Goal: Task Accomplishment & Management: Manage account settings

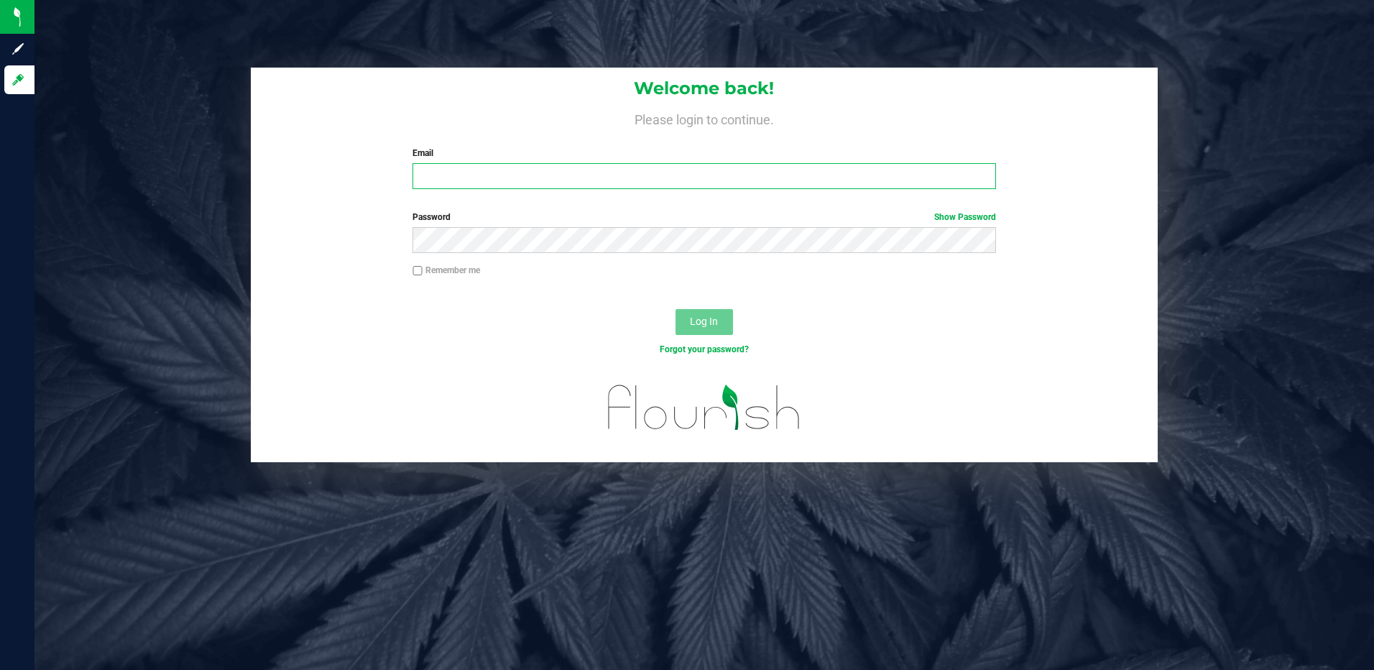
click at [480, 177] on input "Email" at bounding box center [703, 176] width 583 height 26
type input "[EMAIL_ADDRESS][DOMAIN_NAME]"
click at [675, 309] on button "Log In" at bounding box center [703, 322] width 57 height 26
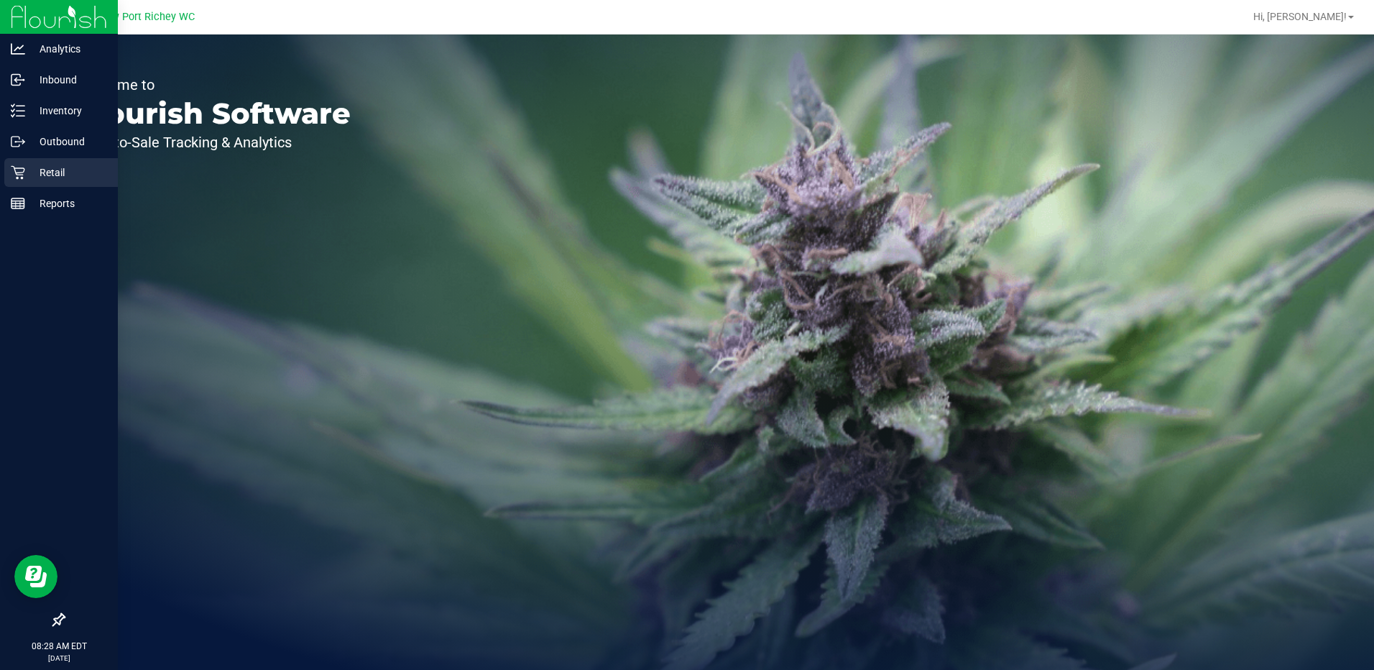
click at [38, 165] on p "Retail" at bounding box center [68, 172] width 86 height 17
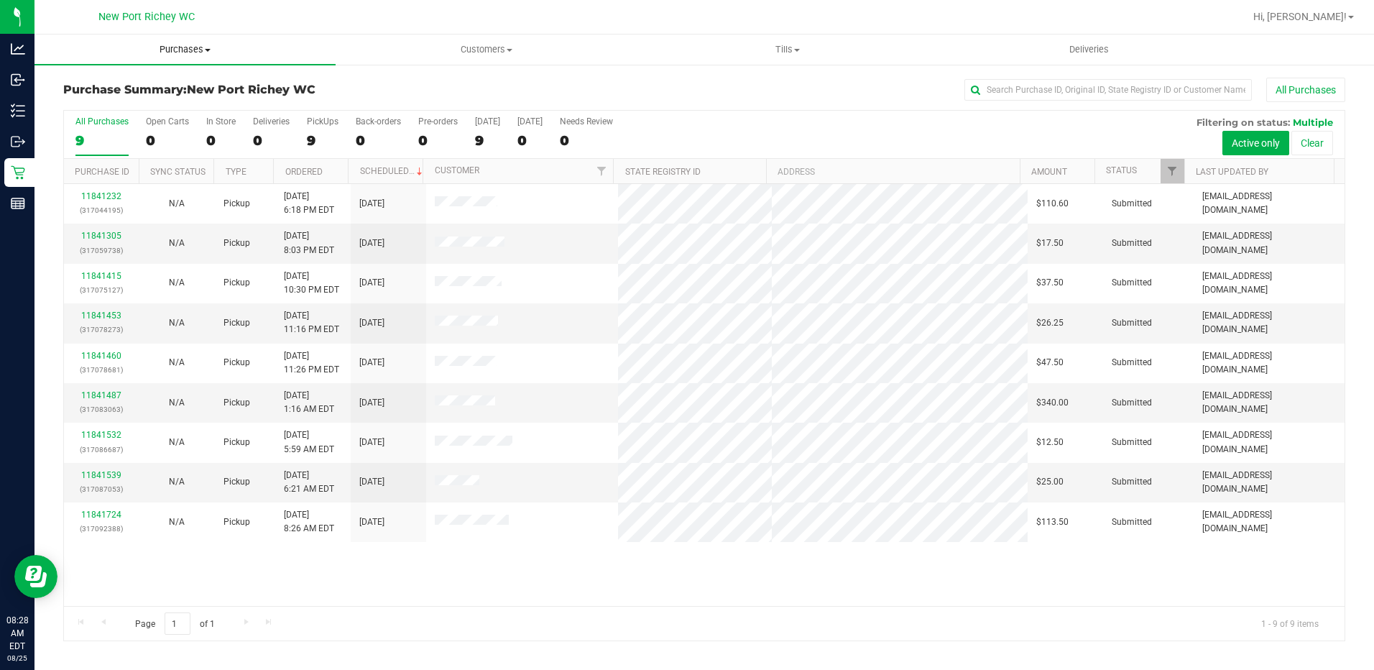
click at [208, 47] on span "Purchases" at bounding box center [184, 49] width 301 height 13
click at [137, 98] on li "Fulfillment" at bounding box center [184, 104] width 301 height 17
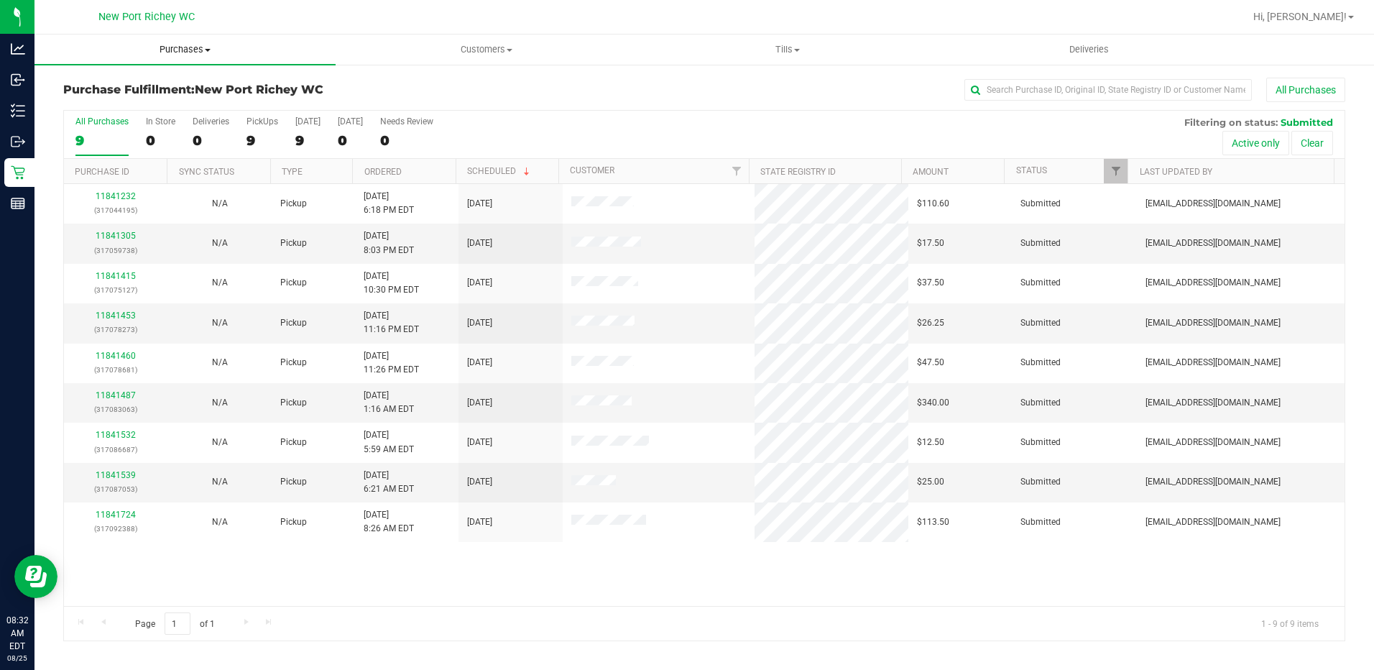
click at [205, 49] on span at bounding box center [208, 50] width 6 height 3
click at [119, 104] on span "Fulfillment" at bounding box center [78, 104] width 89 height 12
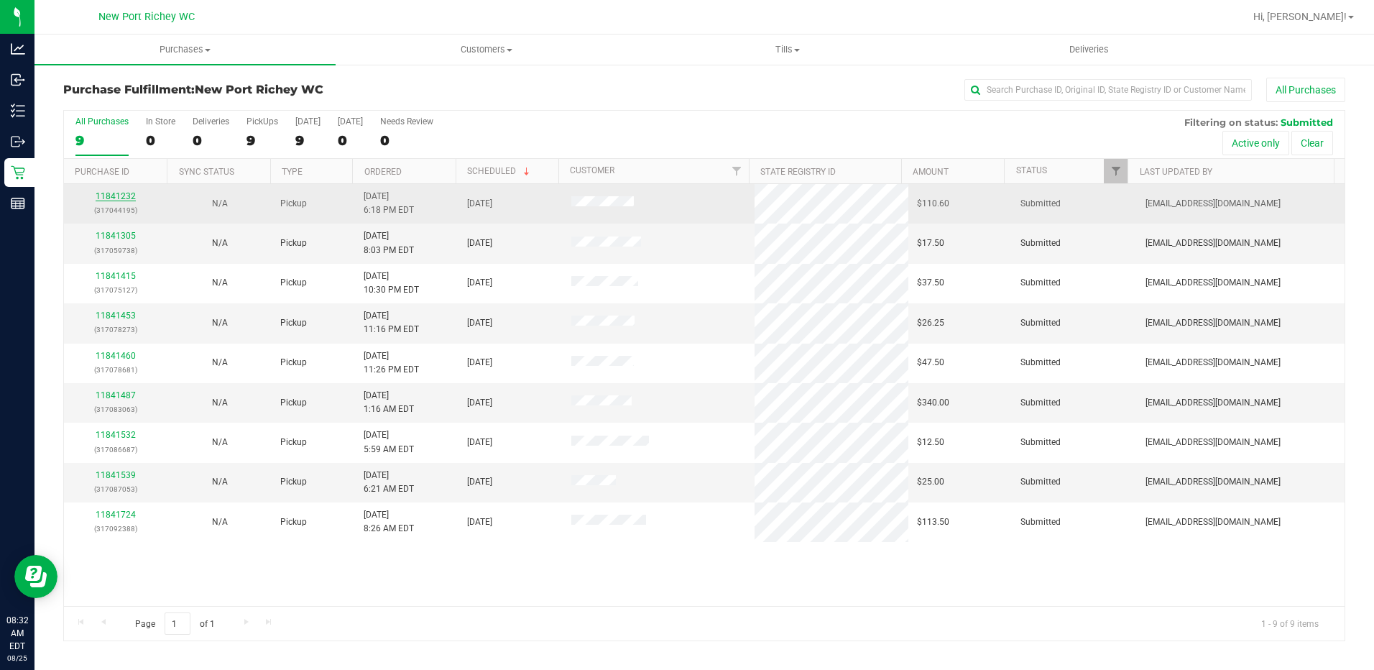
click at [118, 196] on link "11841232" at bounding box center [116, 196] width 40 height 10
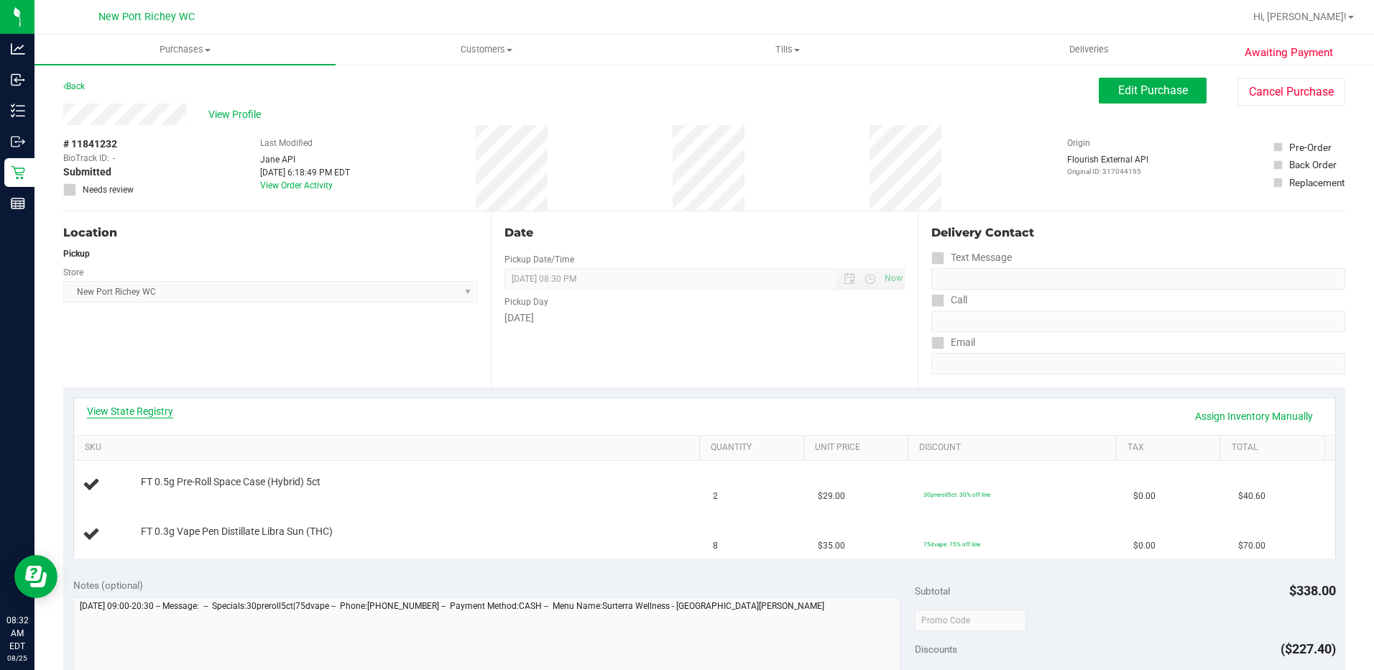
click at [154, 412] on link "View State Registry" at bounding box center [130, 411] width 86 height 14
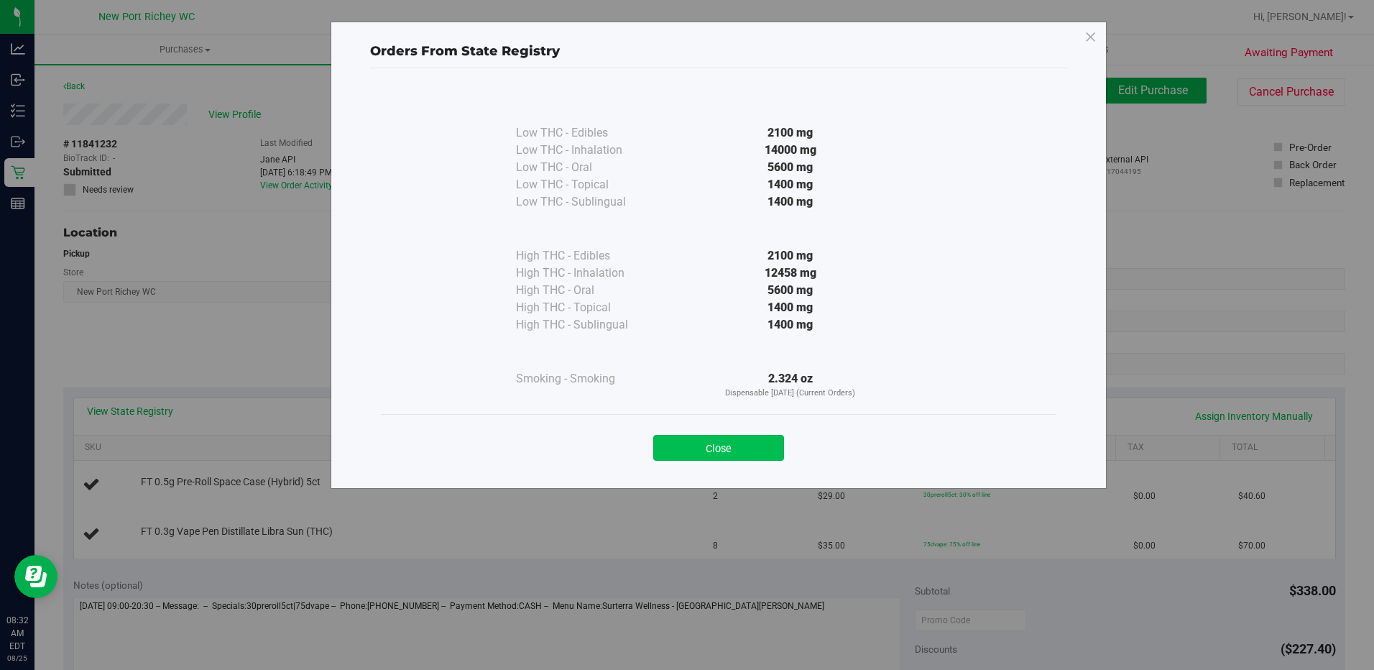
click at [713, 449] on button "Close" at bounding box center [718, 448] width 131 height 26
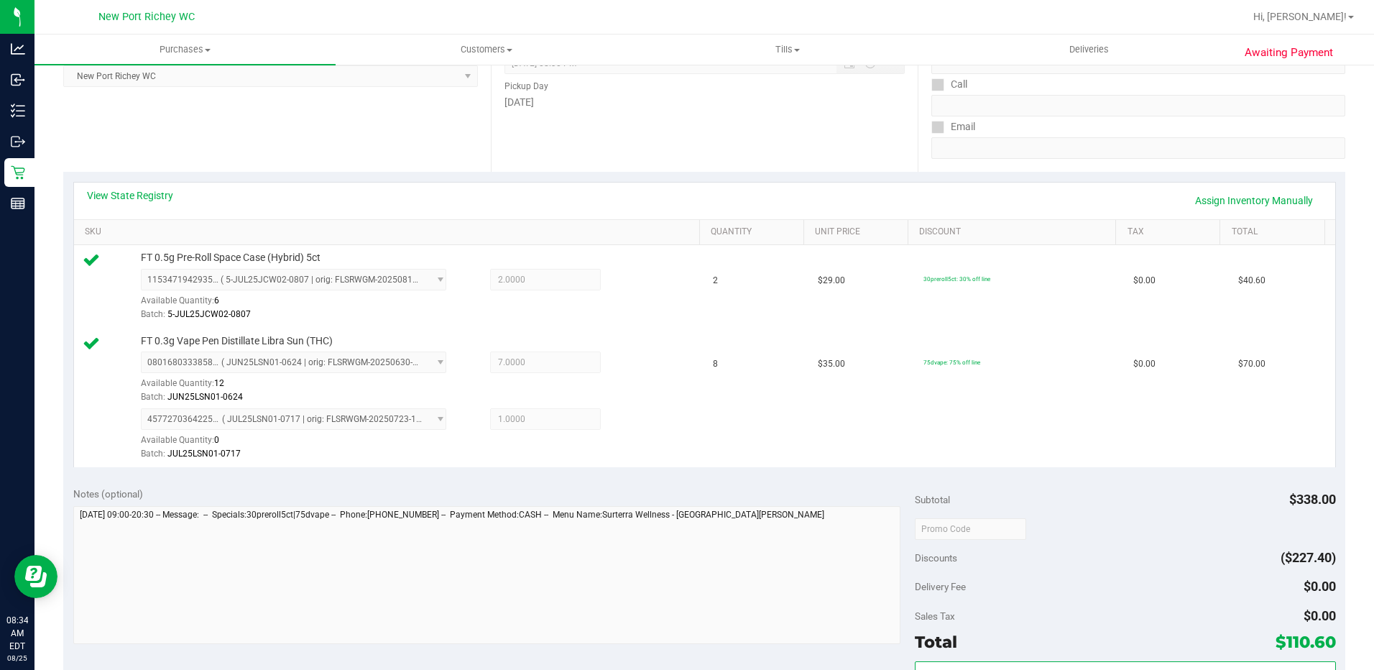
scroll to position [359, 0]
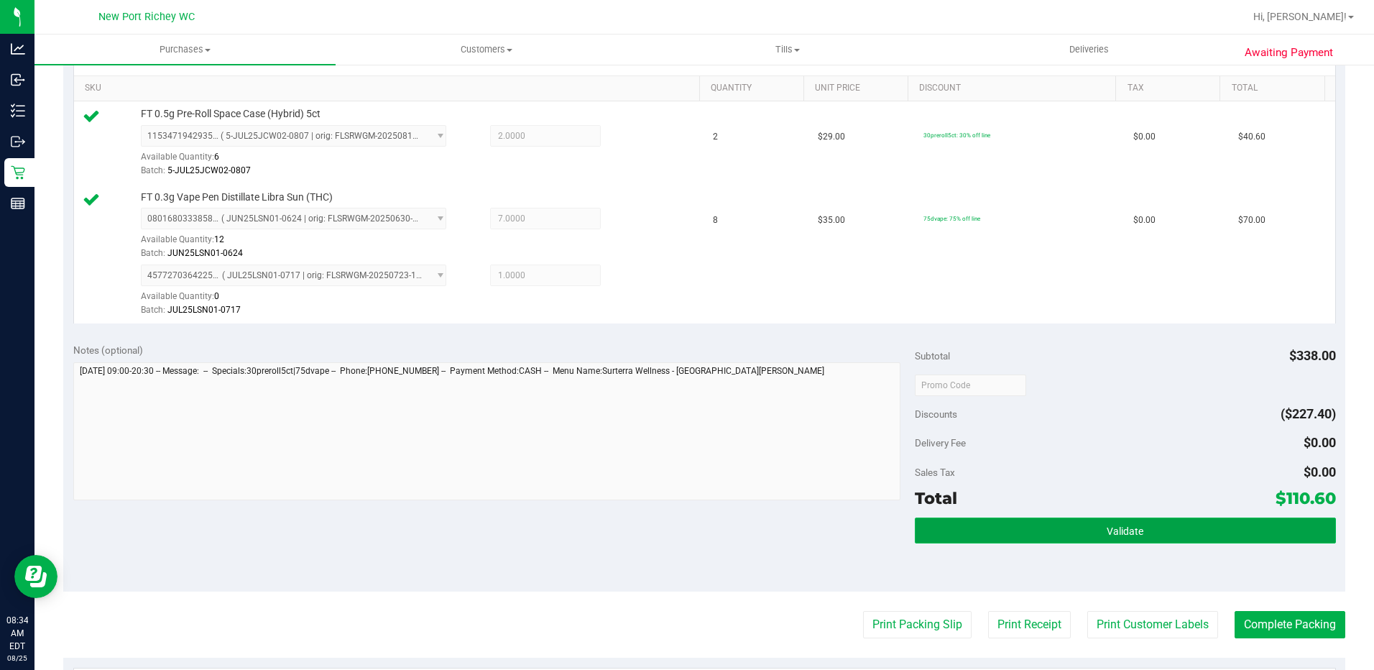
click at [1122, 531] on span "Validate" at bounding box center [1124, 530] width 37 height 11
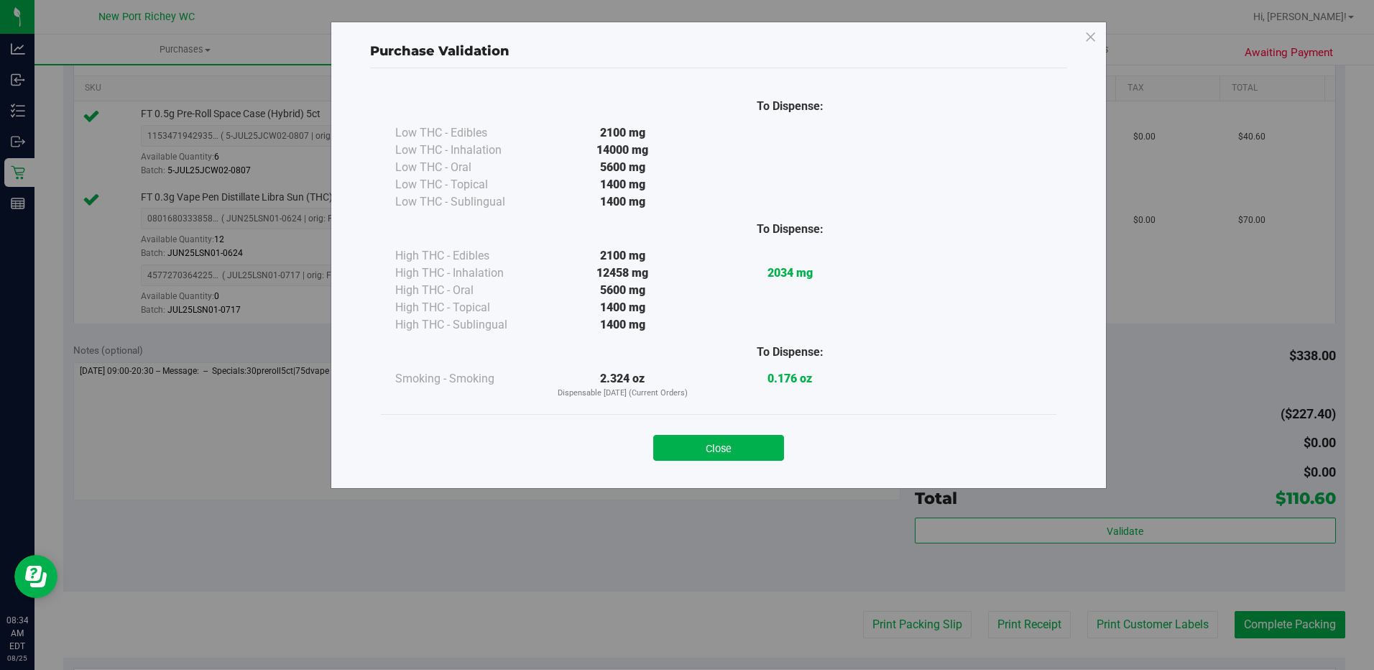
drag, startPoint x: 713, startPoint y: 453, endPoint x: 731, endPoint y: 464, distance: 20.9
click at [713, 453] on button "Close" at bounding box center [718, 448] width 131 height 26
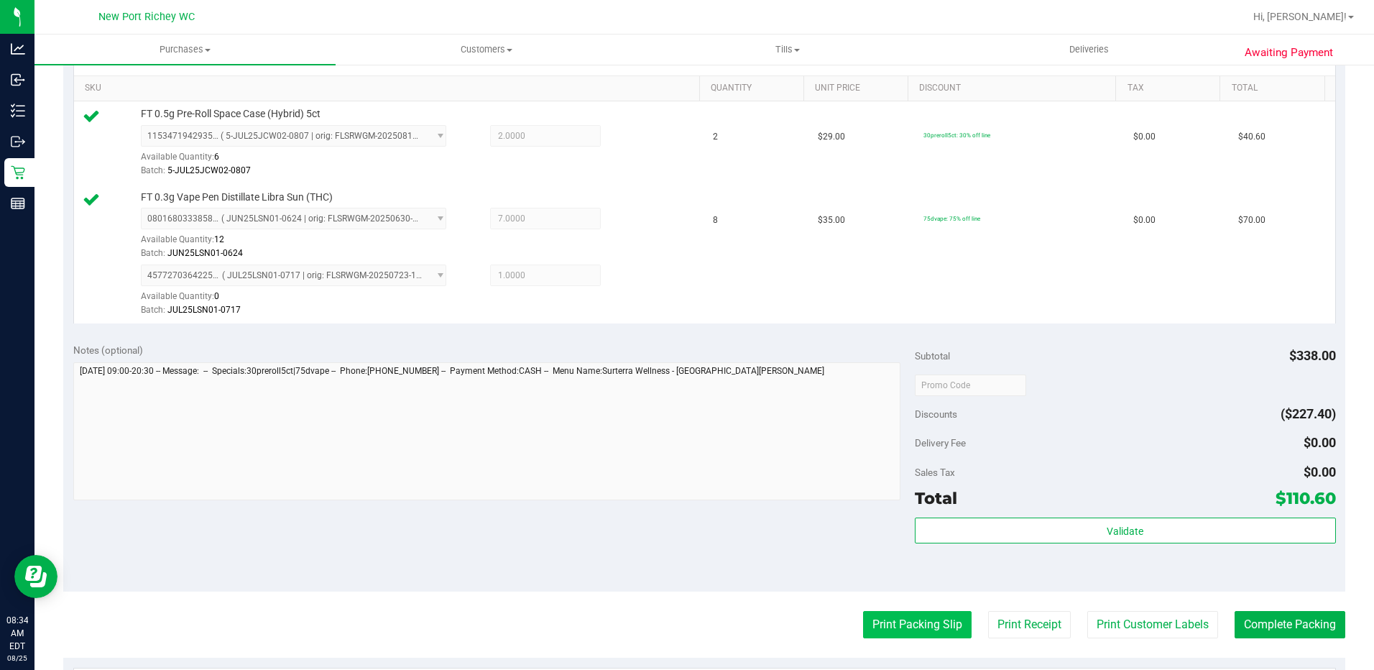
click at [917, 625] on button "Print Packing Slip" at bounding box center [917, 624] width 108 height 27
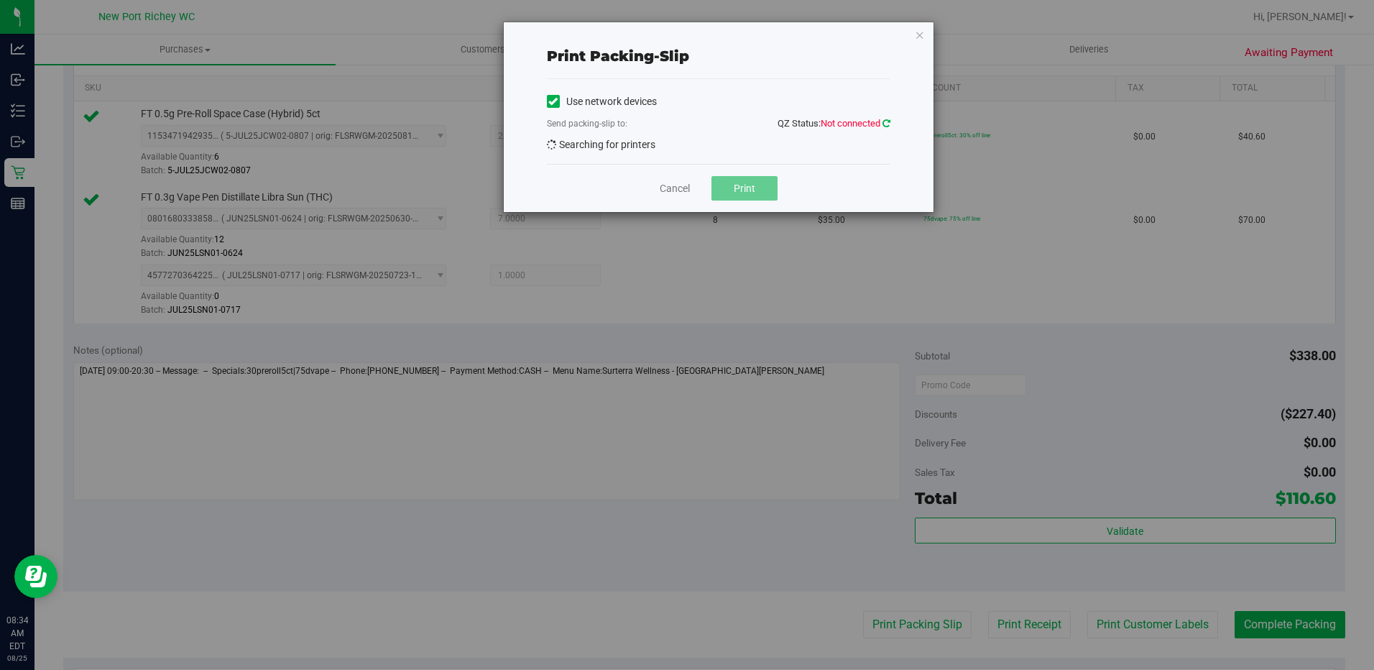
click at [888, 124] on icon at bounding box center [886, 123] width 8 height 9
click at [667, 190] on link "Cancel" at bounding box center [674, 188] width 30 height 15
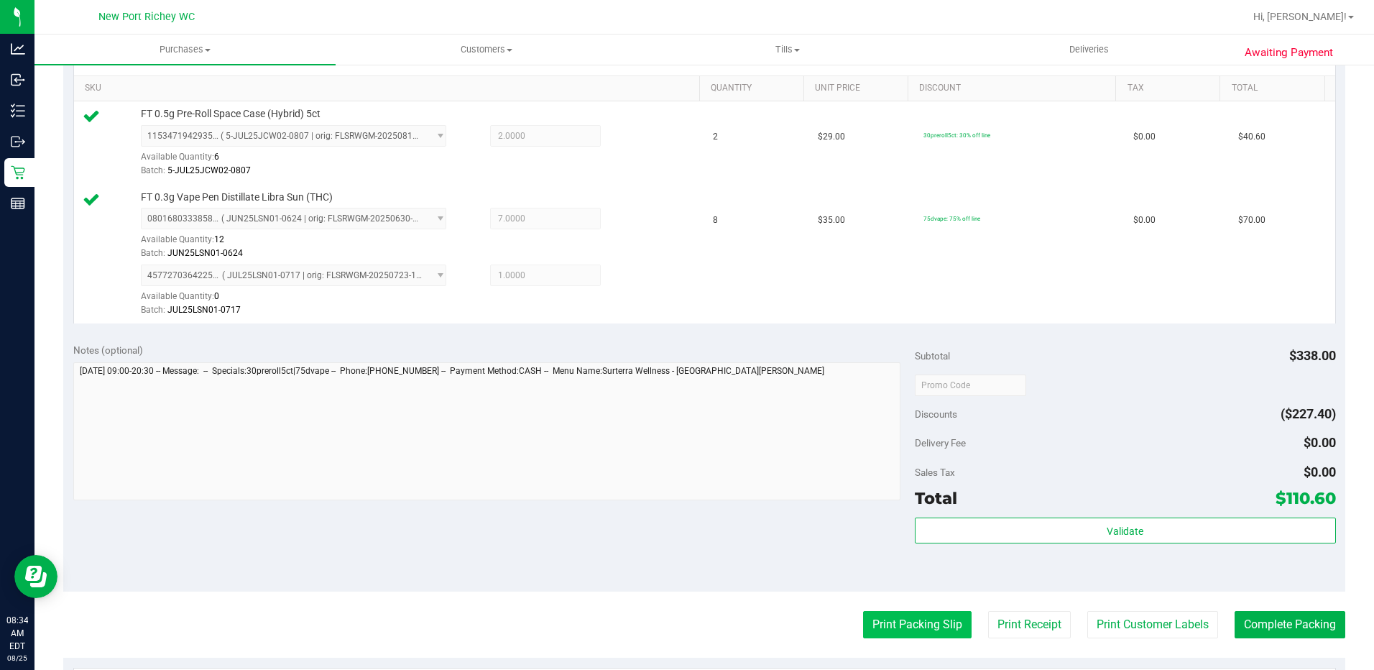
click at [923, 626] on button "Print Packing Slip" at bounding box center [917, 624] width 108 height 27
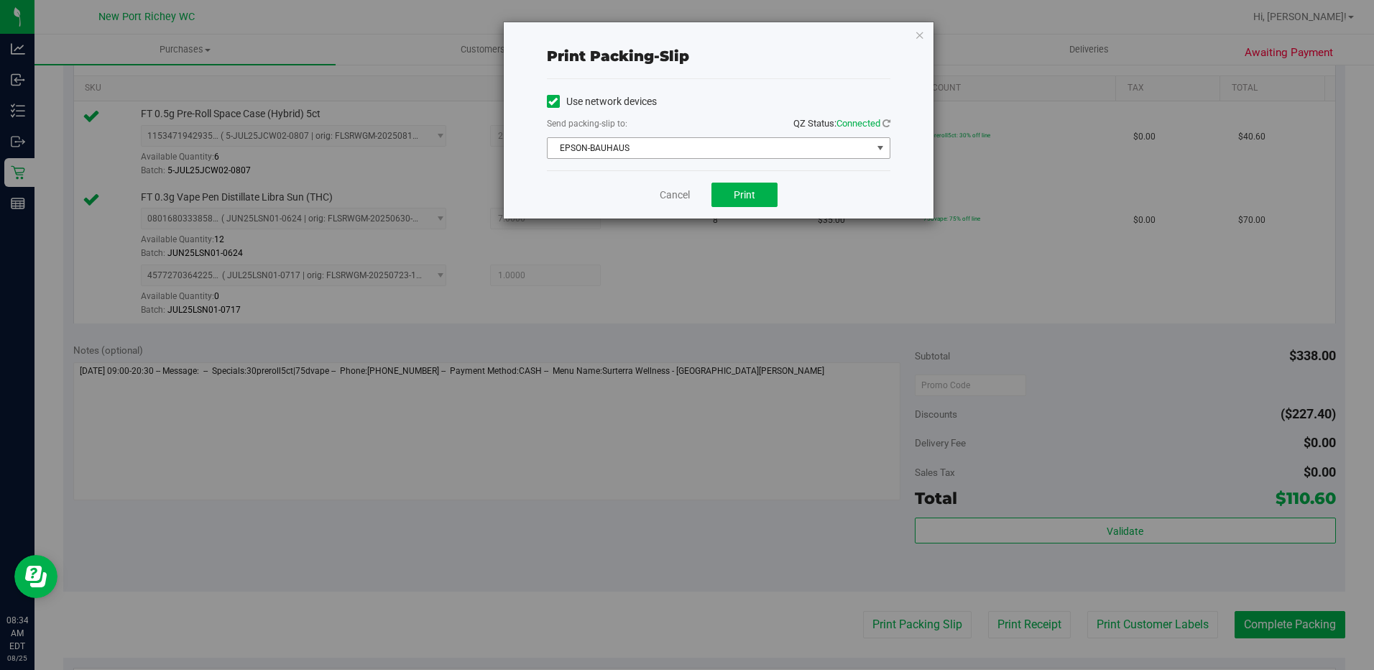
click at [875, 139] on span "select" at bounding box center [880, 148] width 18 height 20
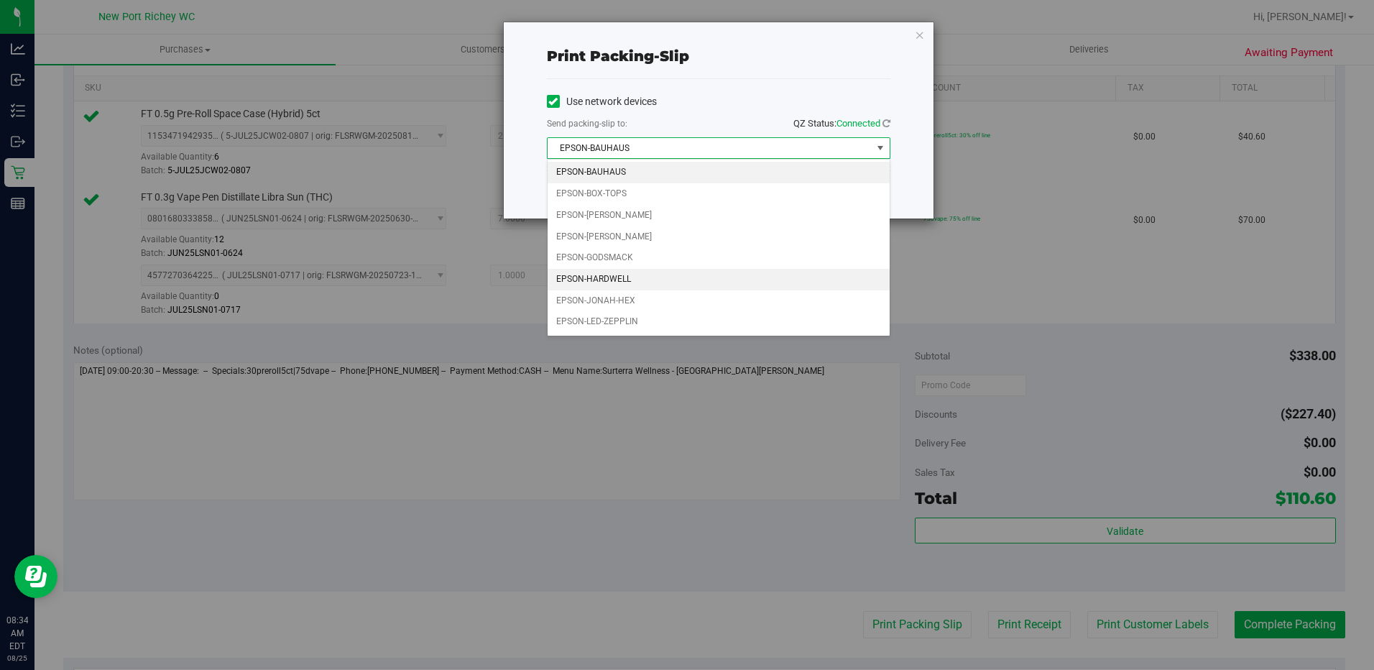
click at [602, 274] on li "EPSON-HARDWELL" at bounding box center [718, 280] width 342 height 22
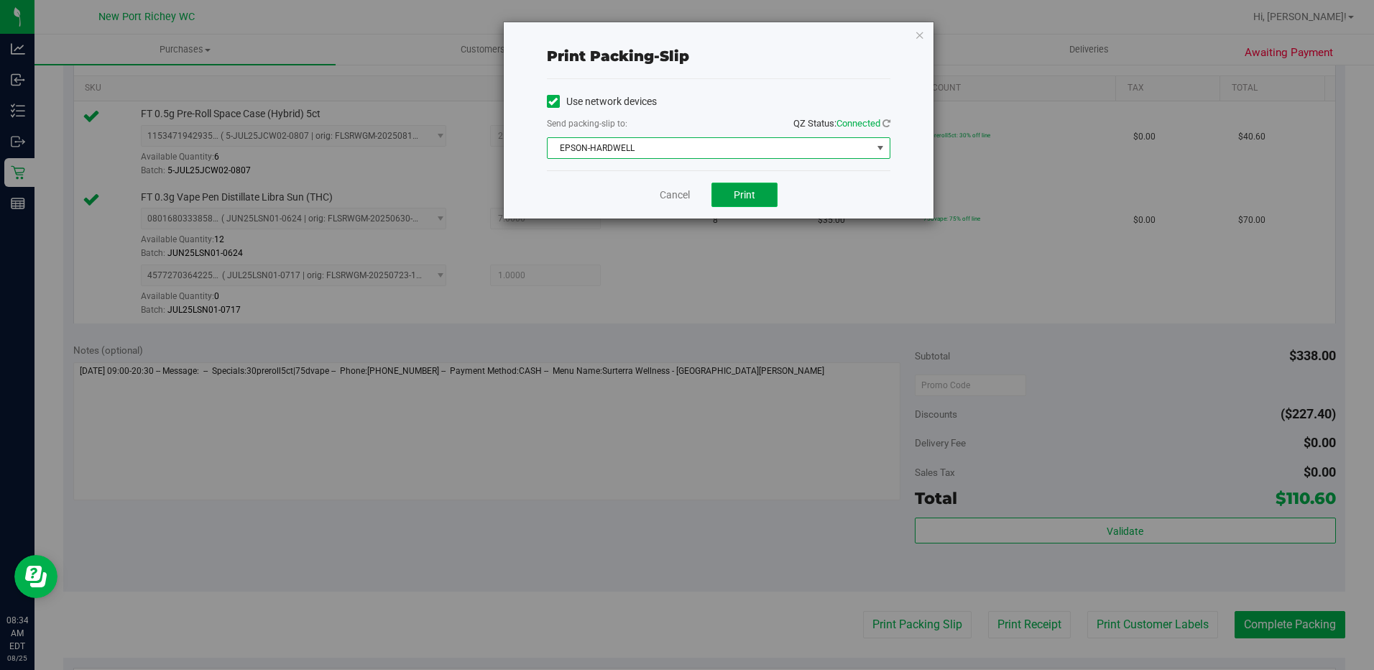
click at [746, 190] on span "Print" at bounding box center [744, 194] width 22 height 11
click at [667, 196] on link "Cancel" at bounding box center [674, 194] width 30 height 15
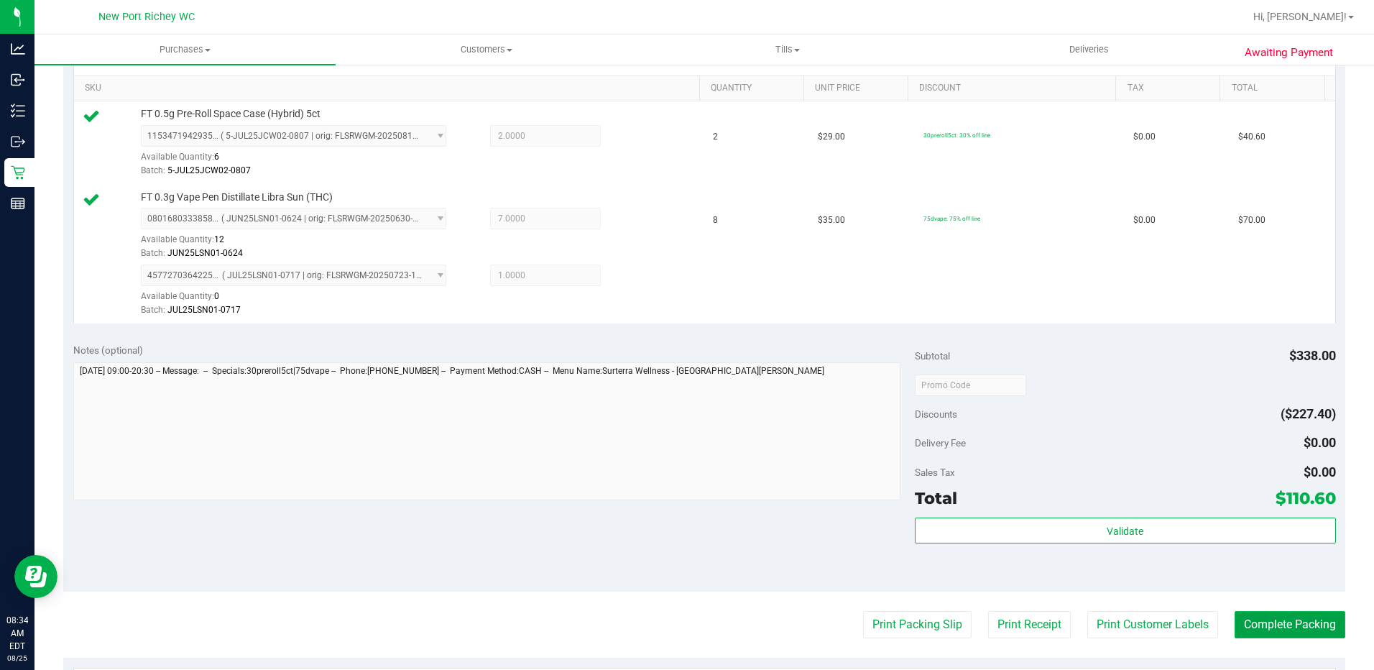
click at [1270, 627] on button "Complete Packing" at bounding box center [1289, 624] width 111 height 27
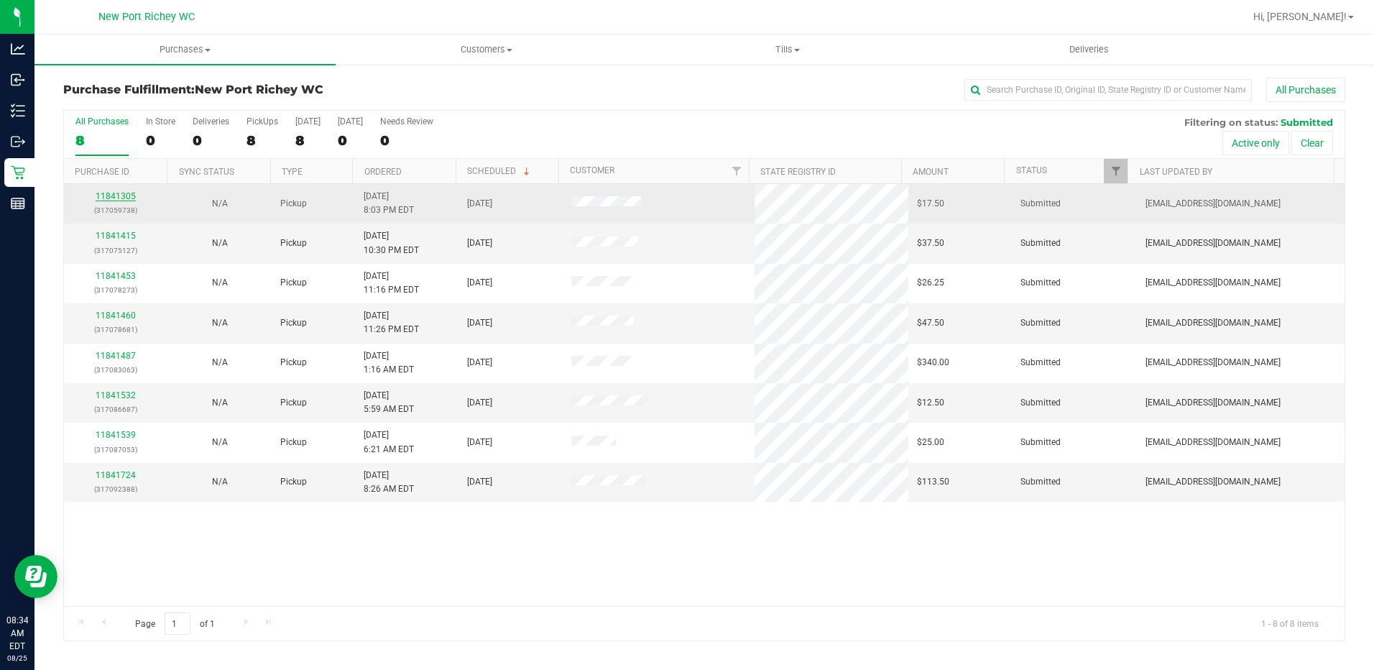
click at [103, 197] on link "11841305" at bounding box center [116, 196] width 40 height 10
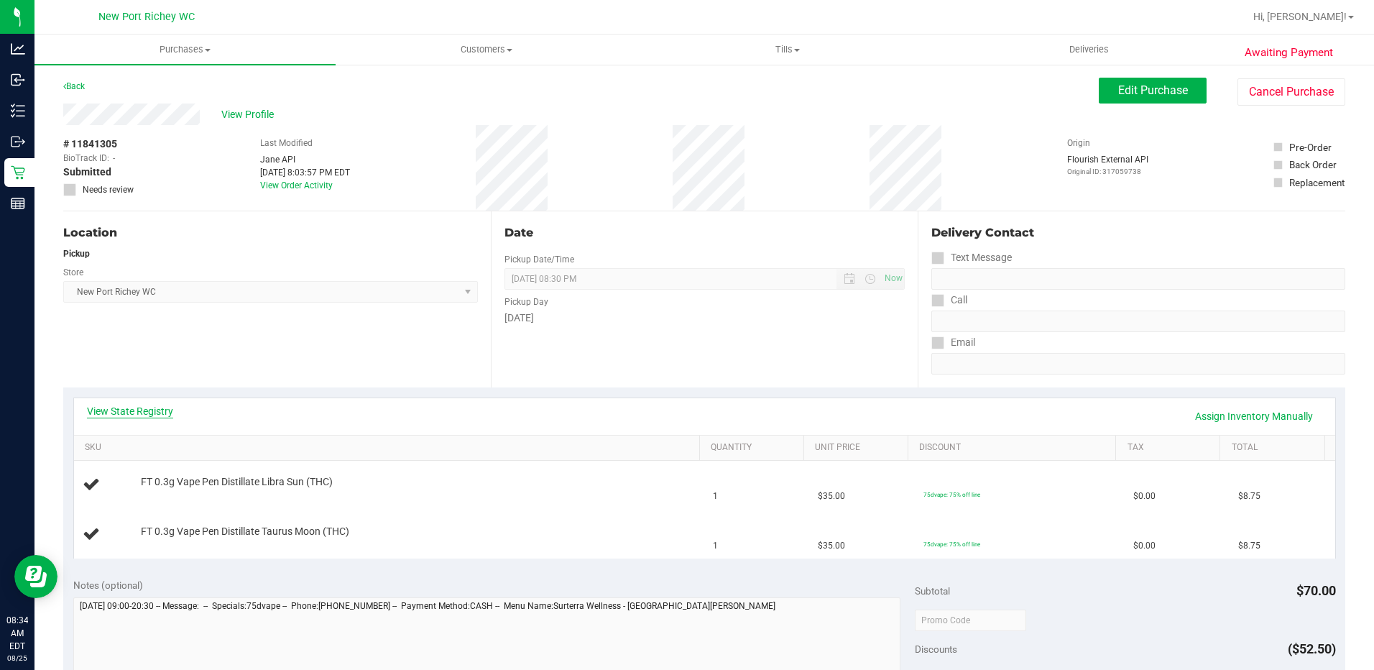
click at [101, 408] on link "View State Registry" at bounding box center [130, 411] width 86 height 14
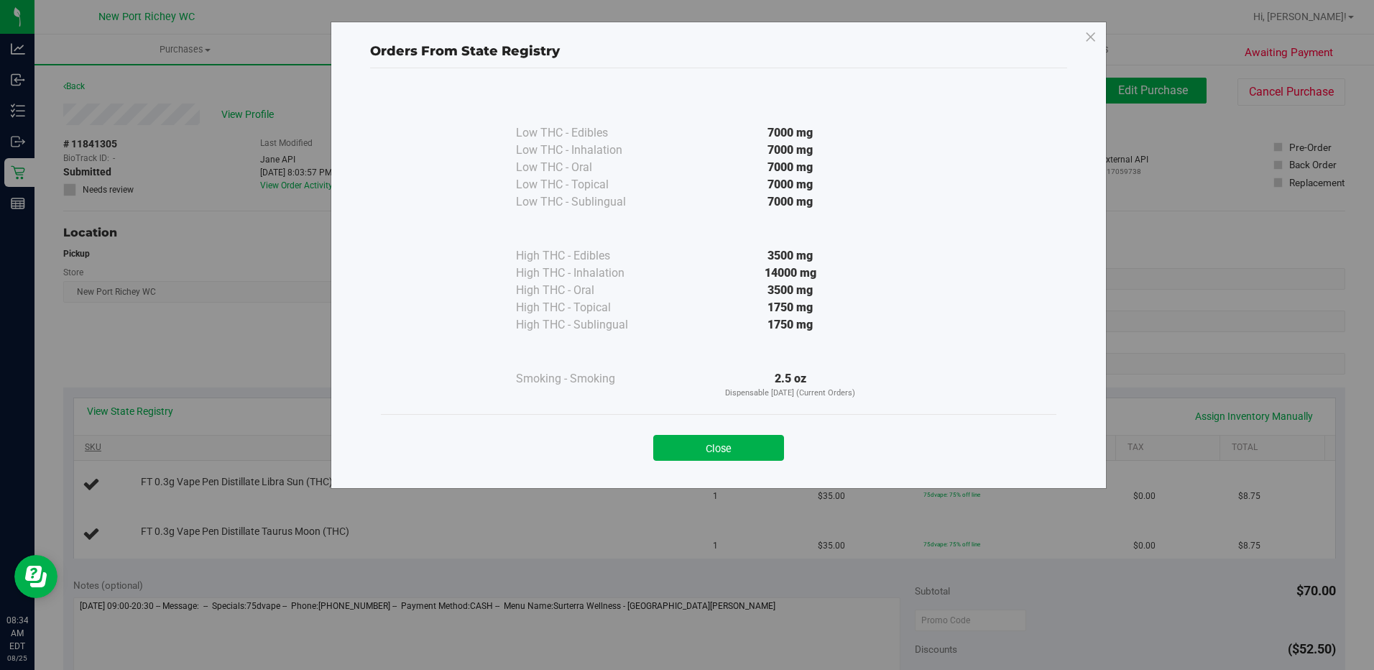
drag, startPoint x: 681, startPoint y: 447, endPoint x: 648, endPoint y: 448, distance: 33.1
click at [682, 447] on button "Close" at bounding box center [718, 448] width 131 height 26
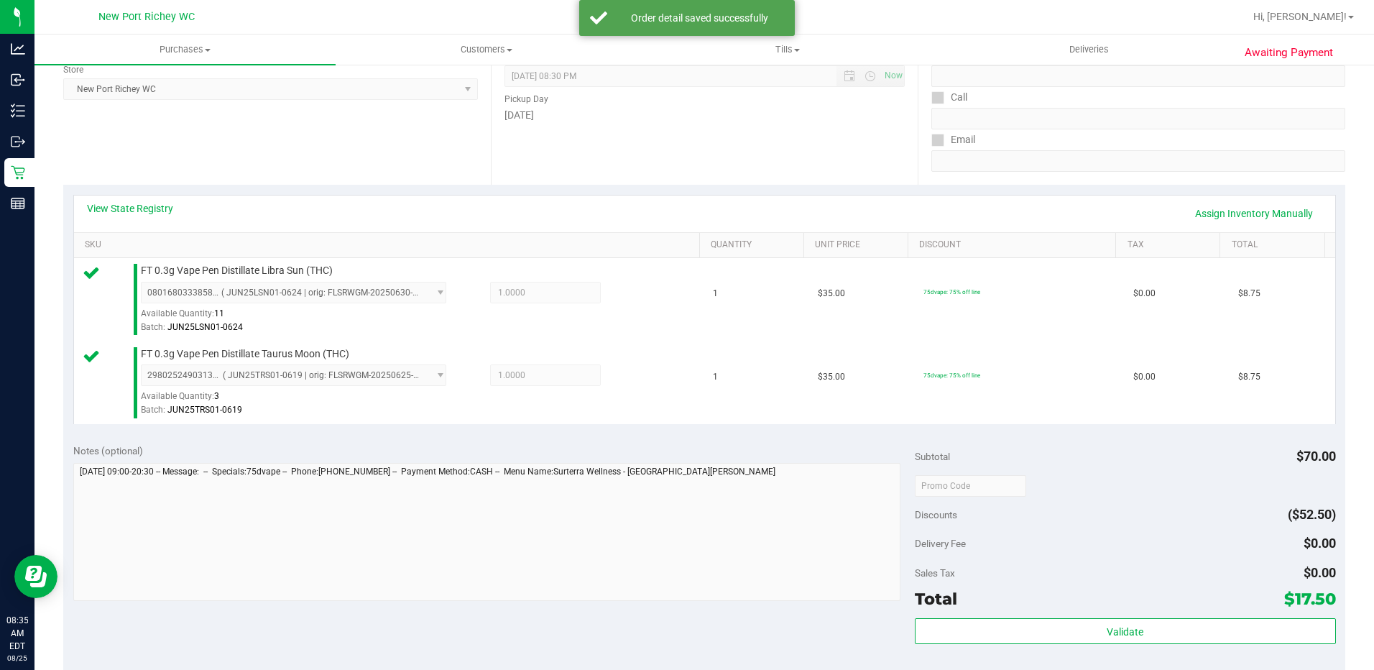
scroll to position [359, 0]
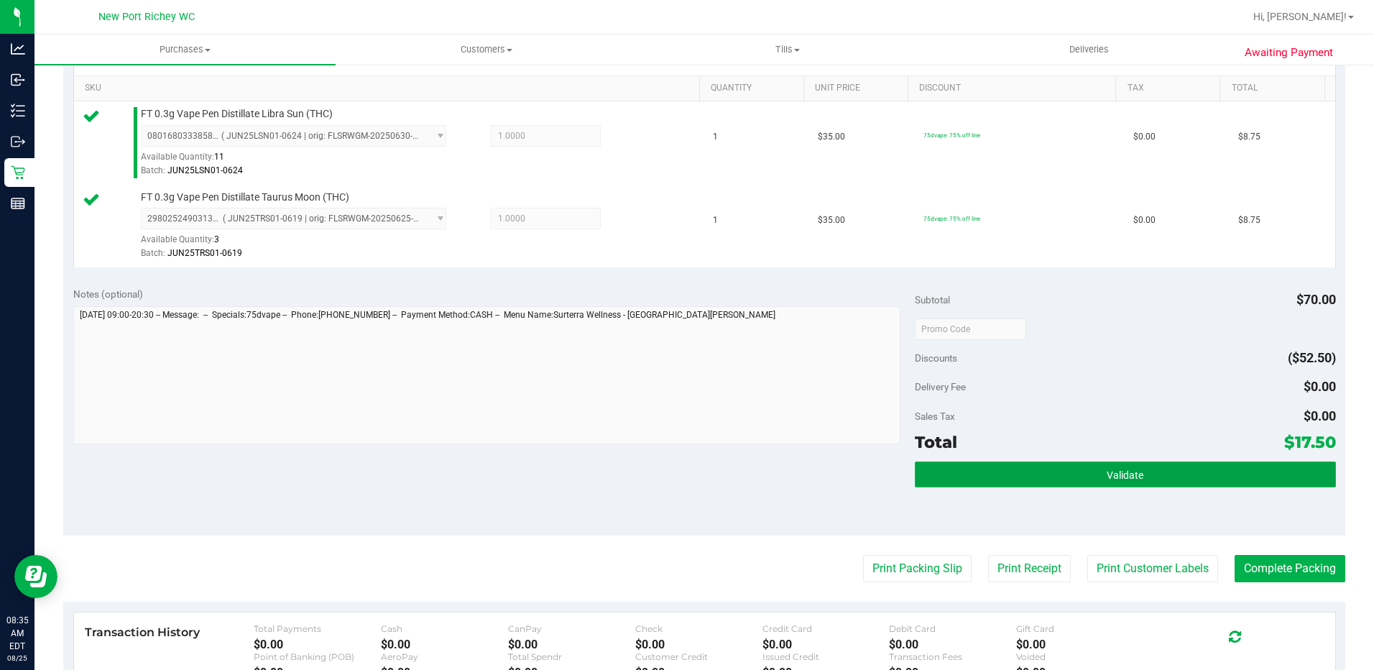
click at [1023, 467] on button "Validate" at bounding box center [1124, 474] width 421 height 26
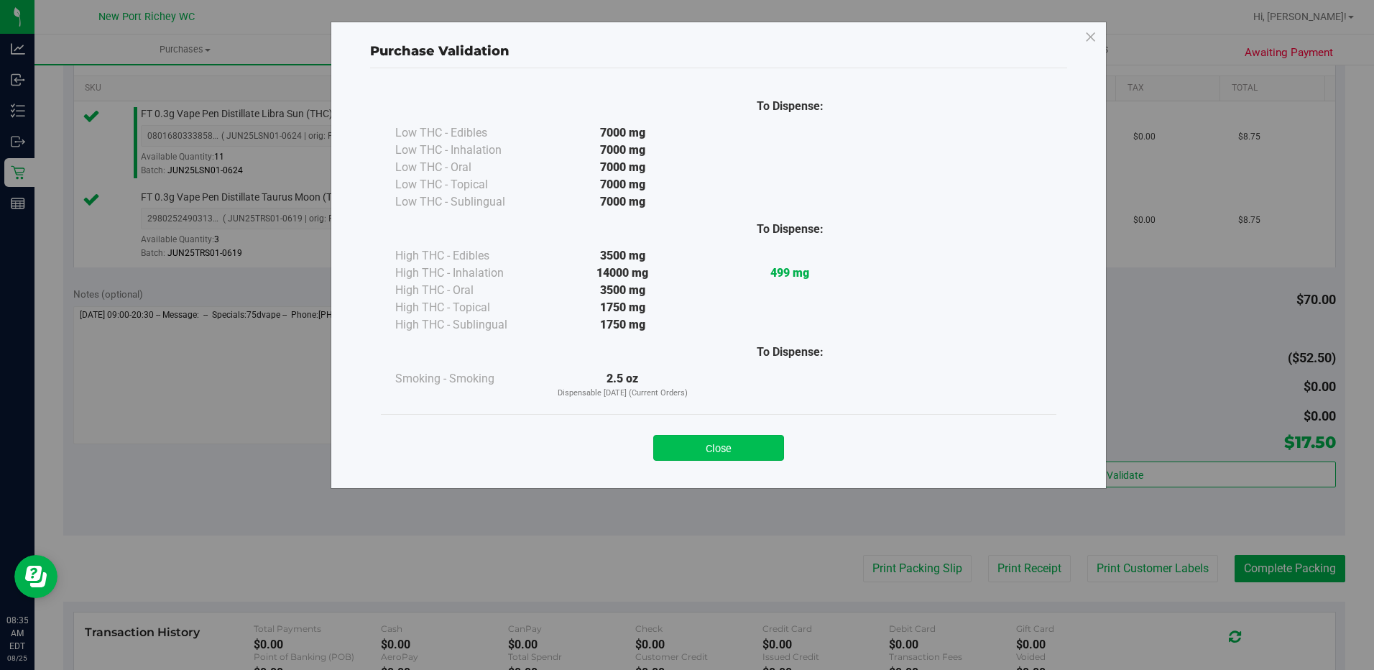
click at [760, 450] on button "Close" at bounding box center [718, 448] width 131 height 26
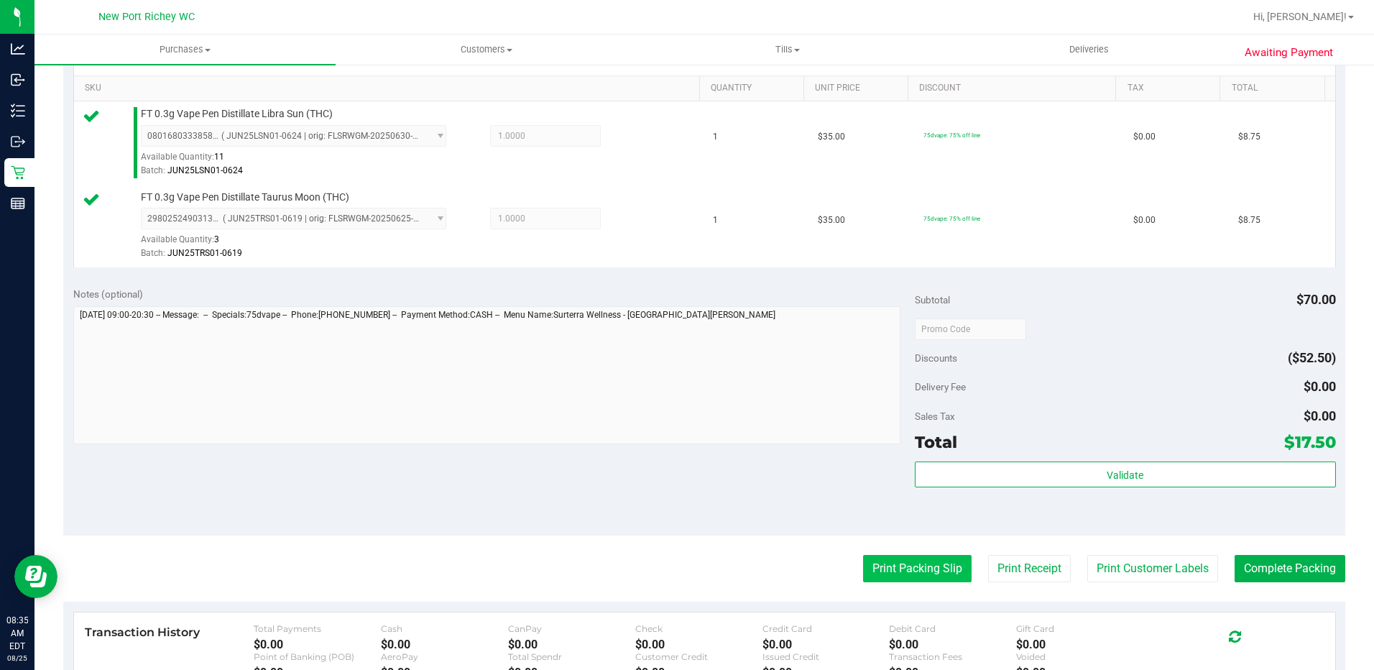
click at [901, 568] on button "Print Packing Slip" at bounding box center [917, 568] width 108 height 27
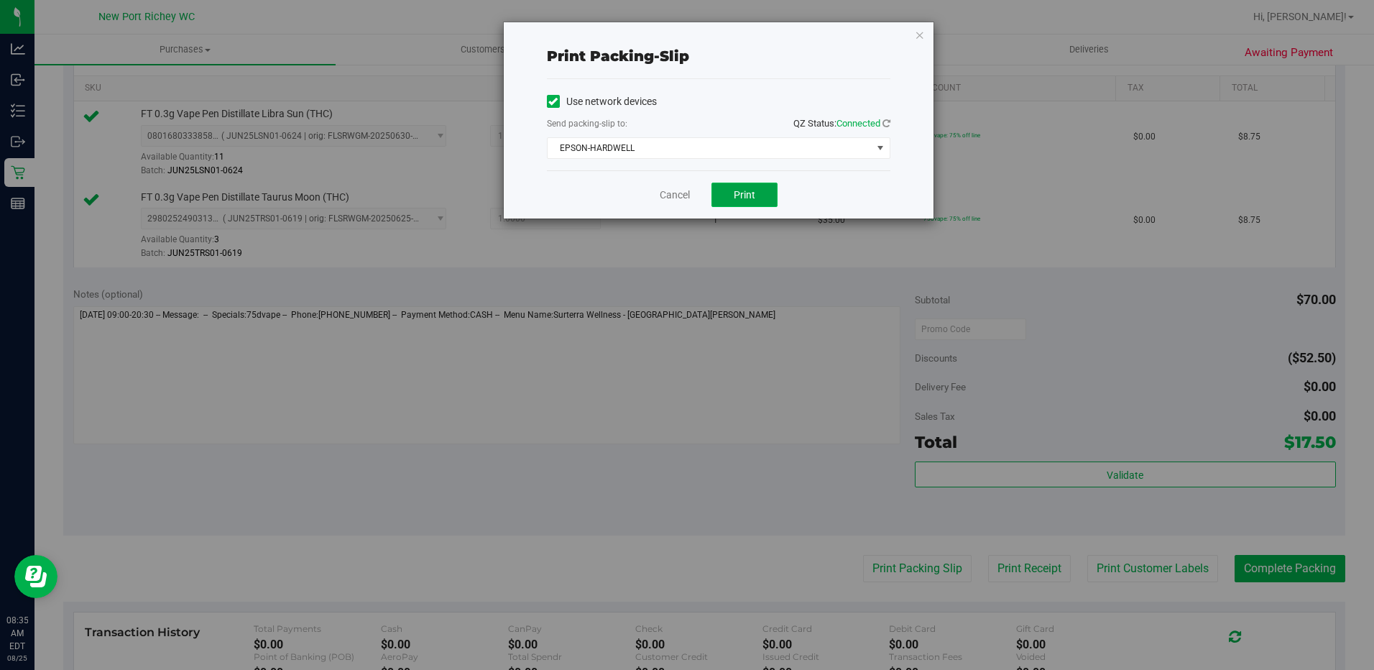
click at [744, 198] on span "Print" at bounding box center [744, 194] width 22 height 11
click at [674, 196] on link "Cancel" at bounding box center [674, 194] width 30 height 15
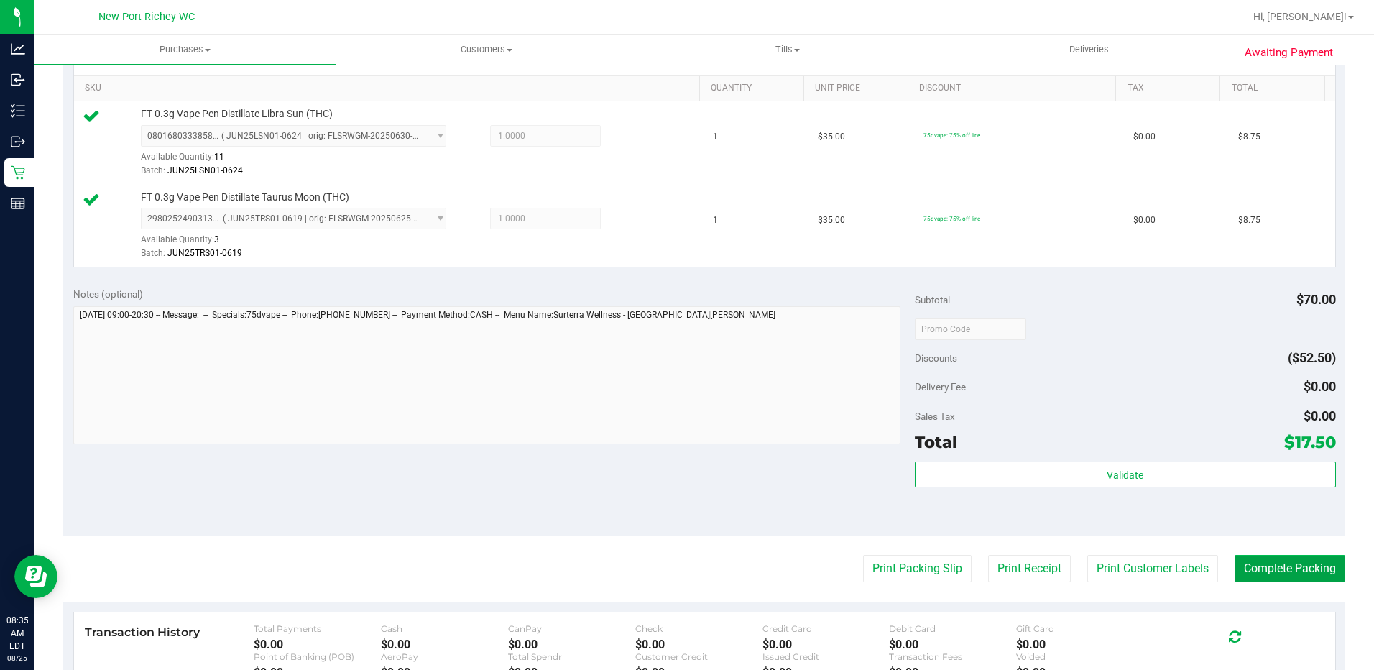
click at [1269, 572] on button "Complete Packing" at bounding box center [1289, 568] width 111 height 27
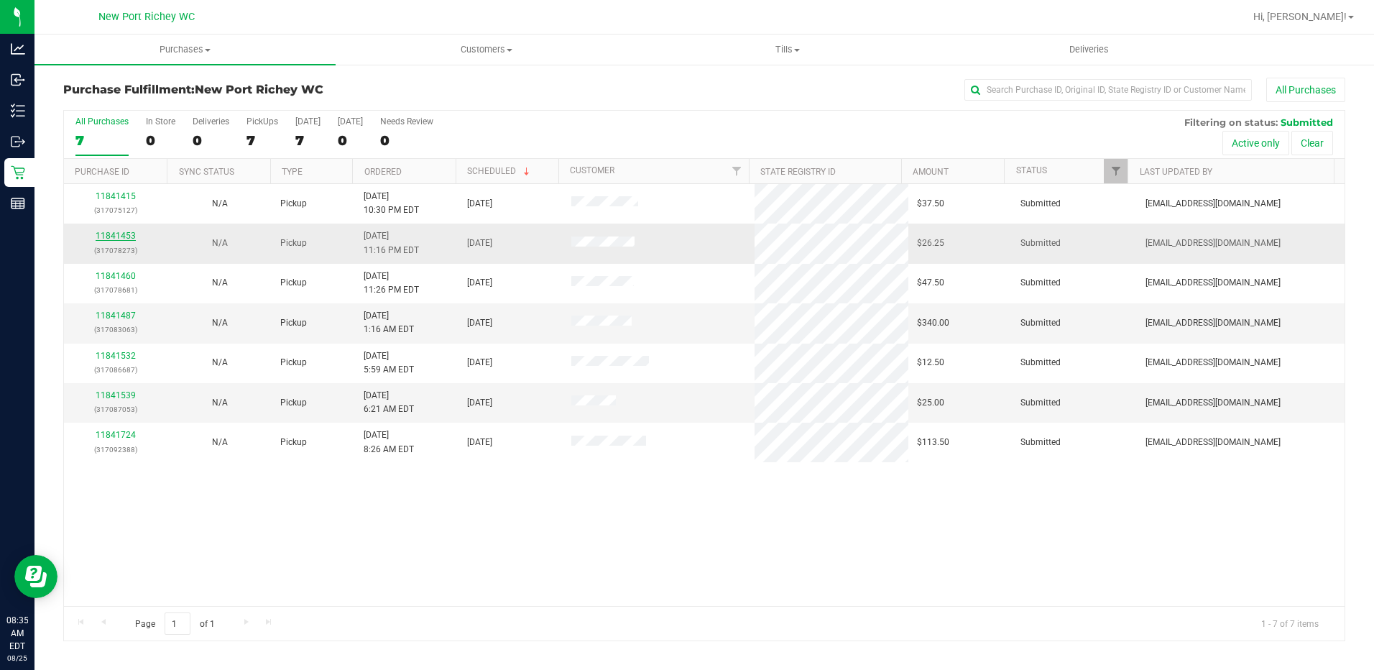
click at [123, 239] on link "11841453" at bounding box center [116, 236] width 40 height 10
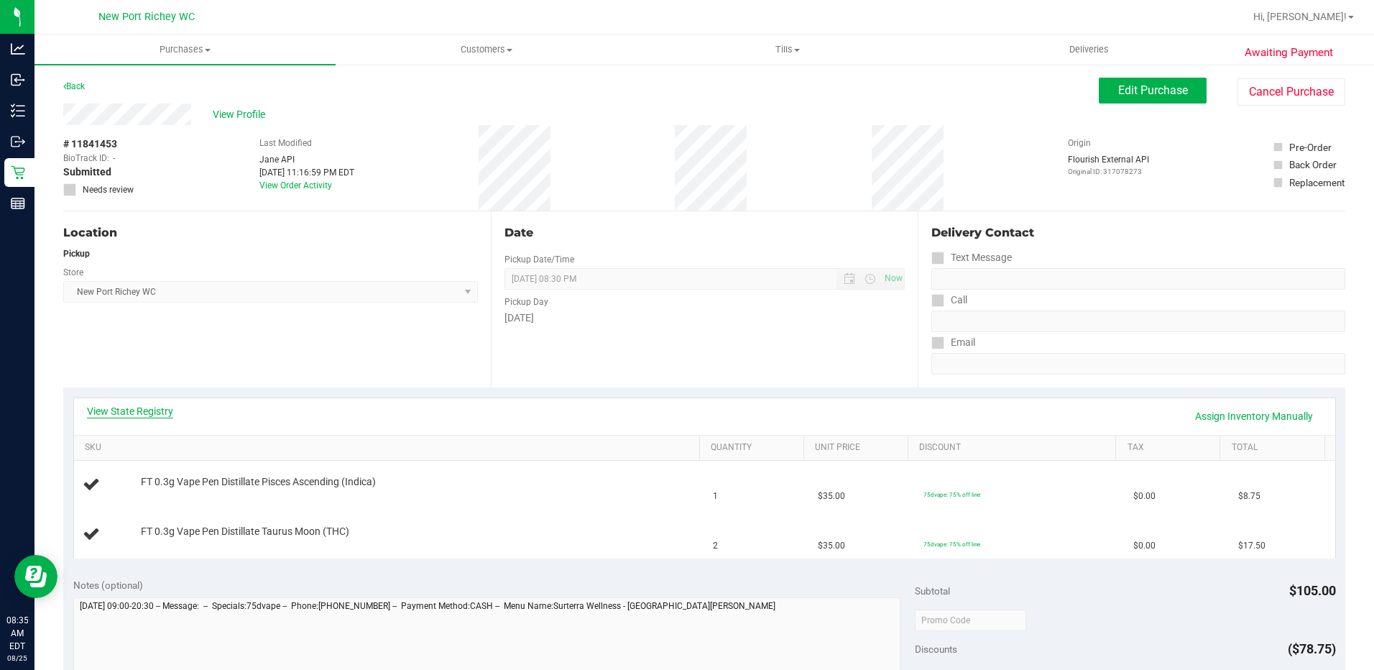
click at [125, 409] on link "View State Registry" at bounding box center [130, 411] width 86 height 14
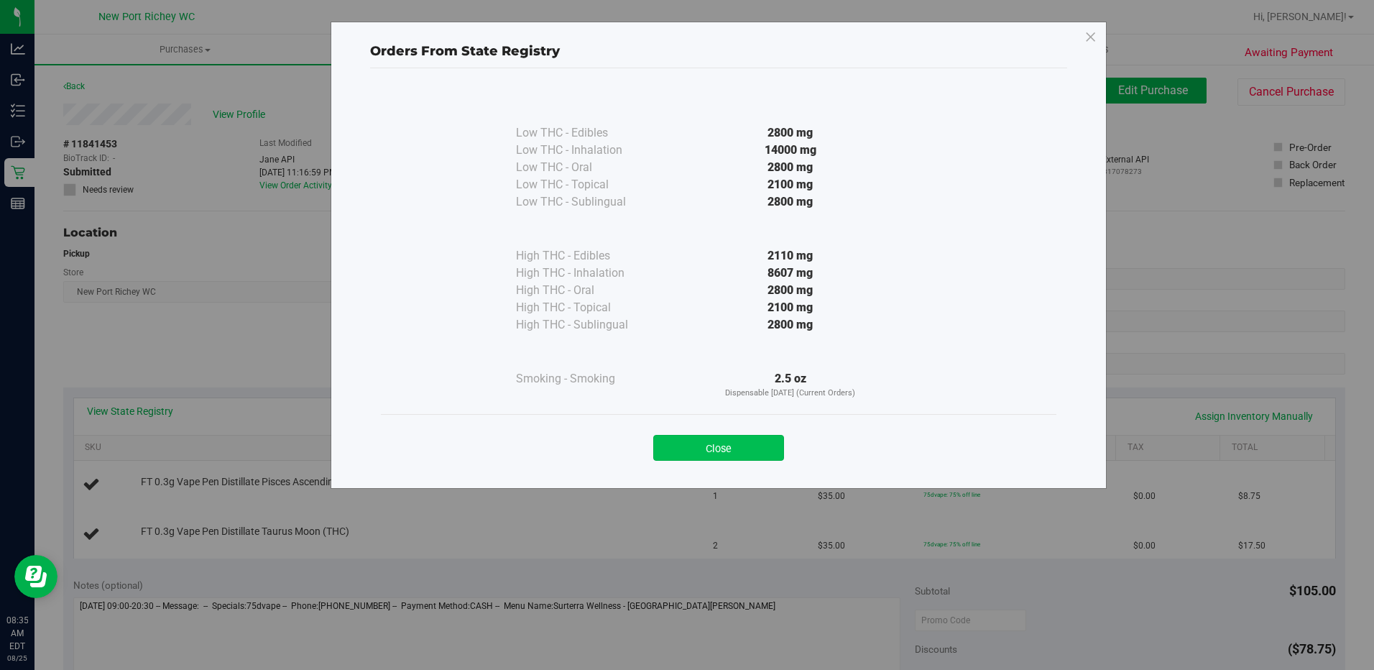
click at [710, 442] on button "Close" at bounding box center [718, 448] width 131 height 26
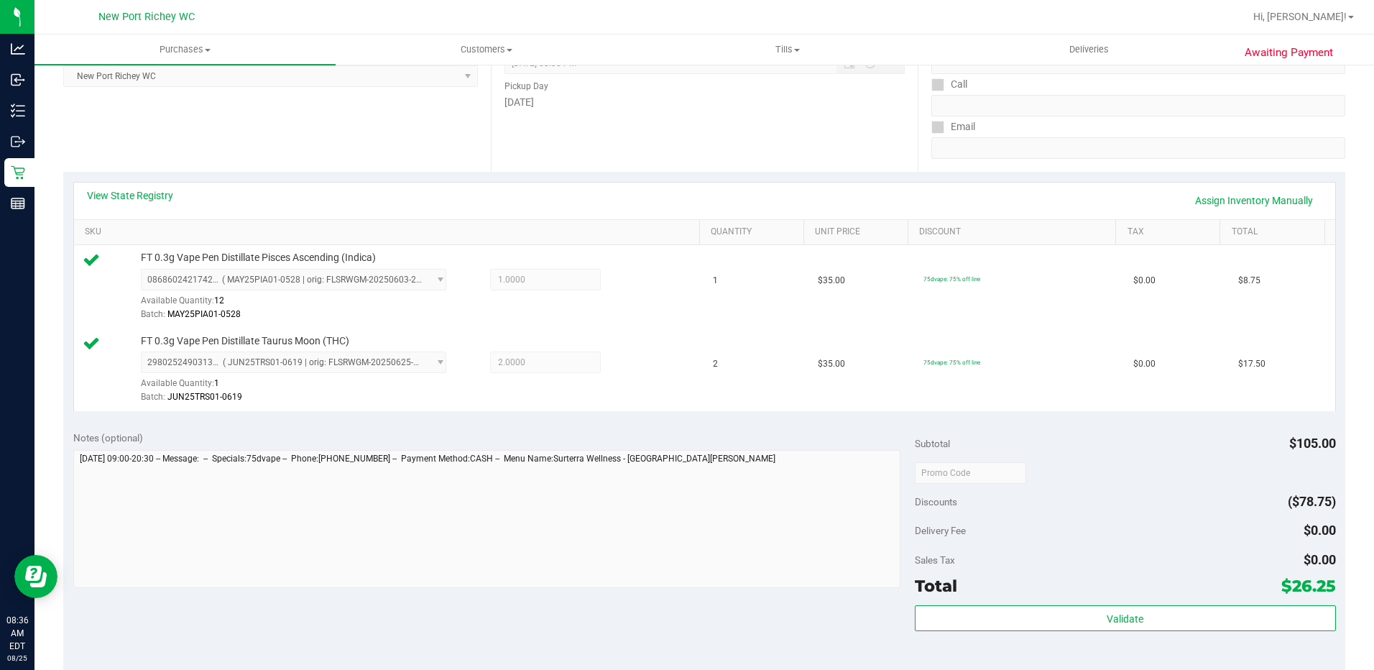
scroll to position [359, 0]
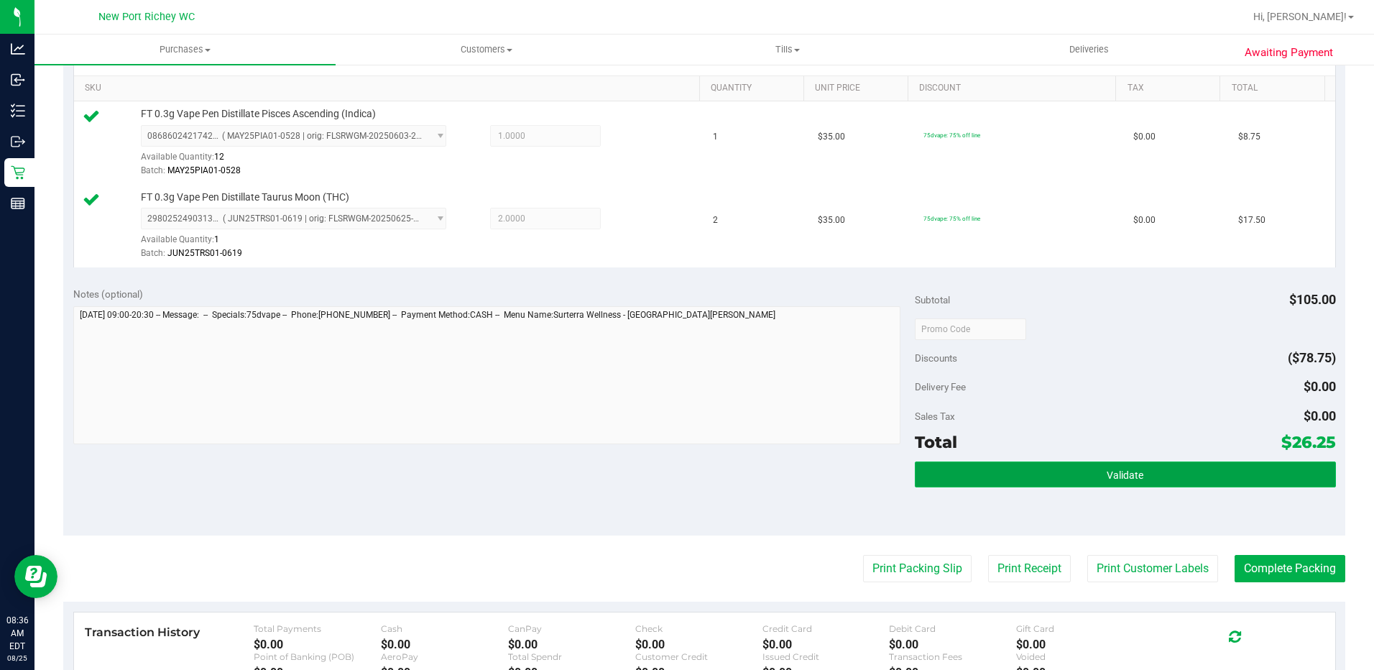
click at [1130, 473] on span "Validate" at bounding box center [1124, 474] width 37 height 11
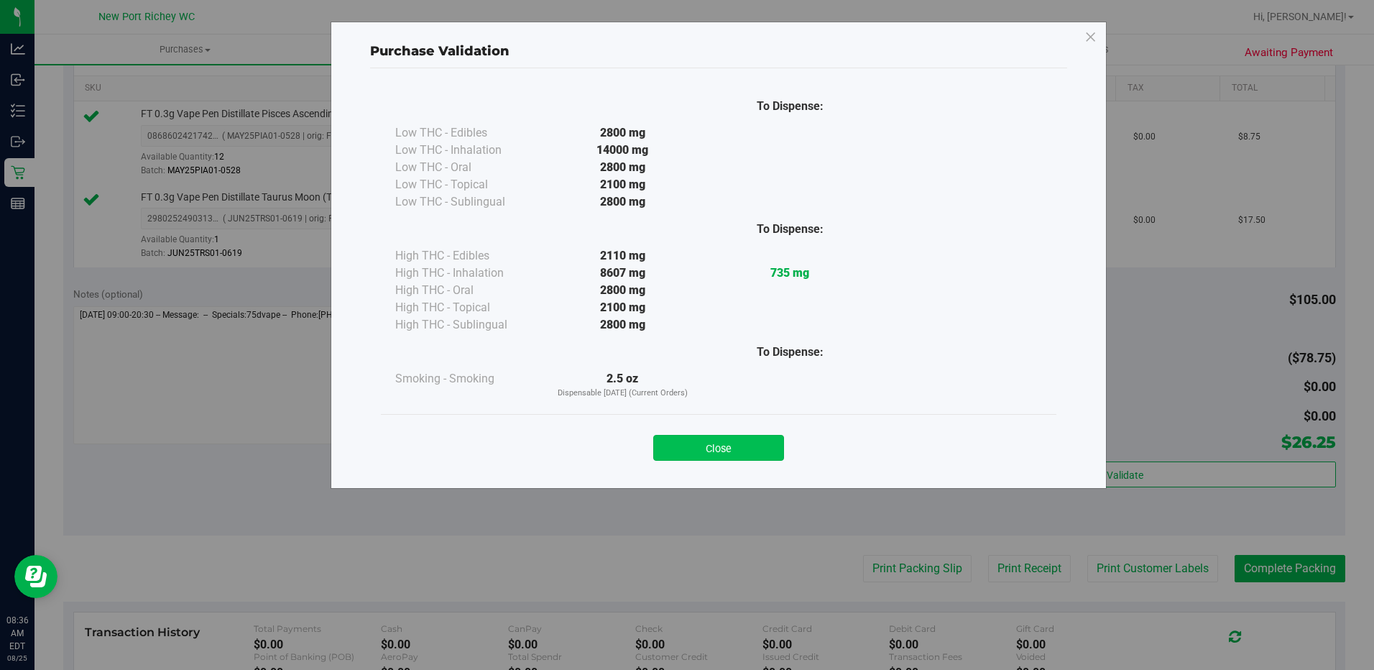
click at [733, 450] on button "Close" at bounding box center [718, 448] width 131 height 26
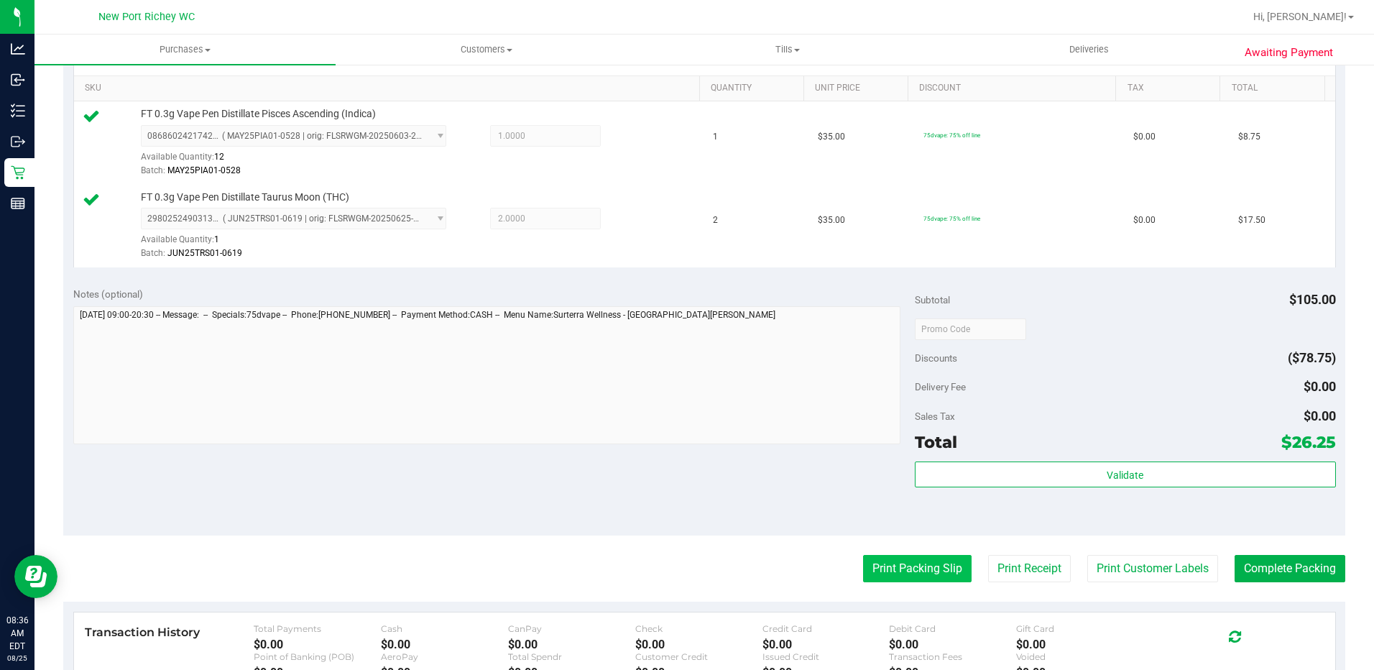
click at [874, 559] on button "Print Packing Slip" at bounding box center [917, 568] width 108 height 27
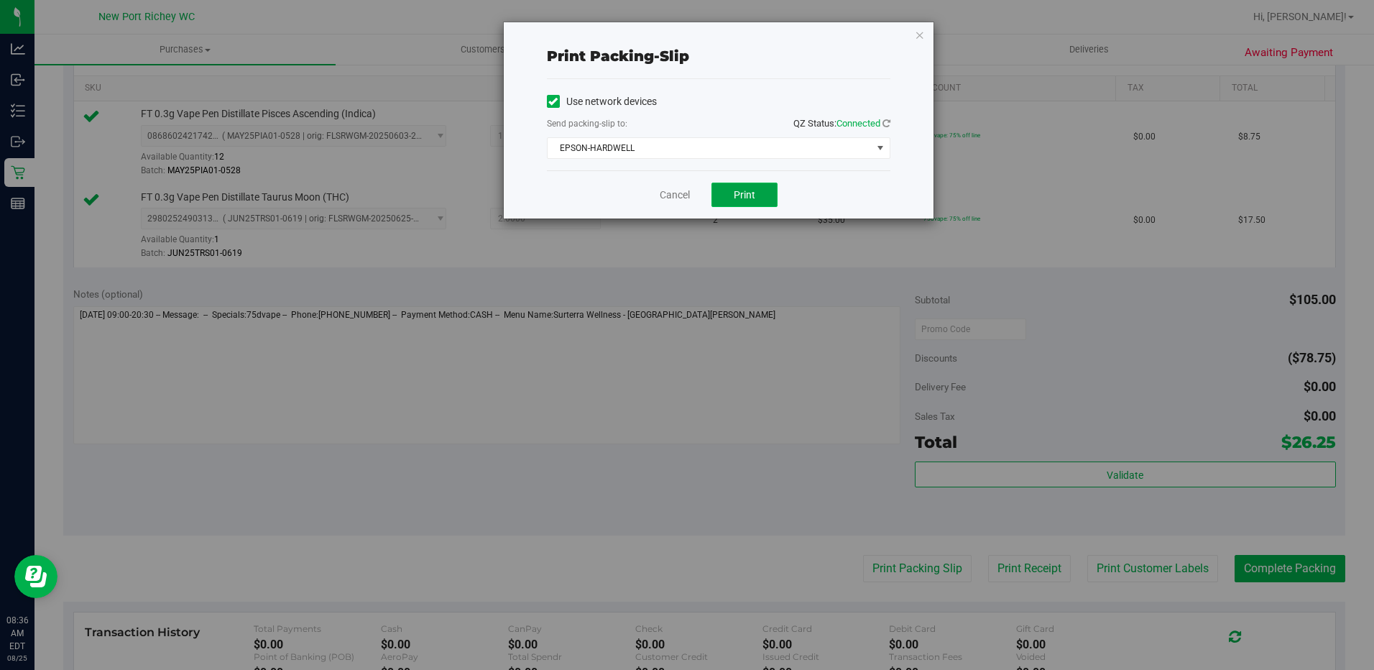
click at [731, 198] on button "Print" at bounding box center [744, 194] width 66 height 24
click at [667, 193] on link "Cancel" at bounding box center [674, 194] width 30 height 15
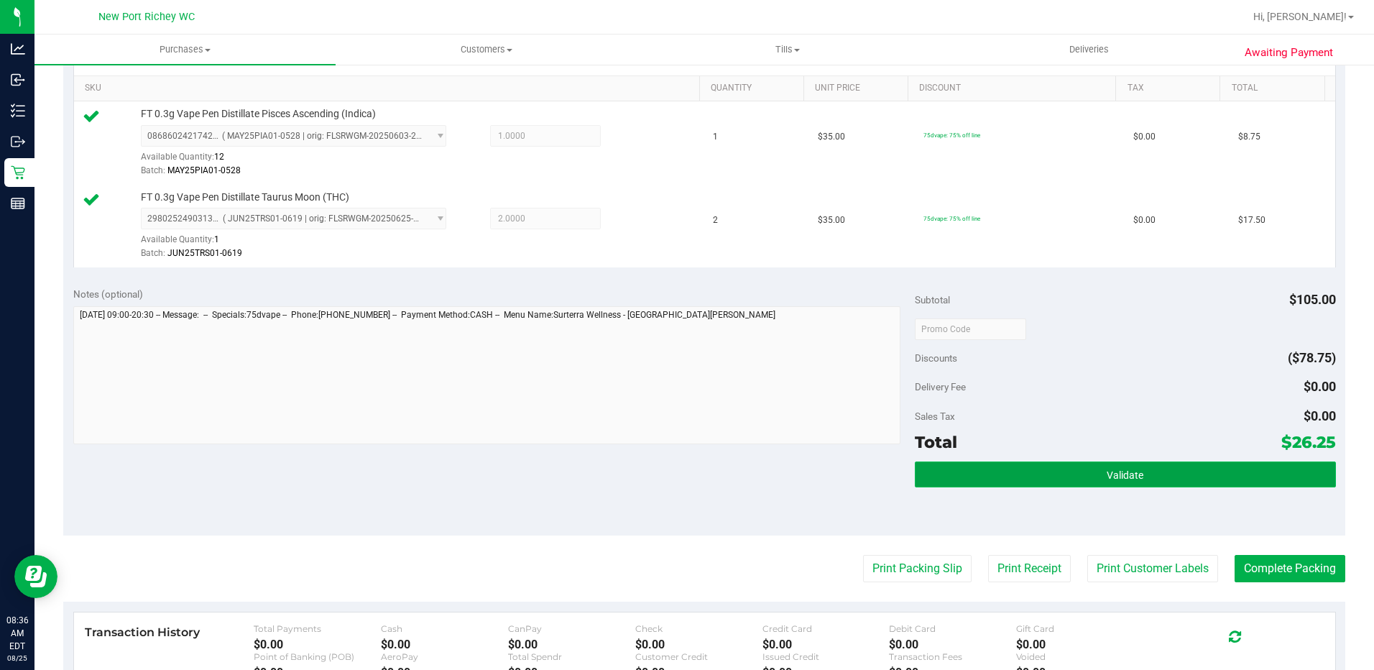
click at [1117, 474] on span "Validate" at bounding box center [1124, 474] width 37 height 11
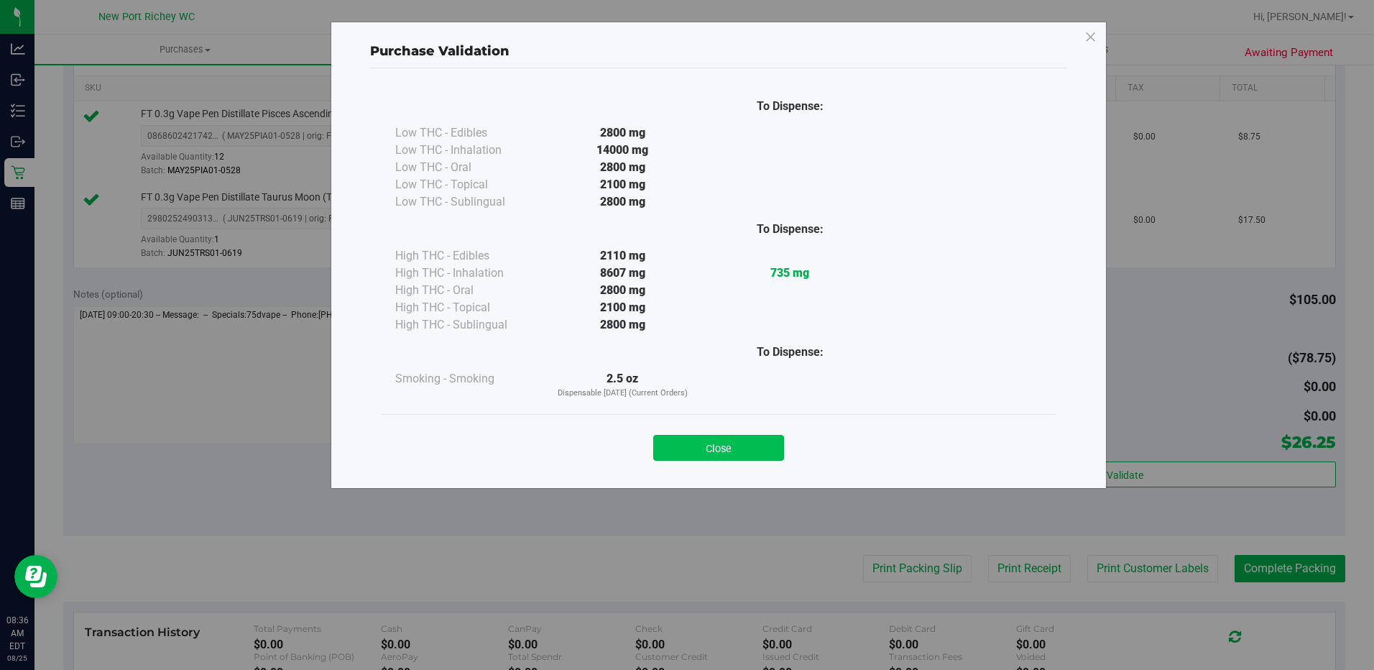
click at [739, 451] on button "Close" at bounding box center [718, 448] width 131 height 26
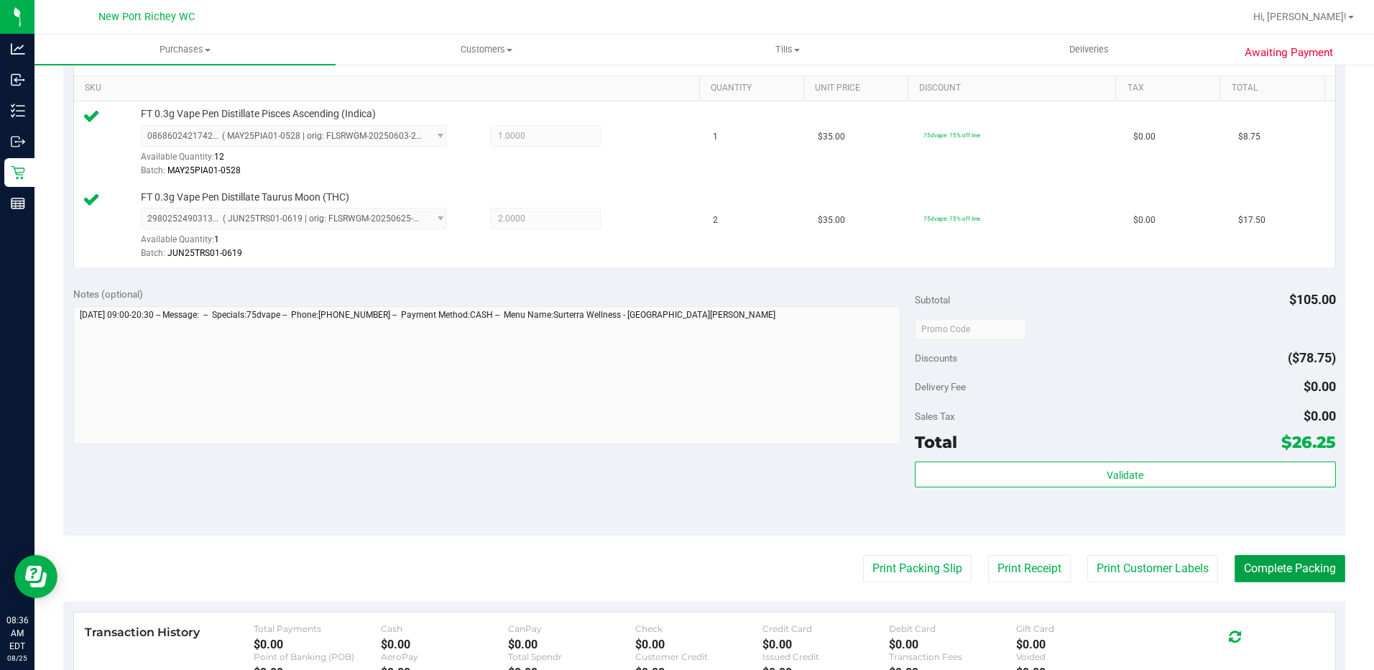
click at [1245, 573] on button "Complete Packing" at bounding box center [1289, 568] width 111 height 27
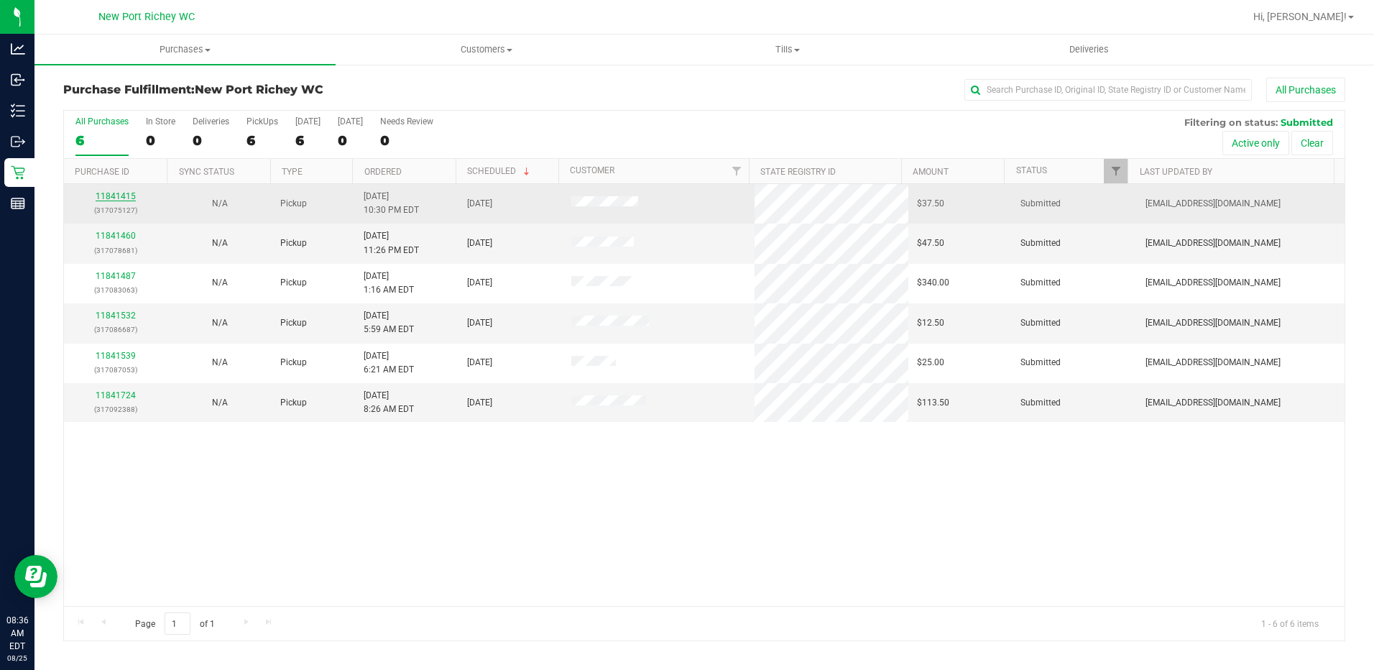
click at [124, 195] on link "11841415" at bounding box center [116, 196] width 40 height 10
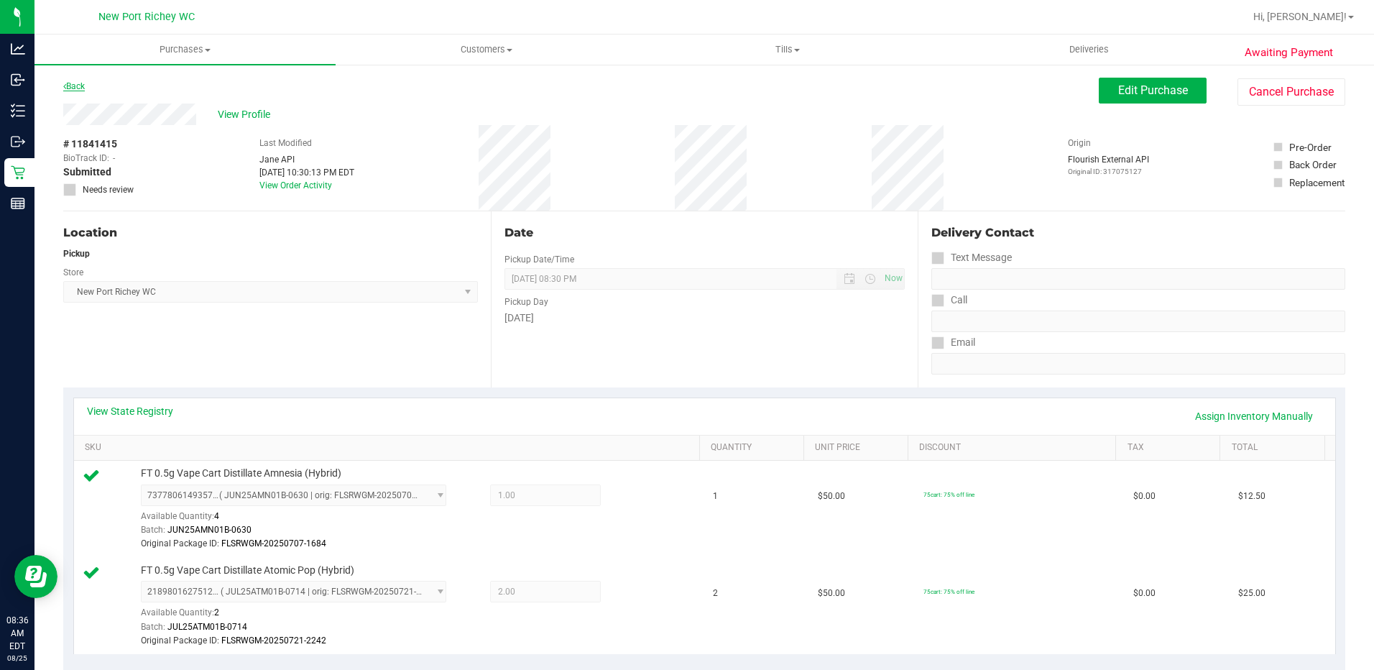
click at [84, 83] on link "Back" at bounding box center [74, 86] width 22 height 10
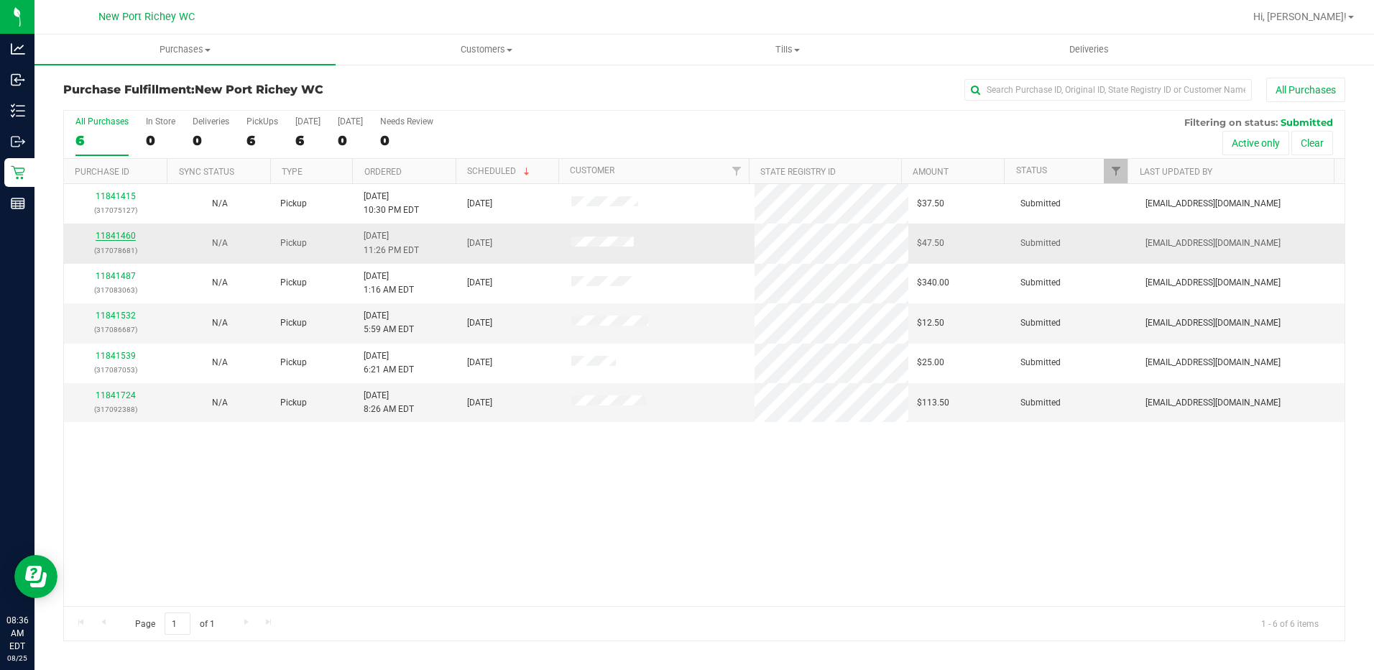
click at [114, 239] on link "11841460" at bounding box center [116, 236] width 40 height 10
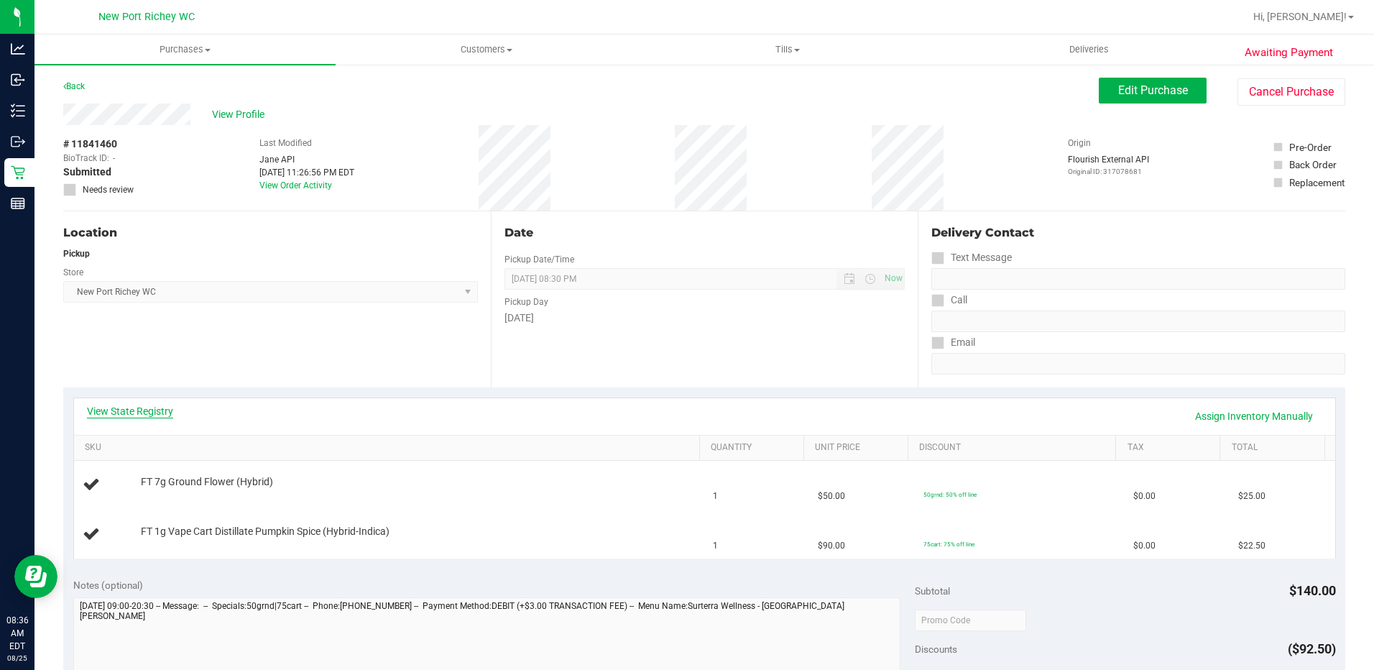
click at [150, 413] on link "View State Registry" at bounding box center [130, 411] width 86 height 14
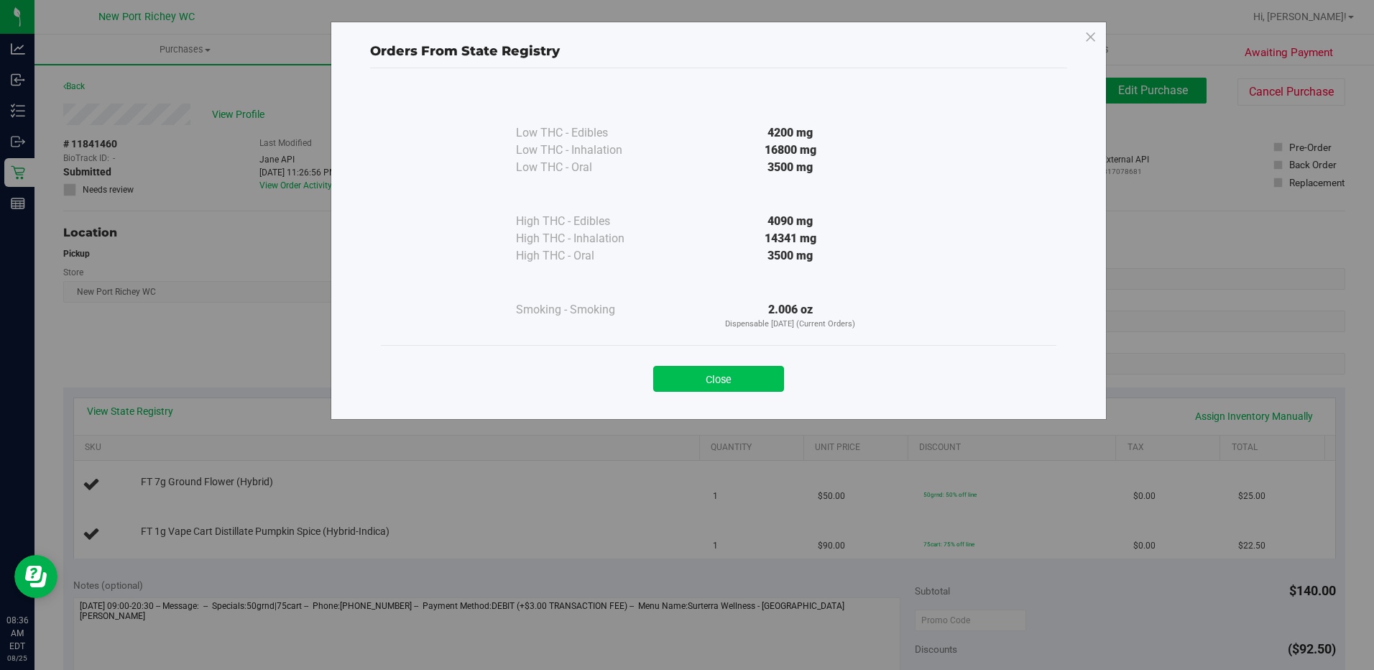
click at [726, 385] on button "Close" at bounding box center [718, 379] width 131 height 26
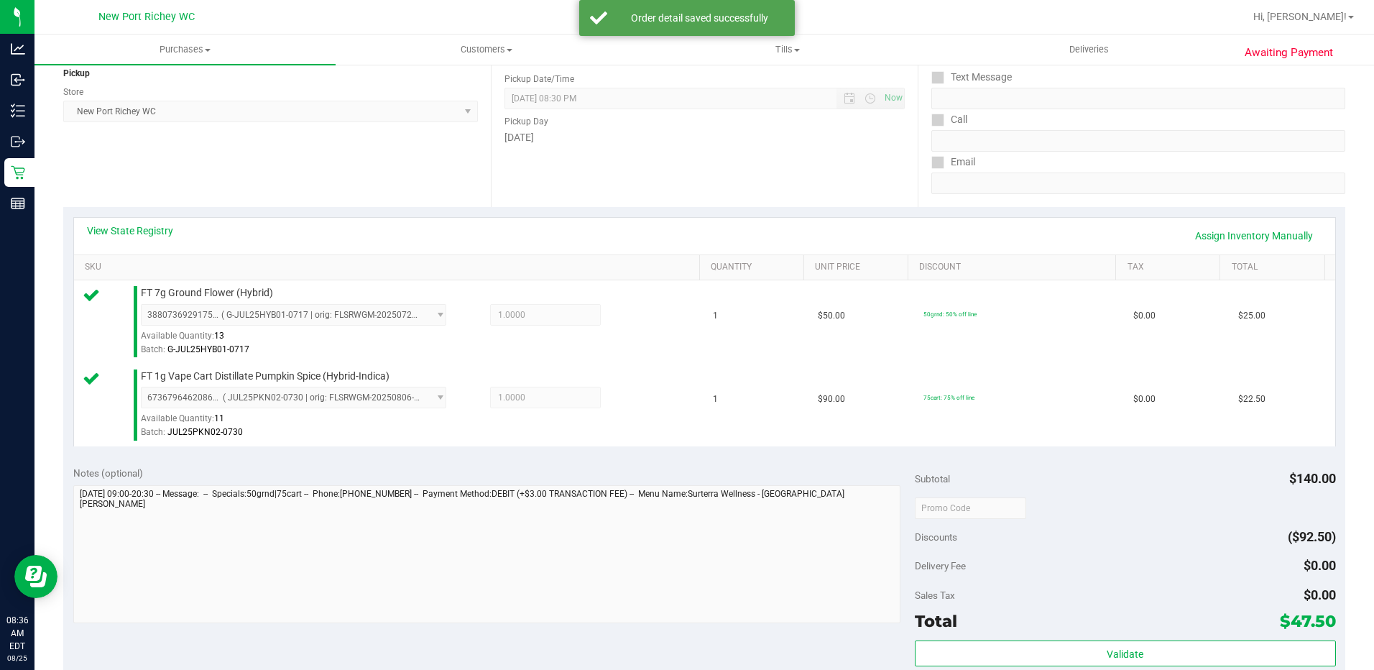
scroll to position [287, 0]
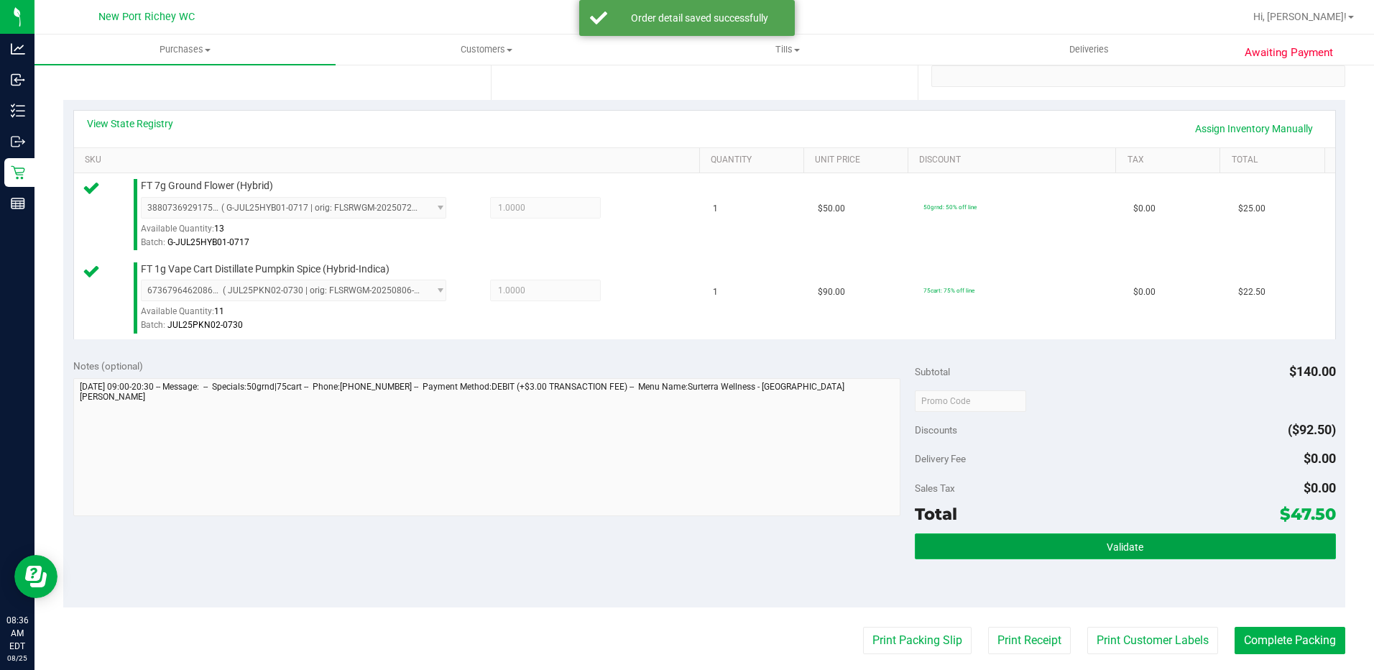
click at [1106, 547] on span "Validate" at bounding box center [1124, 546] width 37 height 11
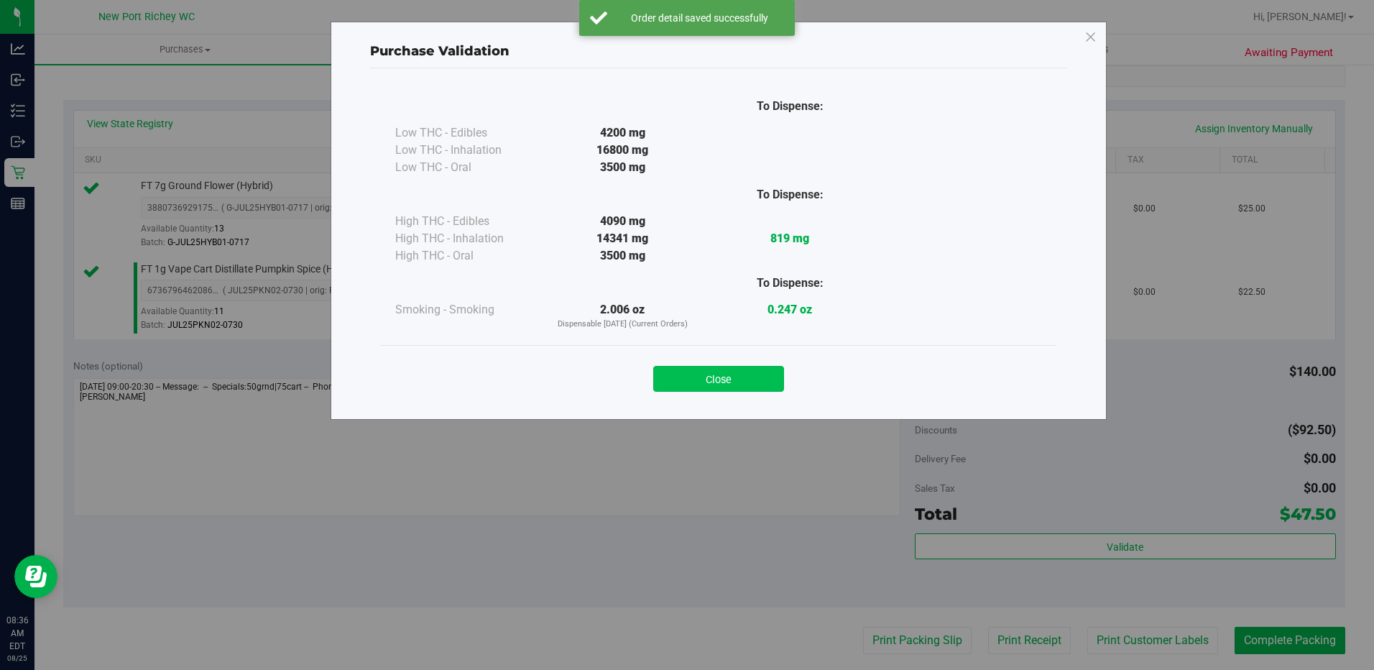
click at [702, 384] on button "Close" at bounding box center [718, 379] width 131 height 26
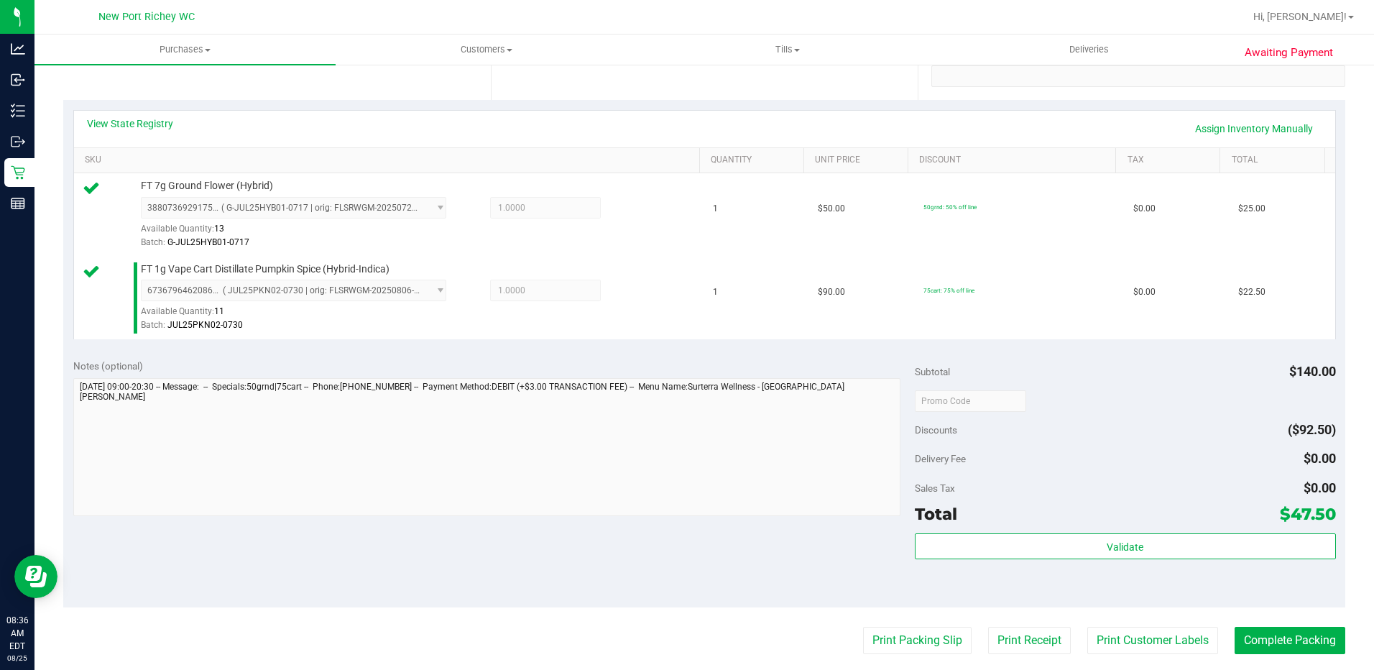
scroll to position [575, 0]
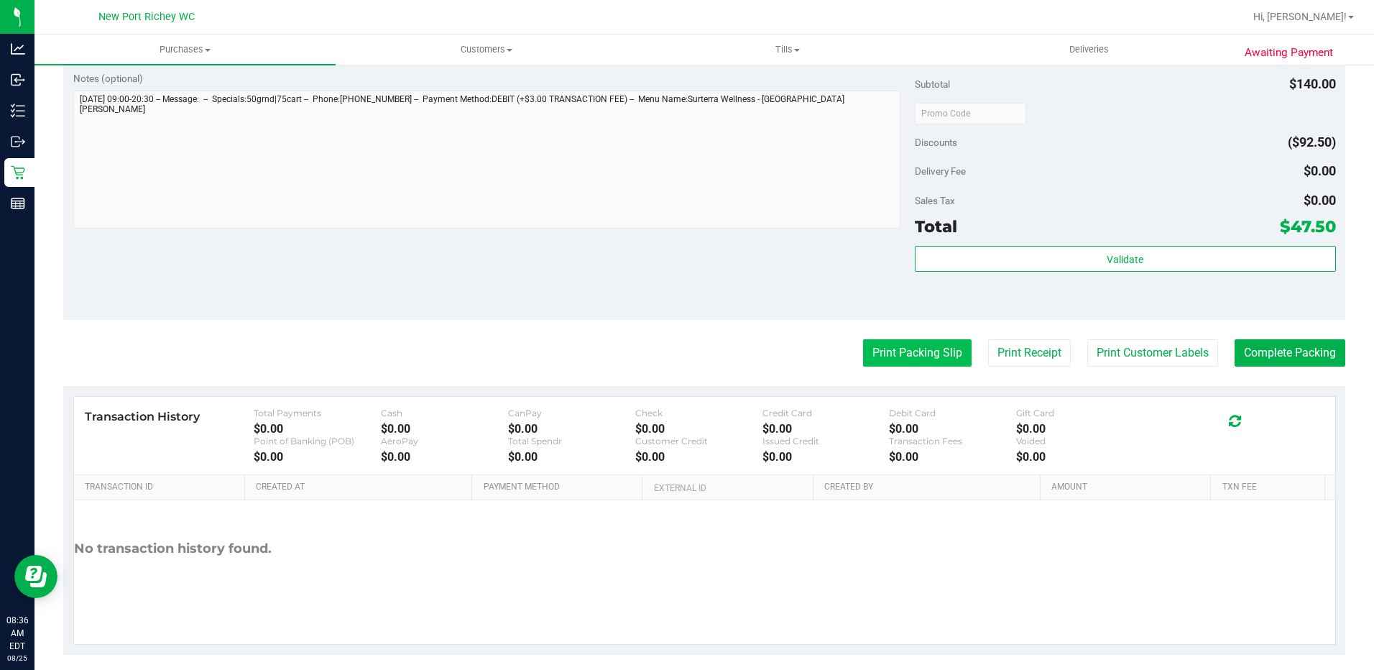
click at [906, 351] on button "Print Packing Slip" at bounding box center [917, 352] width 108 height 27
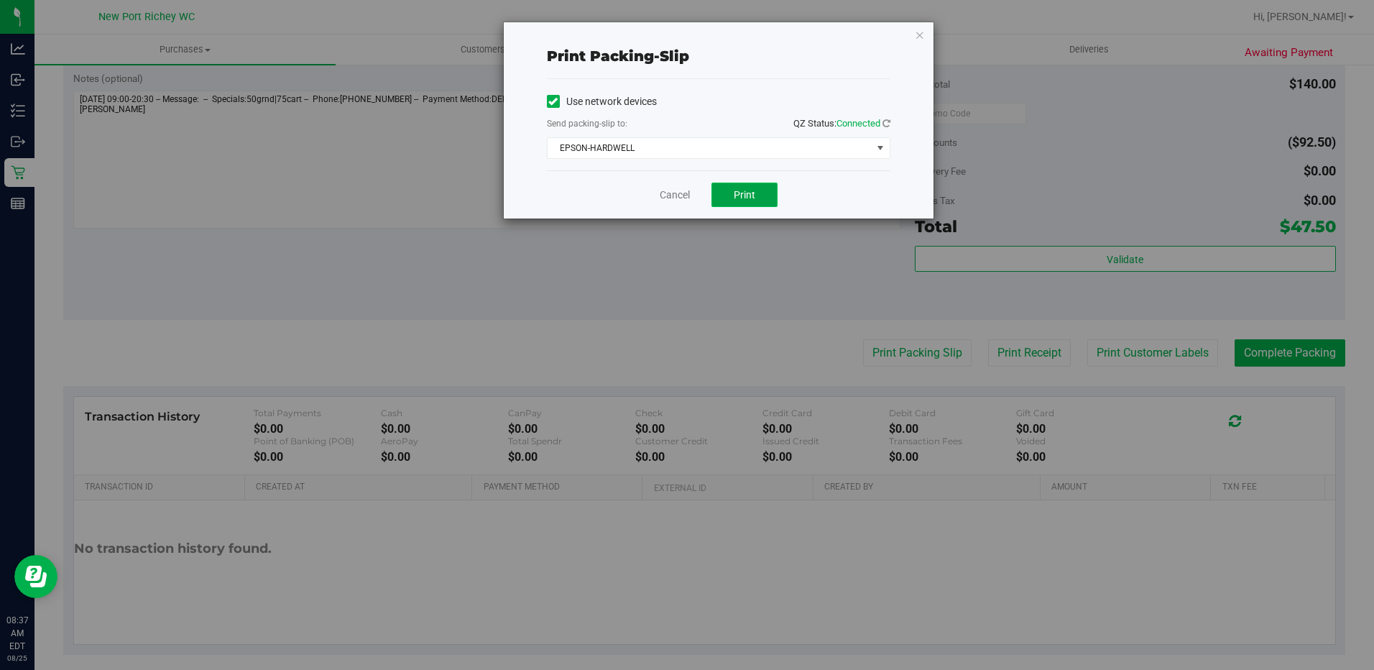
click at [741, 186] on button "Print" at bounding box center [744, 194] width 66 height 24
click at [677, 196] on link "Cancel" at bounding box center [674, 194] width 30 height 15
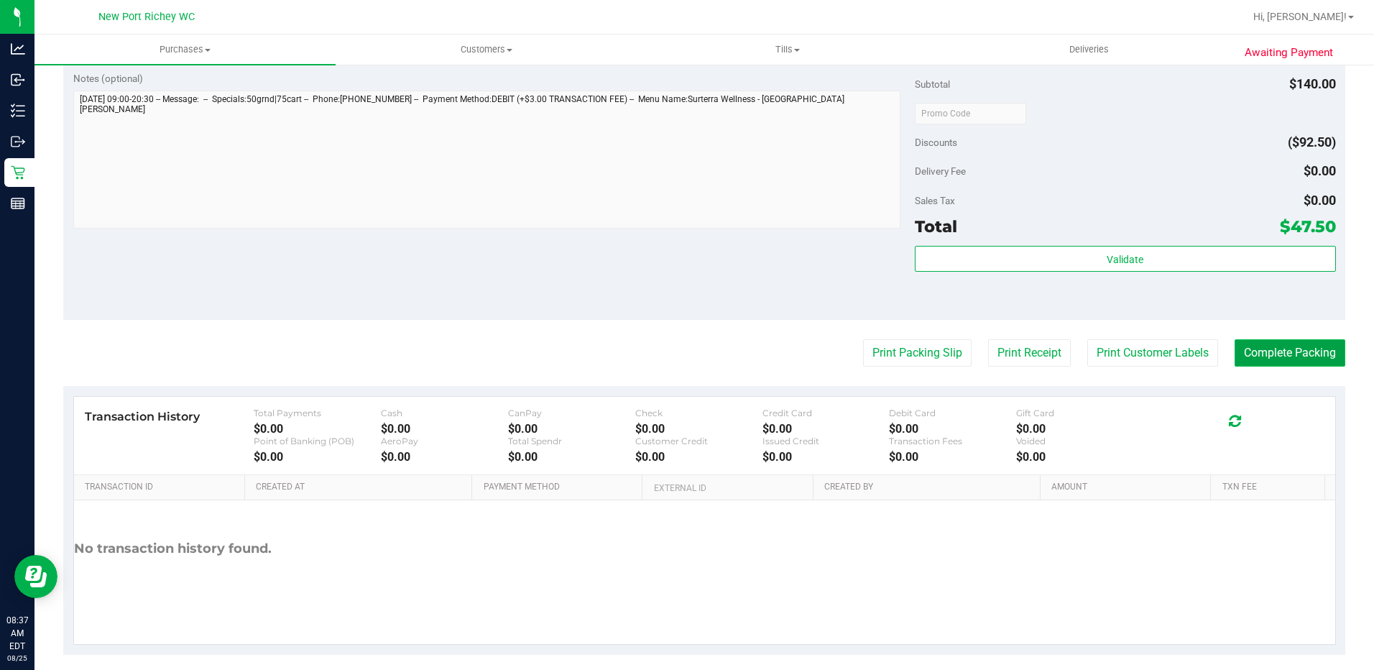
click at [1289, 353] on button "Complete Packing" at bounding box center [1289, 352] width 111 height 27
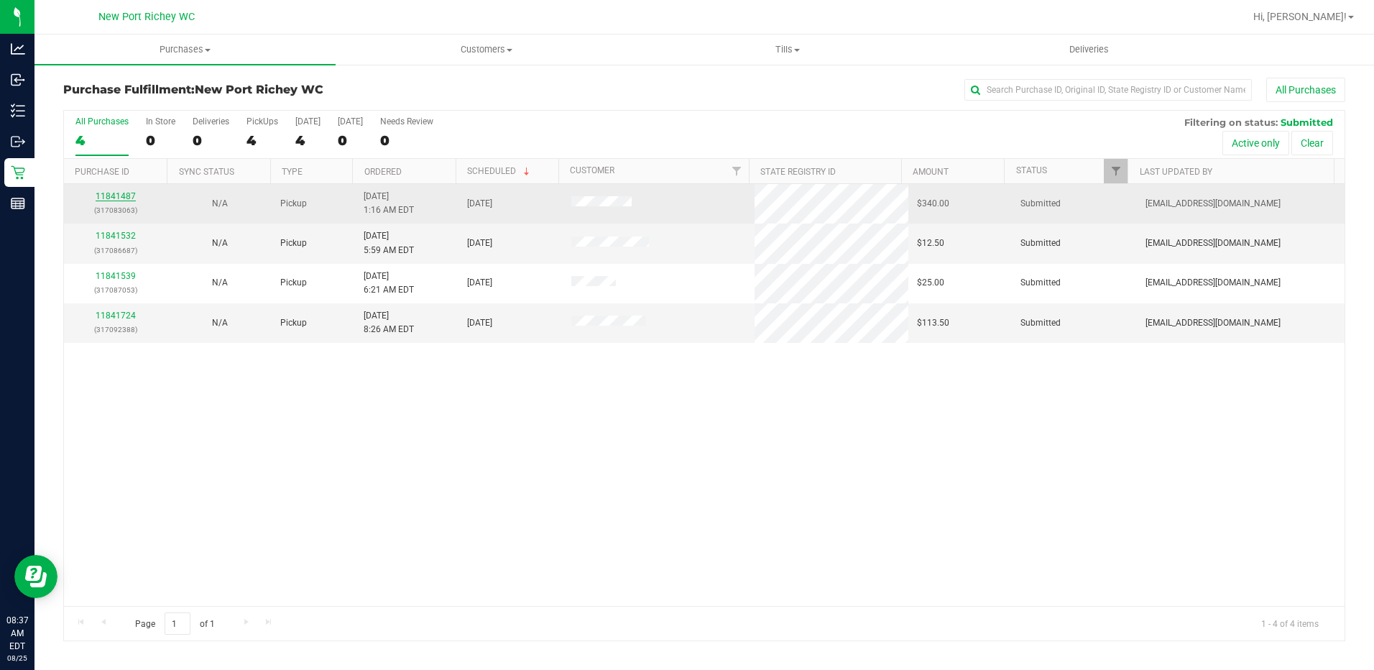
click at [106, 196] on link "11841487" at bounding box center [116, 196] width 40 height 10
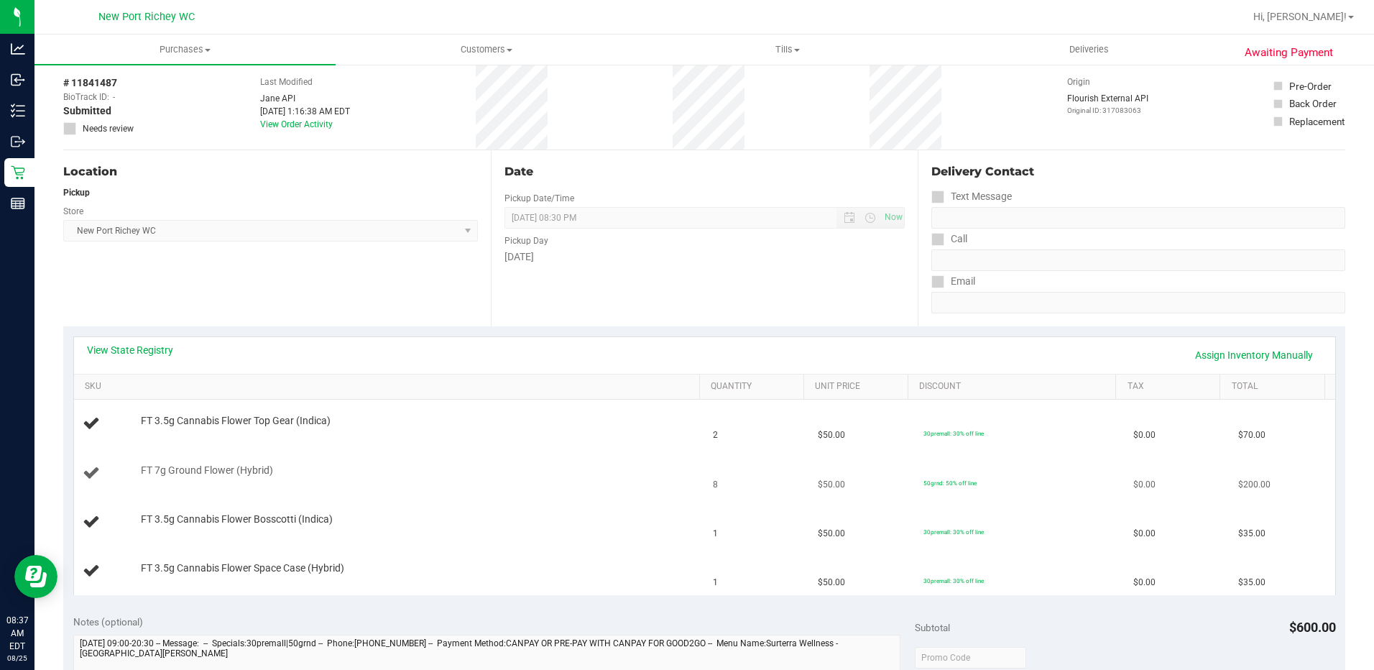
scroll to position [144, 0]
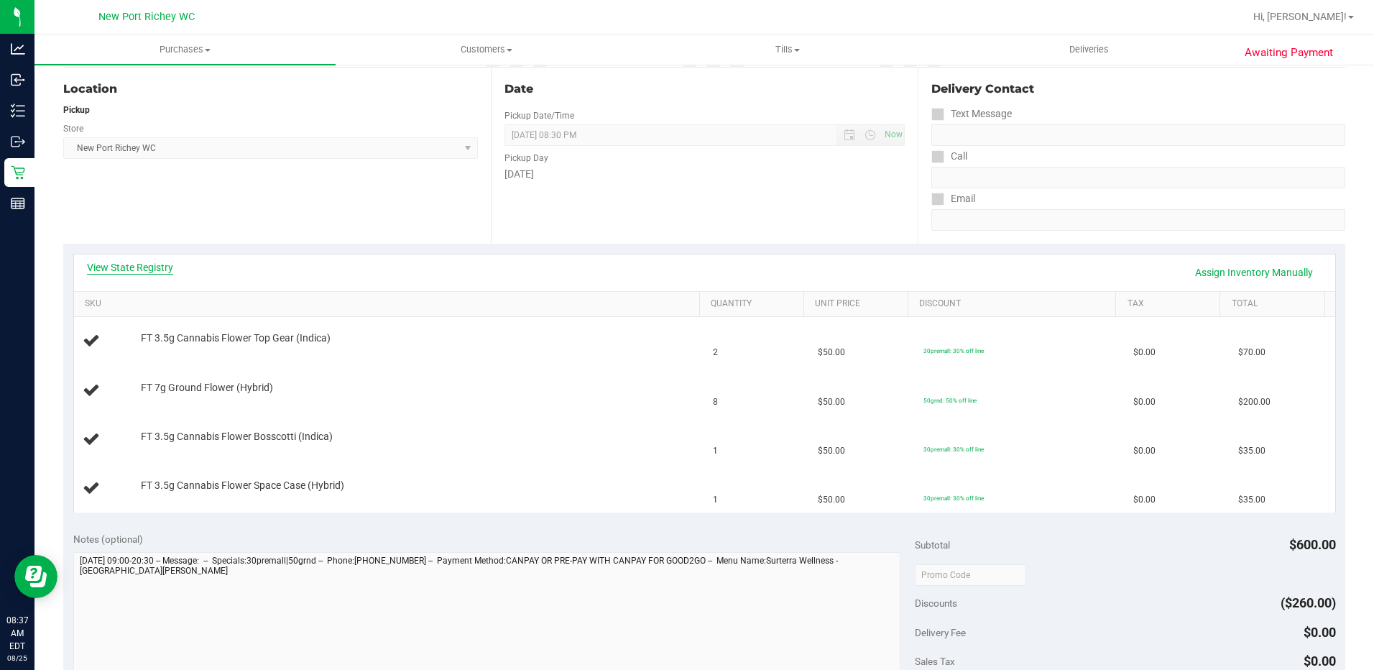
click at [131, 272] on link "View State Registry" at bounding box center [130, 267] width 86 height 14
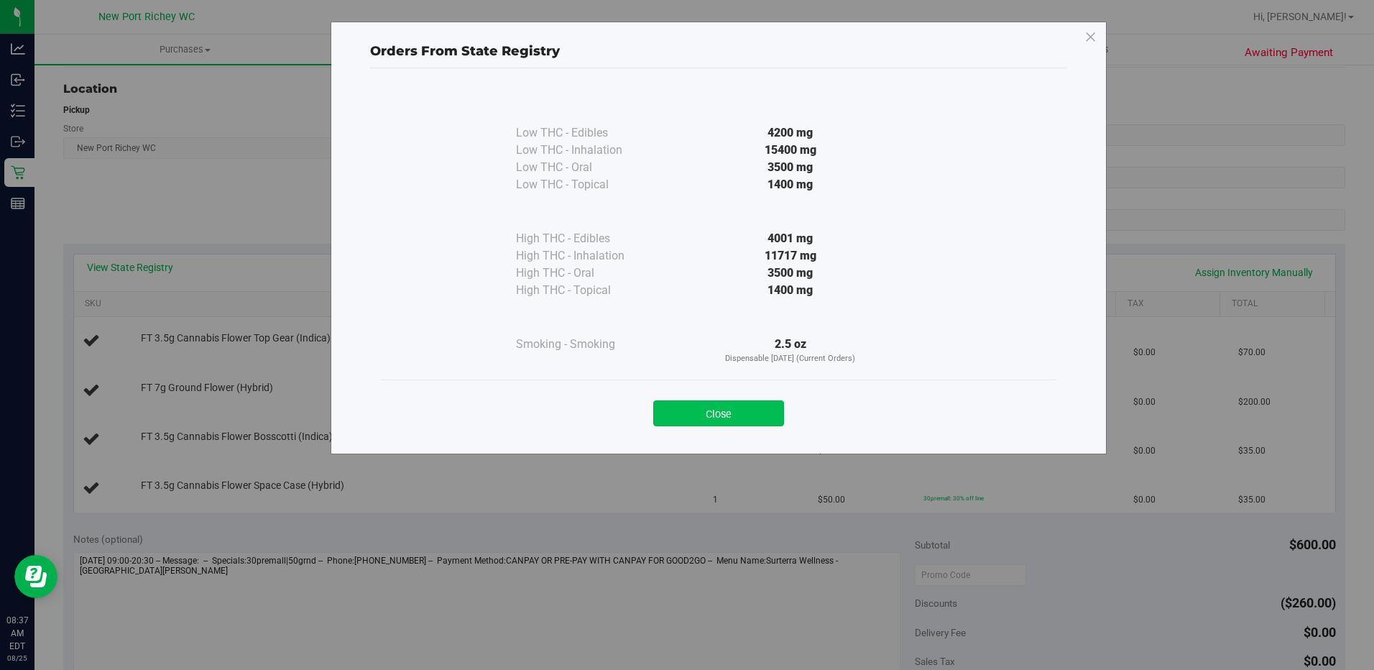
click at [737, 407] on button "Close" at bounding box center [718, 413] width 131 height 26
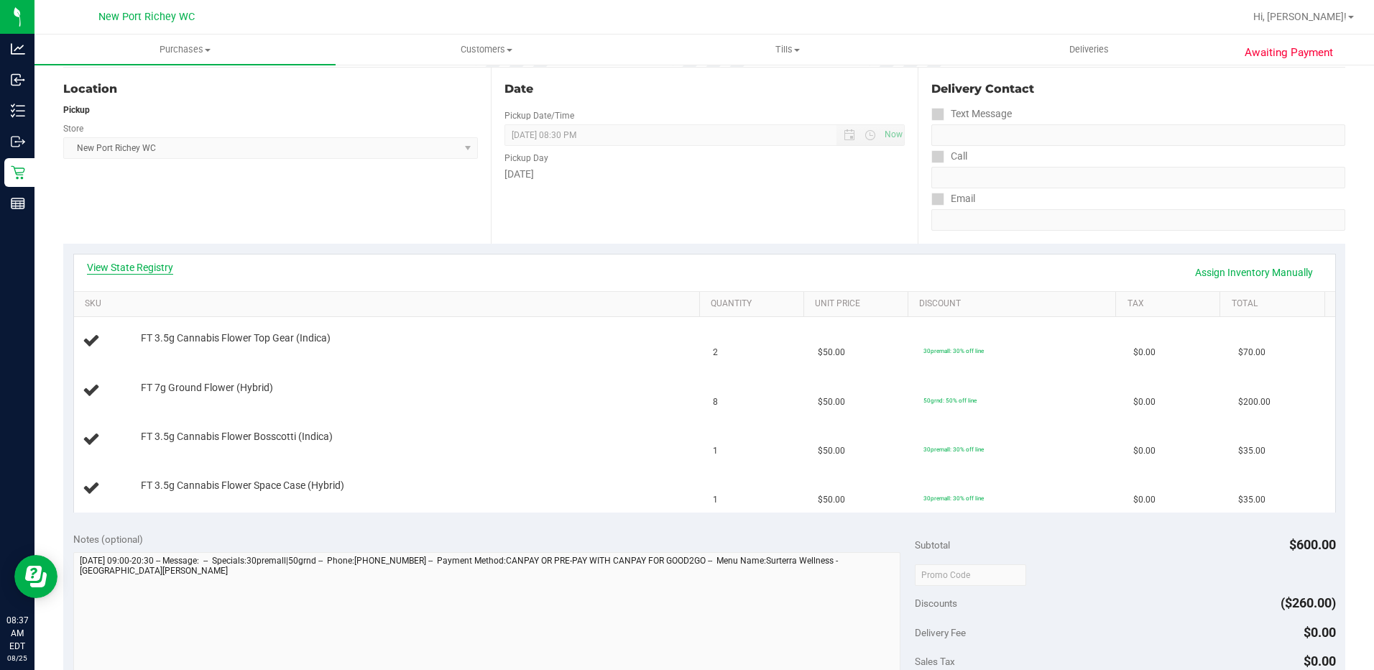
click at [153, 269] on link "View State Registry" at bounding box center [130, 267] width 86 height 14
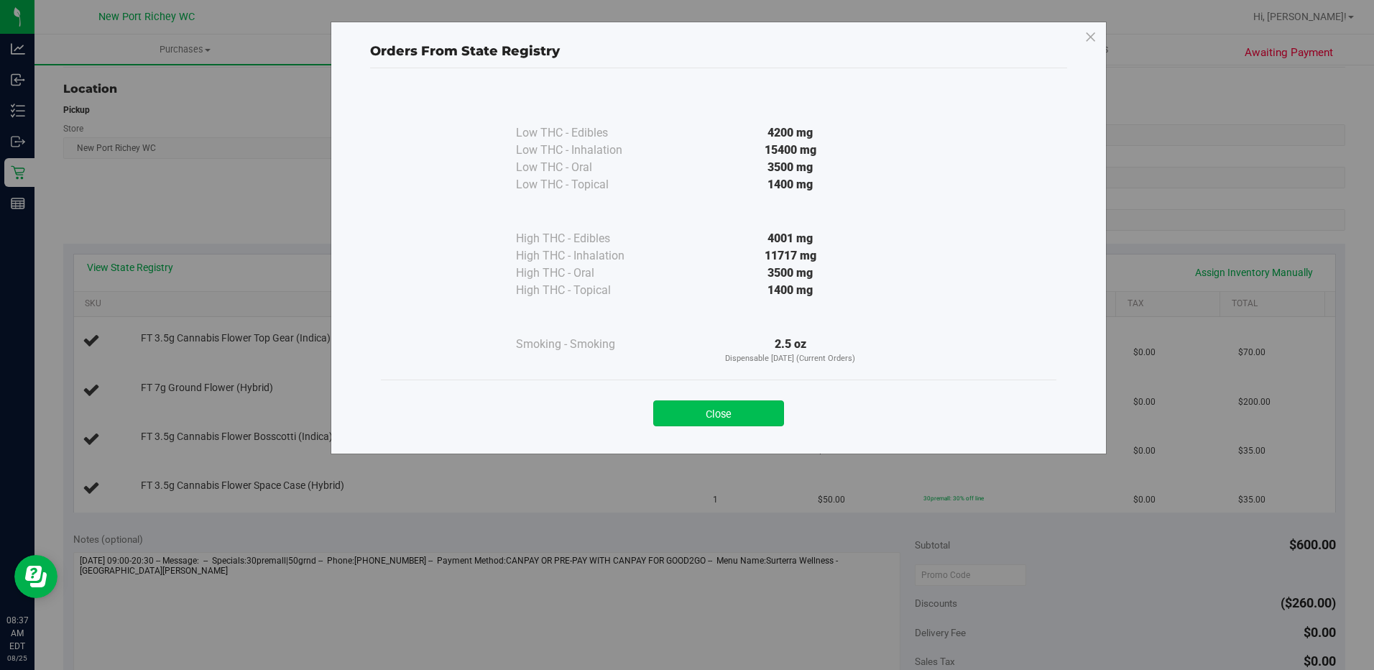
click at [698, 419] on button "Close" at bounding box center [718, 413] width 131 height 26
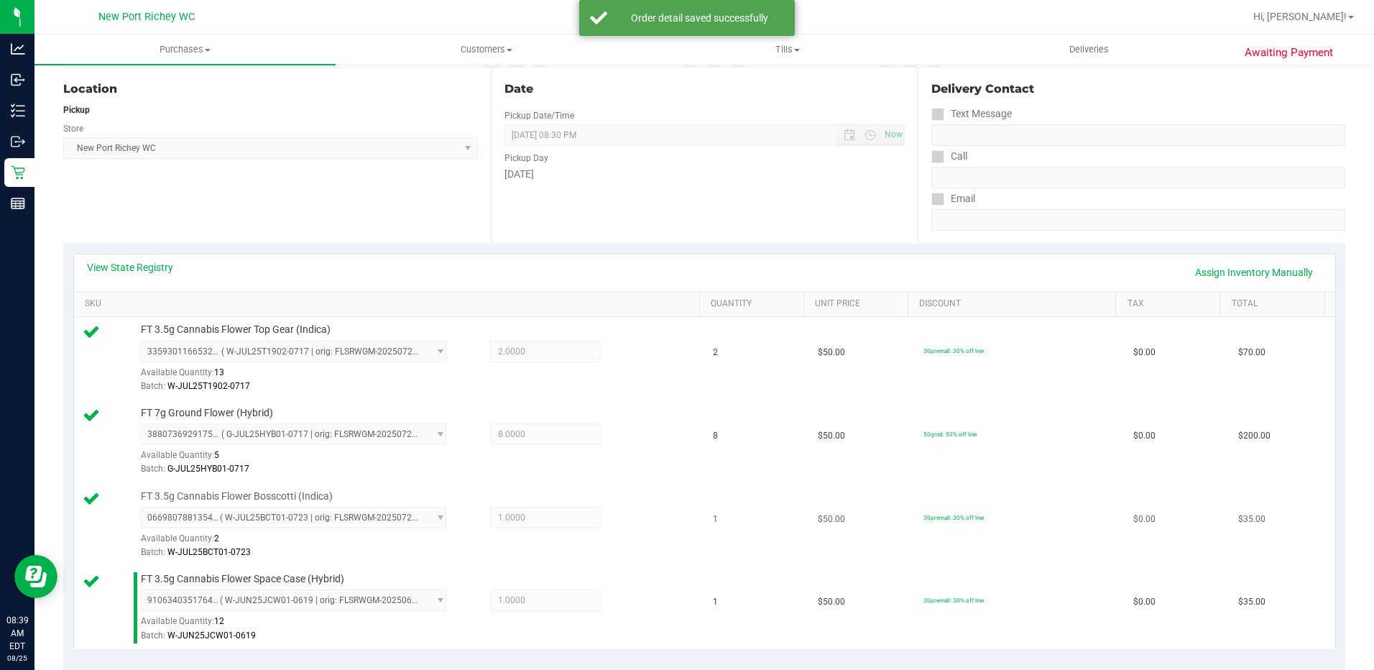
scroll to position [431, 0]
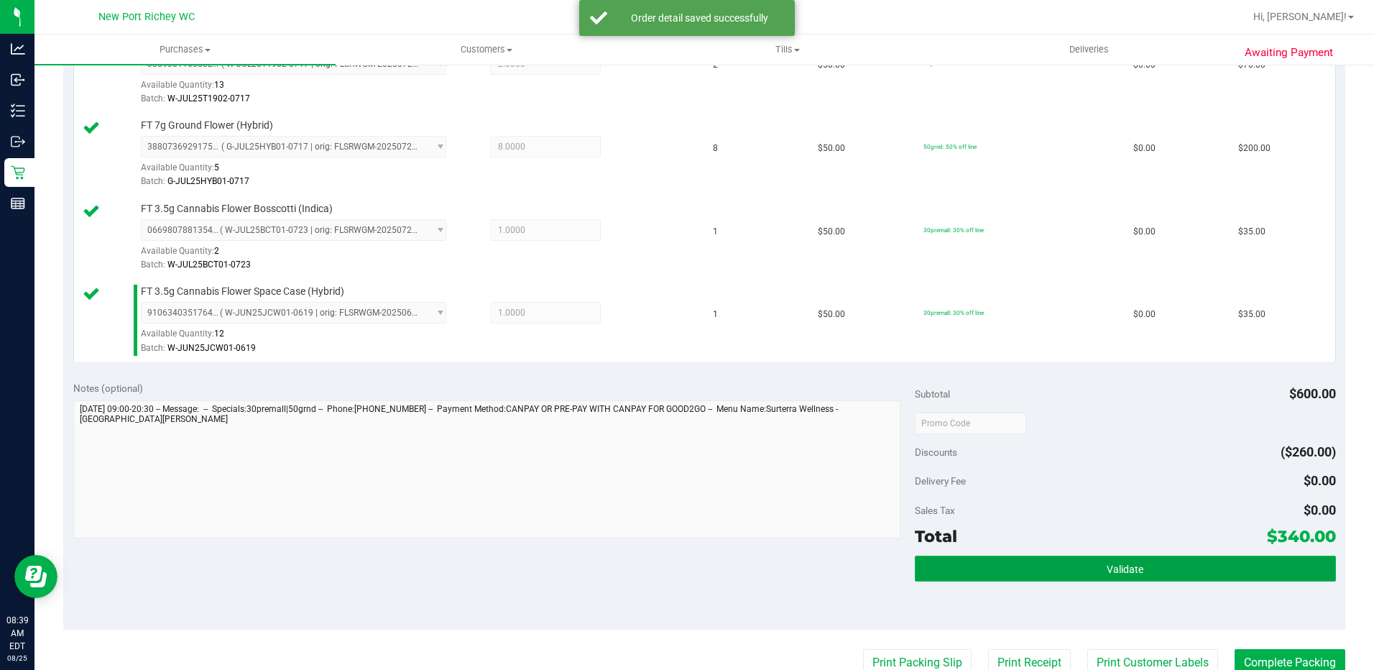
click at [1131, 565] on span "Validate" at bounding box center [1124, 568] width 37 height 11
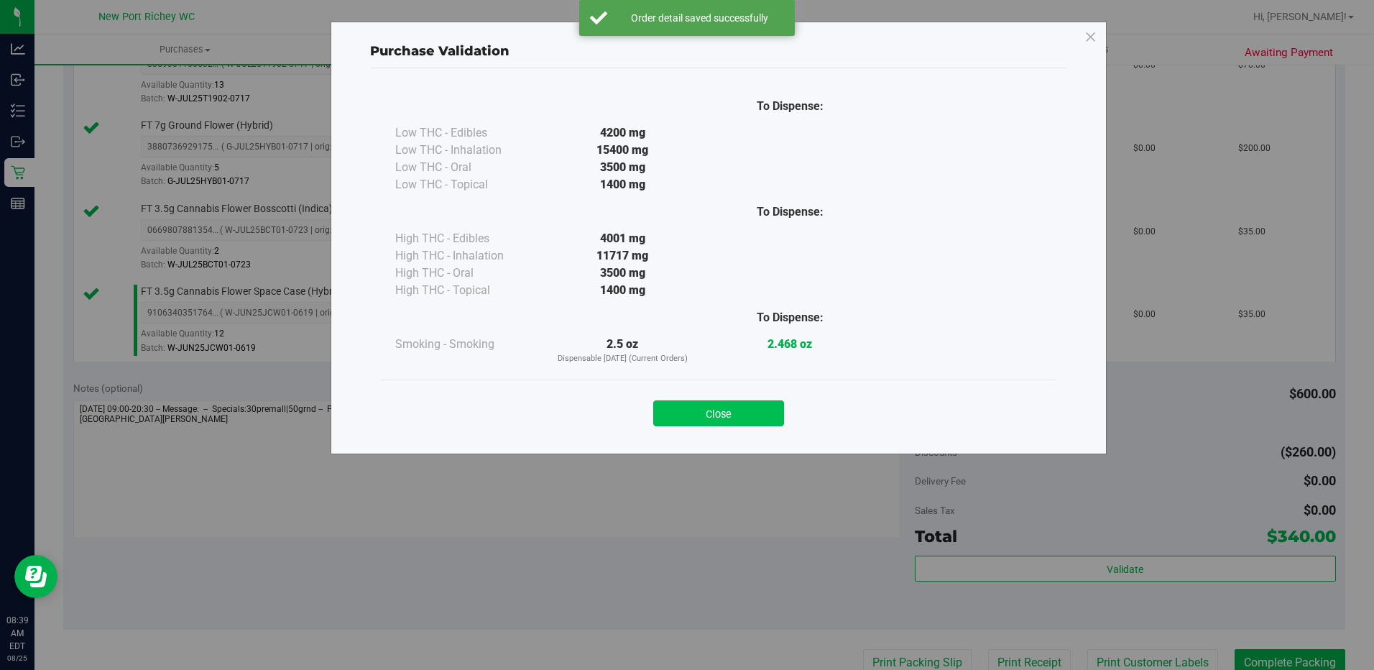
click at [736, 417] on button "Close" at bounding box center [718, 413] width 131 height 26
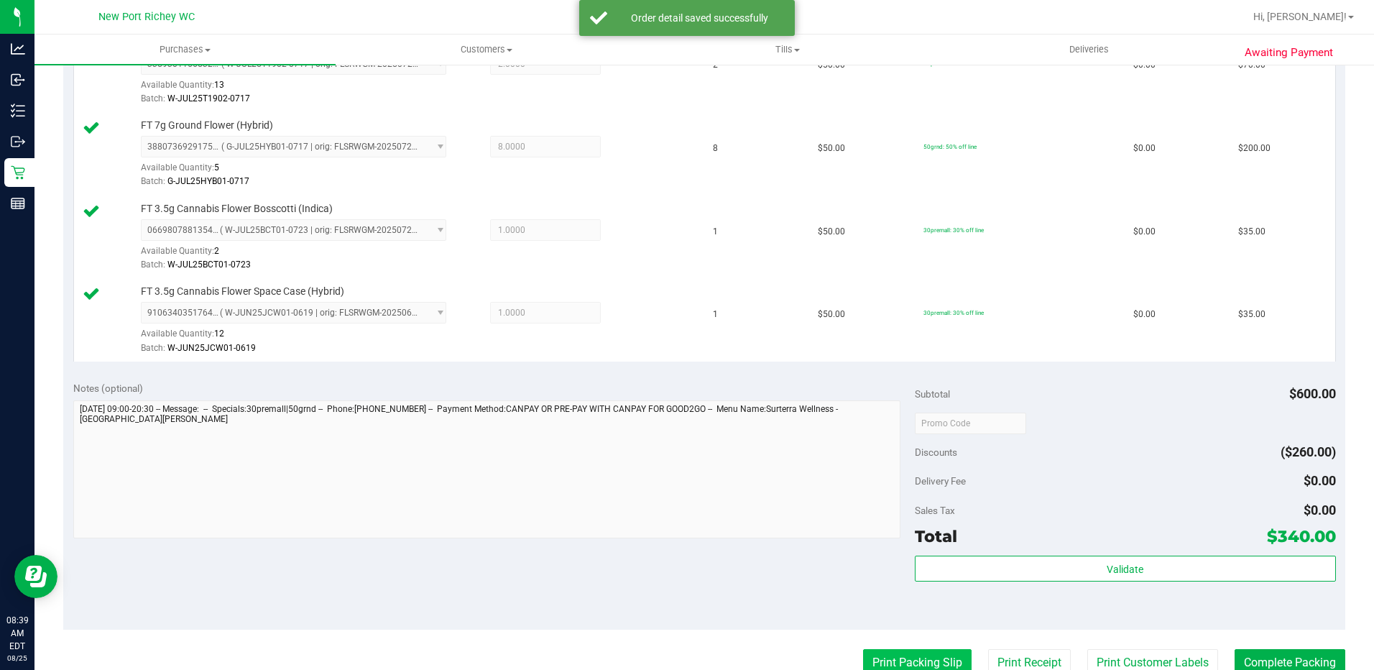
click at [929, 656] on button "Print Packing Slip" at bounding box center [917, 662] width 108 height 27
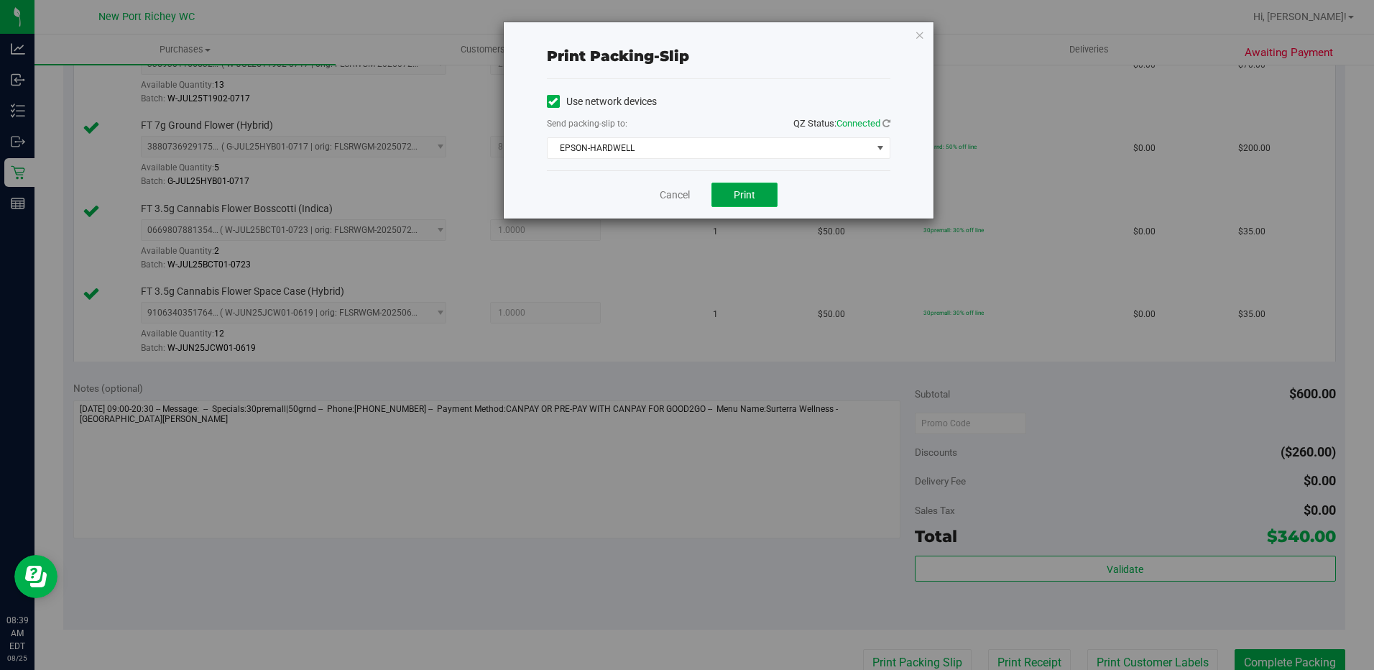
click at [744, 198] on span "Print" at bounding box center [744, 194] width 22 height 11
click at [674, 198] on link "Cancel" at bounding box center [674, 194] width 30 height 15
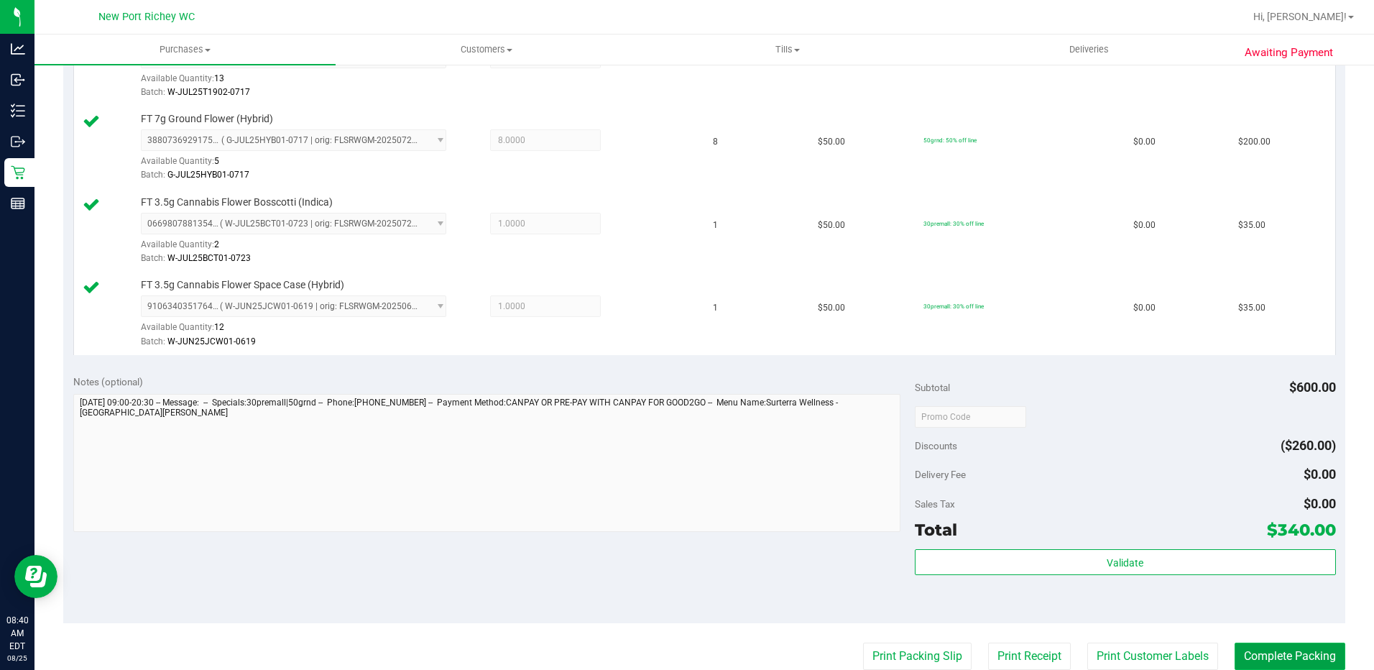
click at [1259, 655] on button "Complete Packing" at bounding box center [1289, 655] width 111 height 27
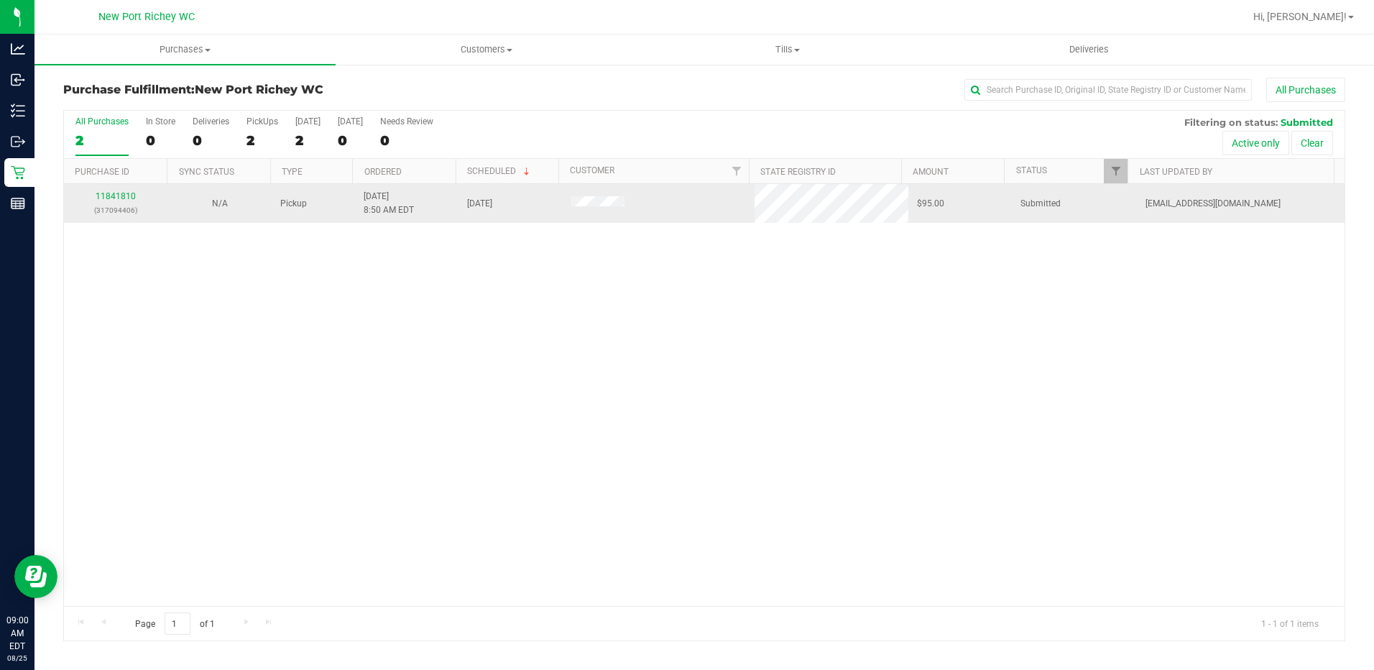
click at [115, 202] on div "11841810 (317094406)" at bounding box center [116, 203] width 87 height 27
click at [112, 201] on link "11841810" at bounding box center [116, 196] width 40 height 10
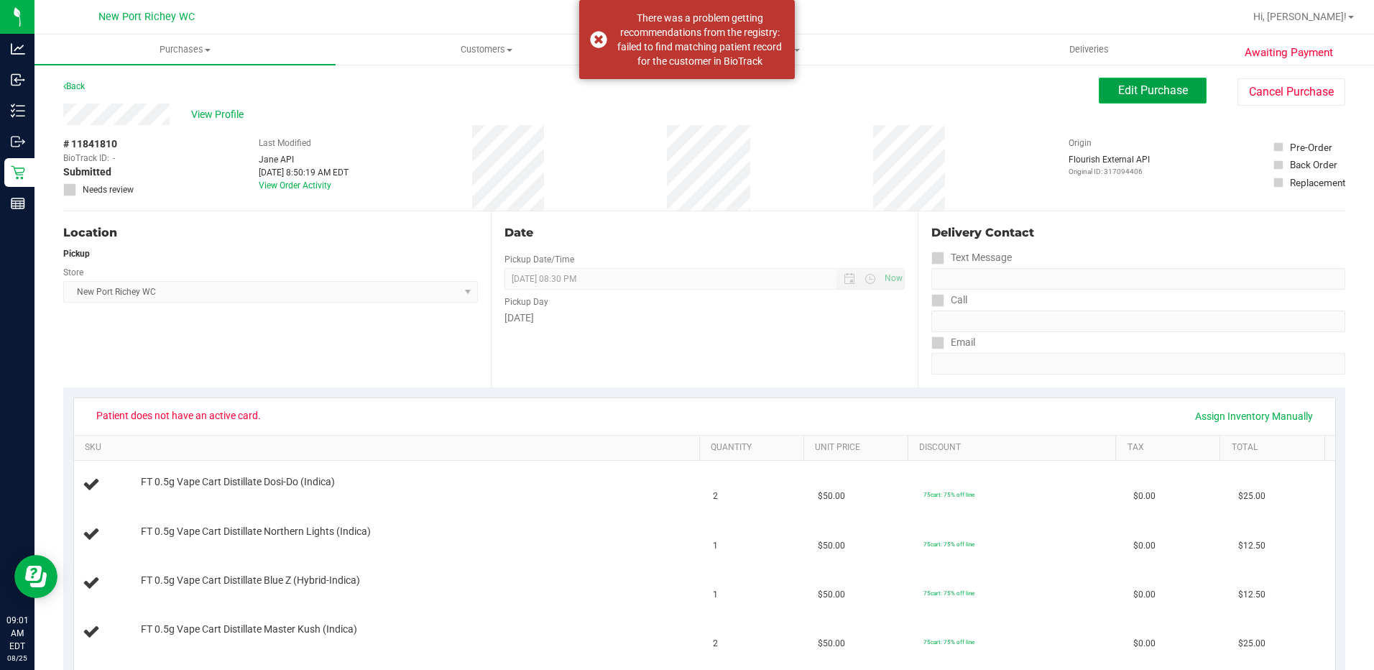
click at [1141, 89] on span "Edit Purchase" at bounding box center [1153, 90] width 70 height 14
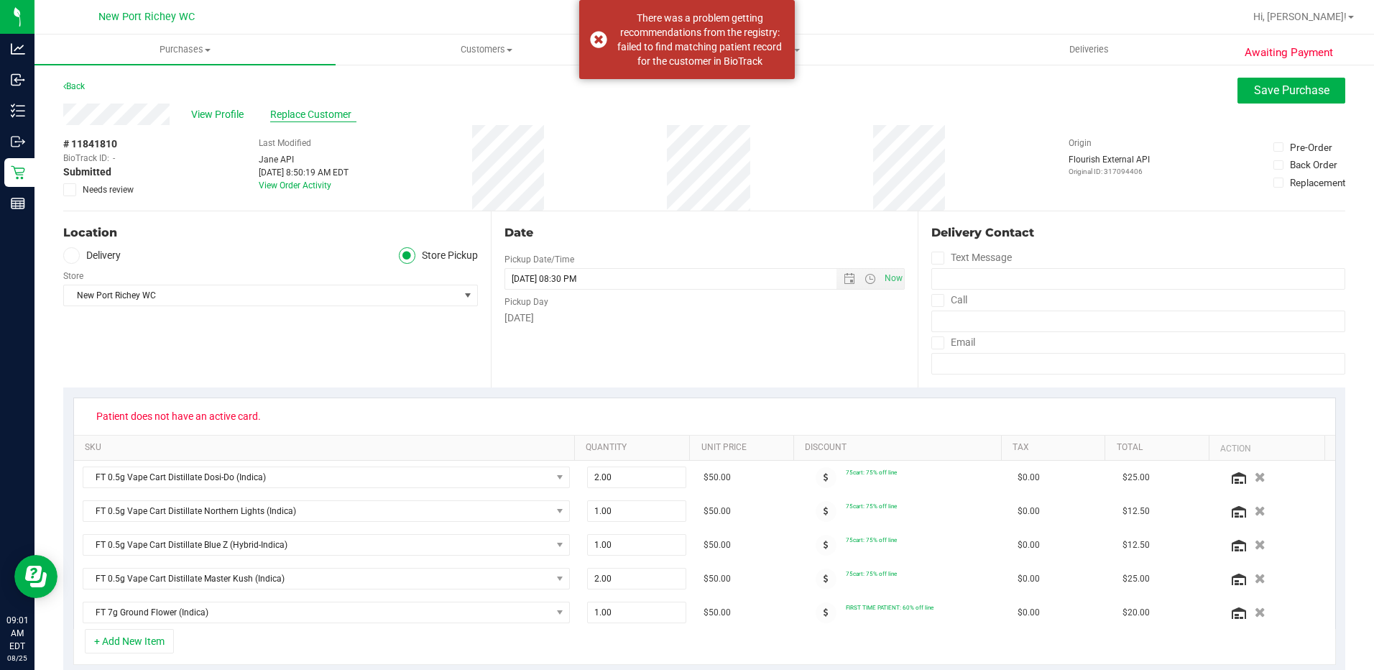
click at [312, 118] on span "Replace Customer" at bounding box center [313, 114] width 86 height 15
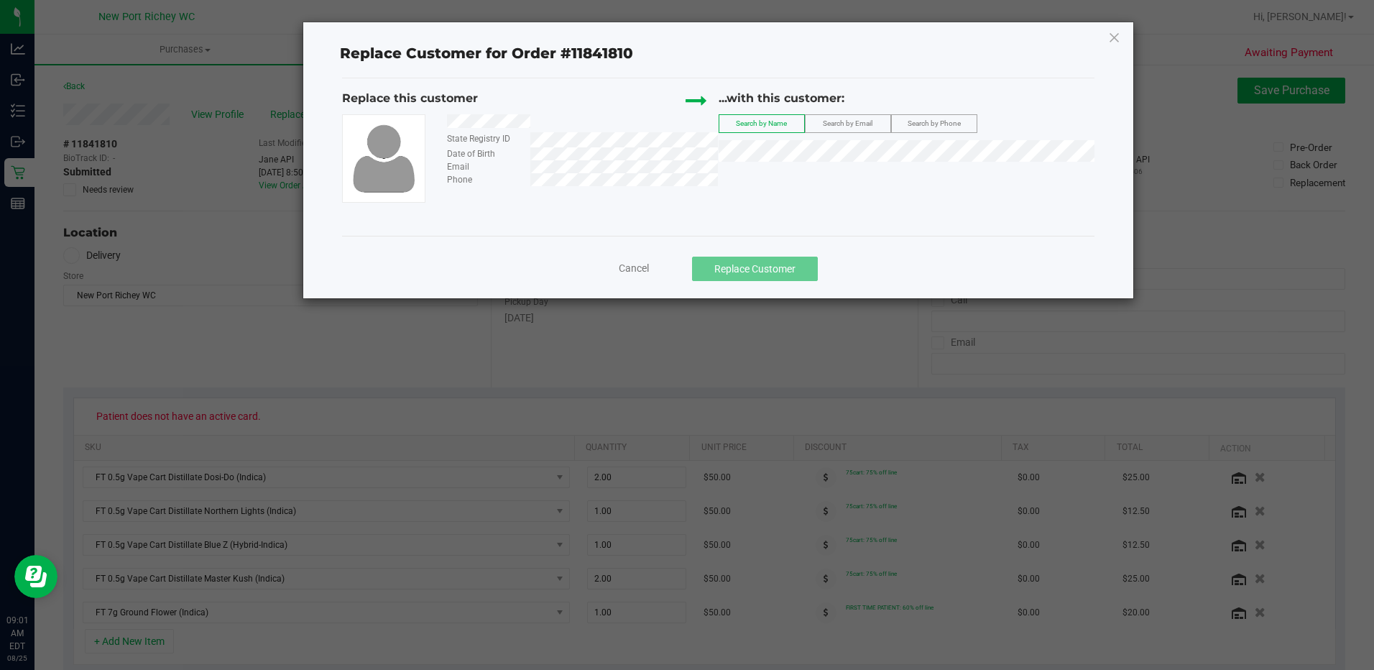
click at [841, 125] on span "Search by Email" at bounding box center [848, 123] width 50 height 8
click at [809, 178] on span "(cuspy@tampabay.rr.com)" at bounding box center [892, 177] width 167 height 11
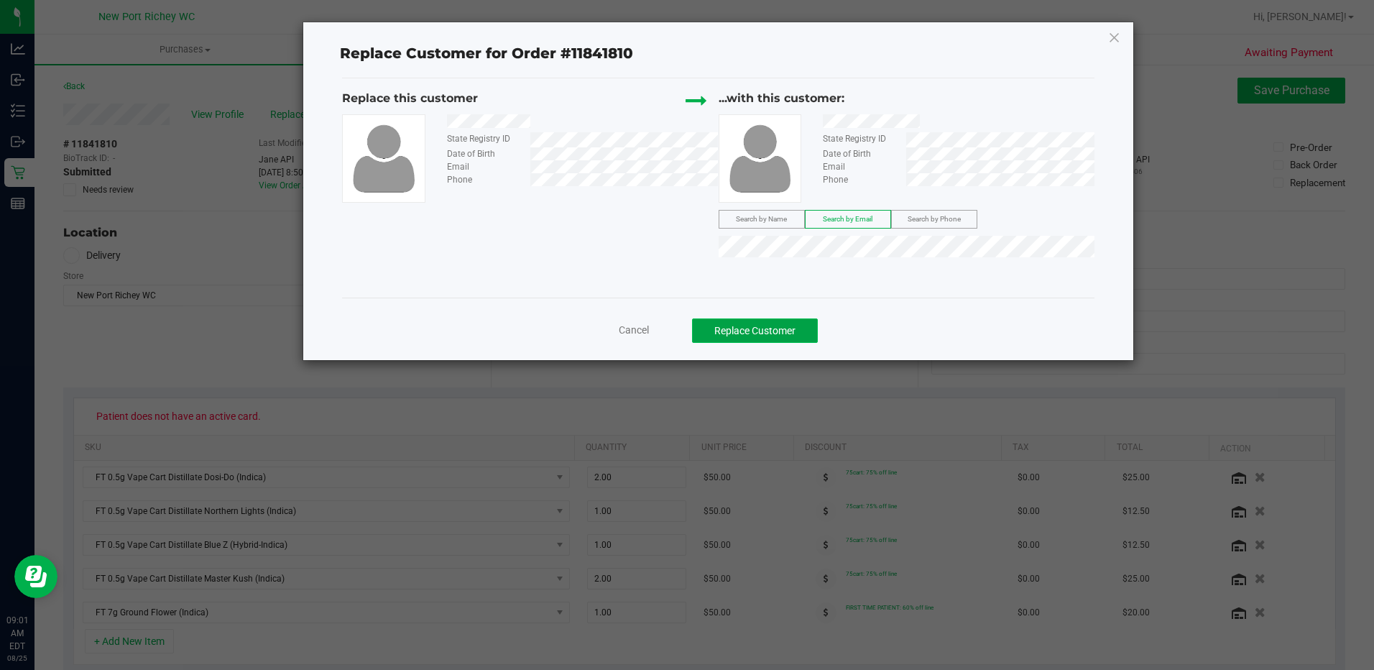
click at [756, 331] on button "Replace Customer" at bounding box center [755, 330] width 126 height 24
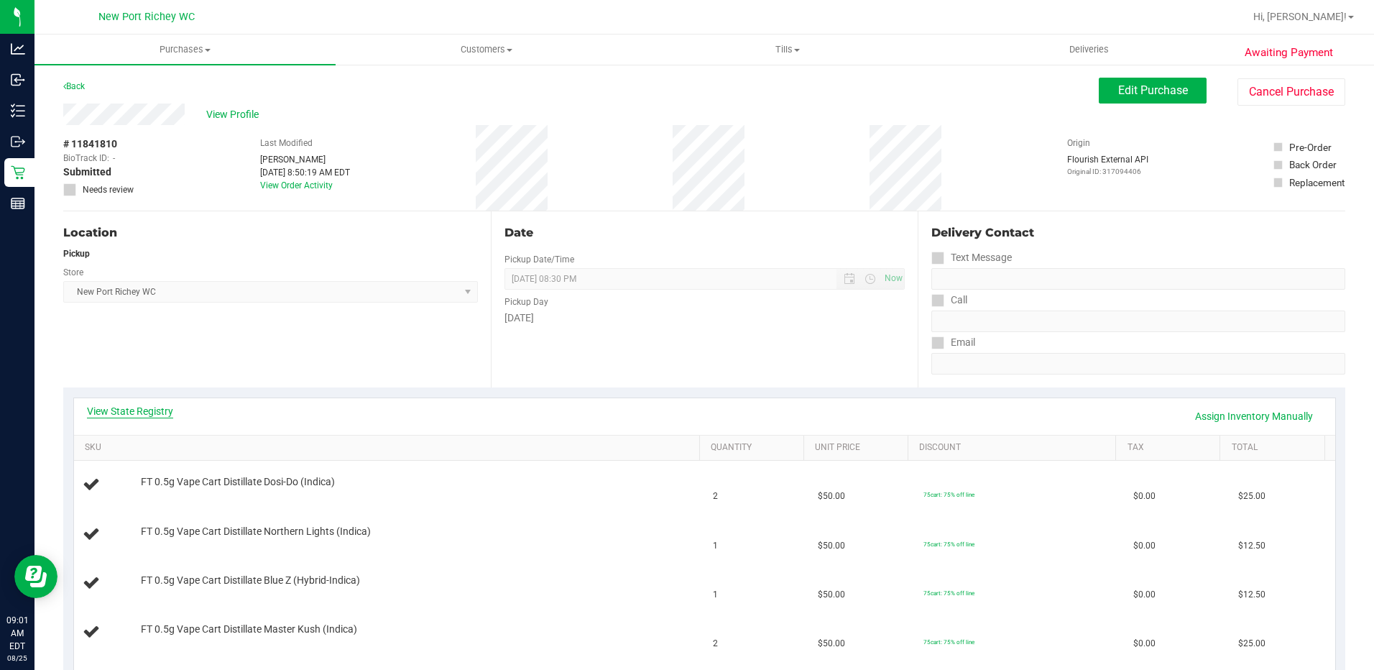
click at [159, 411] on link "View State Registry" at bounding box center [130, 411] width 86 height 14
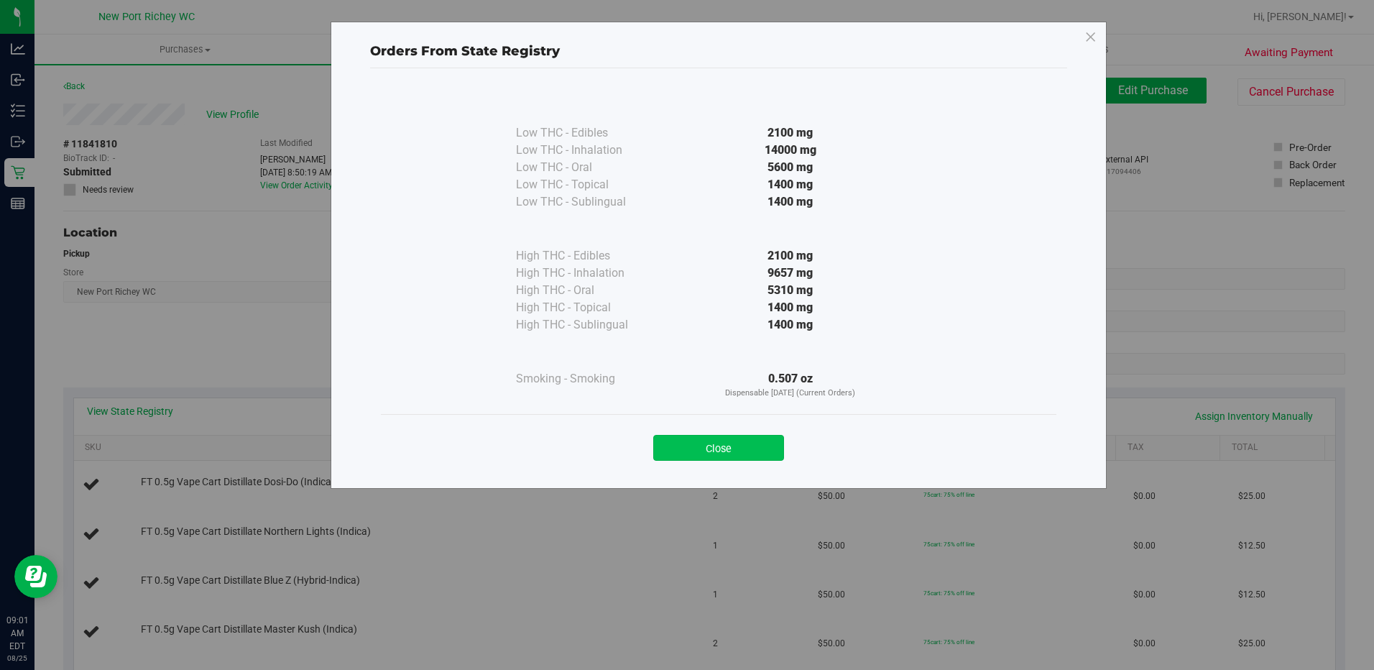
click at [720, 458] on button "Close" at bounding box center [718, 448] width 131 height 26
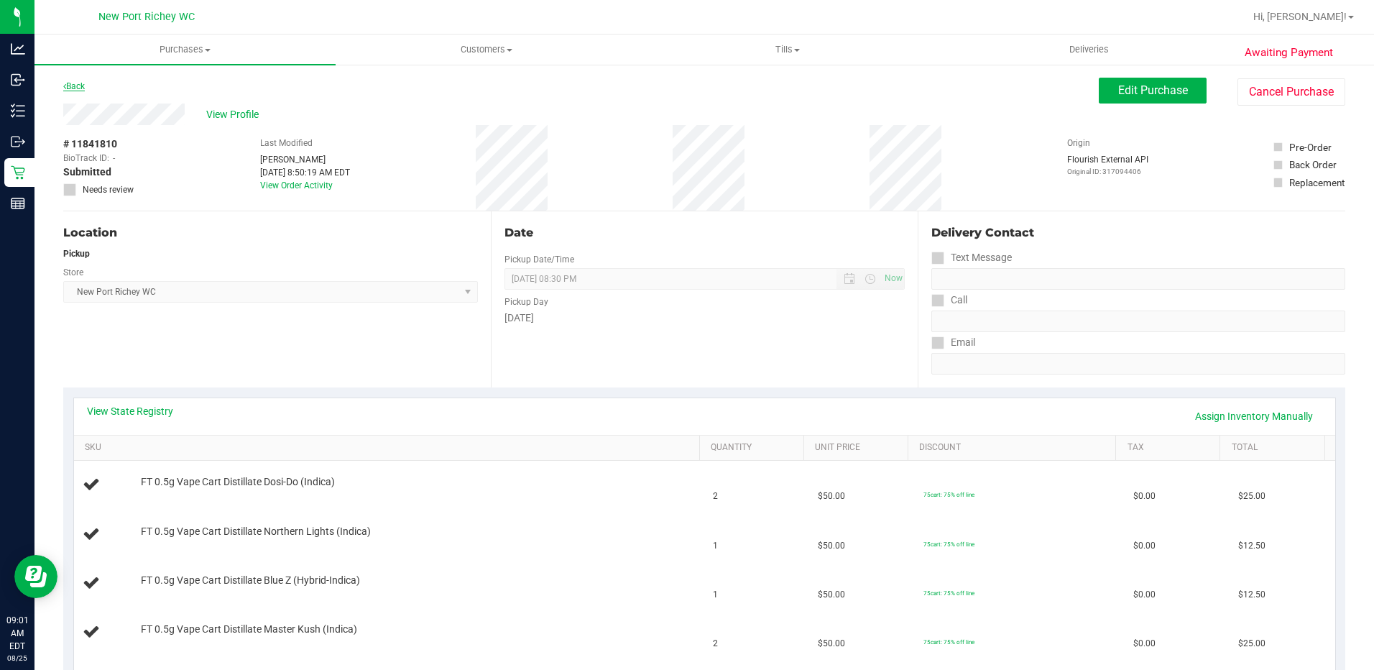
click at [75, 88] on link "Back" at bounding box center [74, 86] width 22 height 10
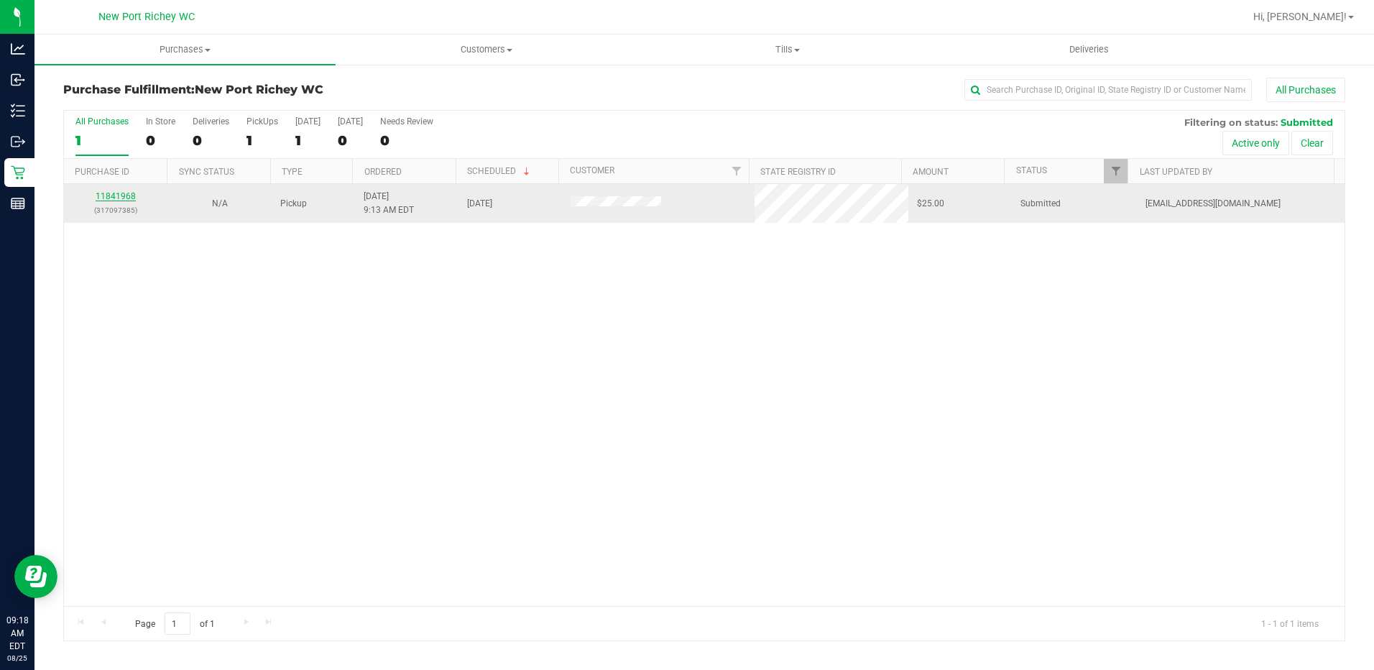
click at [120, 193] on link "11841968" at bounding box center [116, 196] width 40 height 10
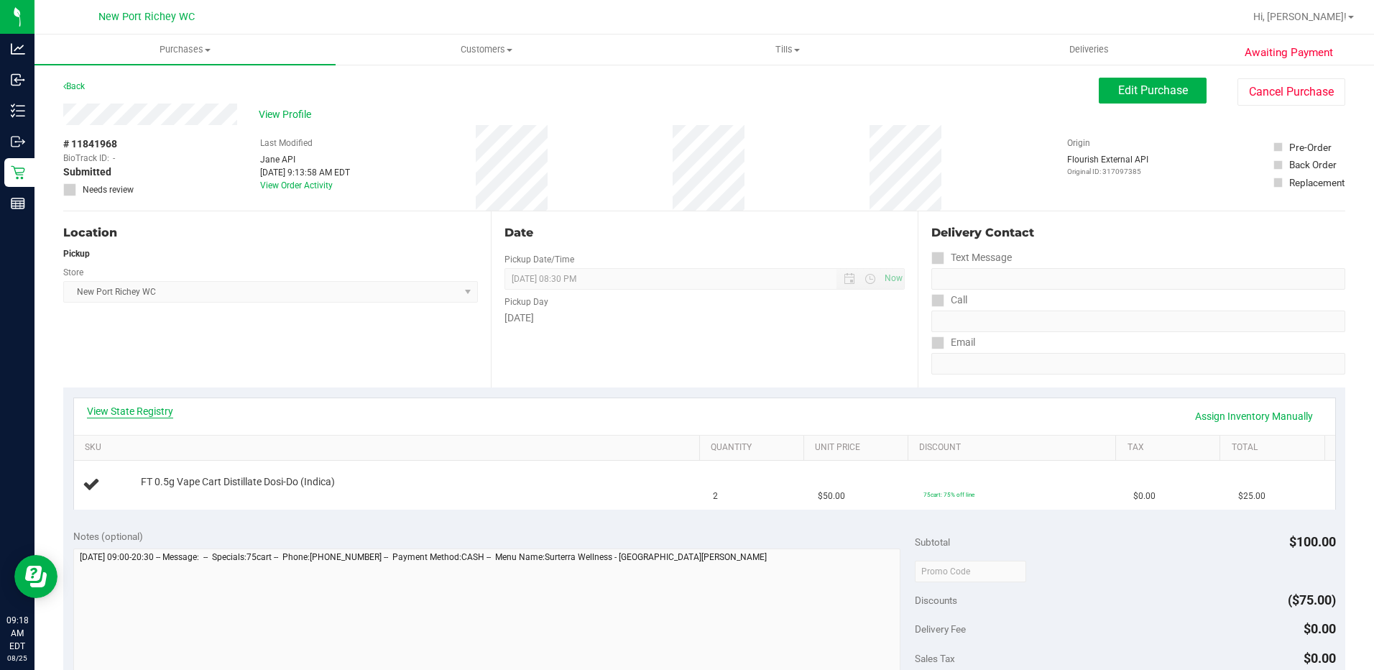
click at [142, 409] on link "View State Registry" at bounding box center [130, 411] width 86 height 14
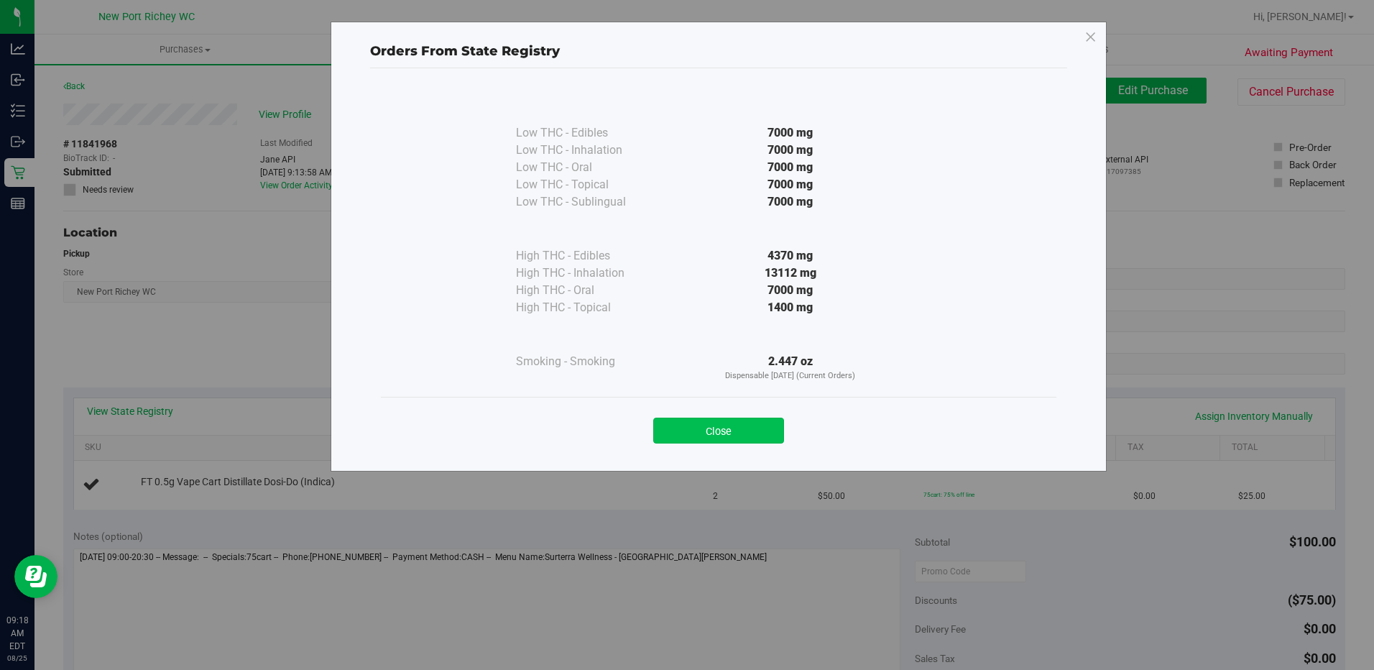
click at [723, 437] on button "Close" at bounding box center [718, 430] width 131 height 26
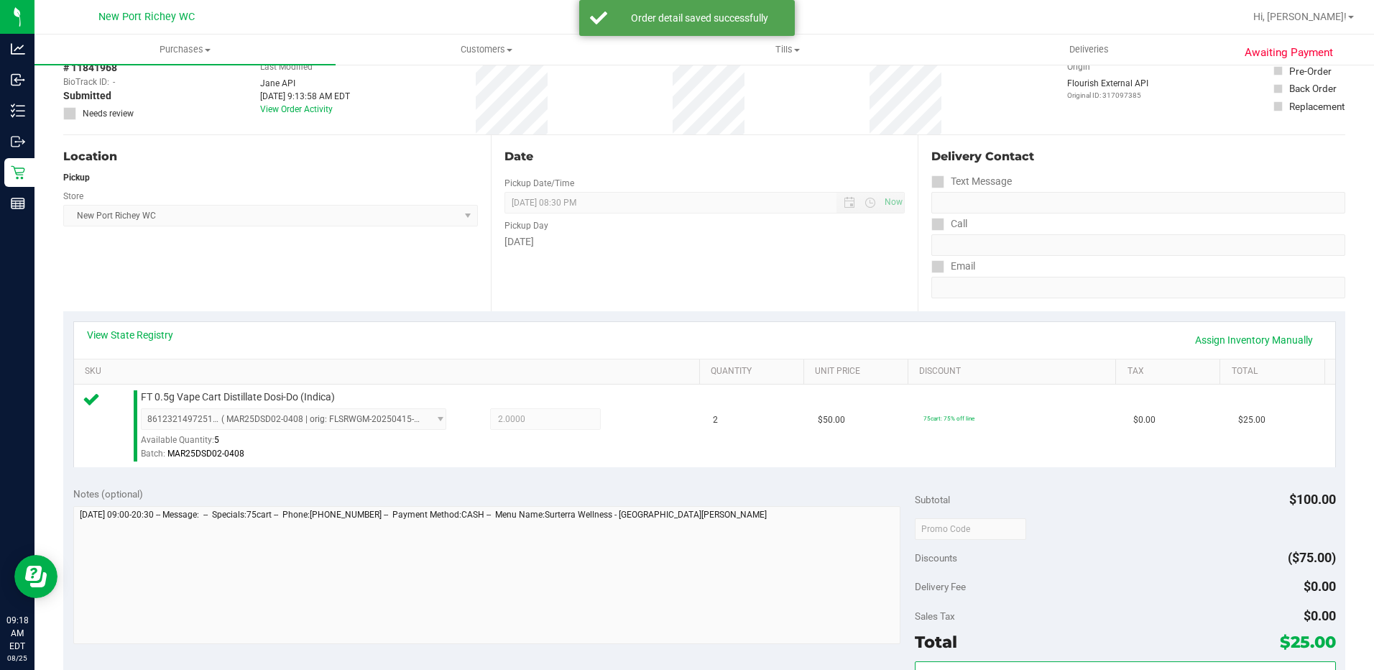
scroll to position [287, 0]
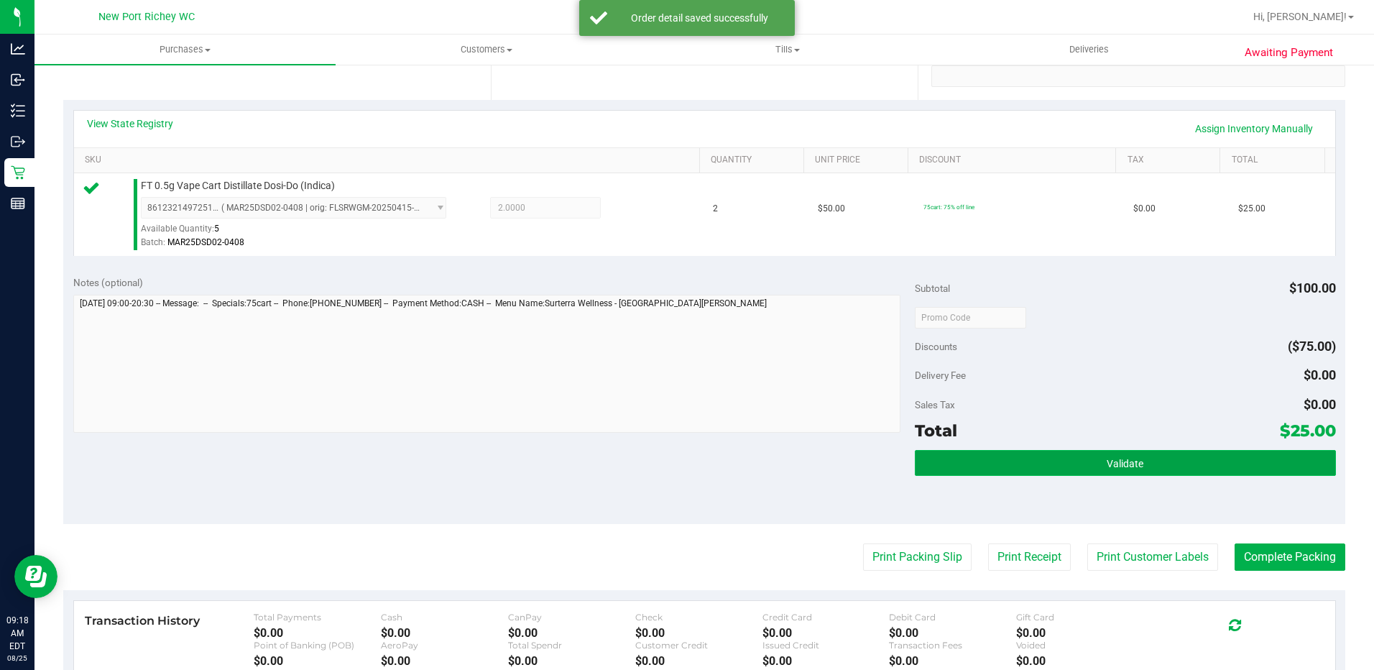
click at [1106, 470] on button "Validate" at bounding box center [1124, 463] width 421 height 26
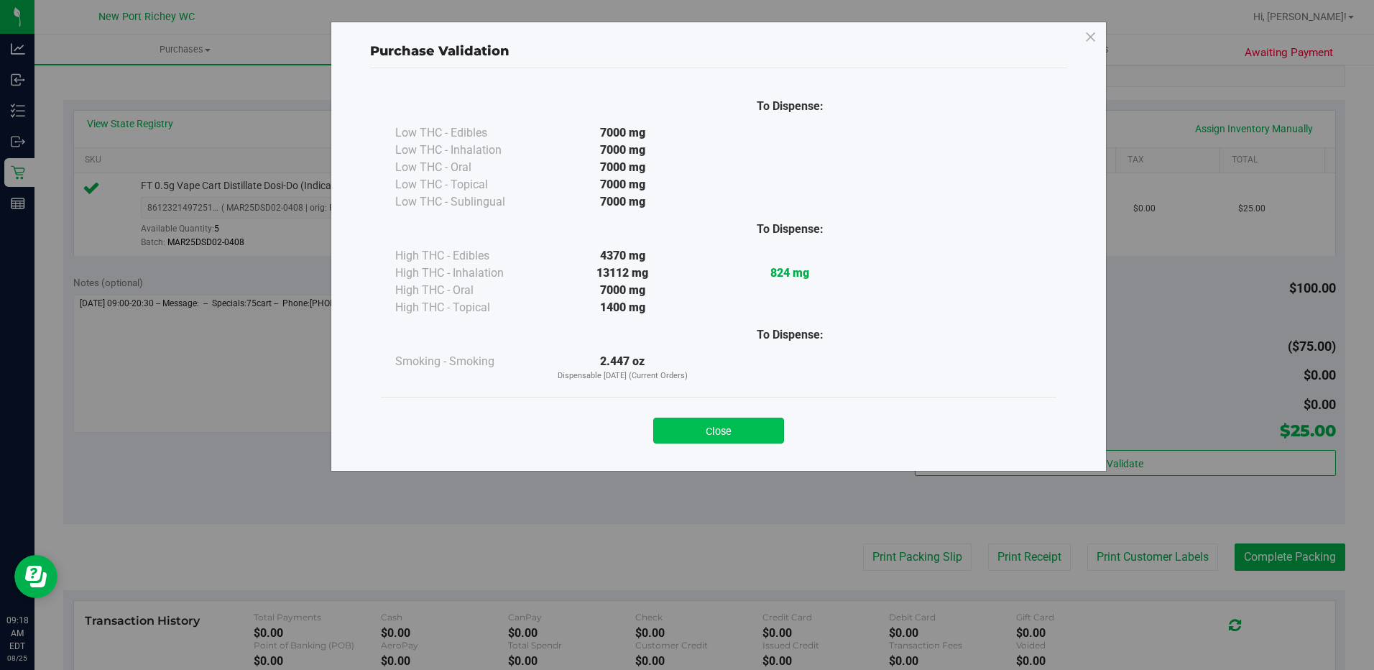
click at [692, 430] on button "Close" at bounding box center [718, 430] width 131 height 26
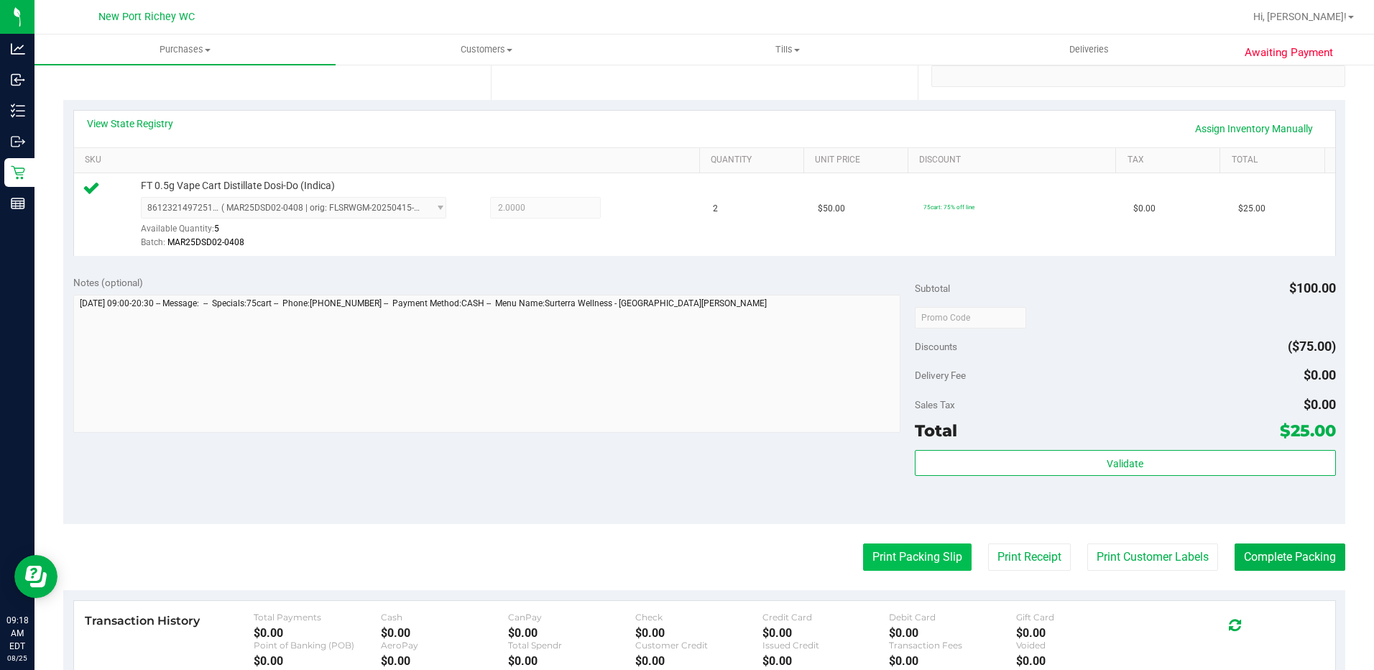
click at [902, 552] on button "Print Packing Slip" at bounding box center [917, 556] width 108 height 27
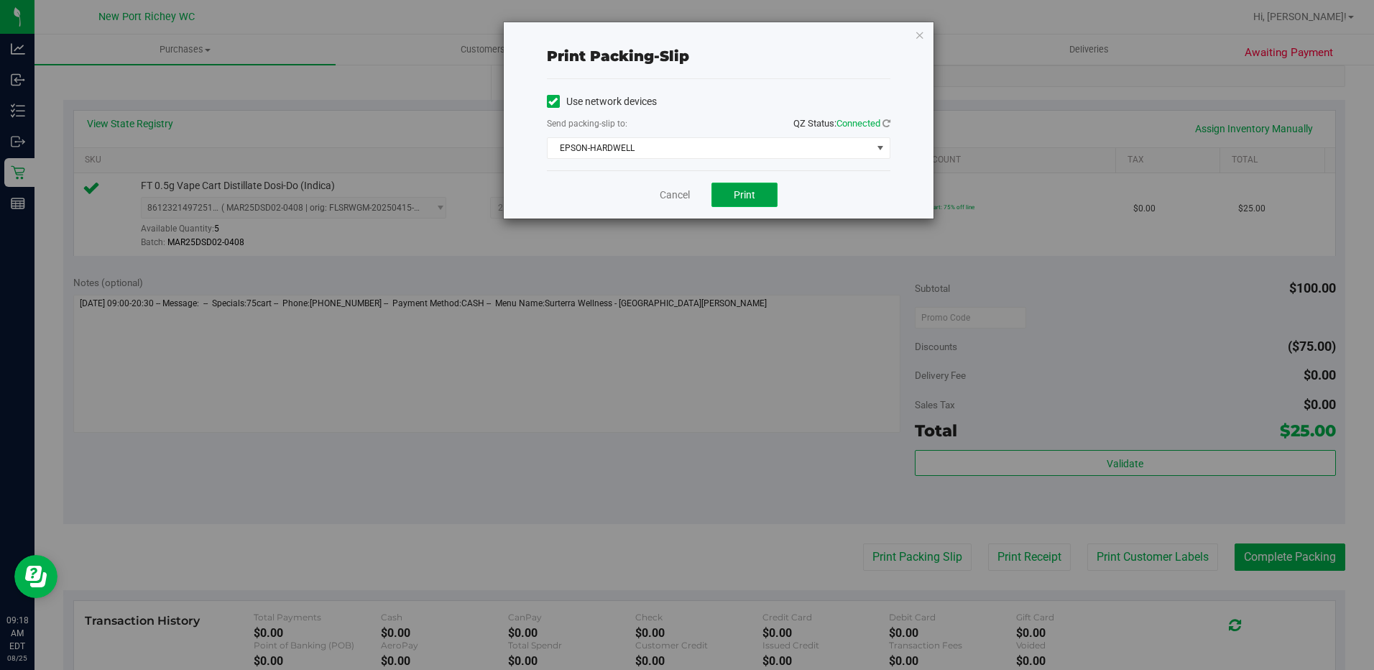
click at [744, 193] on span "Print" at bounding box center [744, 194] width 22 height 11
click at [673, 196] on link "Cancel" at bounding box center [674, 194] width 30 height 15
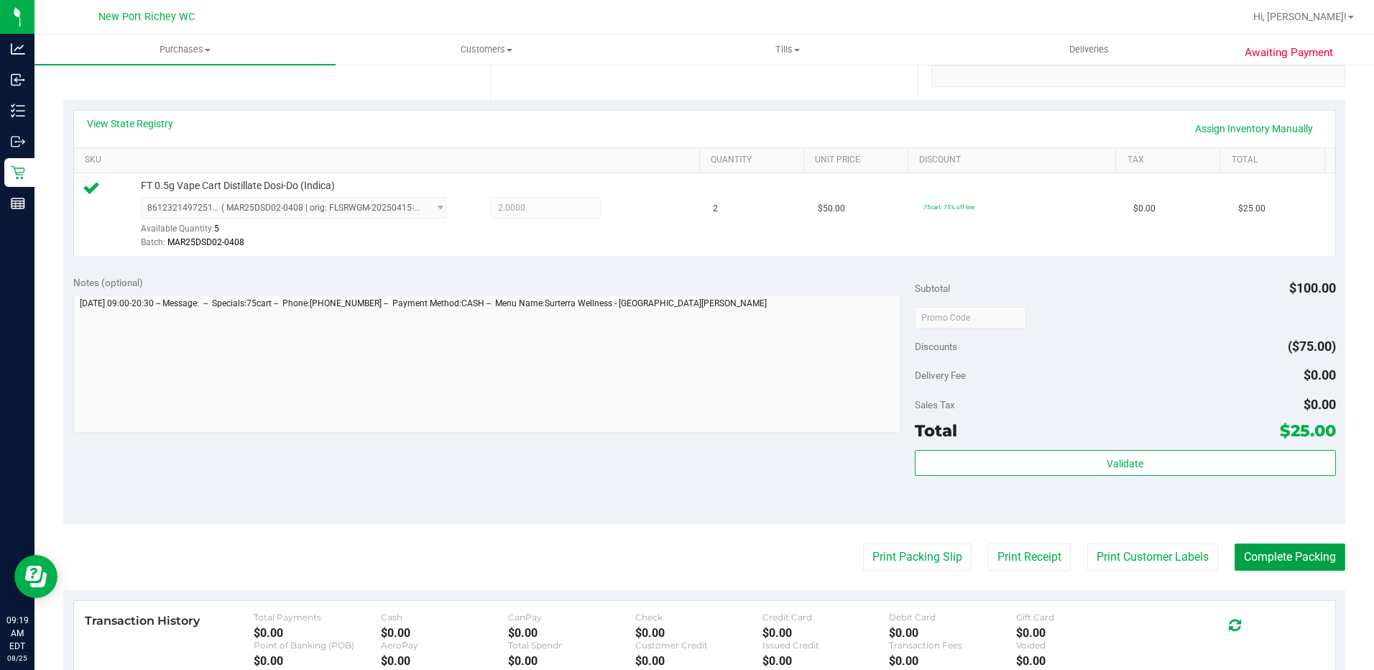
click at [1287, 561] on button "Complete Packing" at bounding box center [1289, 556] width 111 height 27
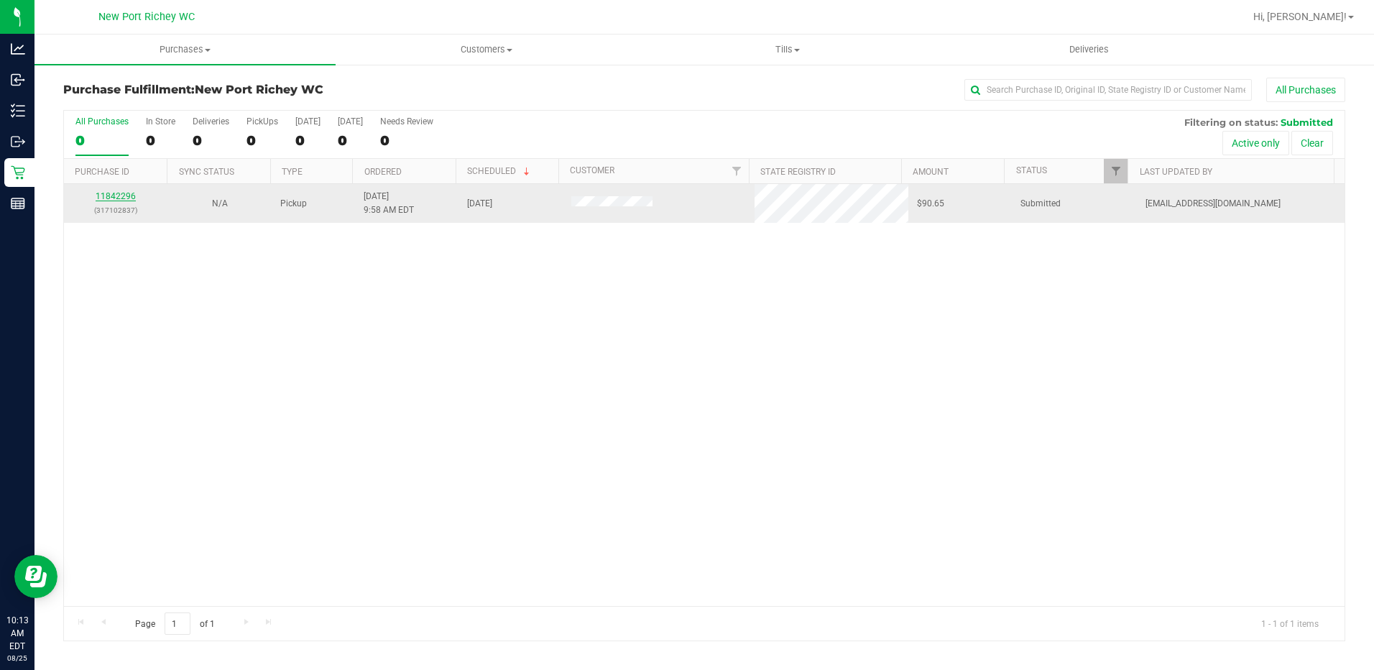
click at [113, 195] on link "11842296" at bounding box center [116, 196] width 40 height 10
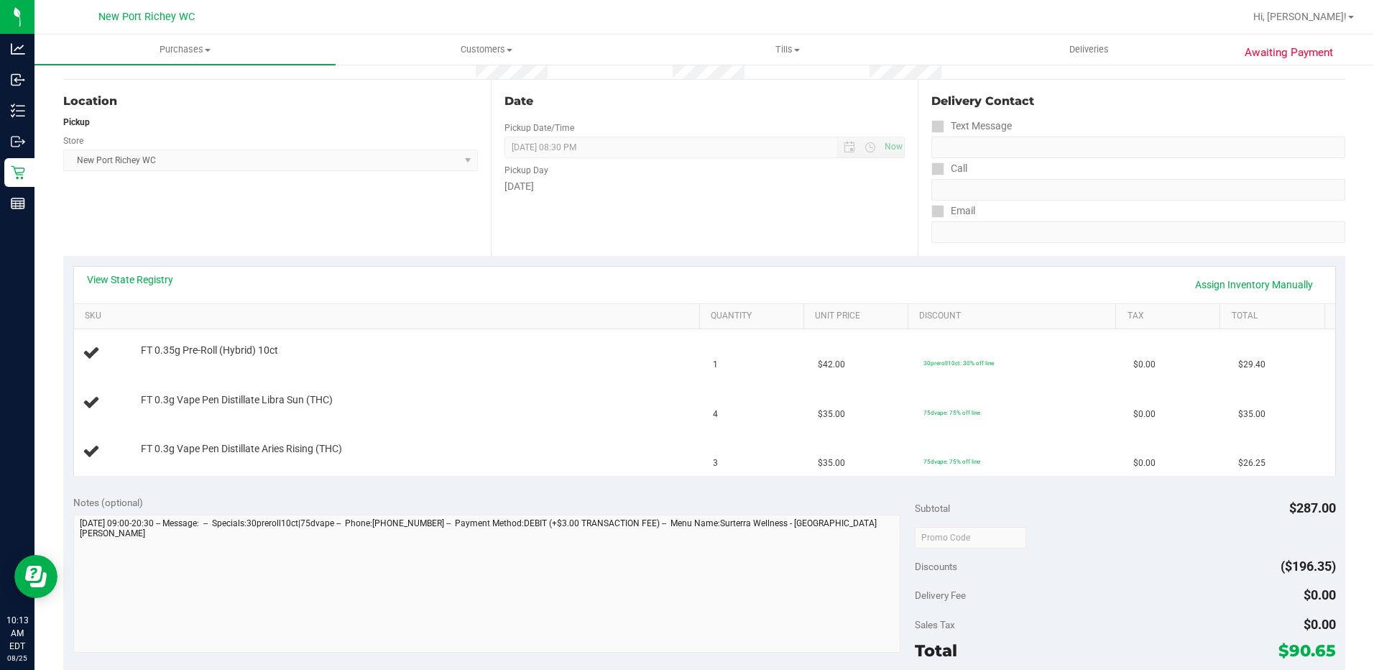
scroll to position [144, 0]
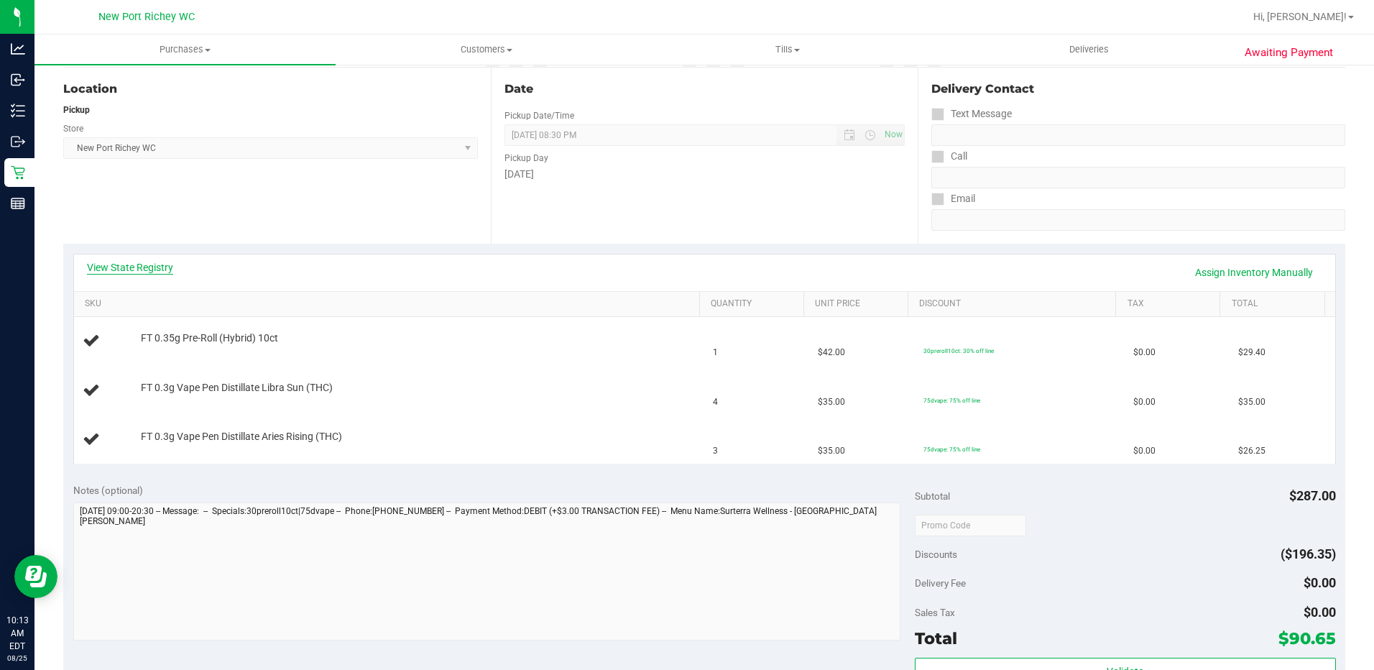
click at [131, 272] on link "View State Registry" at bounding box center [130, 267] width 86 height 14
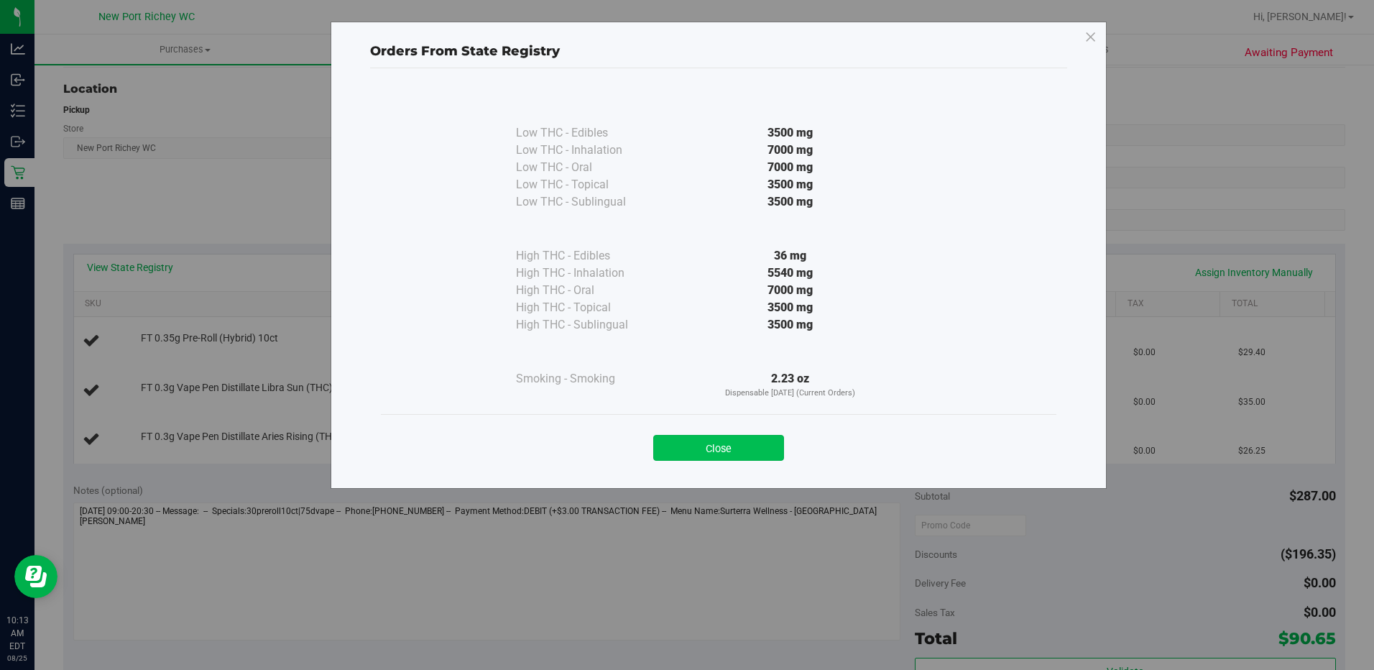
click at [736, 441] on button "Close" at bounding box center [718, 448] width 131 height 26
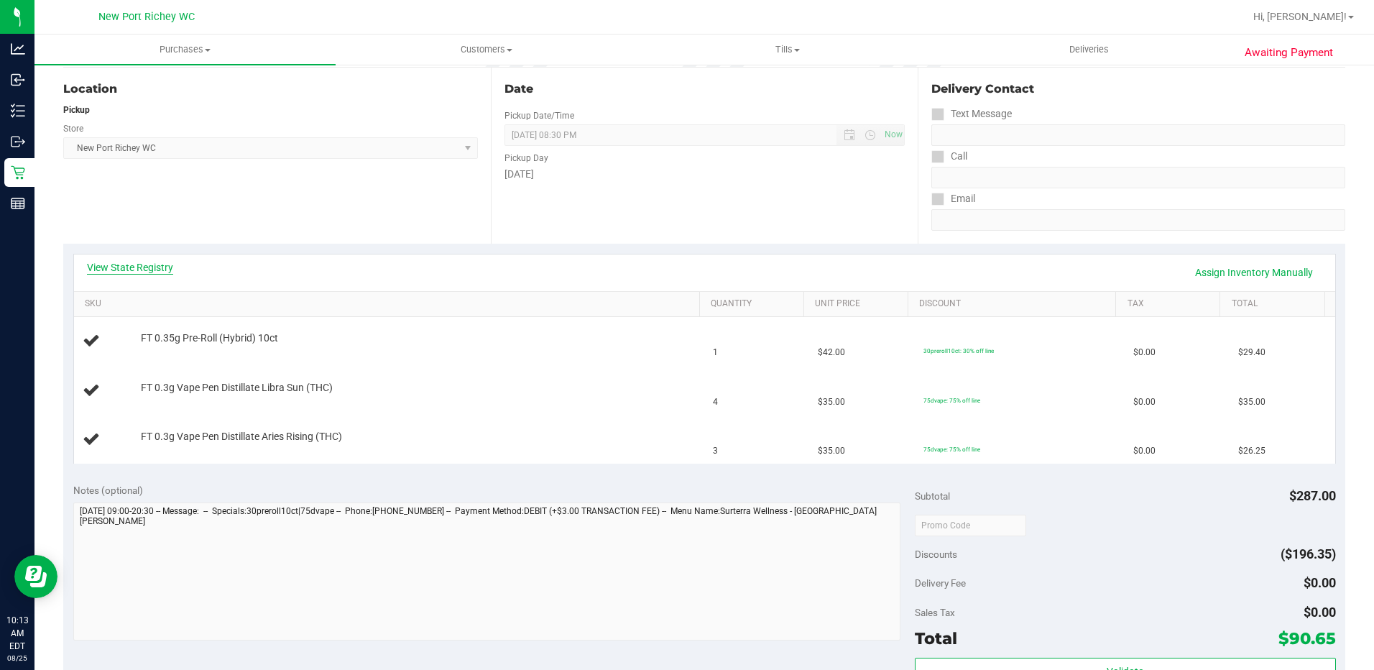
click at [134, 271] on link "View State Registry" at bounding box center [130, 267] width 86 height 14
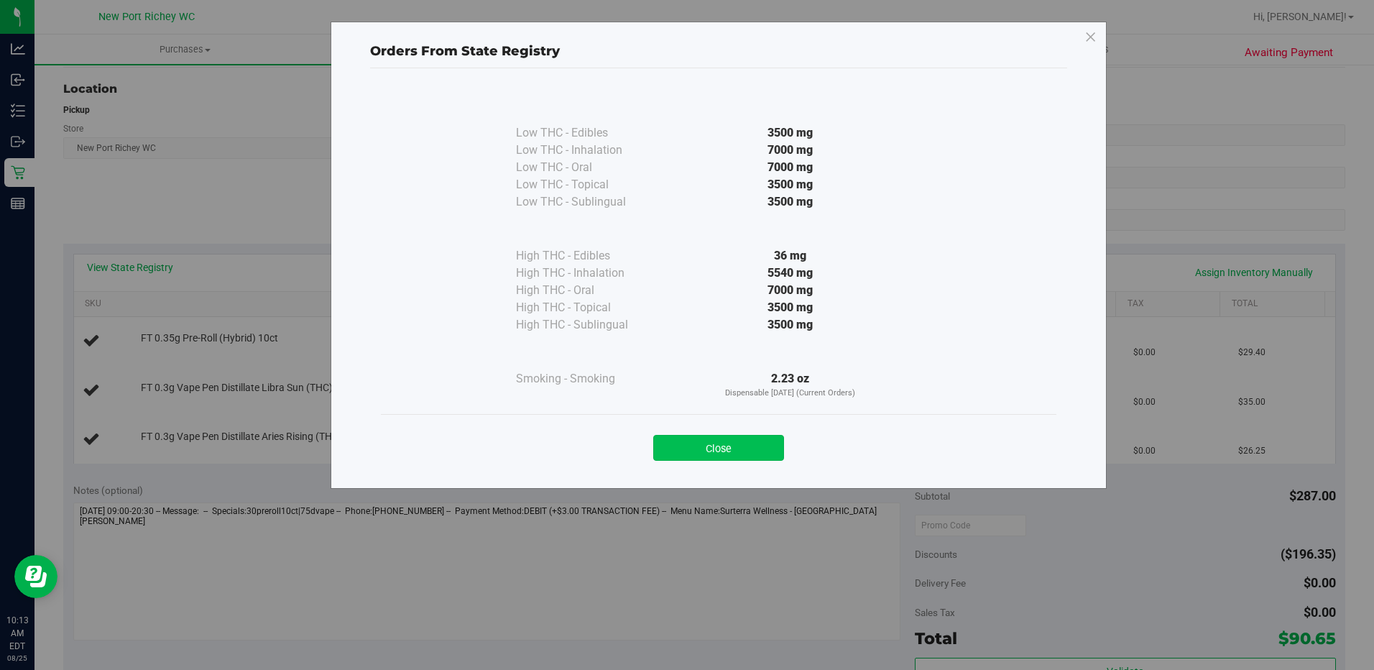
click at [702, 448] on button "Close" at bounding box center [718, 448] width 131 height 26
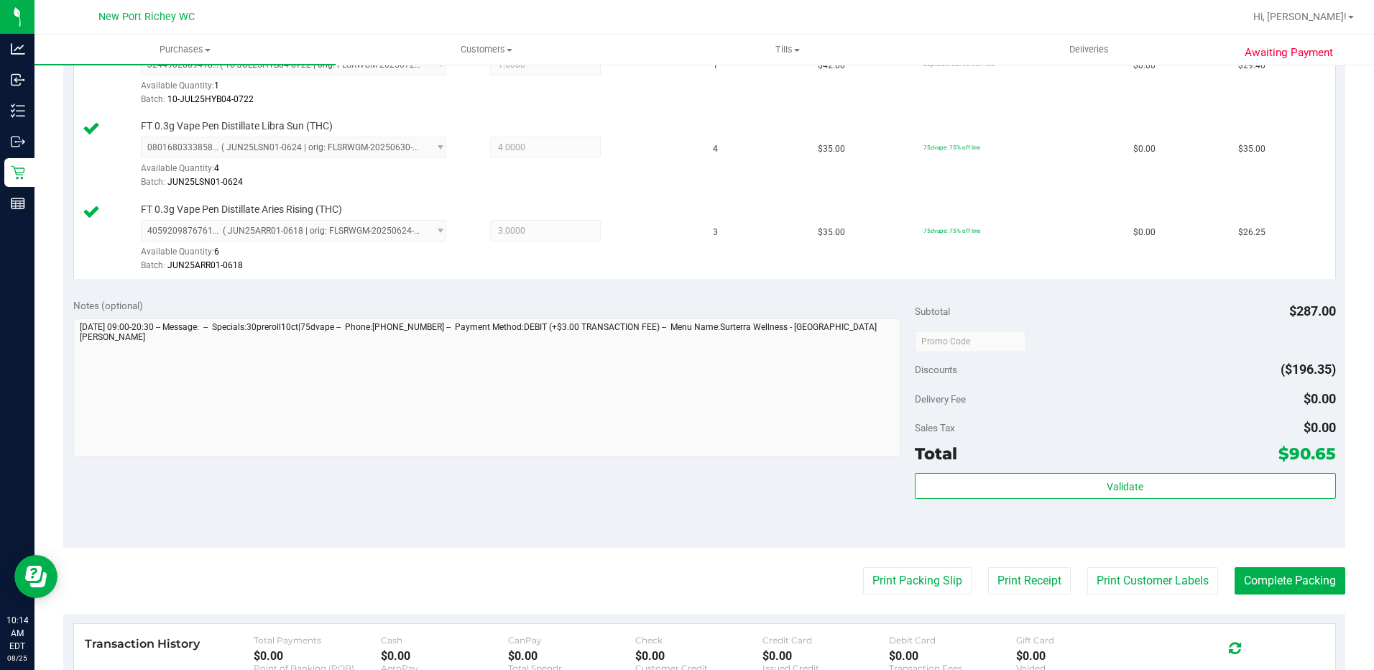
scroll to position [431, 0]
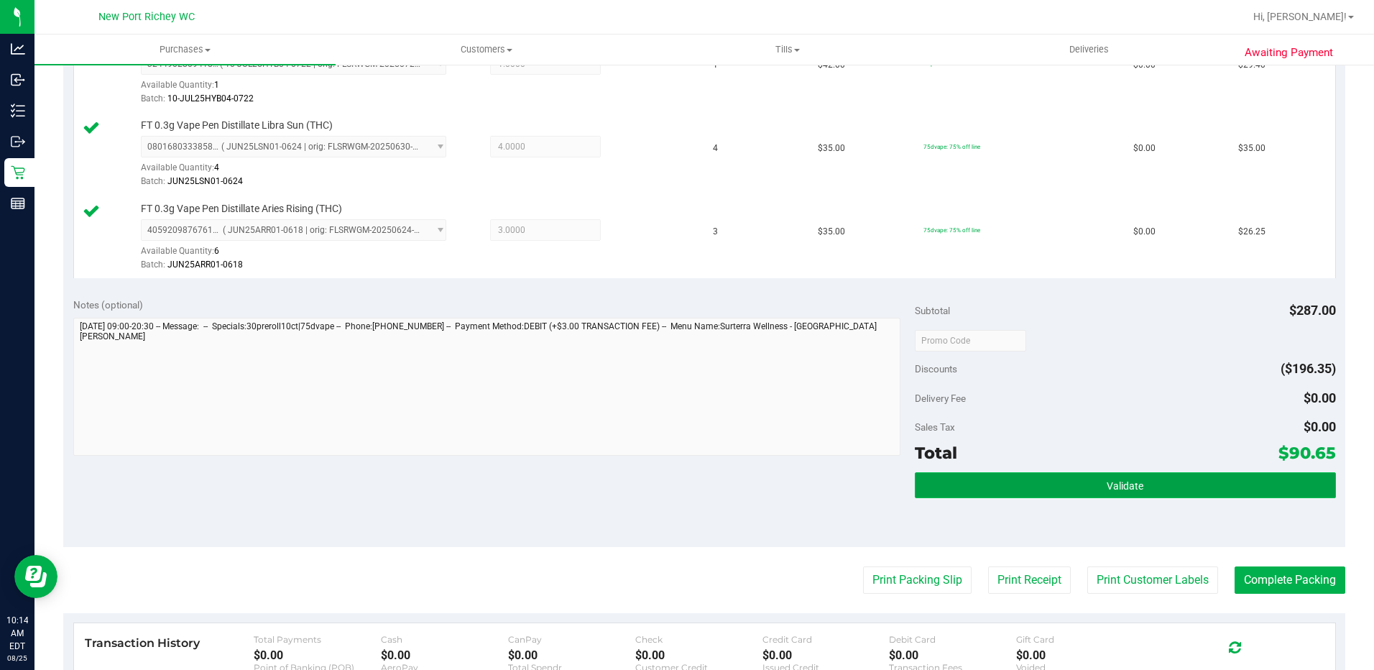
click at [1124, 478] on button "Validate" at bounding box center [1124, 485] width 421 height 26
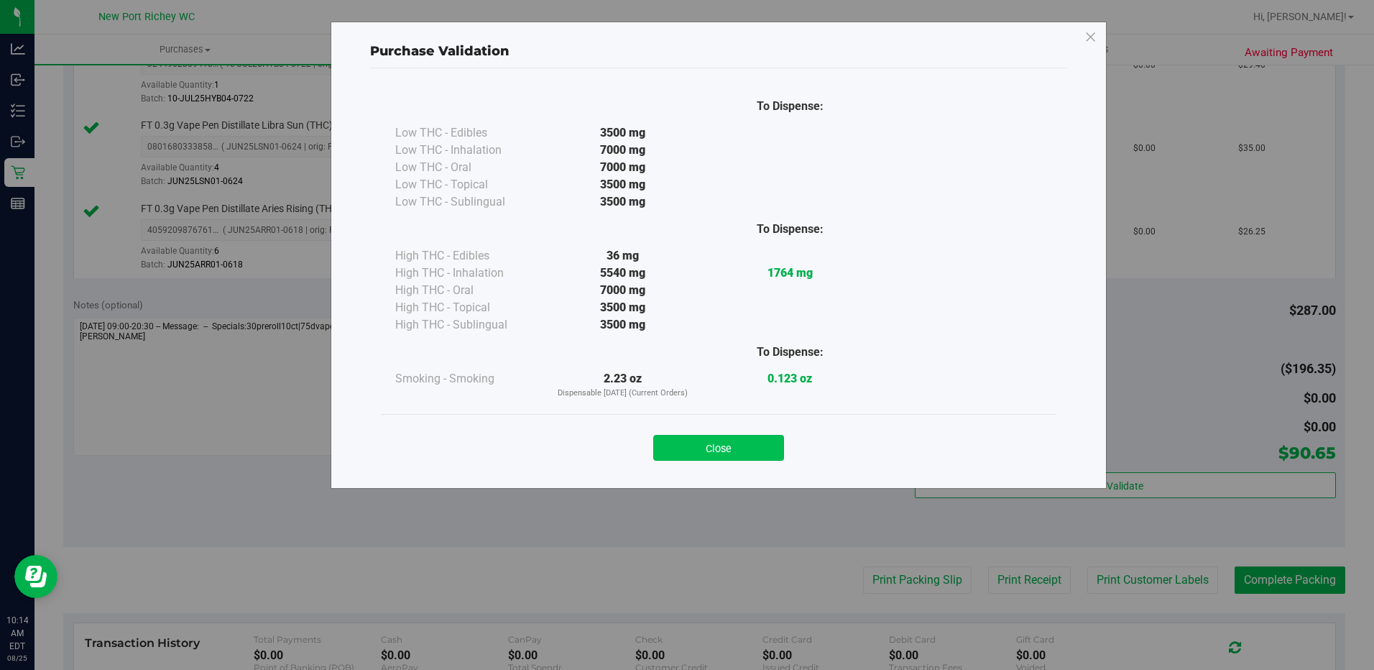
click at [736, 453] on button "Close" at bounding box center [718, 448] width 131 height 26
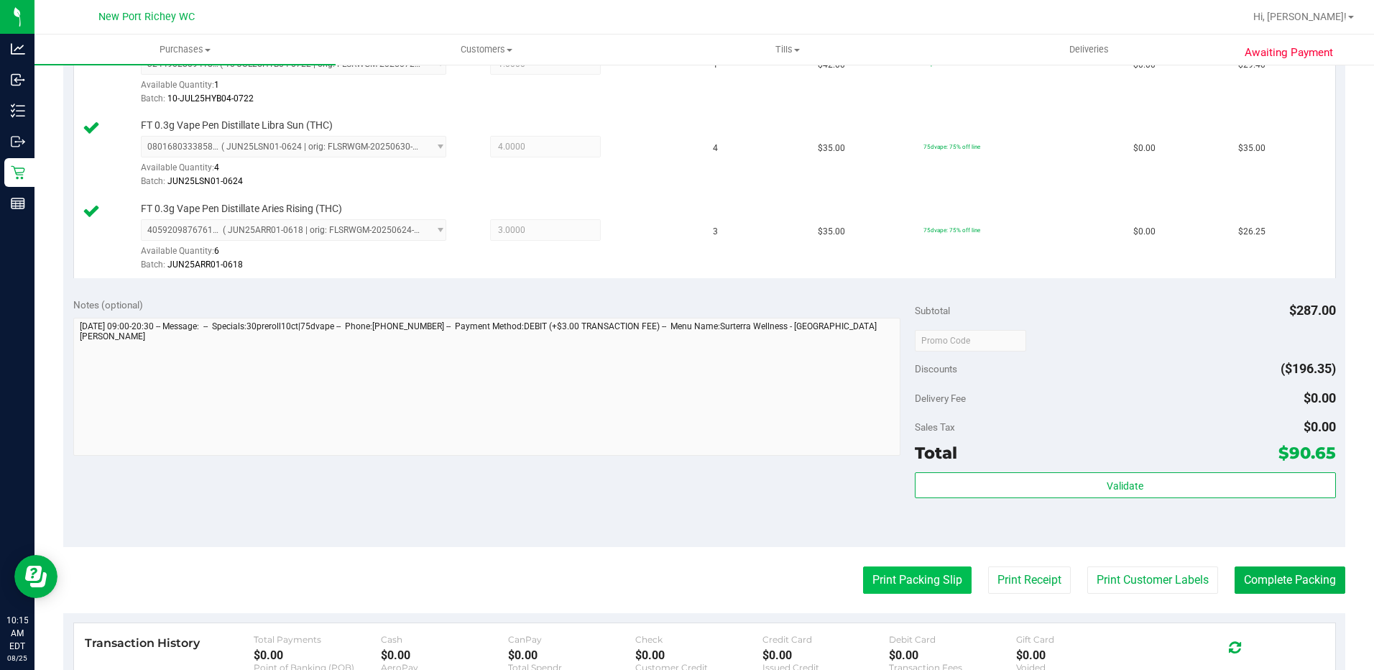
click at [887, 577] on button "Print Packing Slip" at bounding box center [917, 579] width 108 height 27
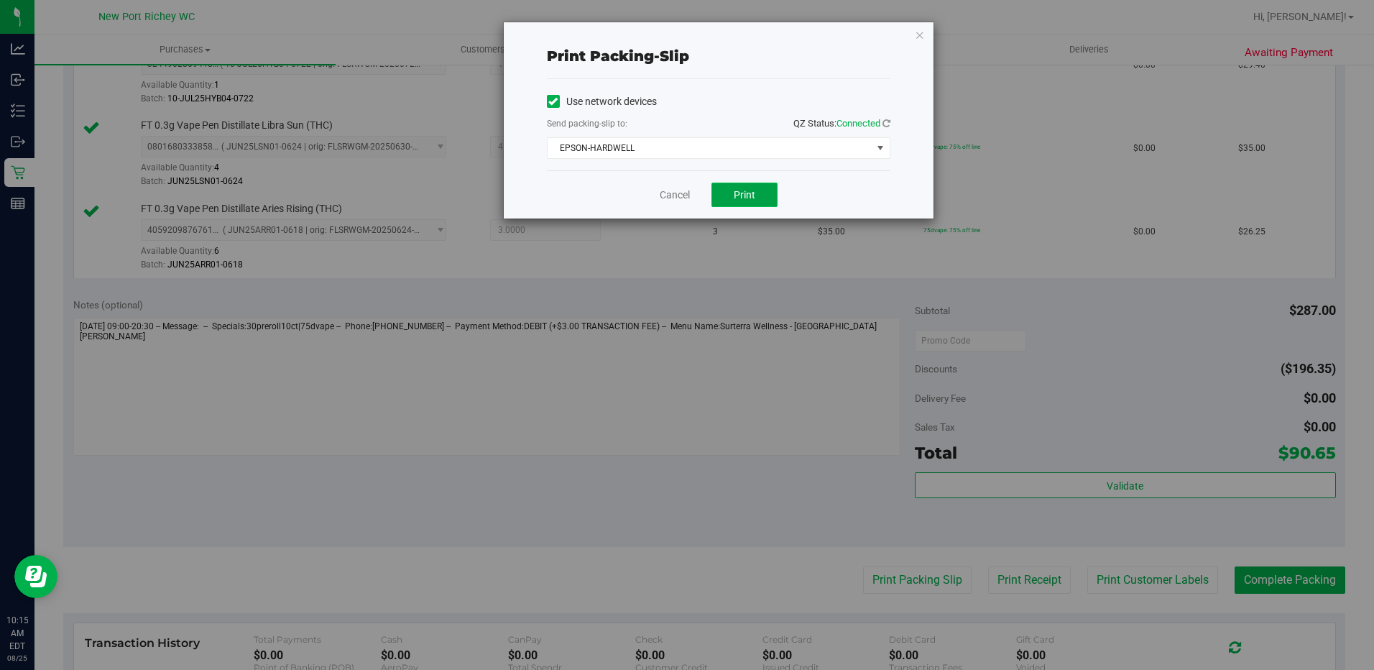
click at [741, 192] on span "Print" at bounding box center [744, 194] width 22 height 11
click at [675, 190] on link "Cancel" at bounding box center [674, 194] width 30 height 15
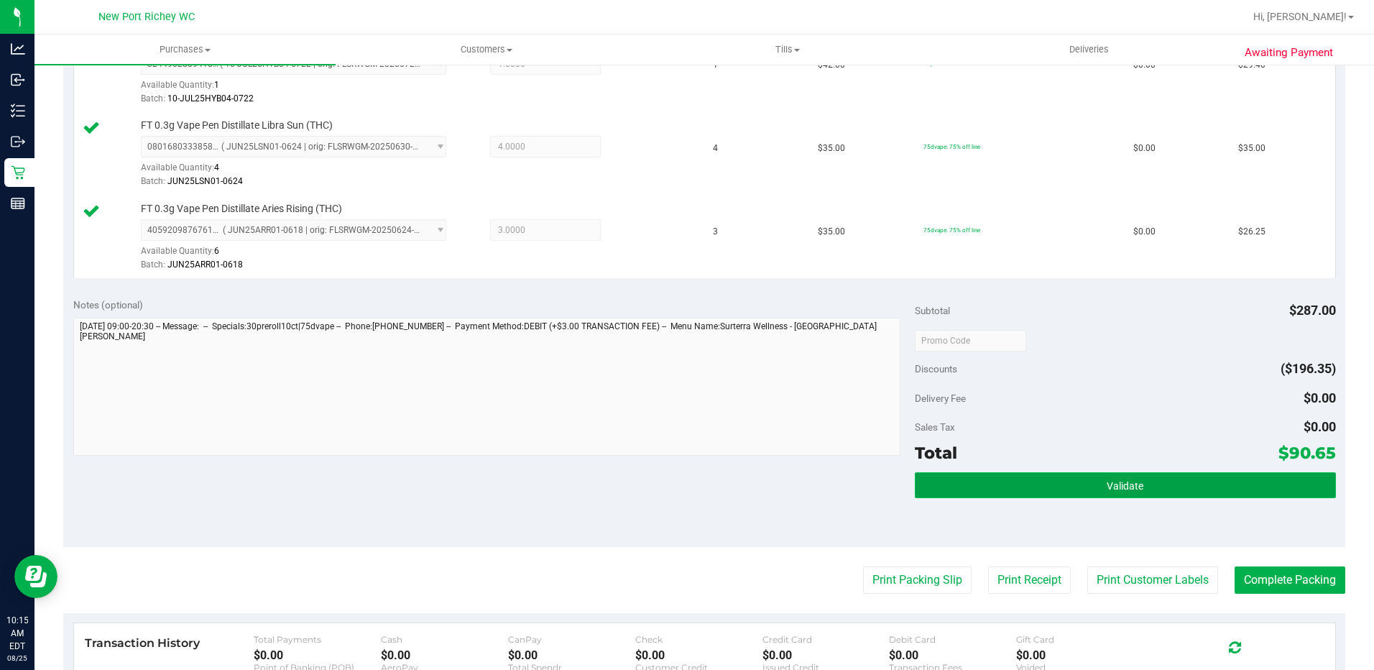
click at [1106, 488] on span "Validate" at bounding box center [1124, 485] width 37 height 11
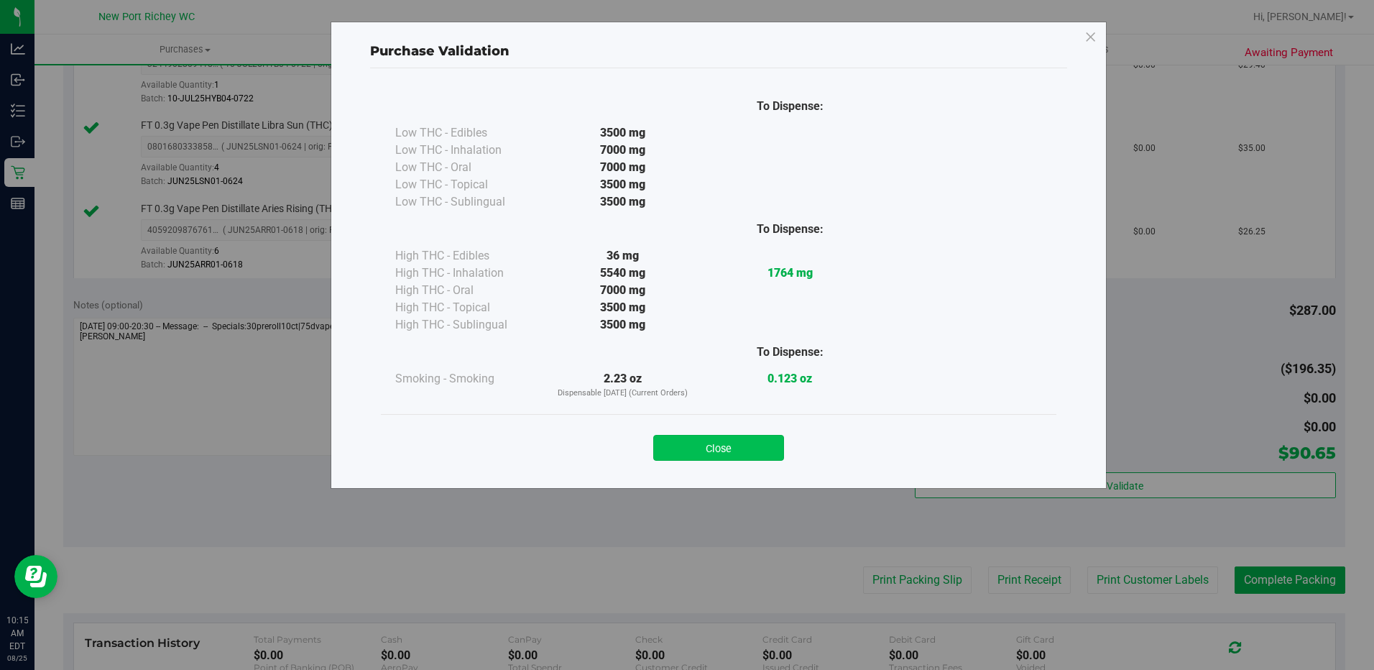
click at [713, 437] on button "Close" at bounding box center [718, 448] width 131 height 26
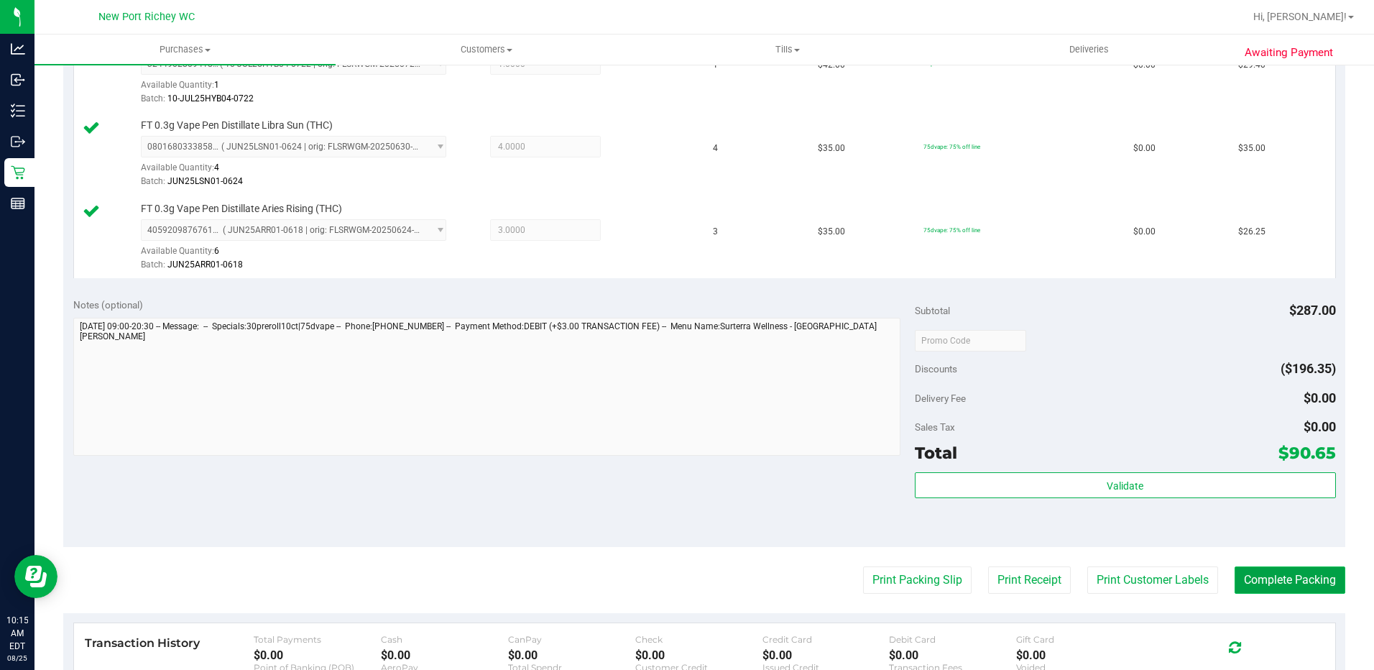
click at [1291, 577] on button "Complete Packing" at bounding box center [1289, 579] width 111 height 27
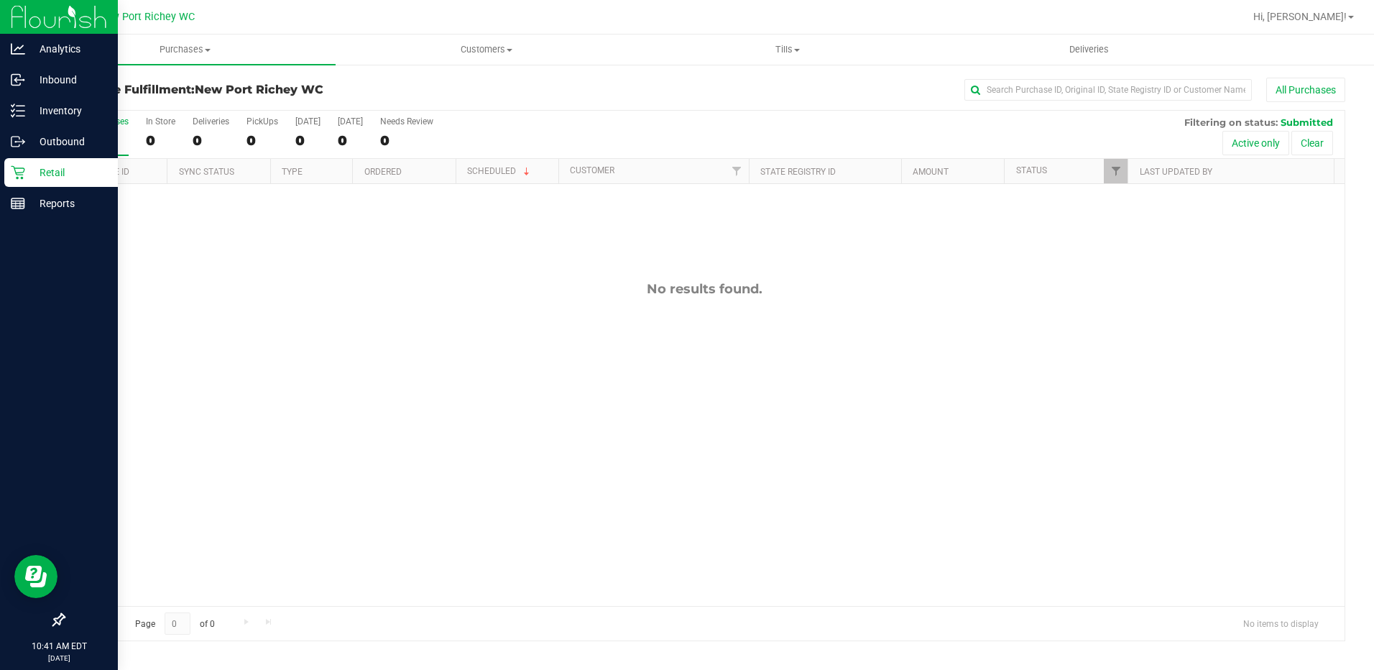
click at [55, 178] on p "Retail" at bounding box center [68, 172] width 86 height 17
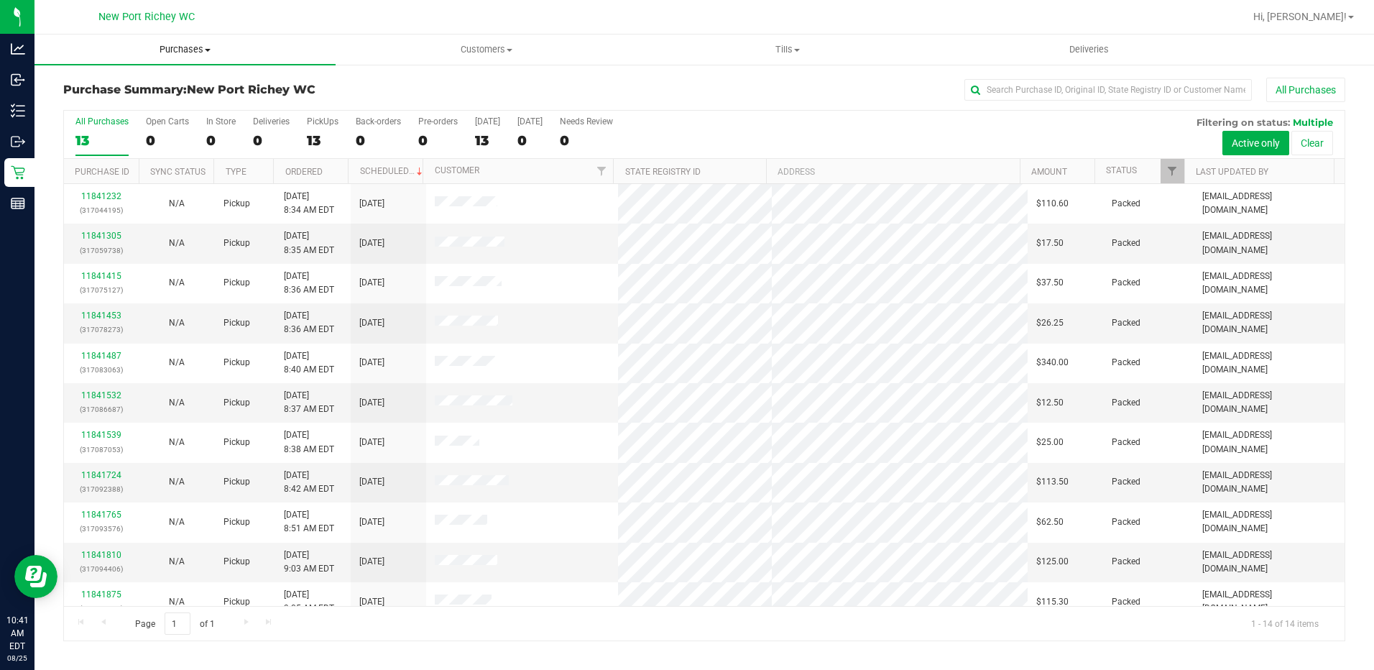
click at [208, 52] on span "Purchases" at bounding box center [184, 49] width 301 height 13
click at [121, 103] on span "Fulfillment" at bounding box center [78, 104] width 89 height 12
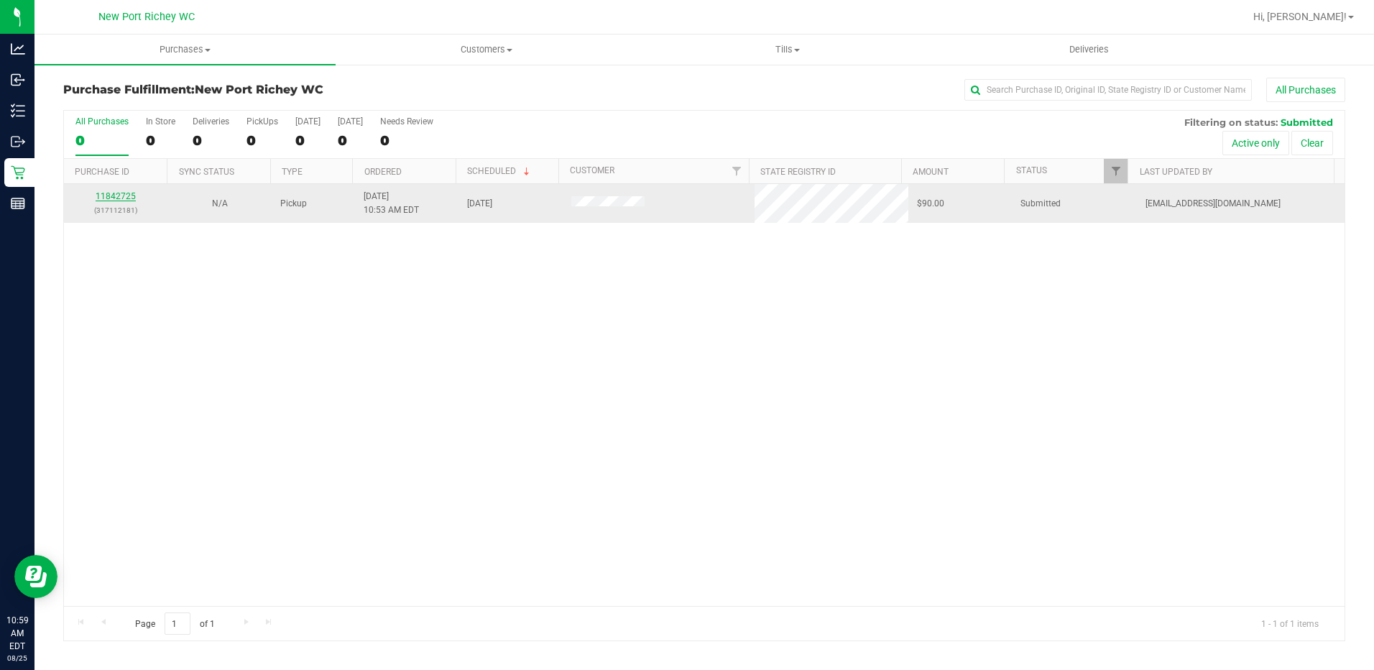
click at [121, 196] on link "11842725" at bounding box center [116, 196] width 40 height 10
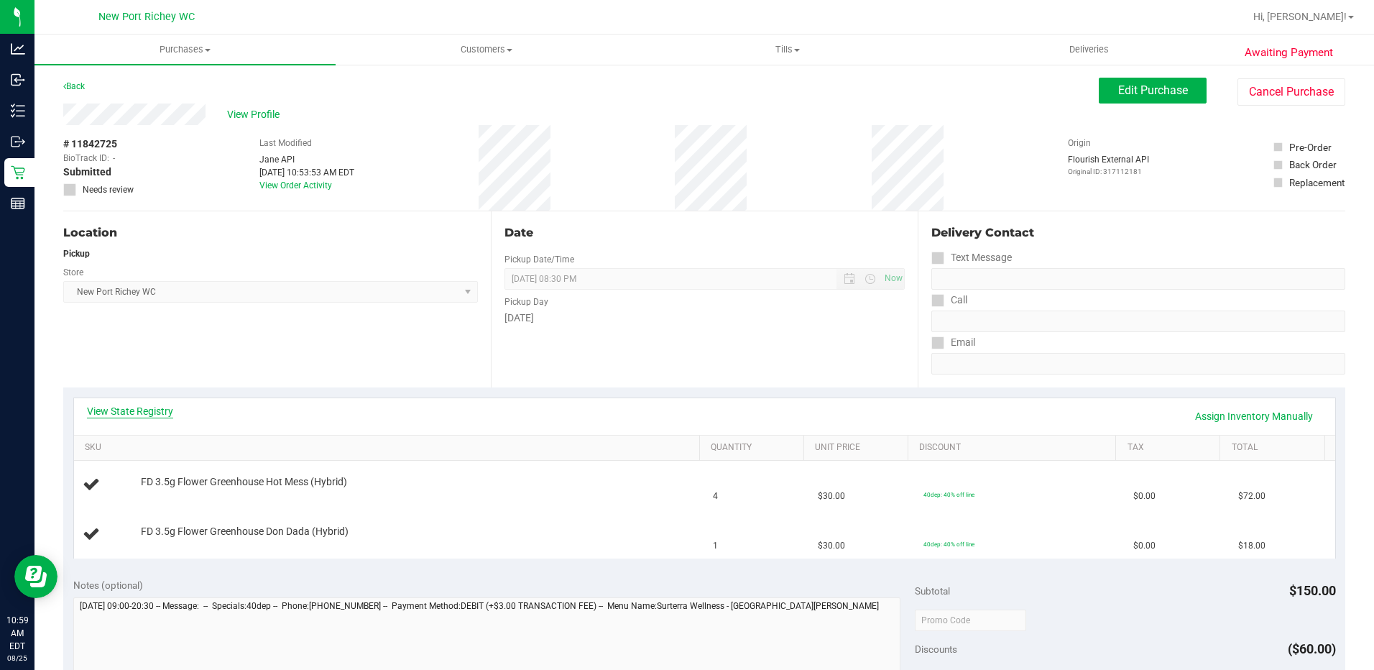
click at [140, 409] on link "View State Registry" at bounding box center [130, 411] width 86 height 14
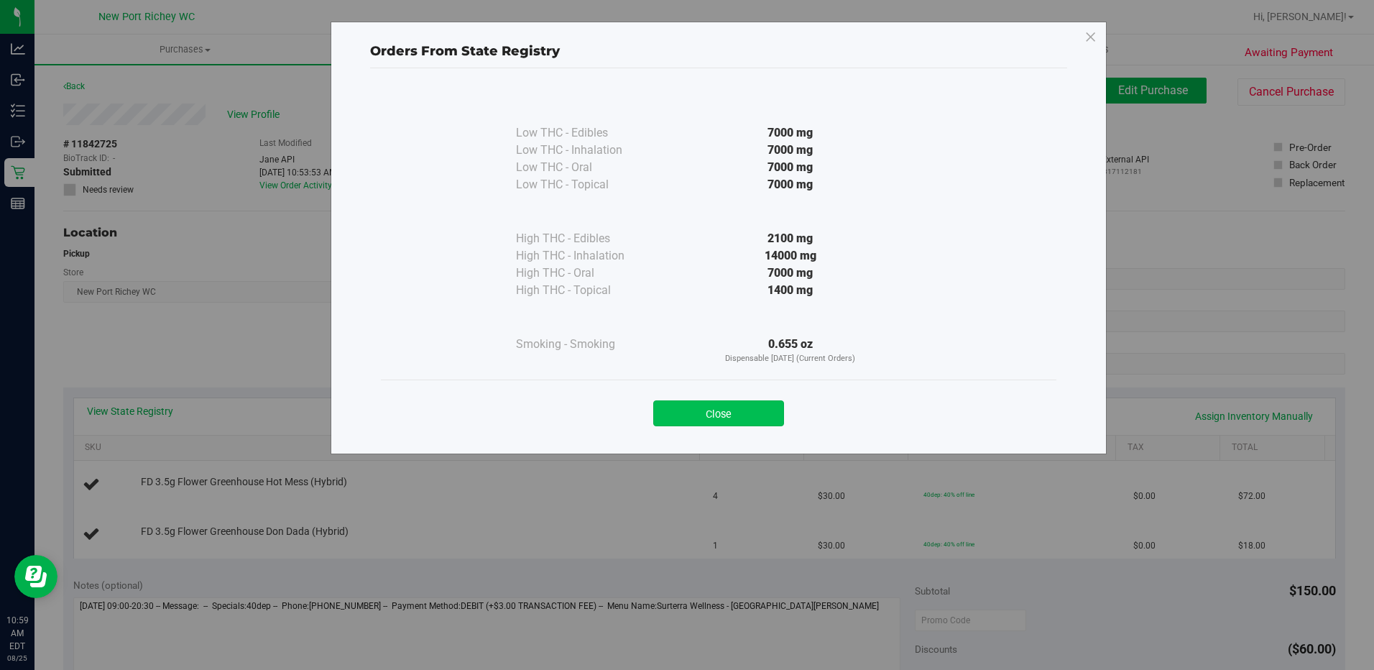
click at [709, 412] on button "Close" at bounding box center [718, 413] width 131 height 26
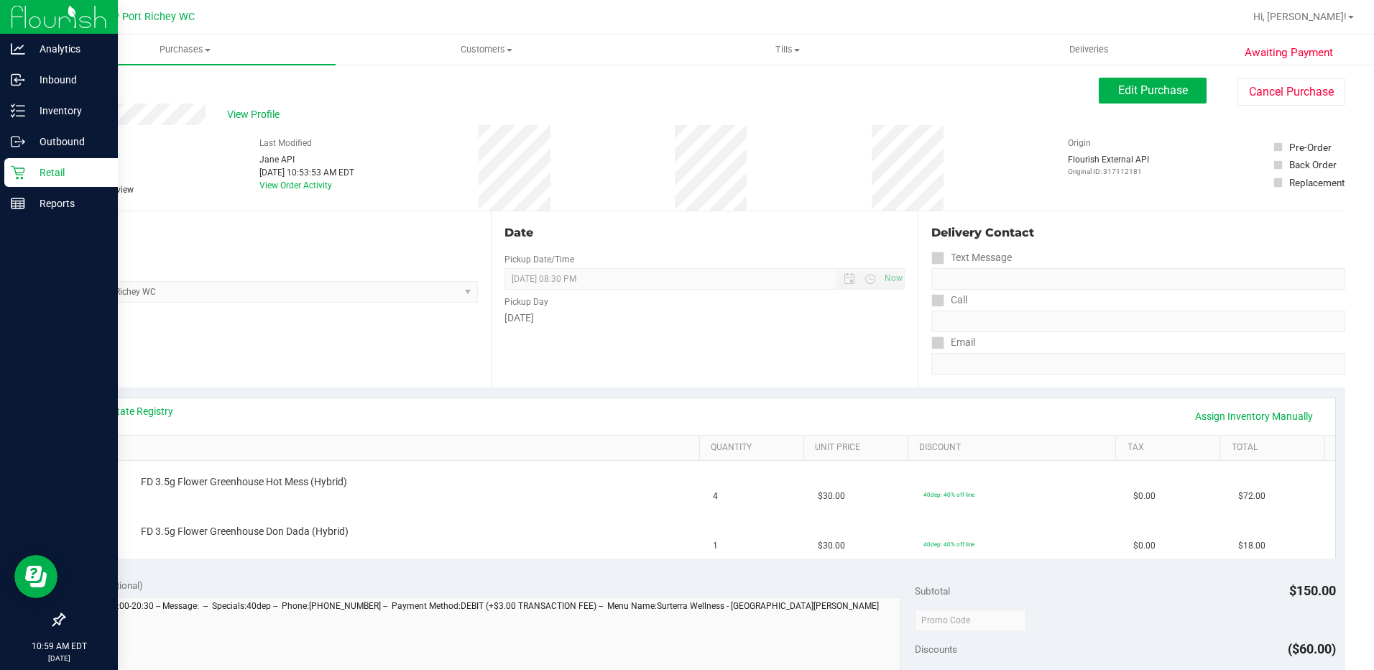
click at [40, 170] on p "Retail" at bounding box center [68, 172] width 86 height 17
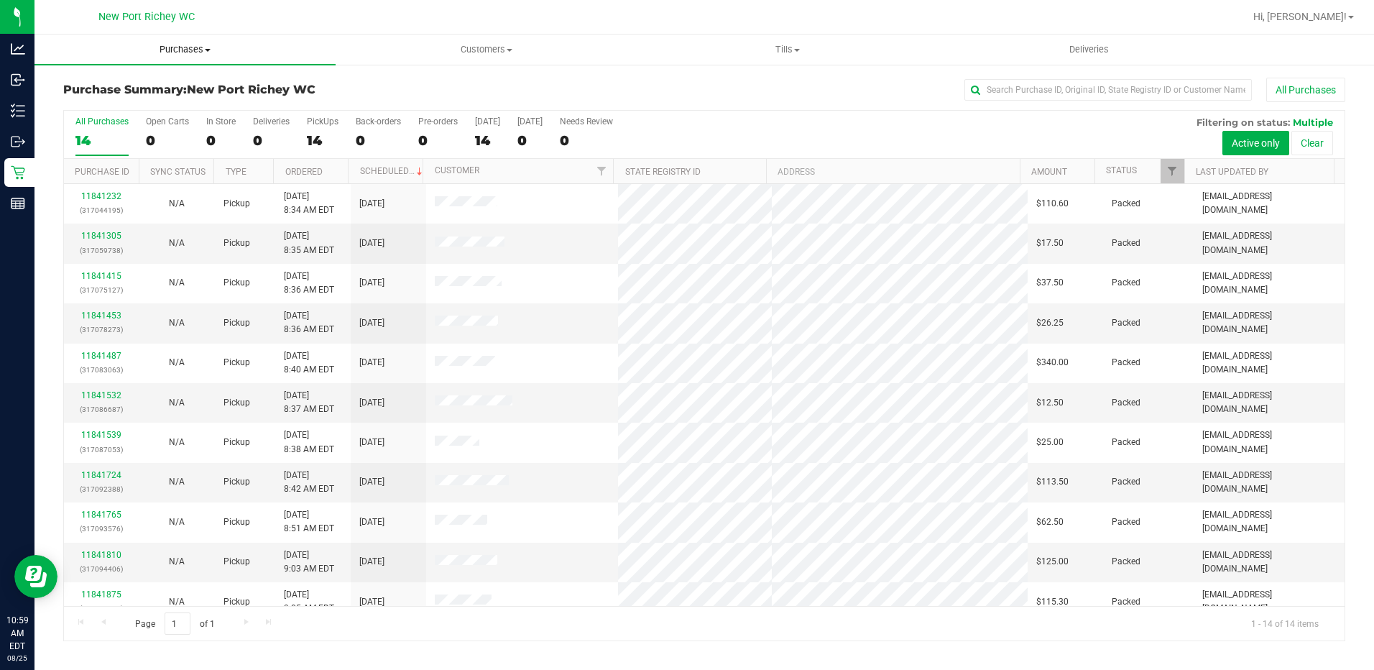
click at [206, 50] on span at bounding box center [208, 50] width 6 height 3
click at [124, 101] on li "Fulfillment" at bounding box center [184, 104] width 301 height 17
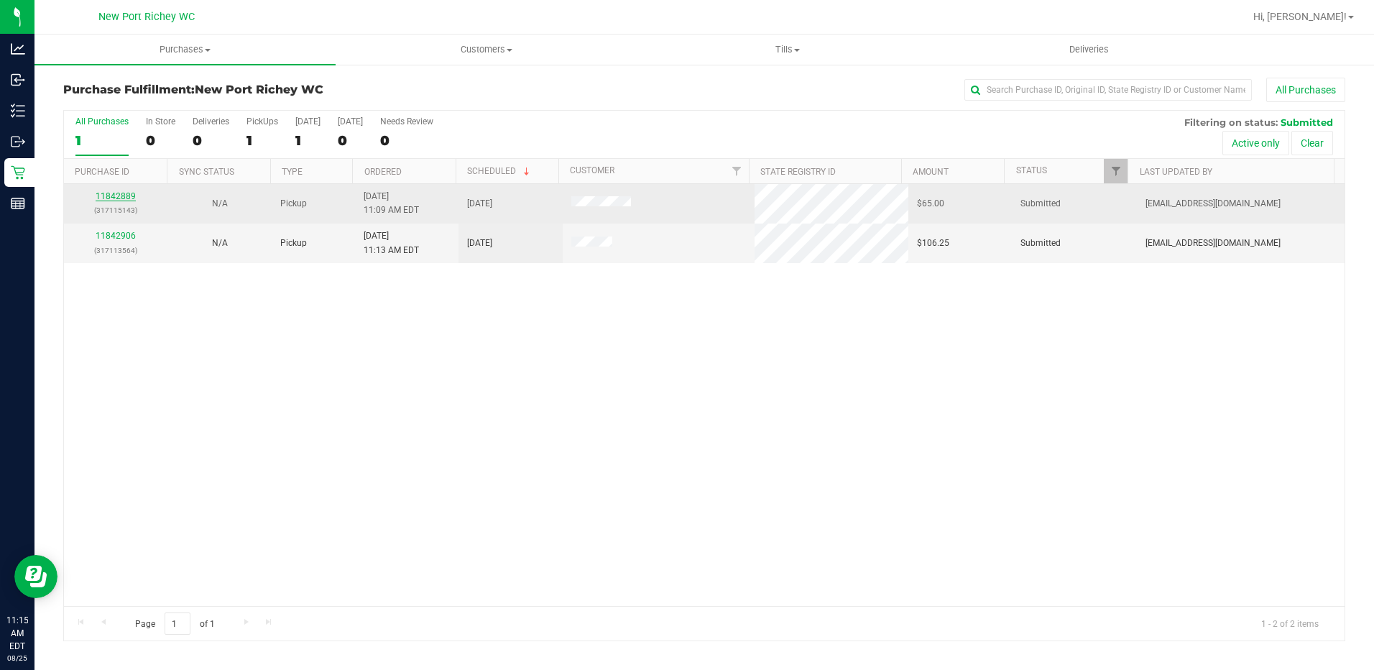
click at [115, 194] on link "11842889" at bounding box center [116, 196] width 40 height 10
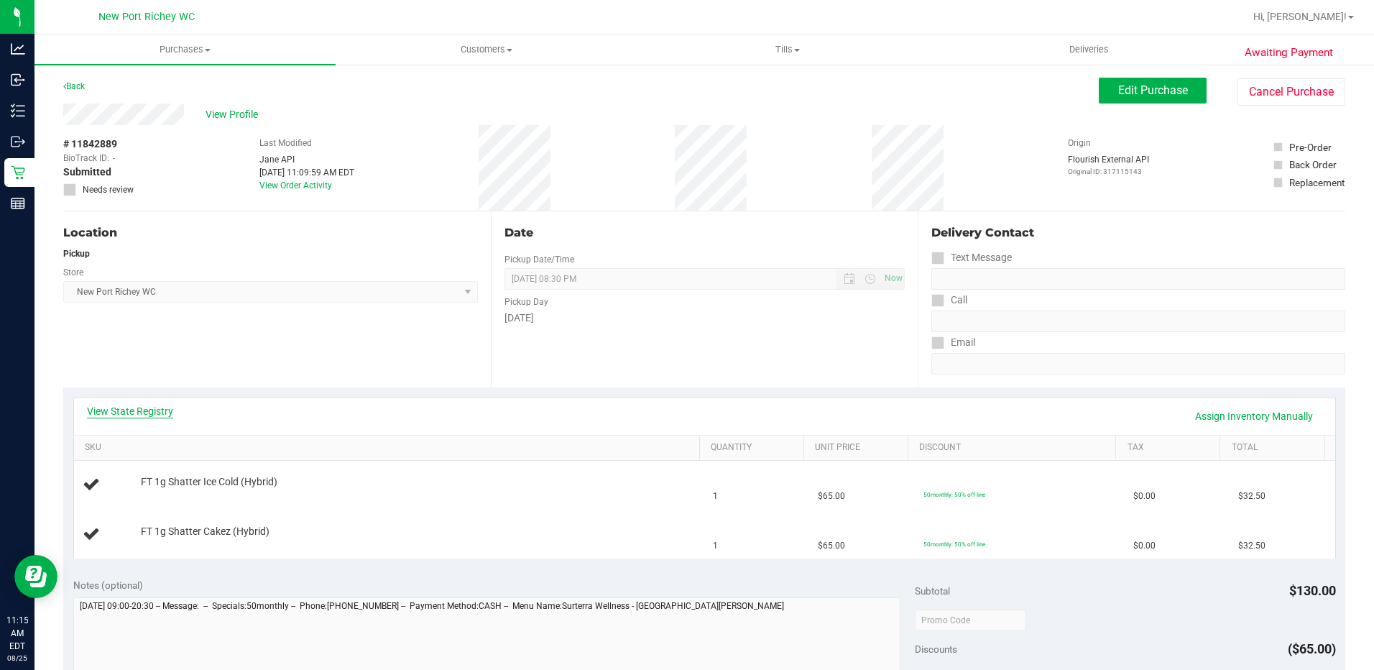
click at [147, 407] on link "View State Registry" at bounding box center [130, 411] width 86 height 14
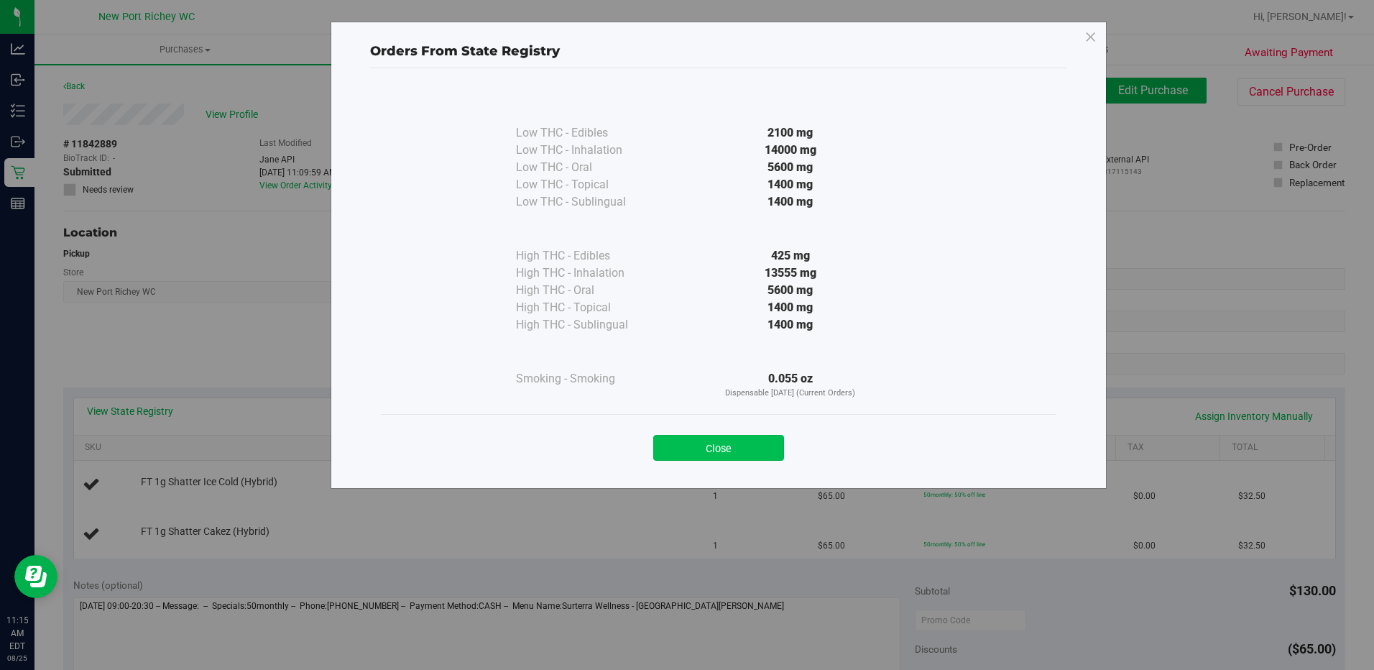
click at [746, 444] on button "Close" at bounding box center [718, 448] width 131 height 26
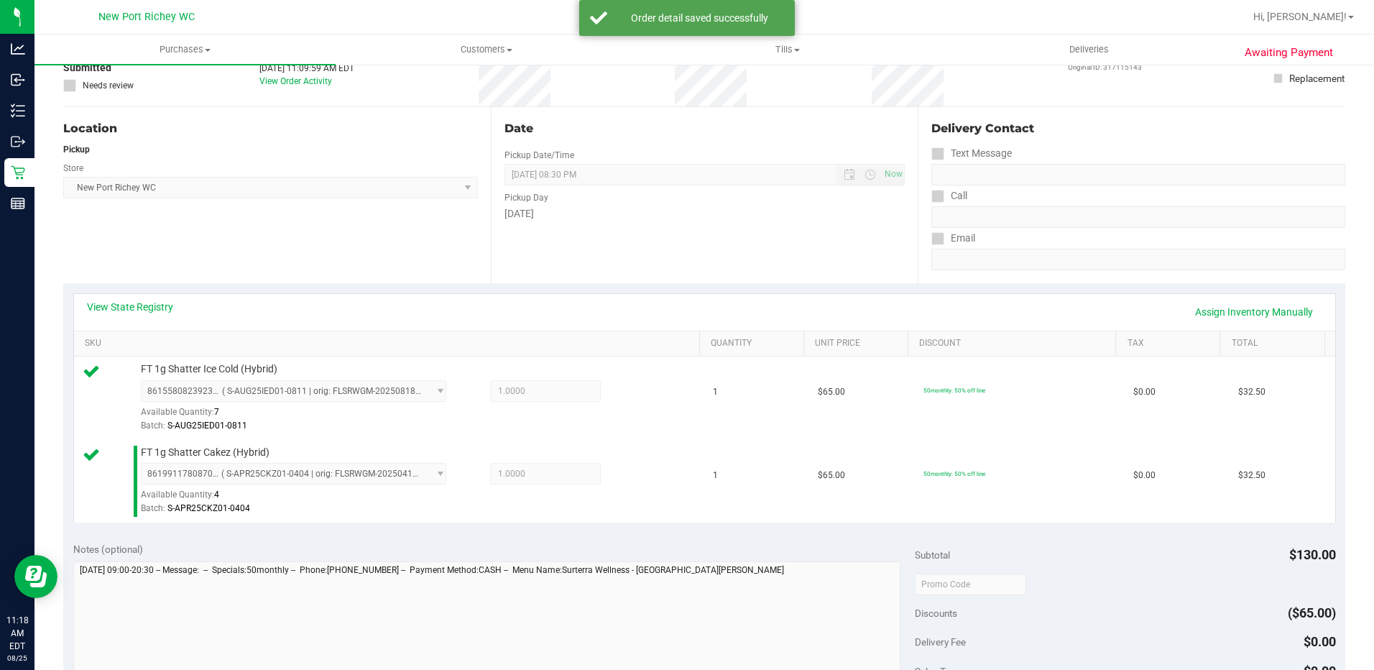
scroll to position [216, 0]
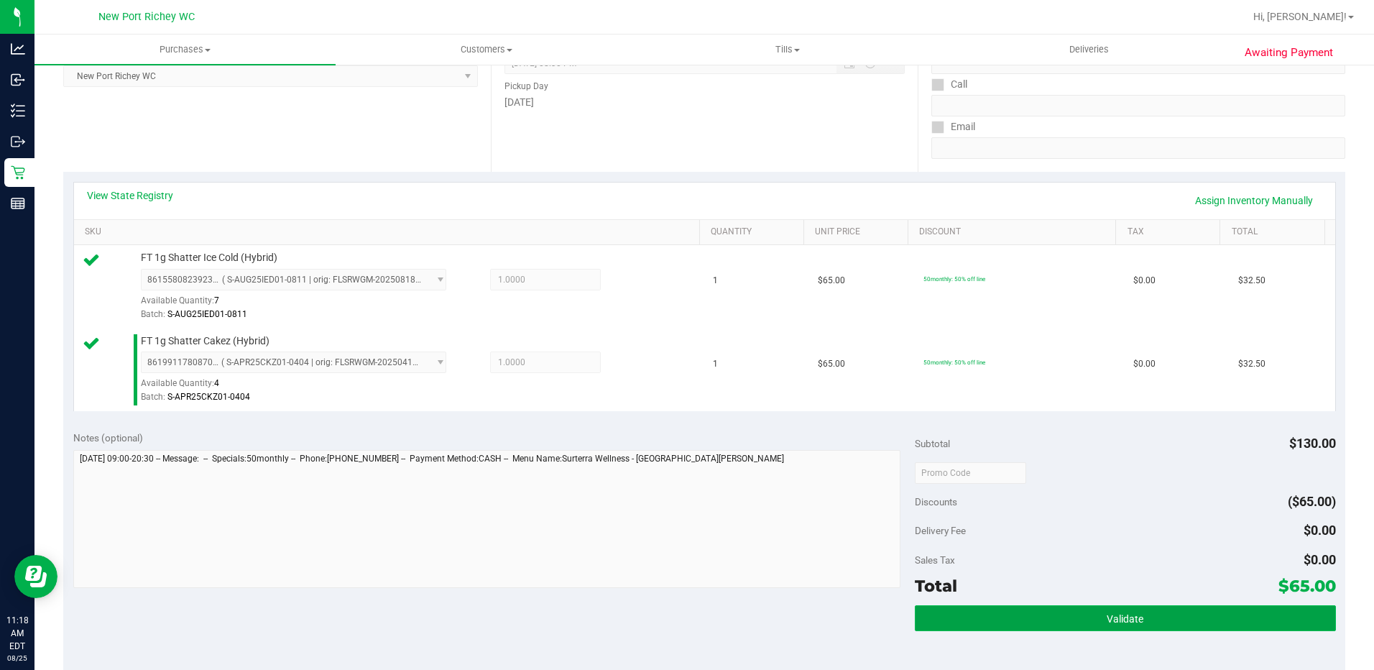
click at [1116, 620] on span "Validate" at bounding box center [1124, 618] width 37 height 11
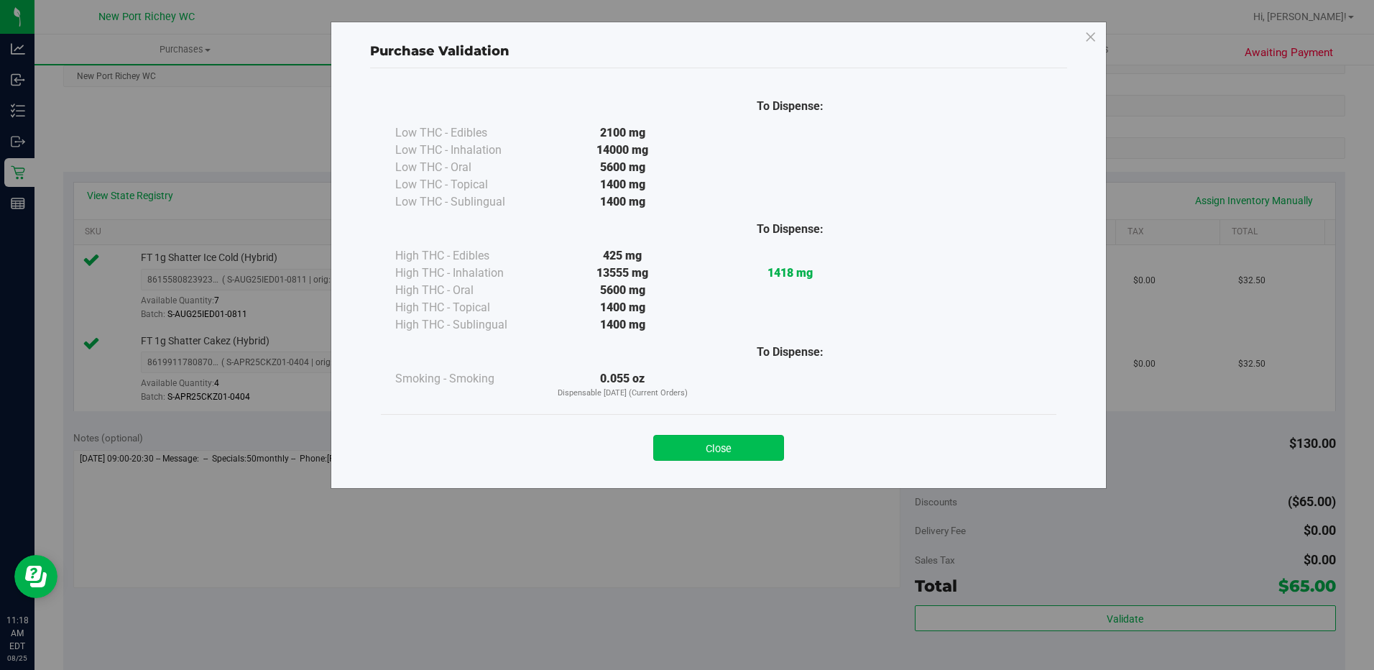
click at [703, 454] on button "Close" at bounding box center [718, 448] width 131 height 26
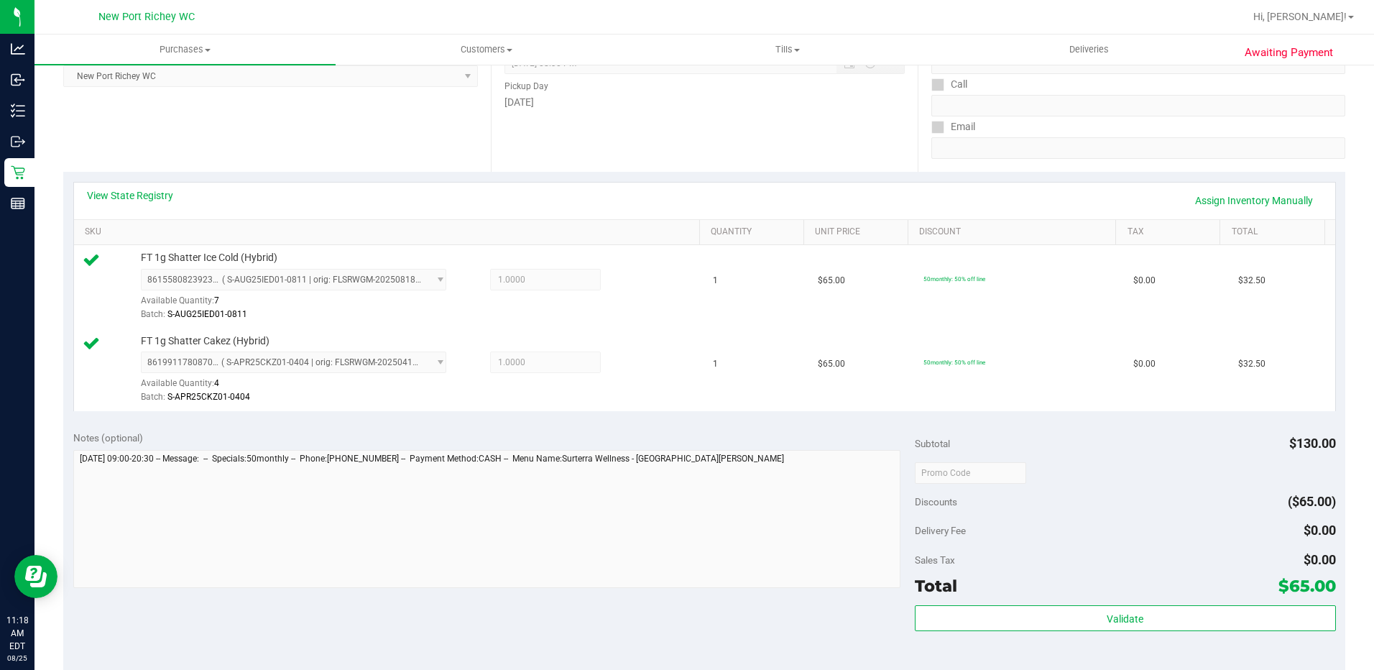
scroll to position [575, 0]
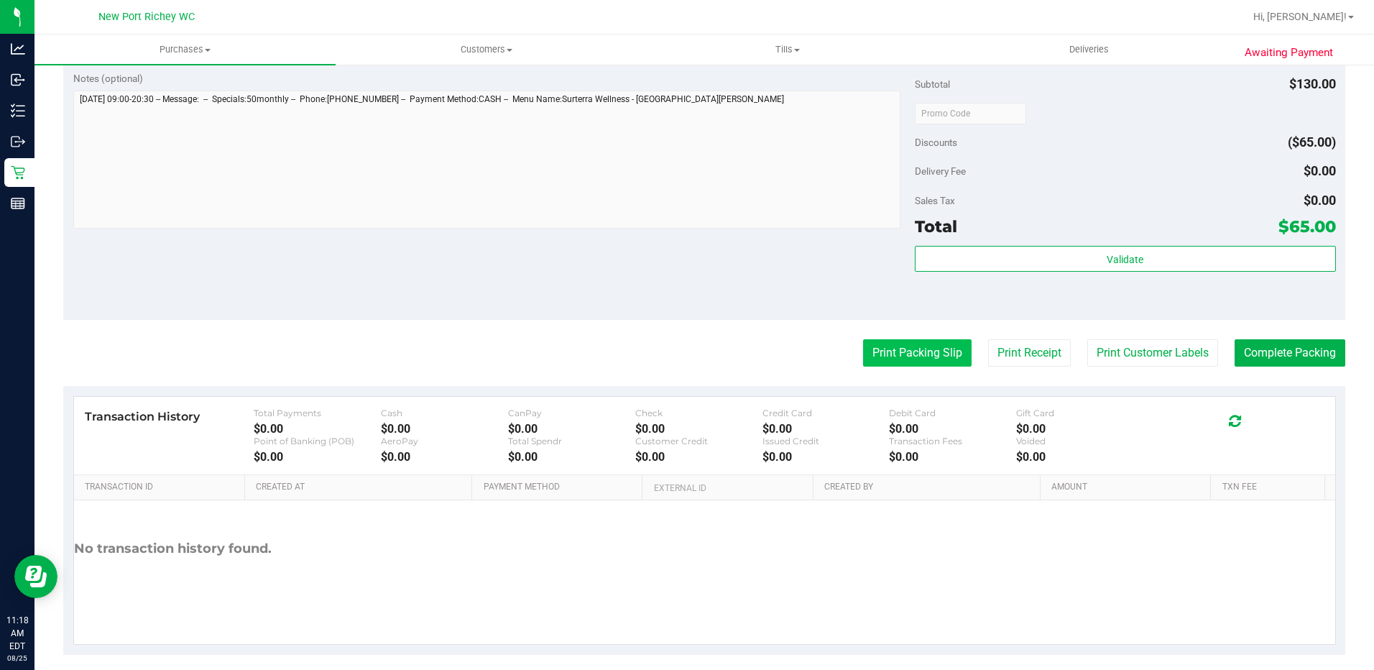
click at [881, 351] on button "Print Packing Slip" at bounding box center [917, 352] width 108 height 27
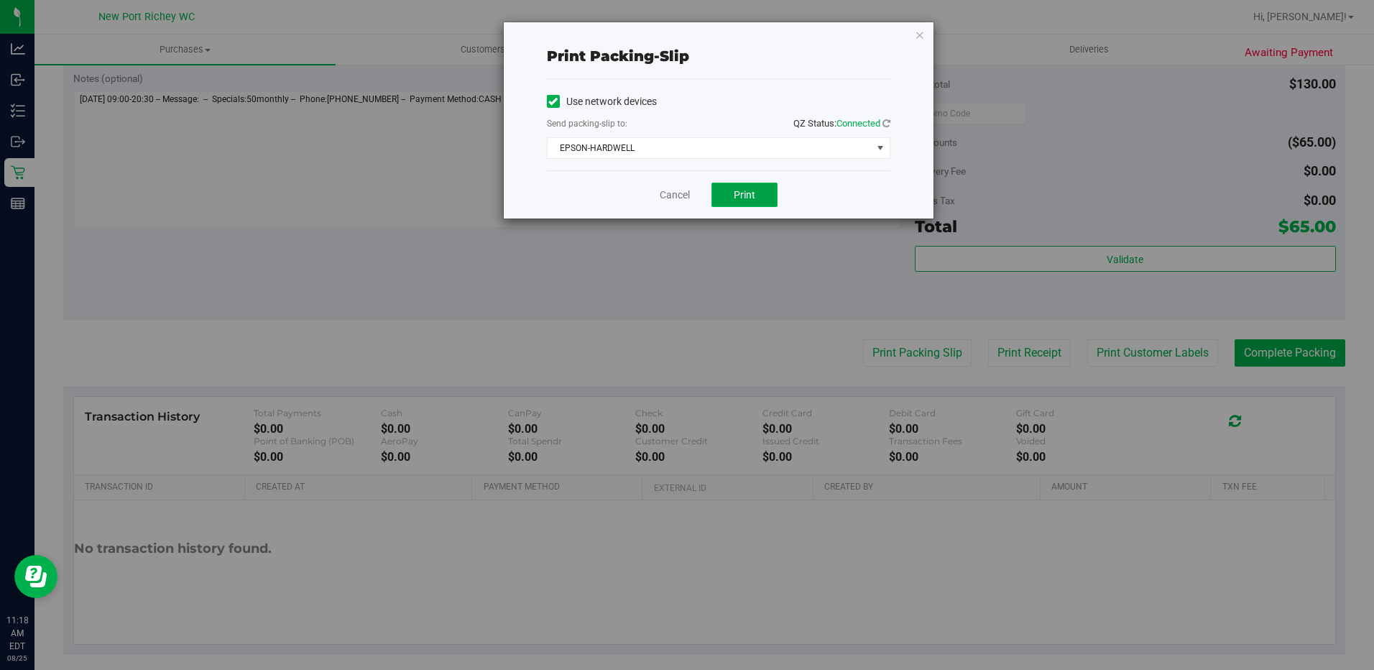
click at [761, 193] on button "Print" at bounding box center [744, 194] width 66 height 24
click at [671, 192] on link "Cancel" at bounding box center [674, 194] width 30 height 15
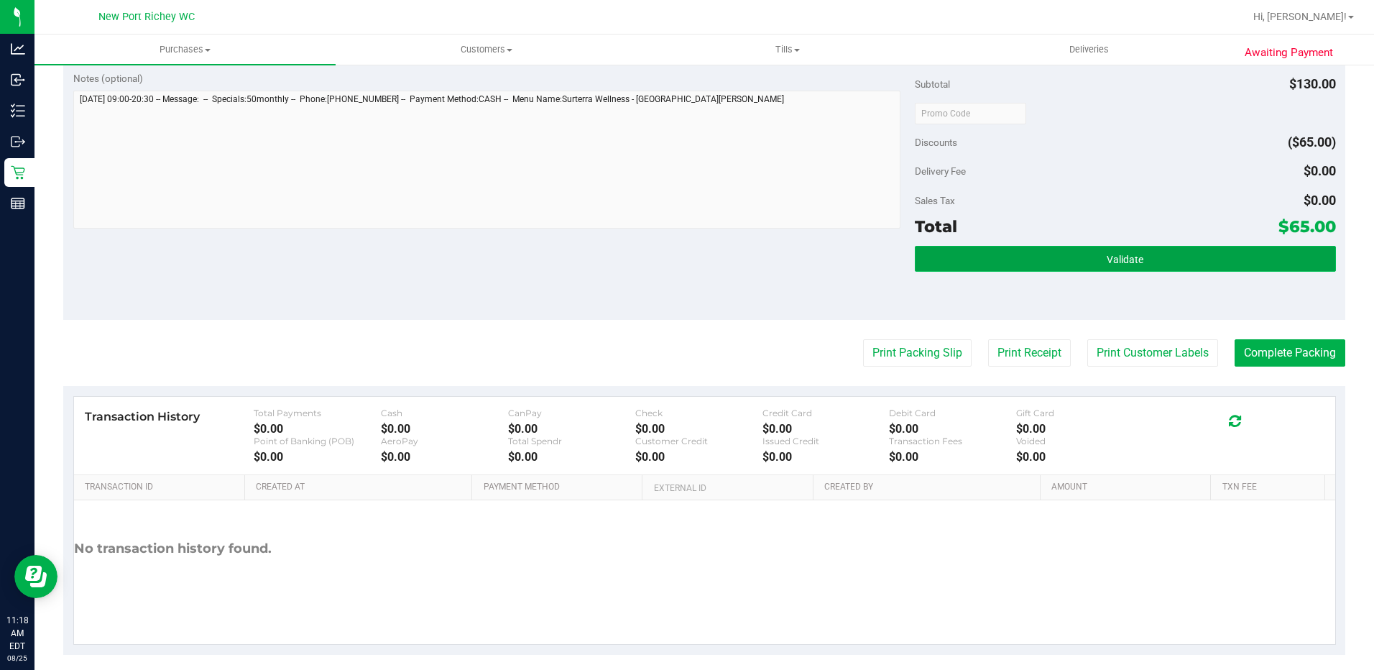
click at [1106, 261] on span "Validate" at bounding box center [1124, 259] width 37 height 11
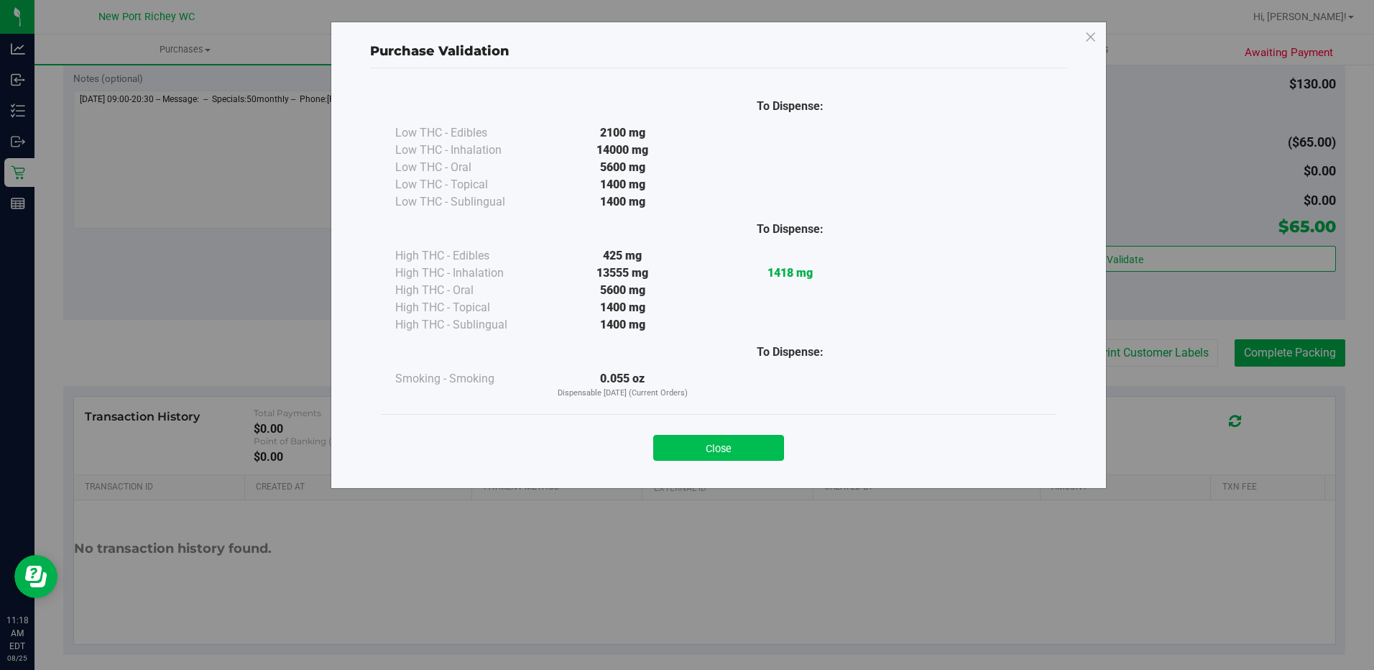
click at [733, 450] on button "Close" at bounding box center [718, 448] width 131 height 26
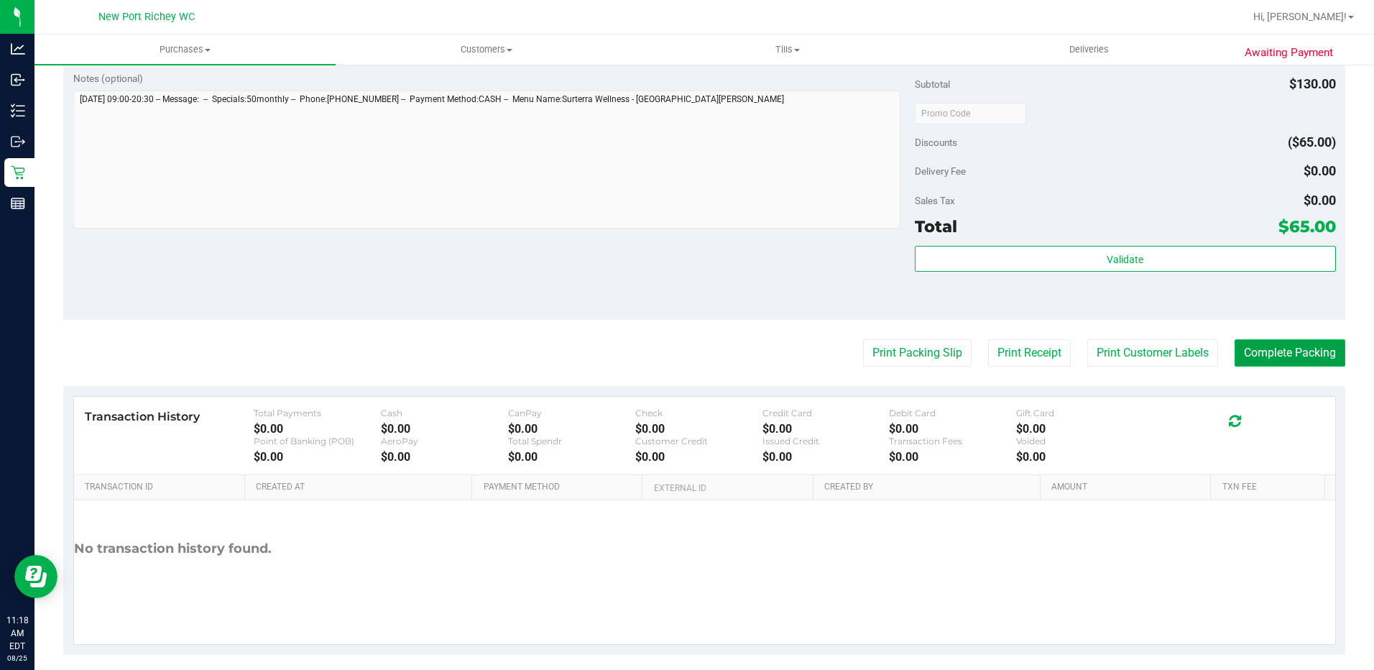
click at [1243, 345] on button "Complete Packing" at bounding box center [1289, 352] width 111 height 27
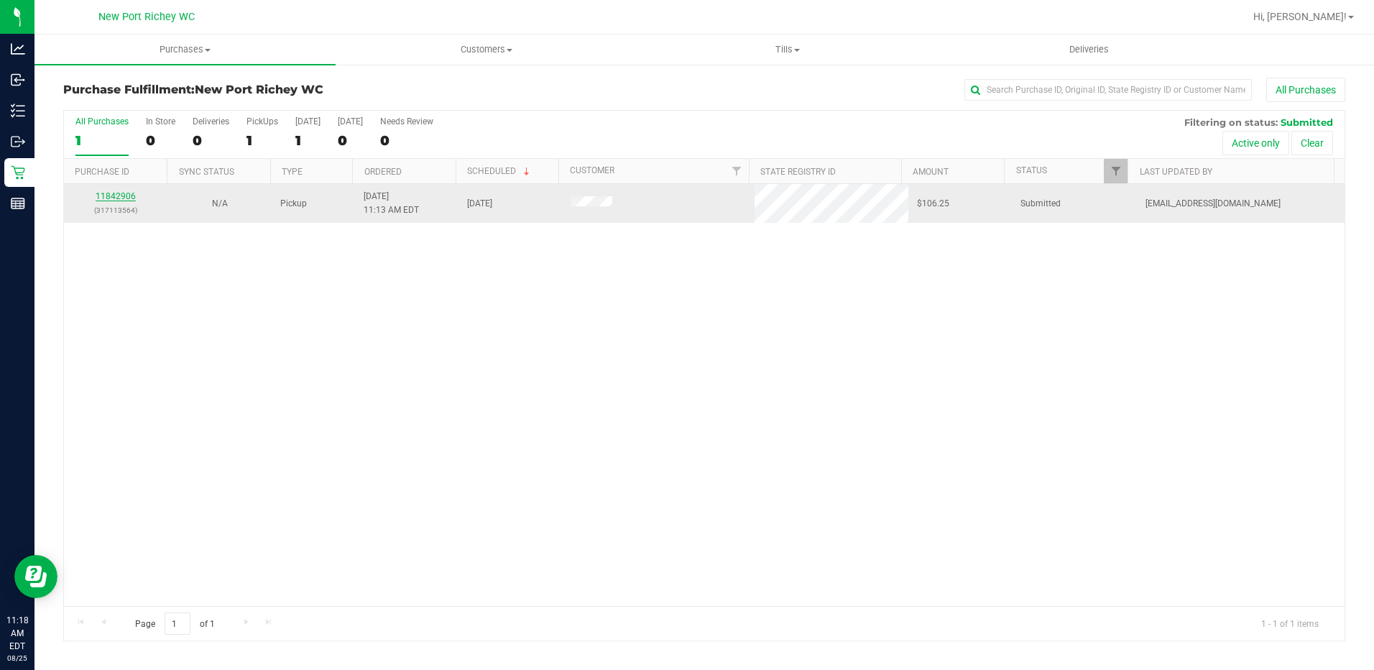
click at [126, 198] on link "11842906" at bounding box center [116, 196] width 40 height 10
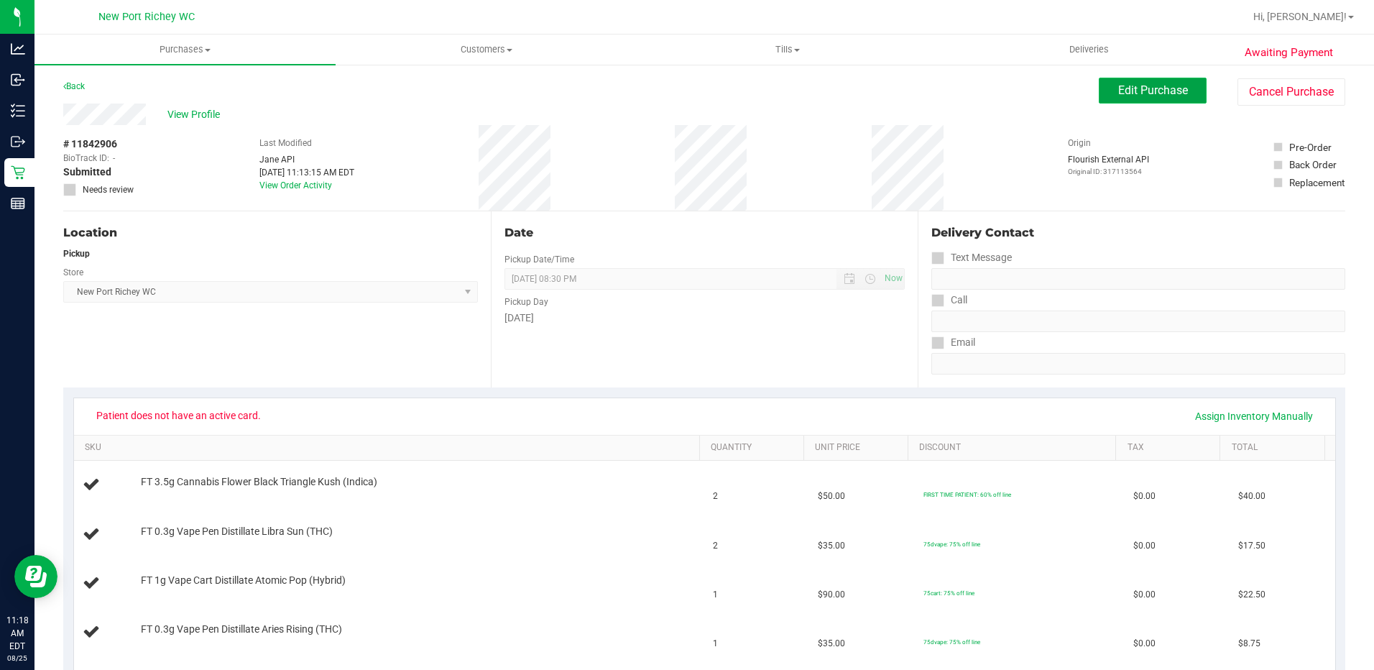
click at [1143, 95] on span "Edit Purchase" at bounding box center [1153, 90] width 70 height 14
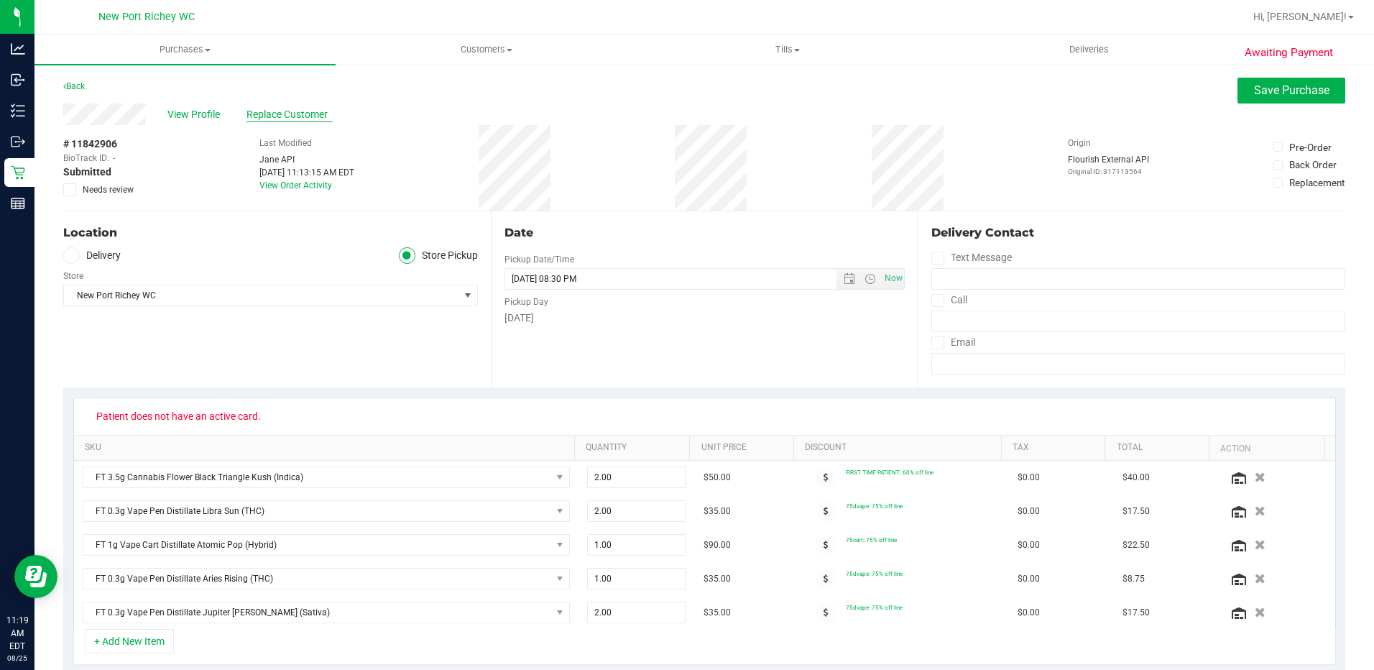
click at [289, 119] on span "Replace Customer" at bounding box center [289, 114] width 86 height 15
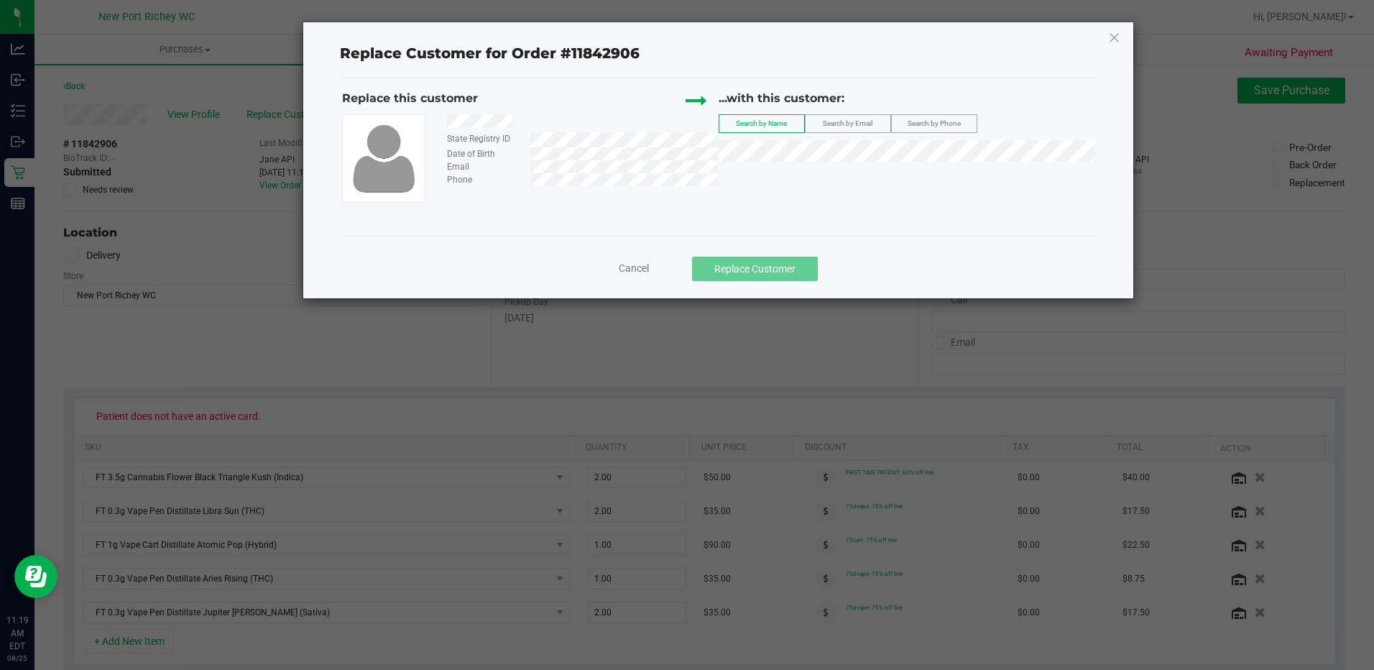
click at [832, 127] on span "Search by Email" at bounding box center [848, 123] width 50 height 8
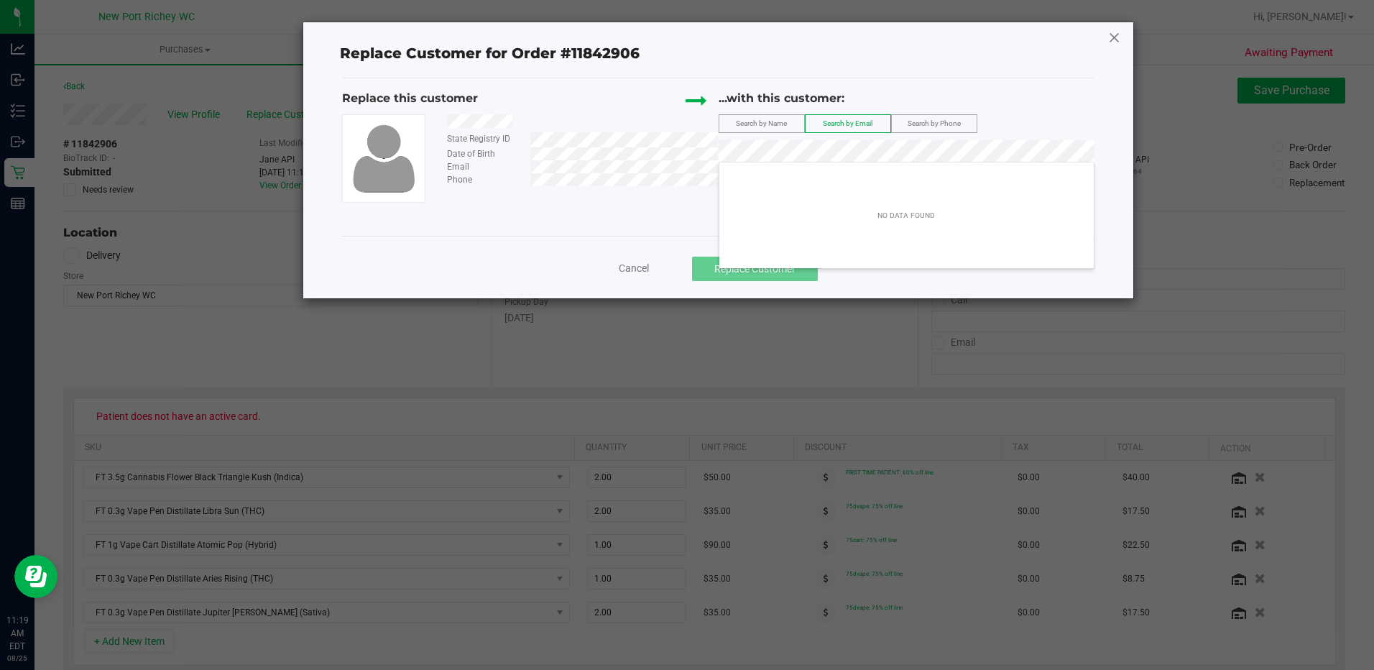
click at [1112, 37] on icon at bounding box center [1114, 37] width 13 height 23
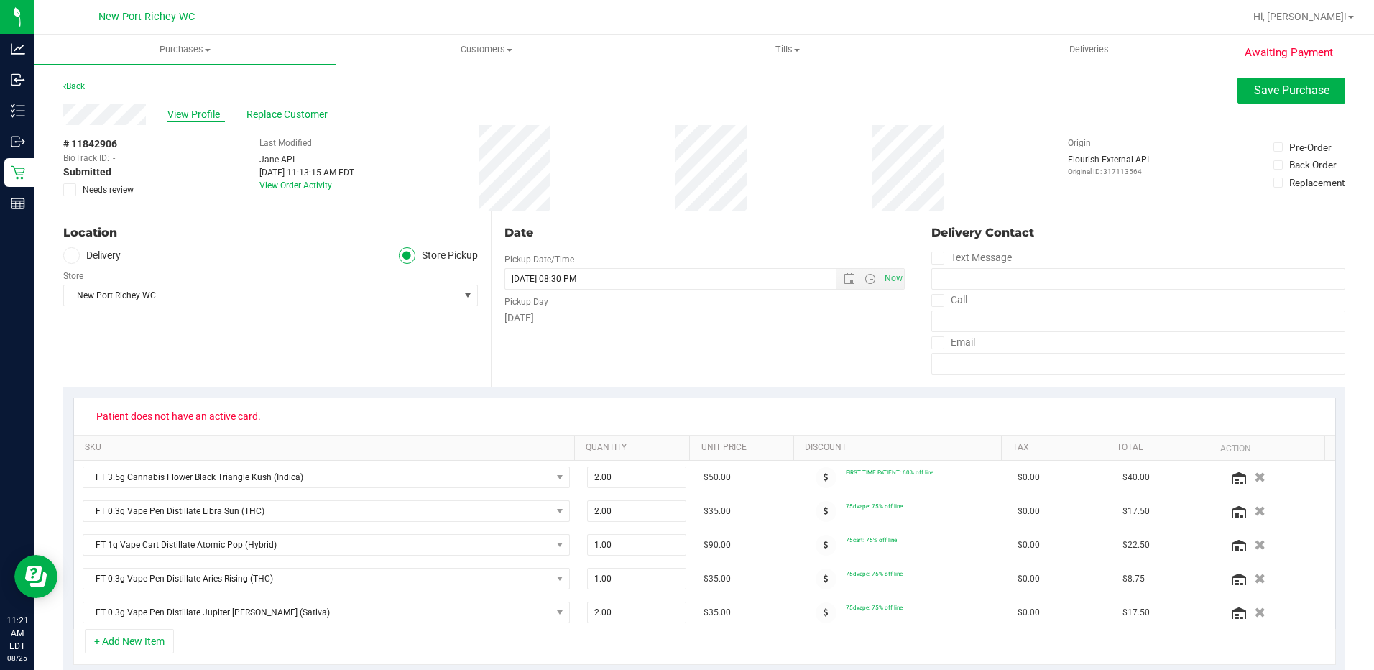
click at [187, 113] on span "View Profile" at bounding box center [195, 114] width 57 height 15
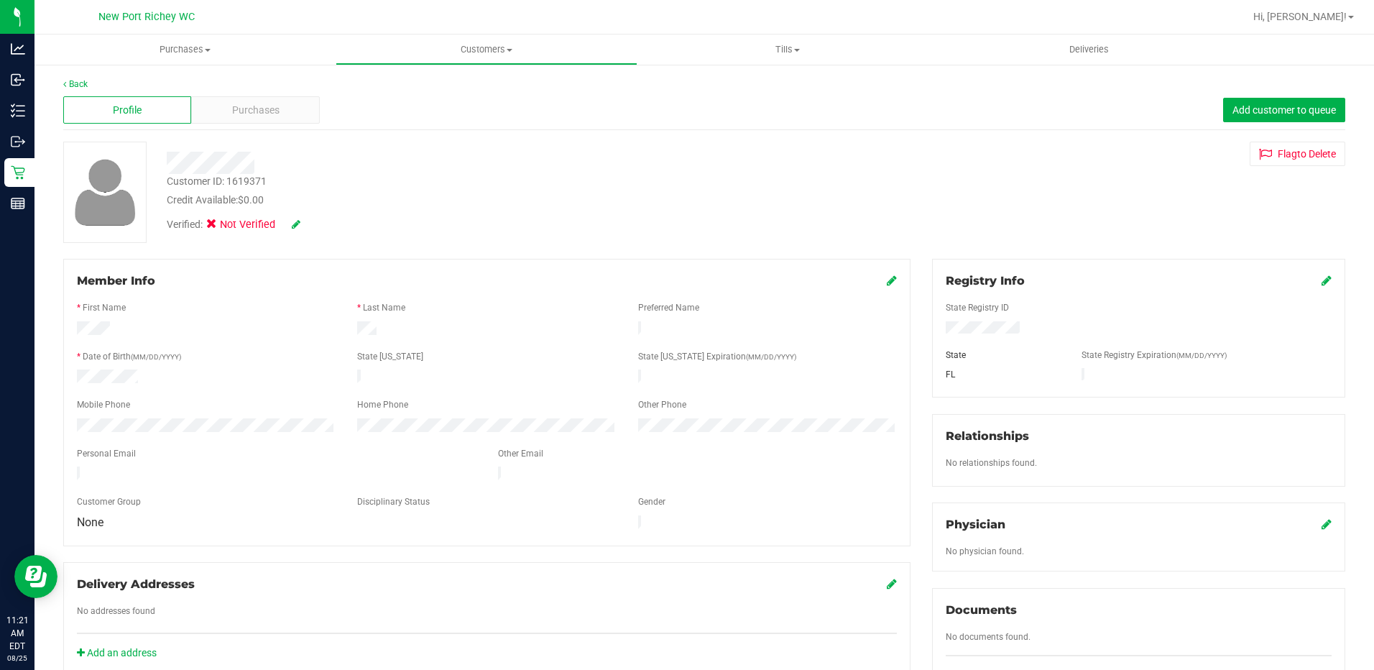
click at [1321, 279] on icon at bounding box center [1326, 279] width 10 height 11
click at [878, 330] on div "Member Info * First Name * Last Name Preferred Name * Date of Birth (MM/DD/YYYY…" at bounding box center [703, 629] width 1303 height 741
click at [1318, 281] on icon at bounding box center [1324, 281] width 13 height 11
click at [889, 281] on icon at bounding box center [891, 279] width 10 height 11
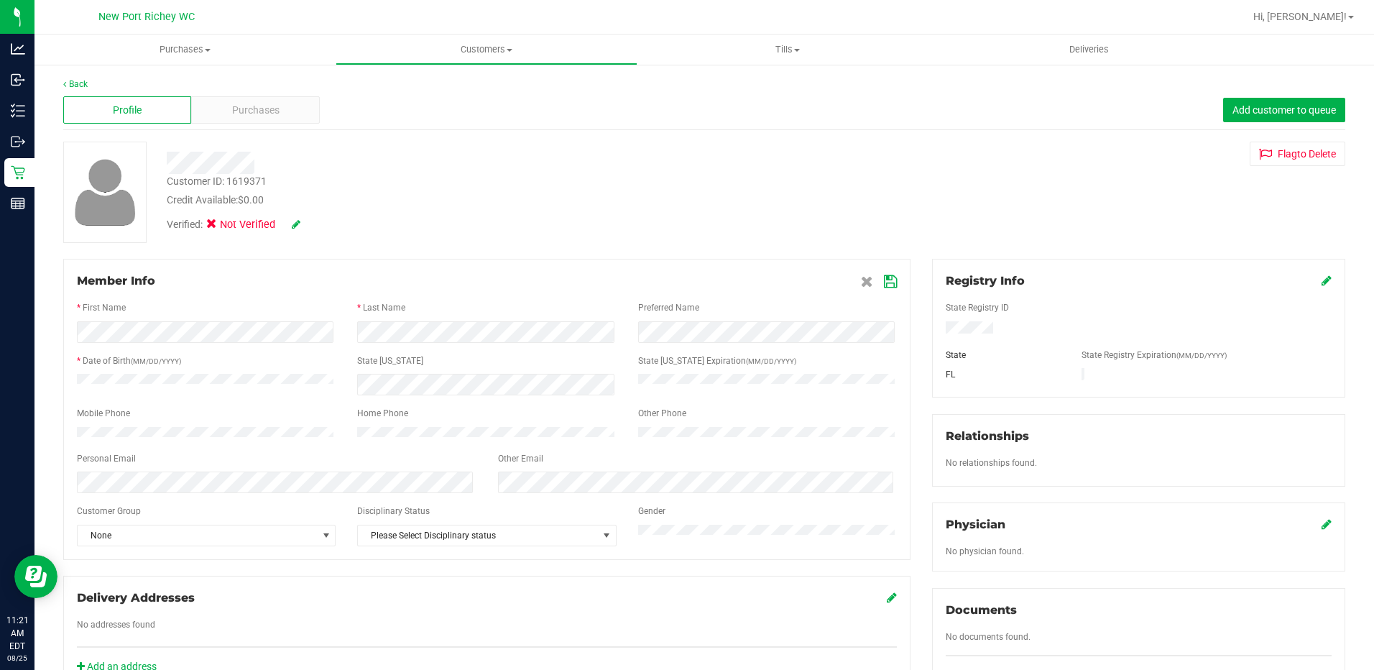
click at [295, 226] on icon at bounding box center [296, 224] width 9 height 10
click at [216, 226] on icon at bounding box center [215, 226] width 9 height 0
click at [0, 0] on input "Medical" at bounding box center [0, 0] width 0 height 0
click at [315, 222] on icon at bounding box center [315, 225] width 11 height 10
click at [884, 284] on icon at bounding box center [890, 281] width 13 height 11
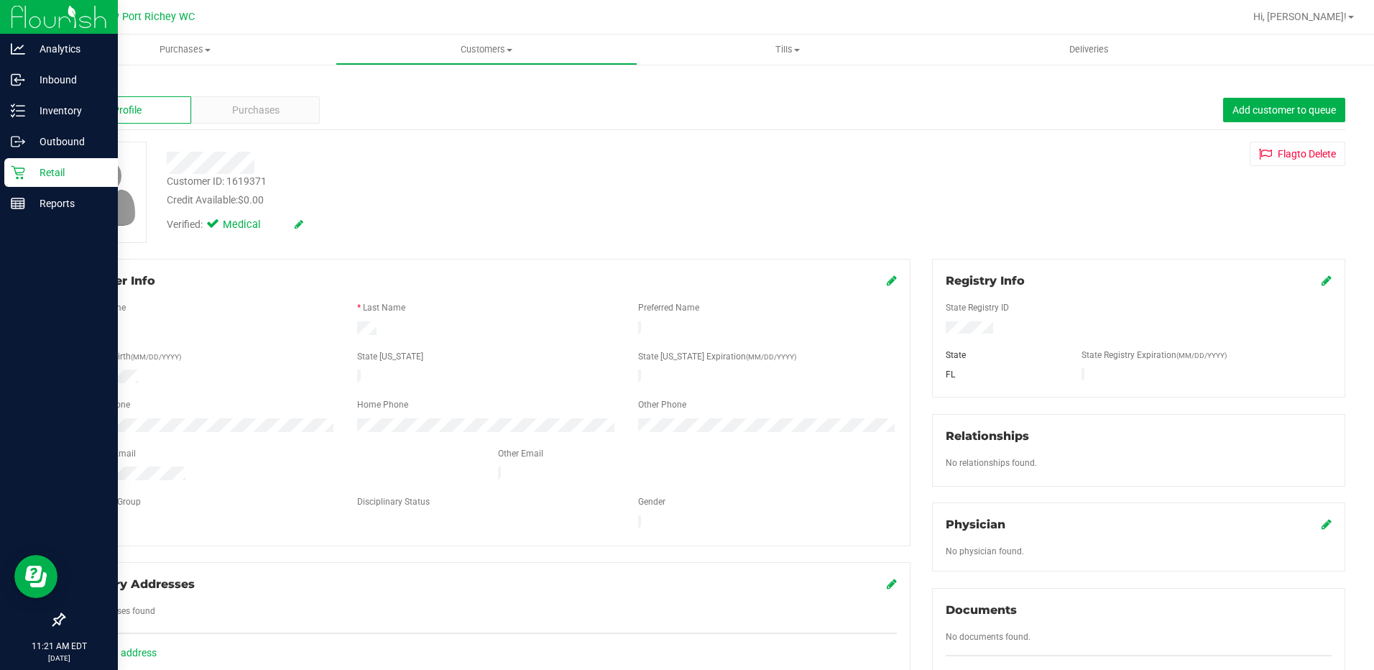
click at [40, 166] on p "Retail" at bounding box center [68, 172] width 86 height 17
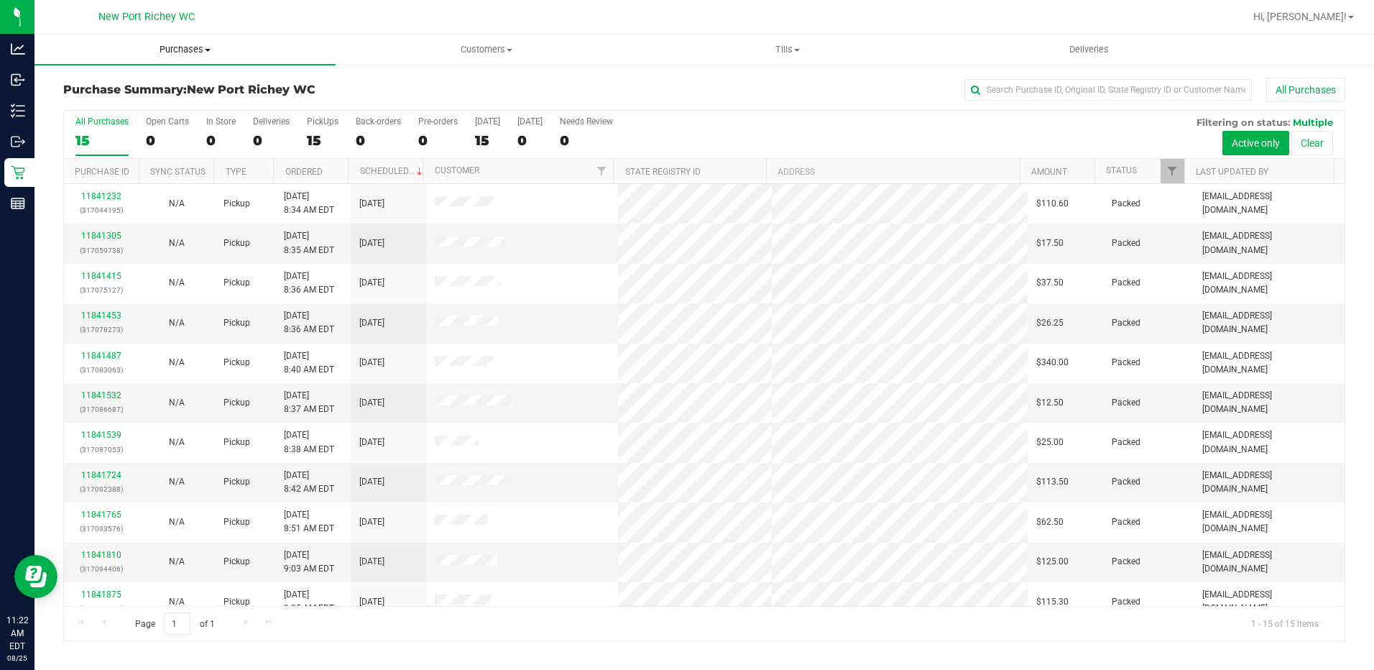
click at [205, 50] on span at bounding box center [208, 50] width 6 height 3
click at [111, 105] on span "Fulfillment" at bounding box center [78, 104] width 89 height 12
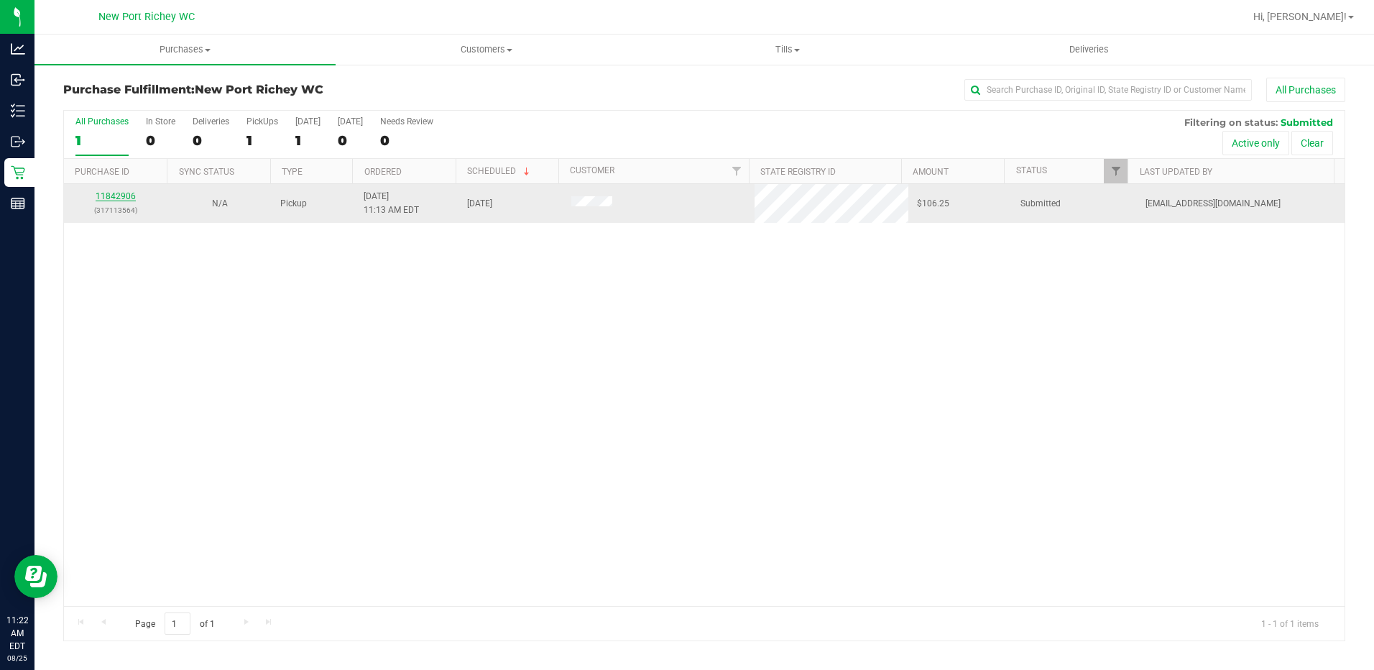
click at [116, 193] on link "11842906" at bounding box center [116, 196] width 40 height 10
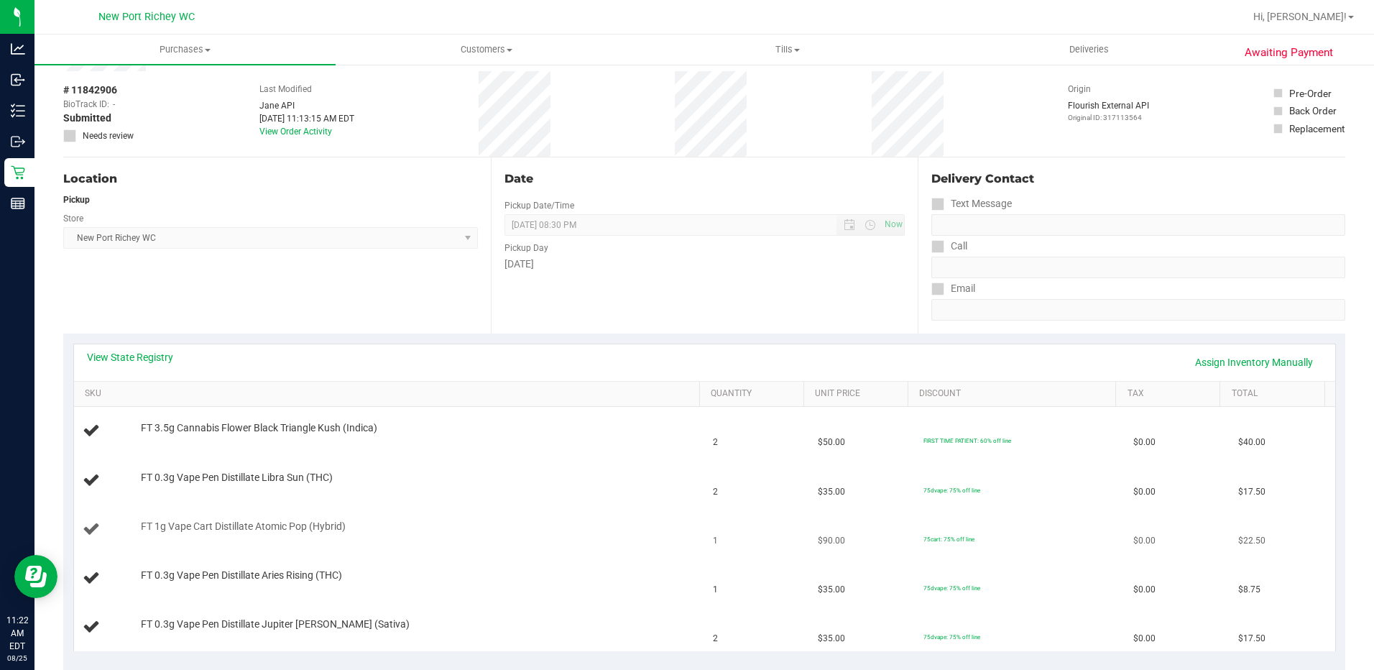
scroll to position [144, 0]
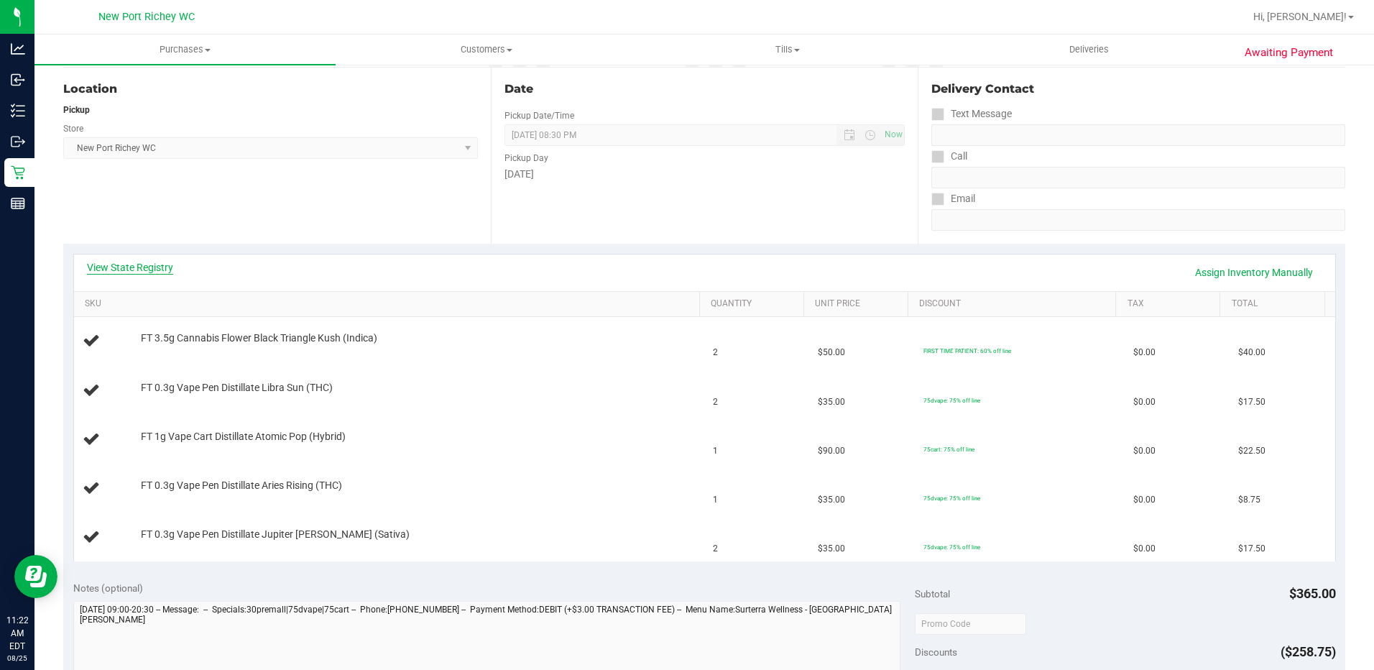
click at [112, 266] on link "View State Registry" at bounding box center [130, 267] width 86 height 14
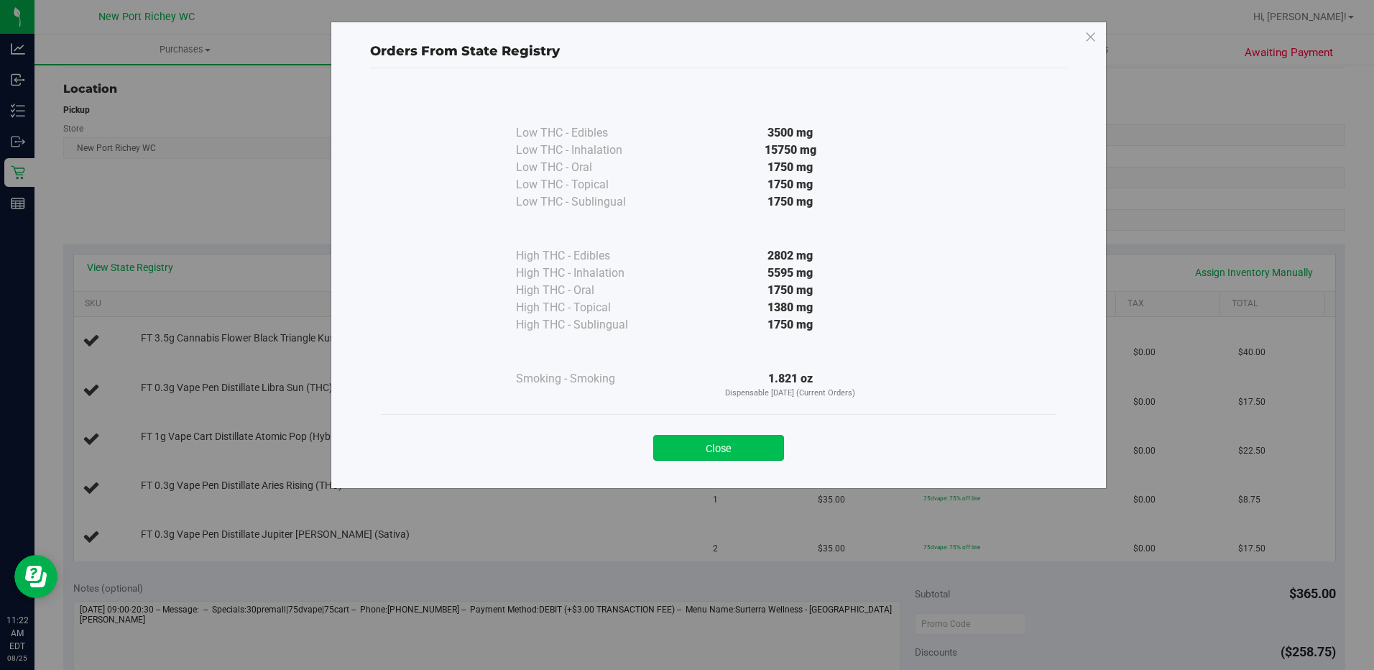
click at [720, 441] on button "Close" at bounding box center [718, 448] width 131 height 26
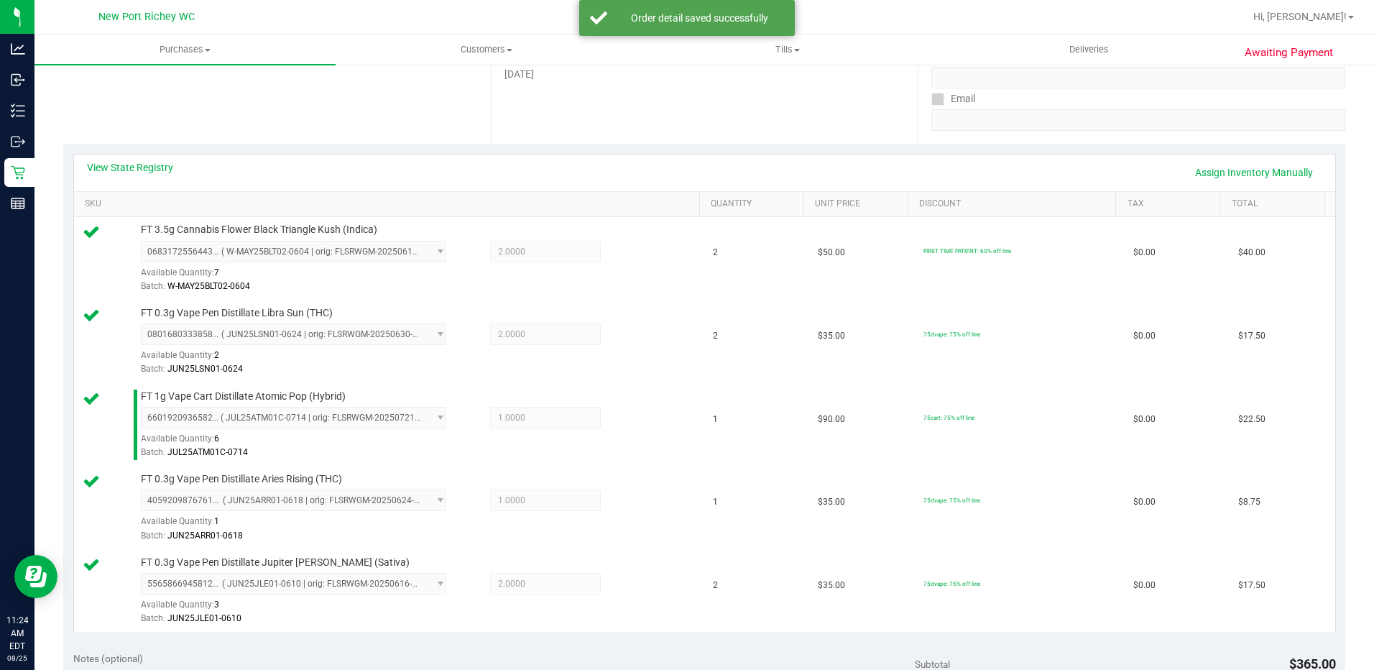
scroll to position [575, 0]
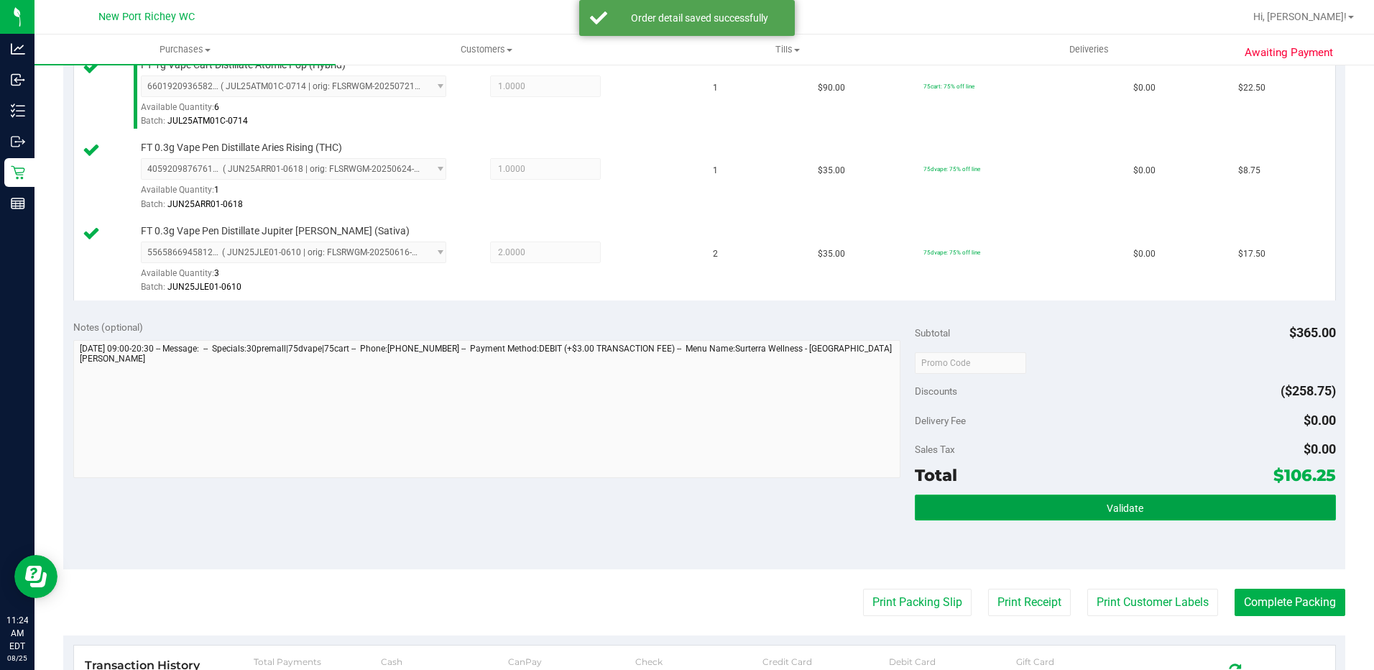
click at [1096, 508] on button "Validate" at bounding box center [1124, 507] width 421 height 26
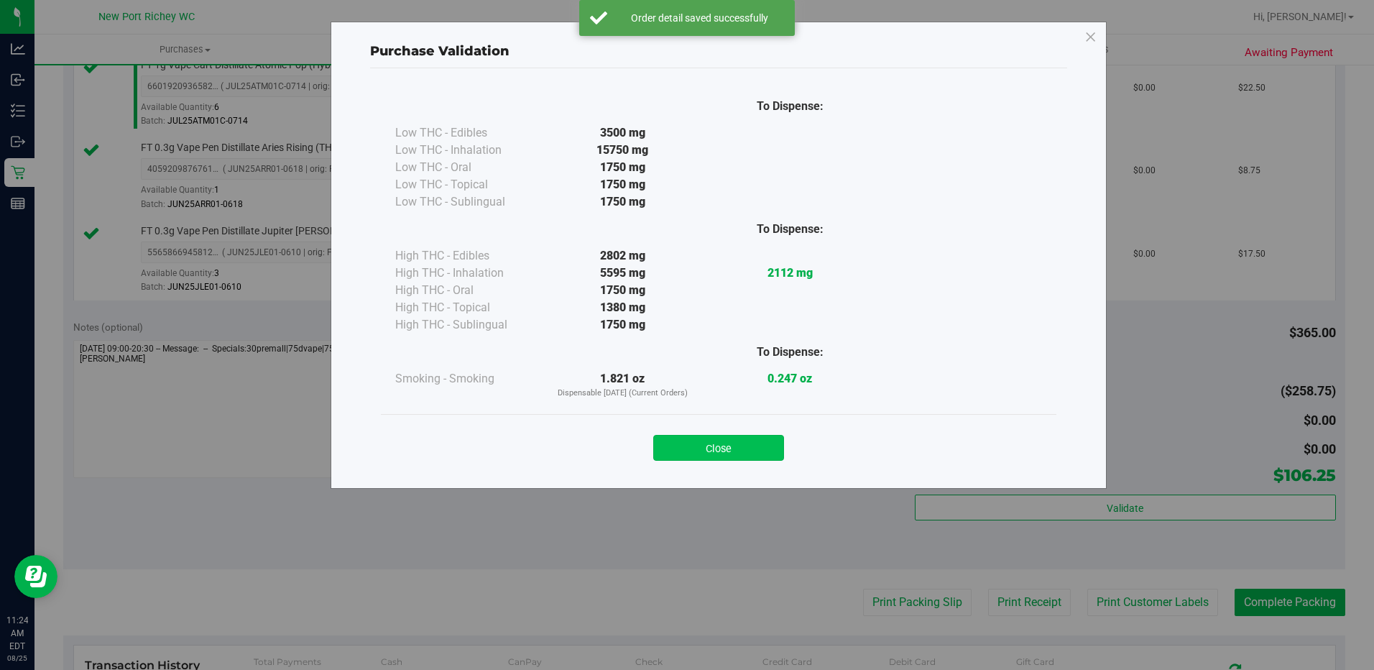
click at [703, 443] on button "Close" at bounding box center [718, 448] width 131 height 26
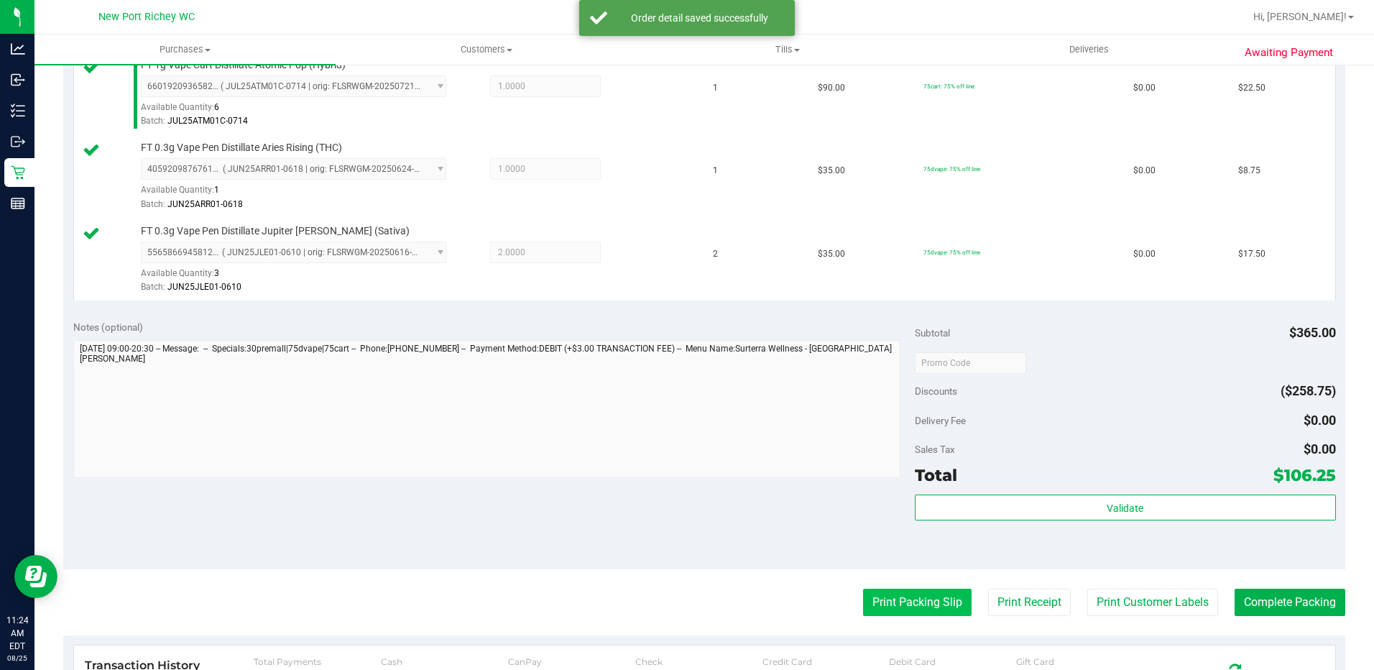
click at [913, 606] on button "Print Packing Slip" at bounding box center [917, 601] width 108 height 27
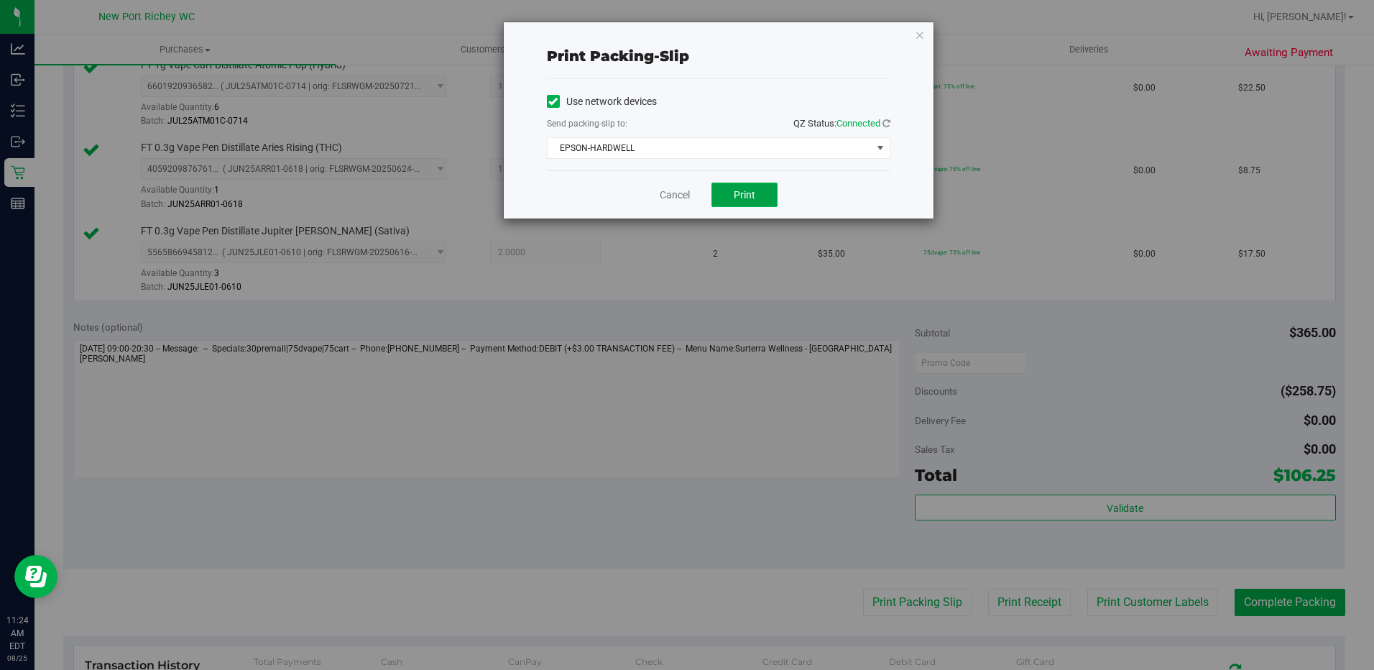
click at [748, 190] on span "Print" at bounding box center [744, 194] width 22 height 11
click at [668, 186] on div "Cancel Print" at bounding box center [718, 194] width 343 height 48
drag, startPoint x: 668, startPoint y: 186, endPoint x: 668, endPoint y: 197, distance: 10.8
click at [668, 197] on link "Cancel" at bounding box center [674, 194] width 30 height 15
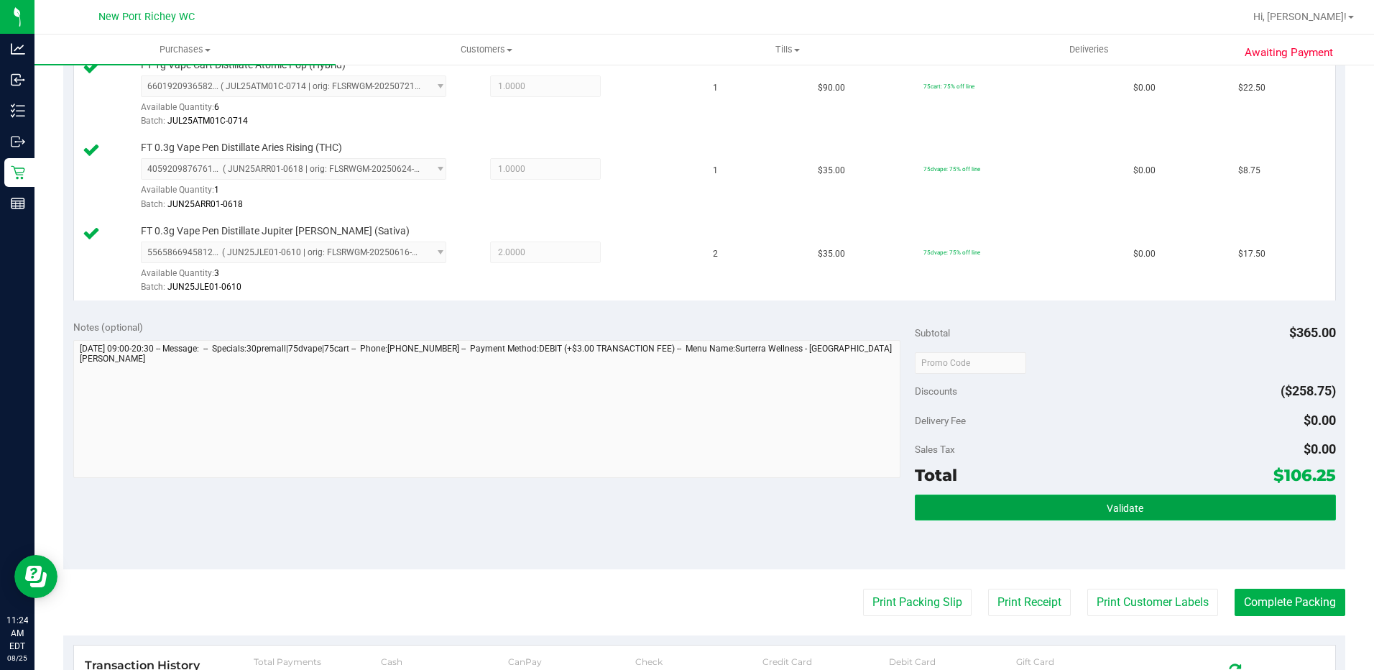
click at [1150, 513] on button "Validate" at bounding box center [1124, 507] width 421 height 26
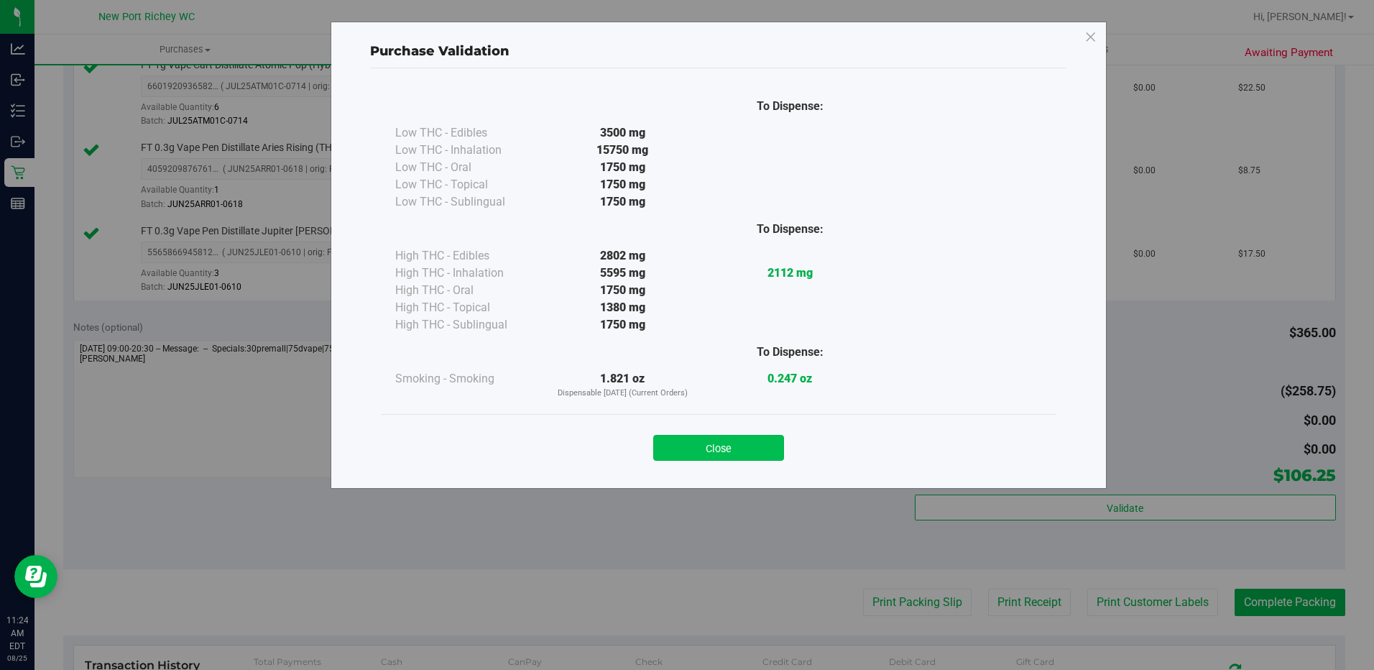
click at [712, 436] on button "Close" at bounding box center [718, 448] width 131 height 26
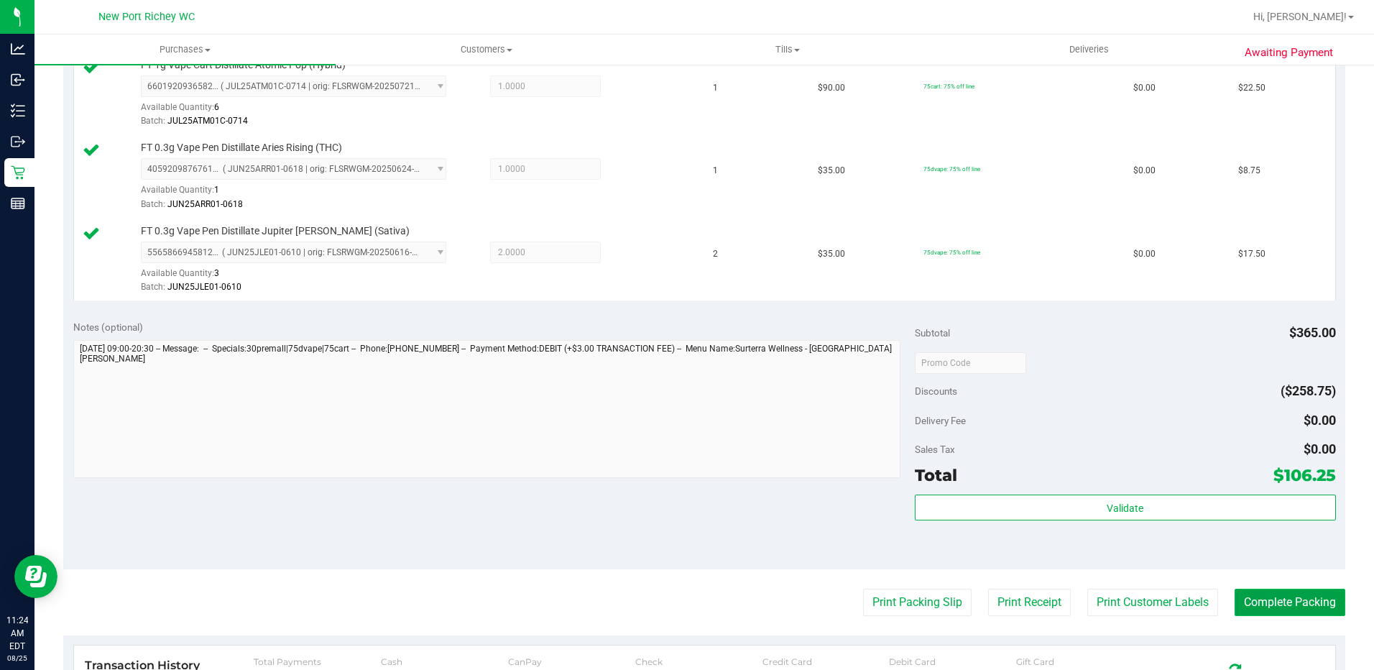
click at [1244, 591] on button "Complete Packing" at bounding box center [1289, 601] width 111 height 27
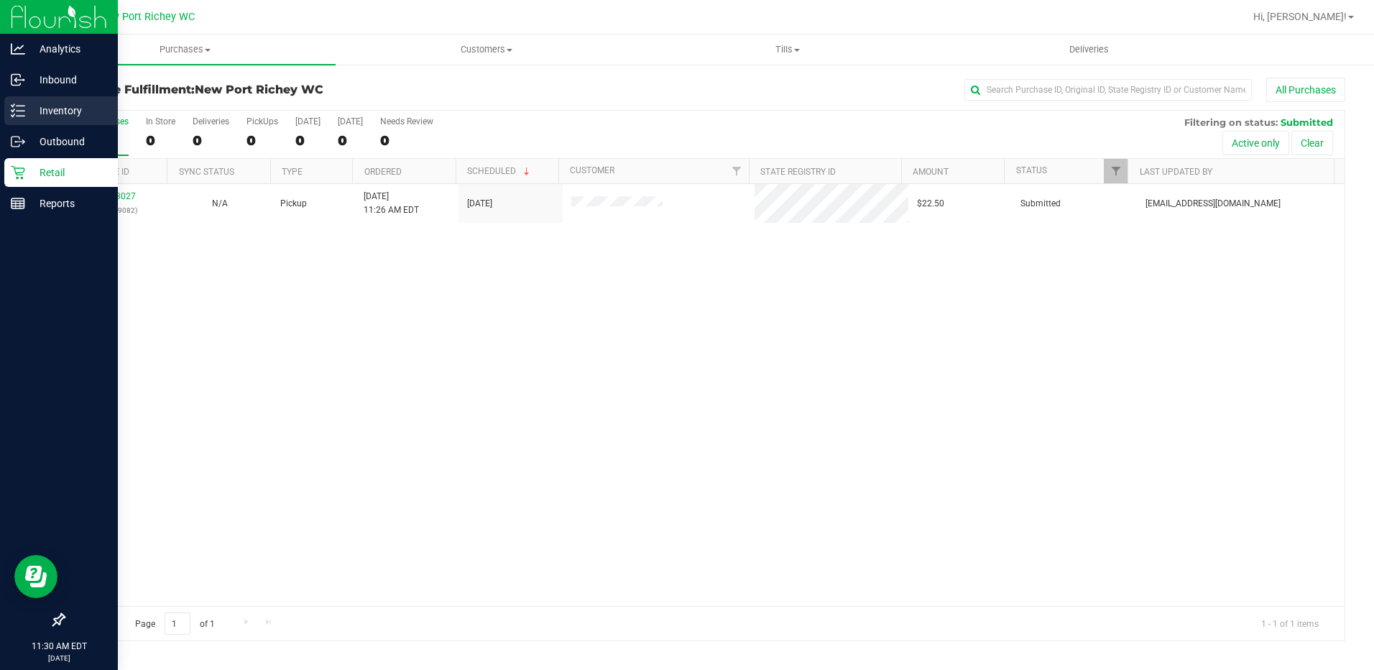
click at [24, 106] on line at bounding box center [21, 106] width 8 height 0
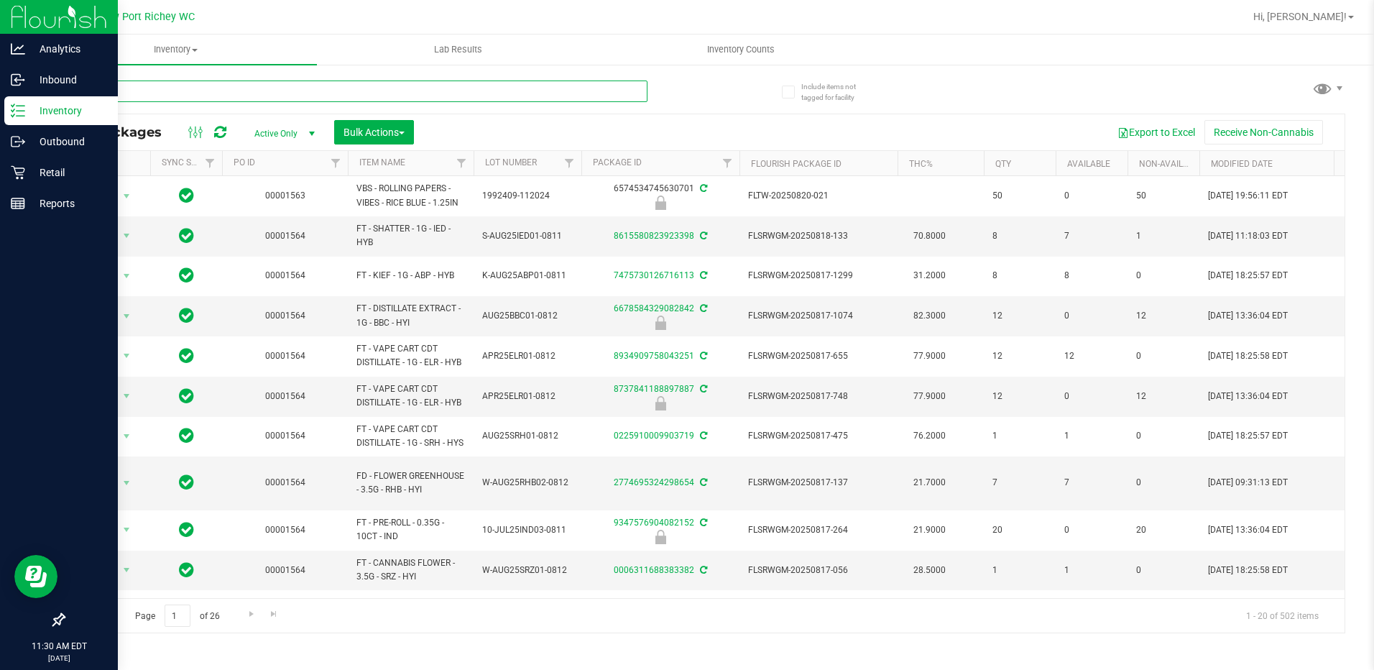
click at [121, 91] on input "text" at bounding box center [355, 91] width 584 height 22
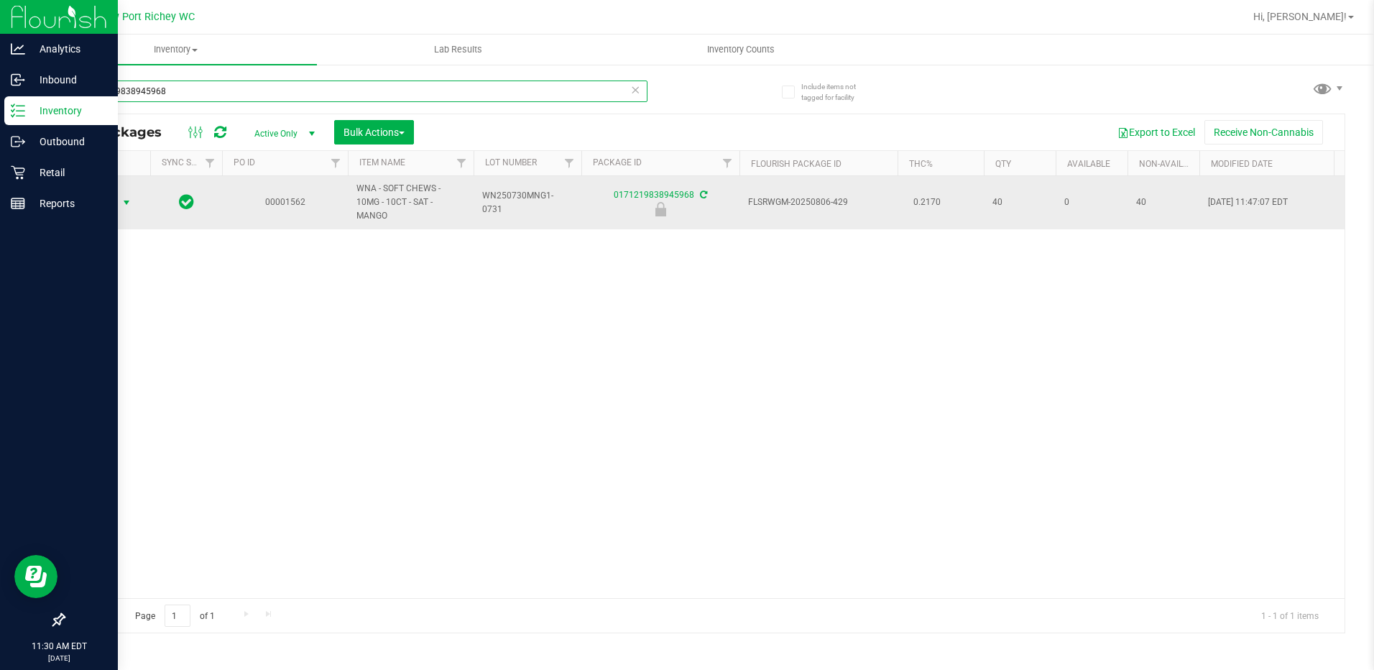
type input "0171219838945968"
click at [129, 197] on span "select" at bounding box center [126, 202] width 11 height 11
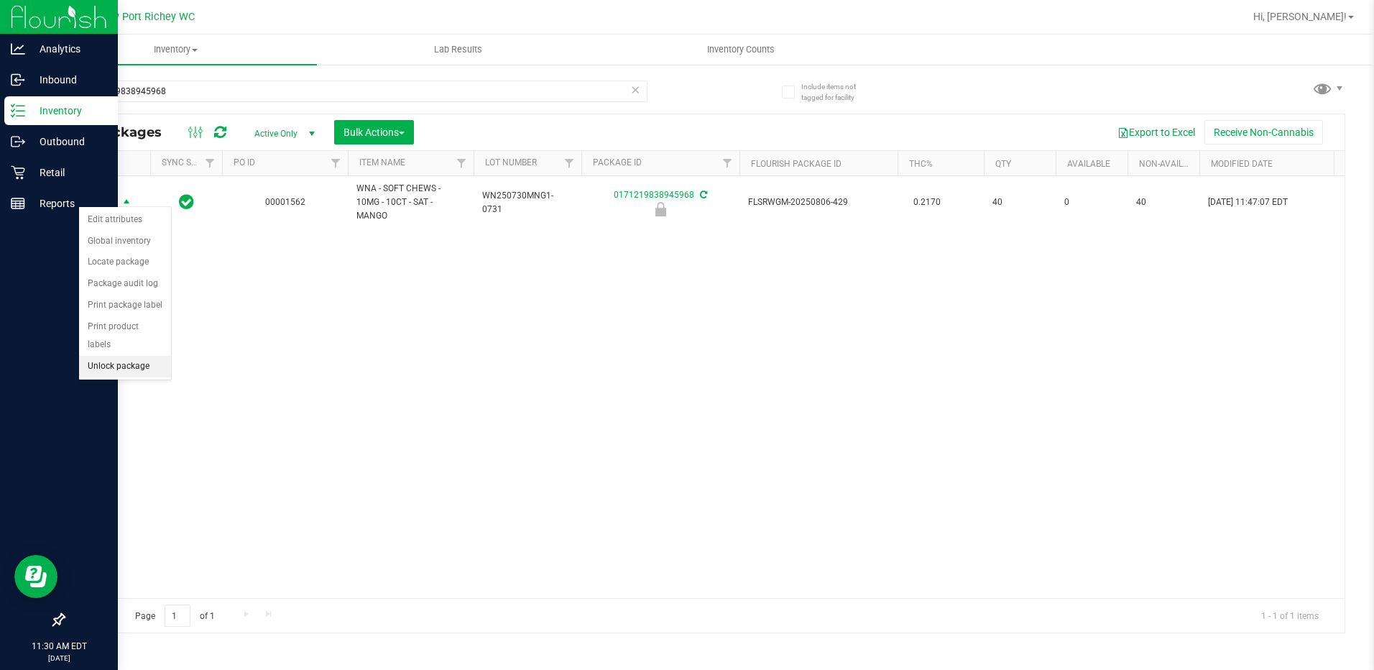
click at [144, 356] on li "Unlock package" at bounding box center [125, 367] width 92 height 22
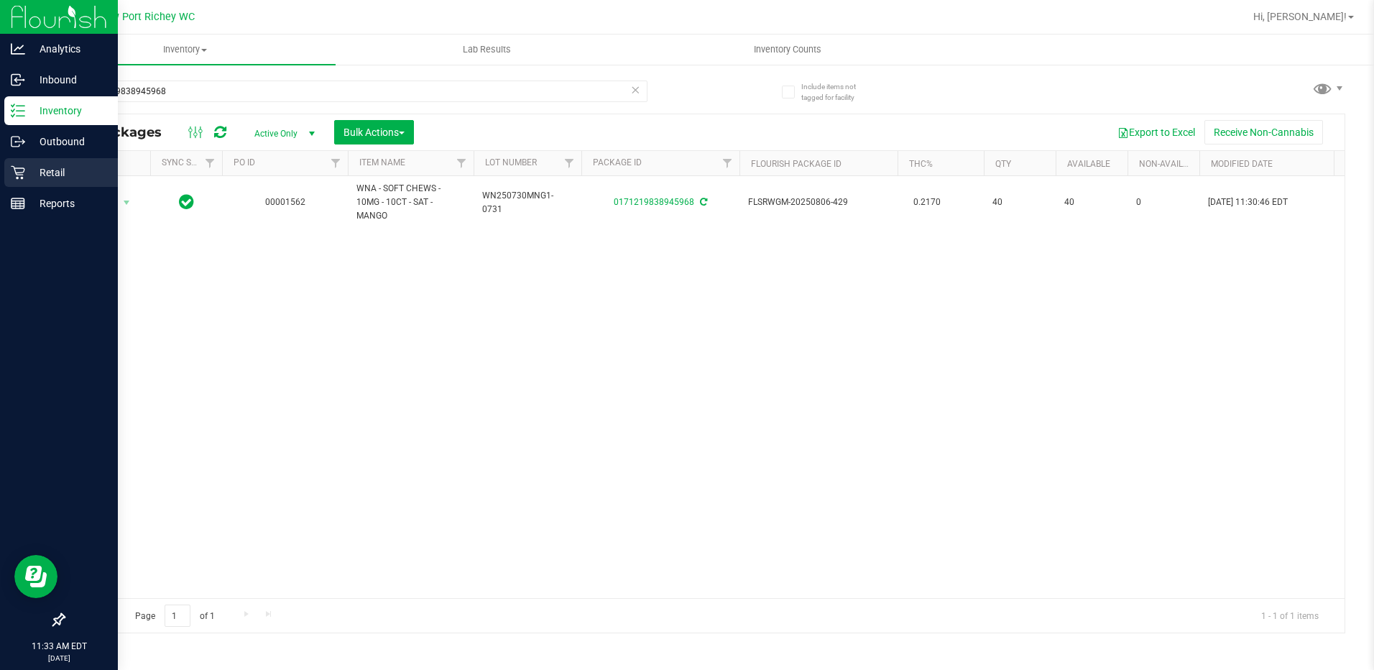
click at [49, 165] on p "Retail" at bounding box center [68, 172] width 86 height 17
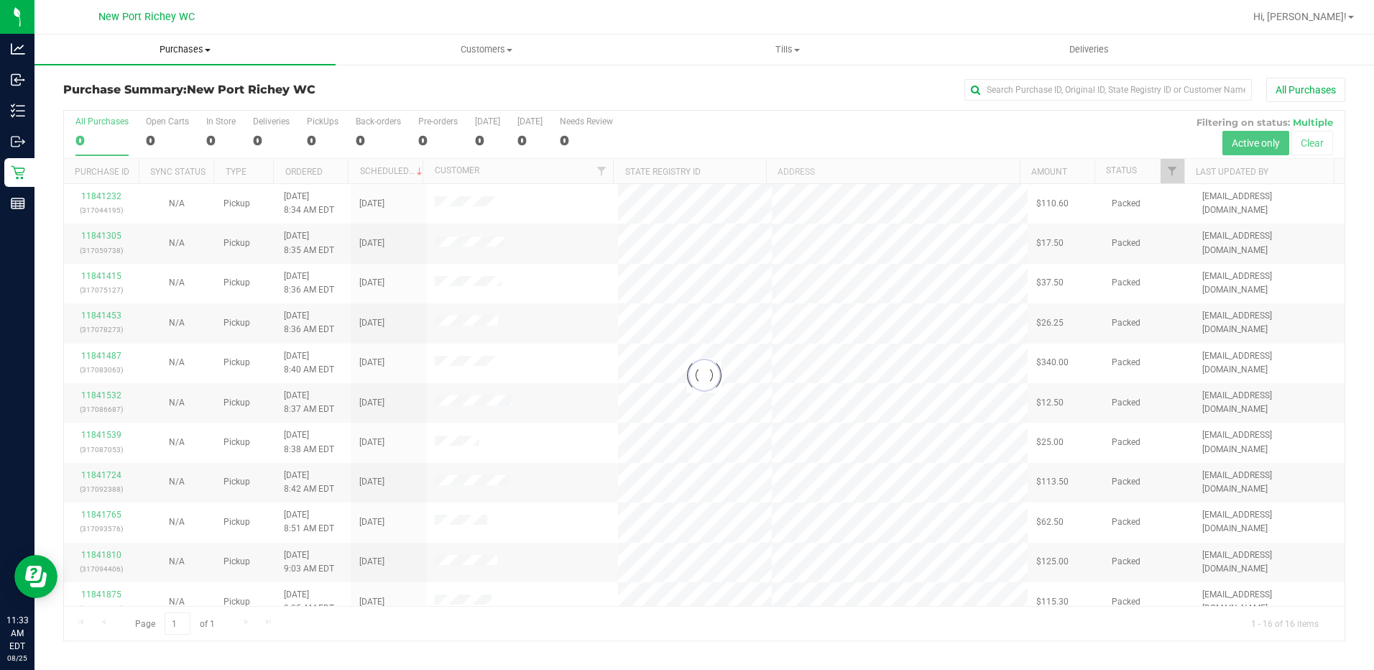
click at [208, 50] on span at bounding box center [208, 50] width 6 height 3
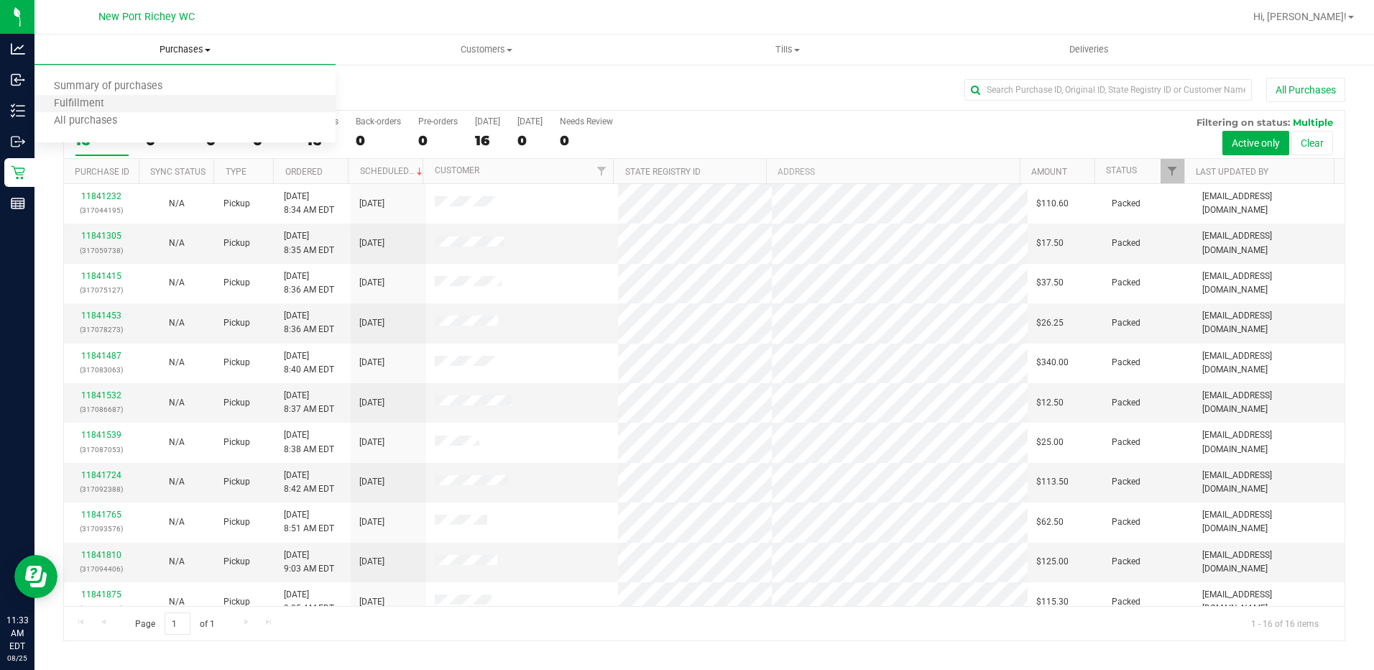
click at [128, 98] on li "Fulfillment" at bounding box center [184, 104] width 301 height 17
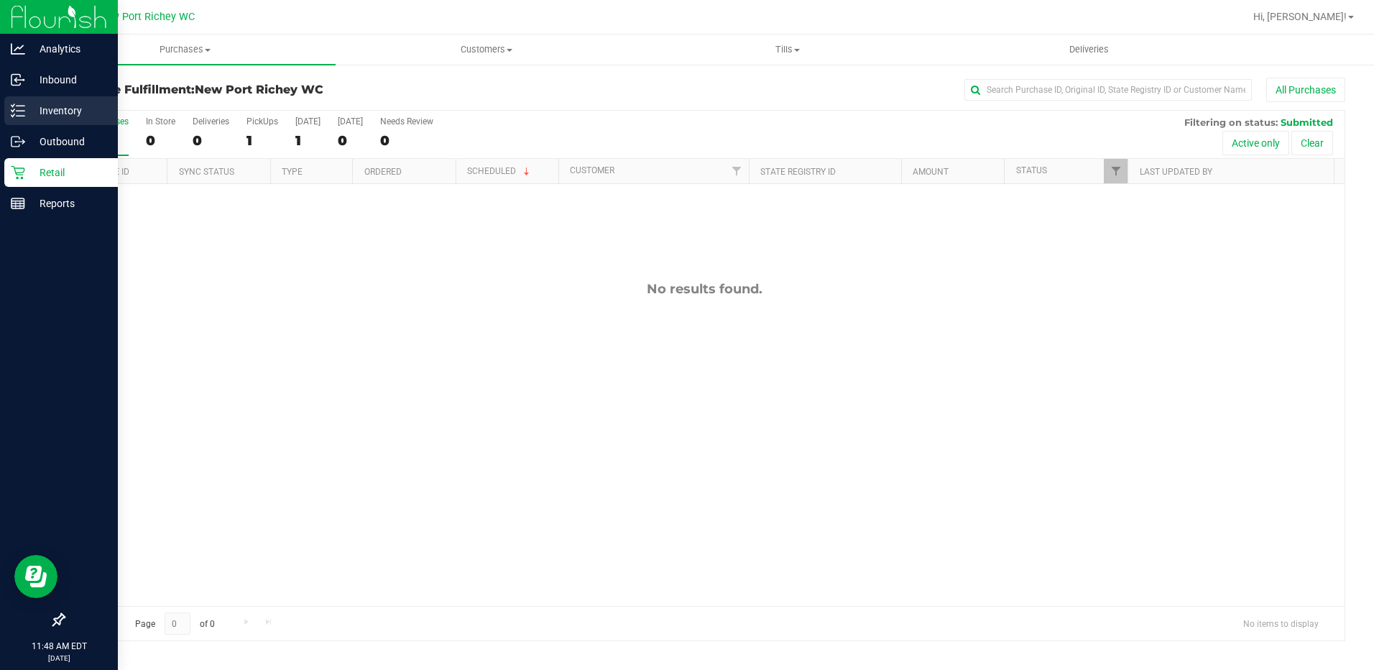
click at [19, 106] on icon at bounding box center [18, 110] width 14 height 14
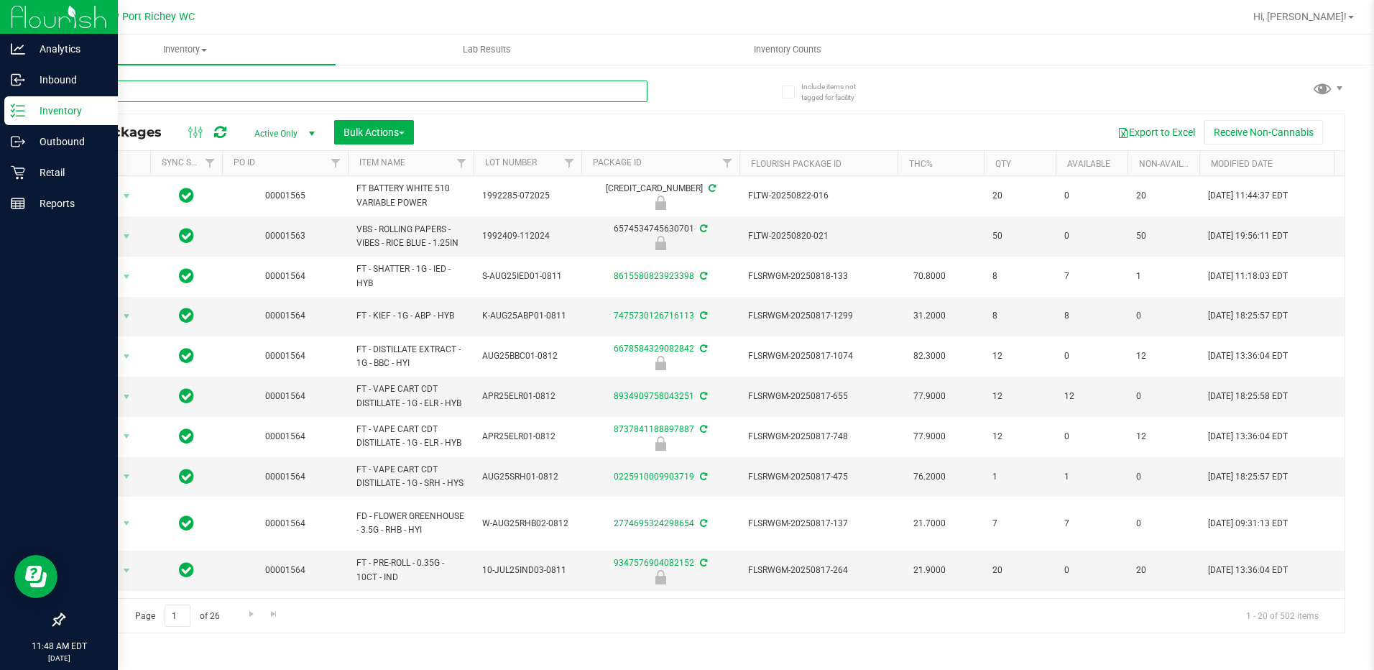
click at [116, 93] on input "text" at bounding box center [355, 91] width 584 height 22
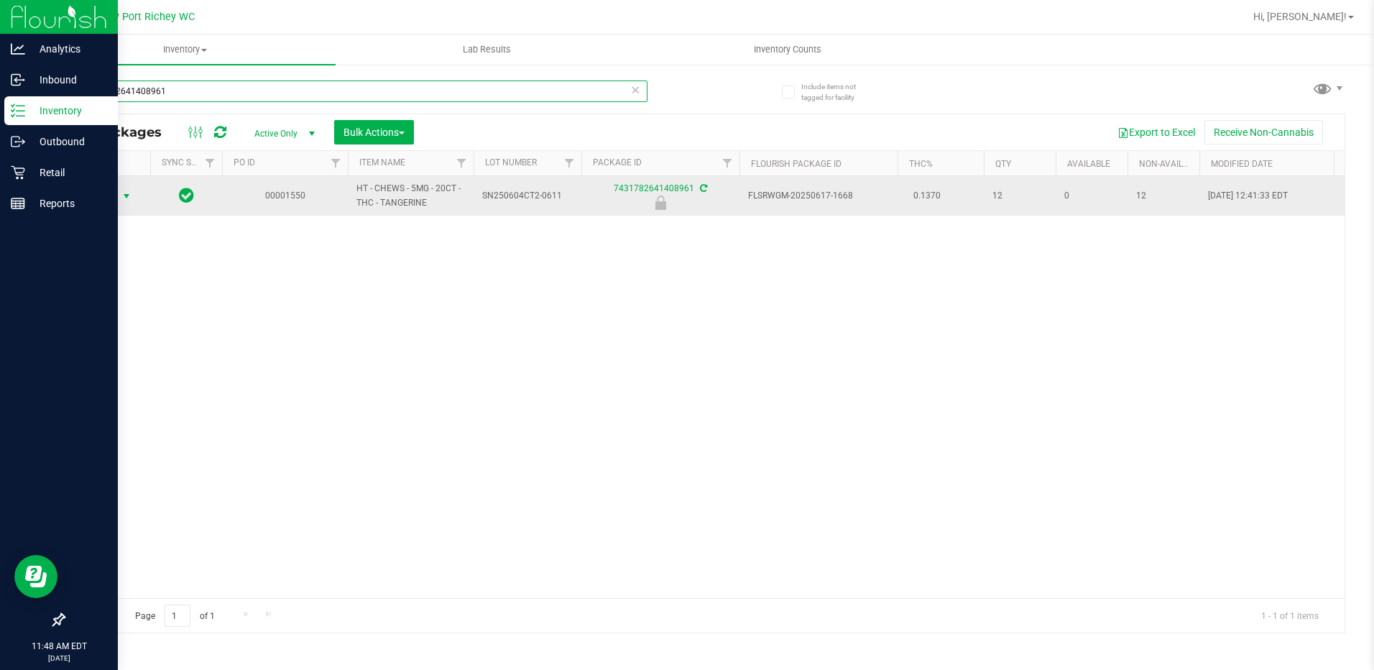
type input "7431782641408961"
click at [114, 198] on span "Action" at bounding box center [97, 196] width 39 height 20
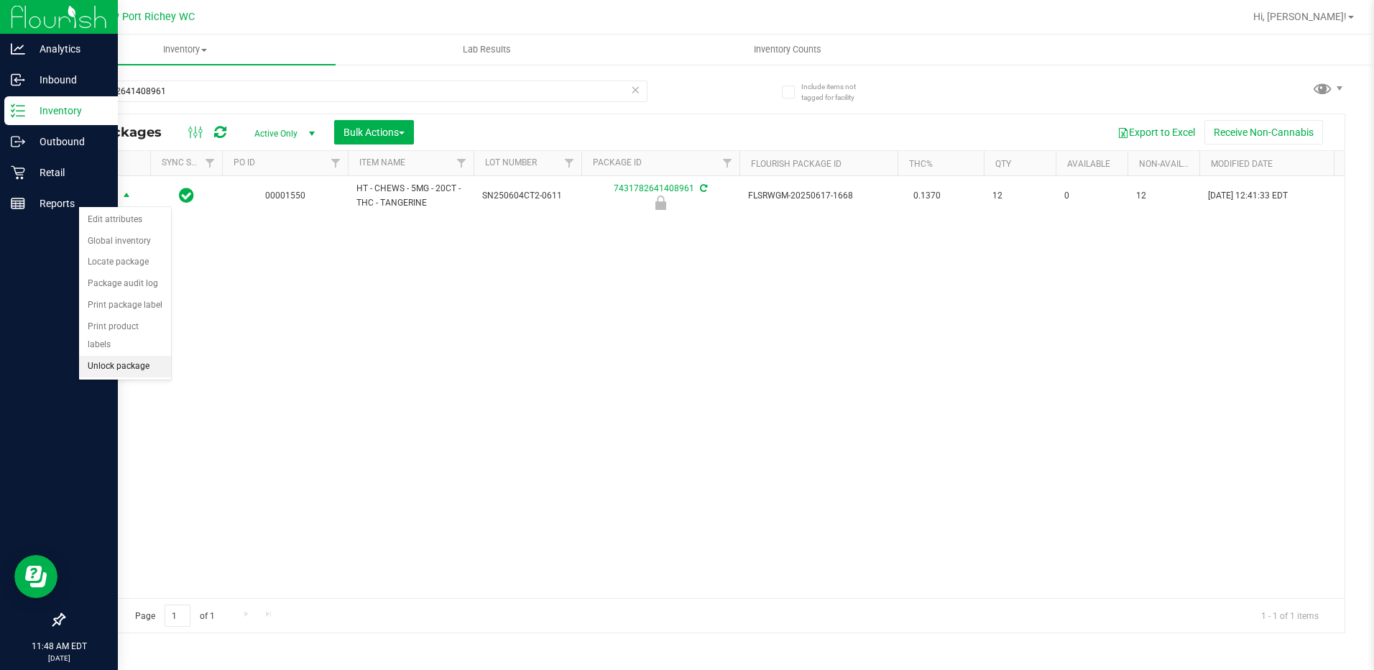
click at [145, 356] on li "Unlock package" at bounding box center [125, 367] width 92 height 22
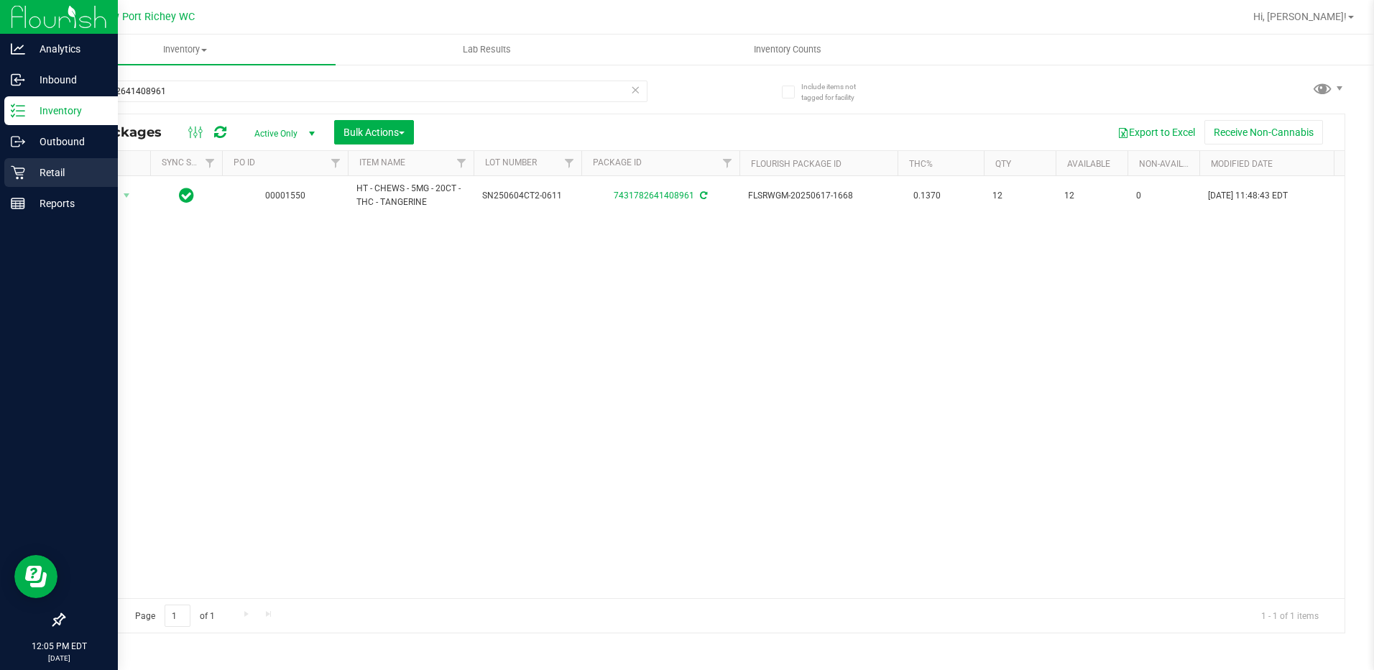
click at [40, 171] on p "Retail" at bounding box center [68, 172] width 86 height 17
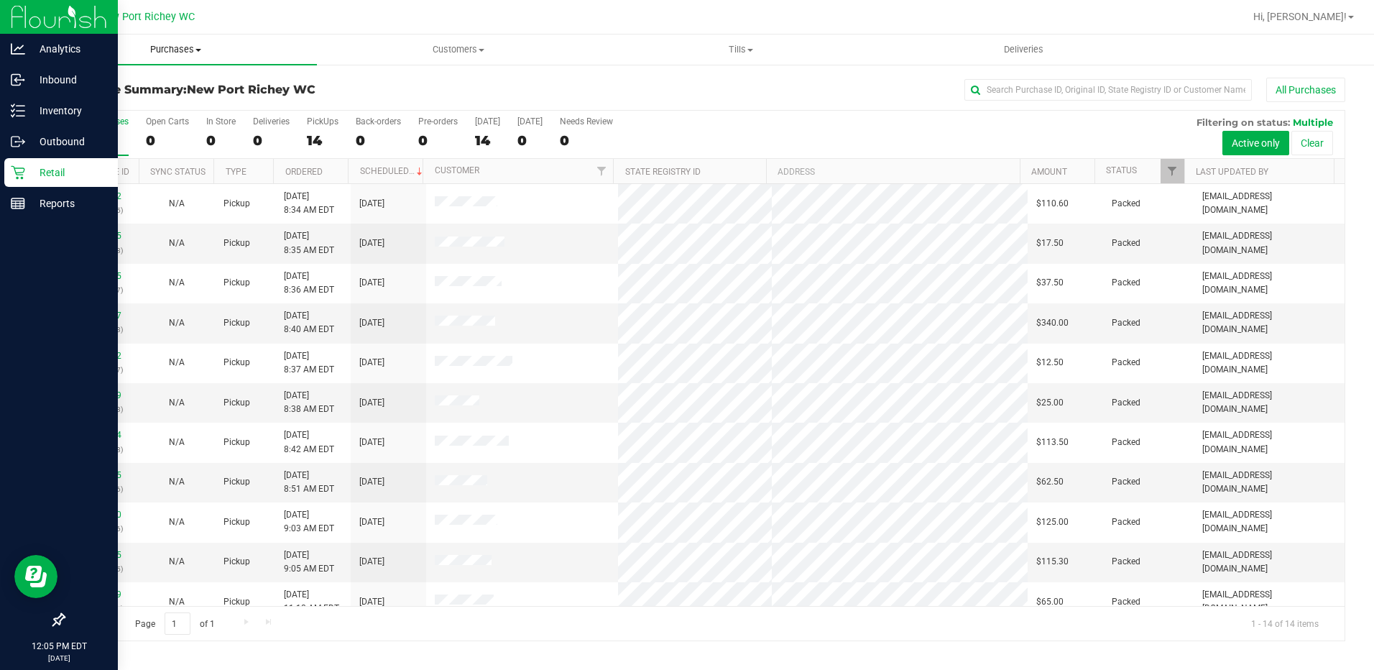
click at [198, 52] on span "Purchases" at bounding box center [175, 49] width 282 height 13
click at [125, 100] on li "Fulfillment" at bounding box center [175, 104] width 282 height 17
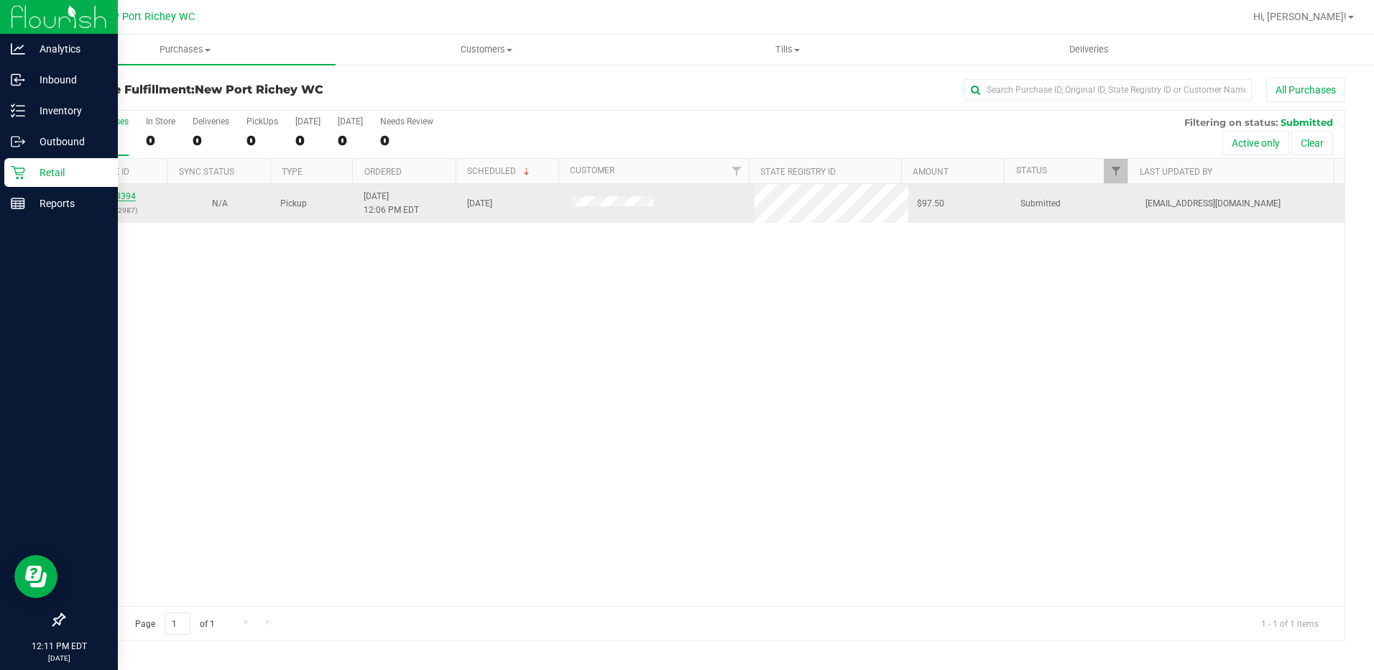
click at [109, 195] on link "11843394" at bounding box center [116, 196] width 40 height 10
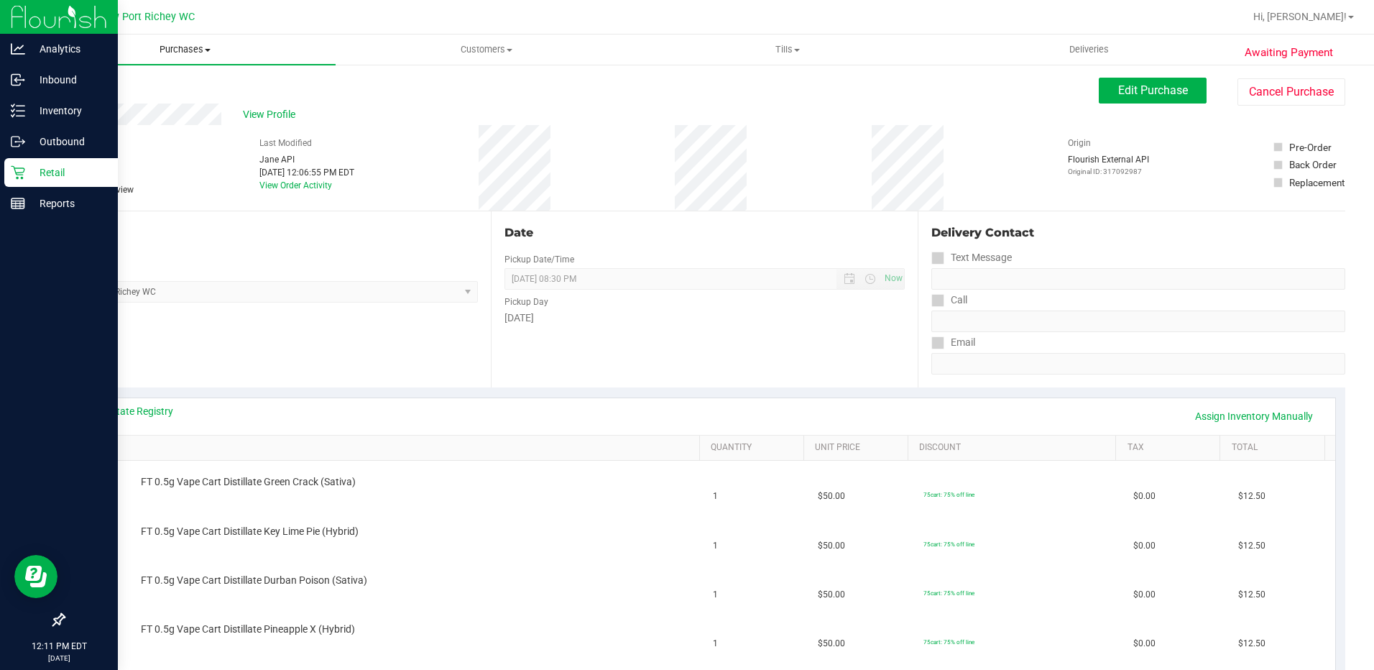
click at [160, 50] on span "Purchases" at bounding box center [184, 49] width 301 height 13
click at [152, 102] on li "Fulfillment" at bounding box center [184, 104] width 301 height 17
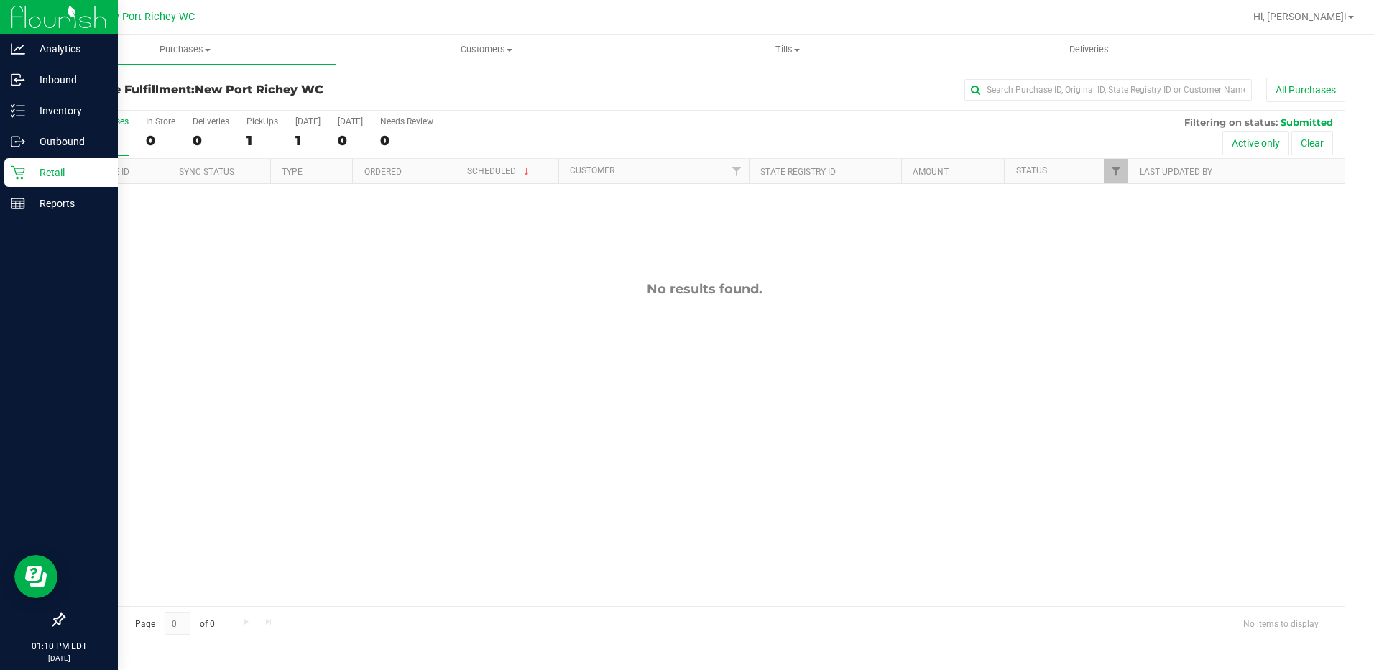
click at [47, 170] on p "Retail" at bounding box center [68, 172] width 86 height 17
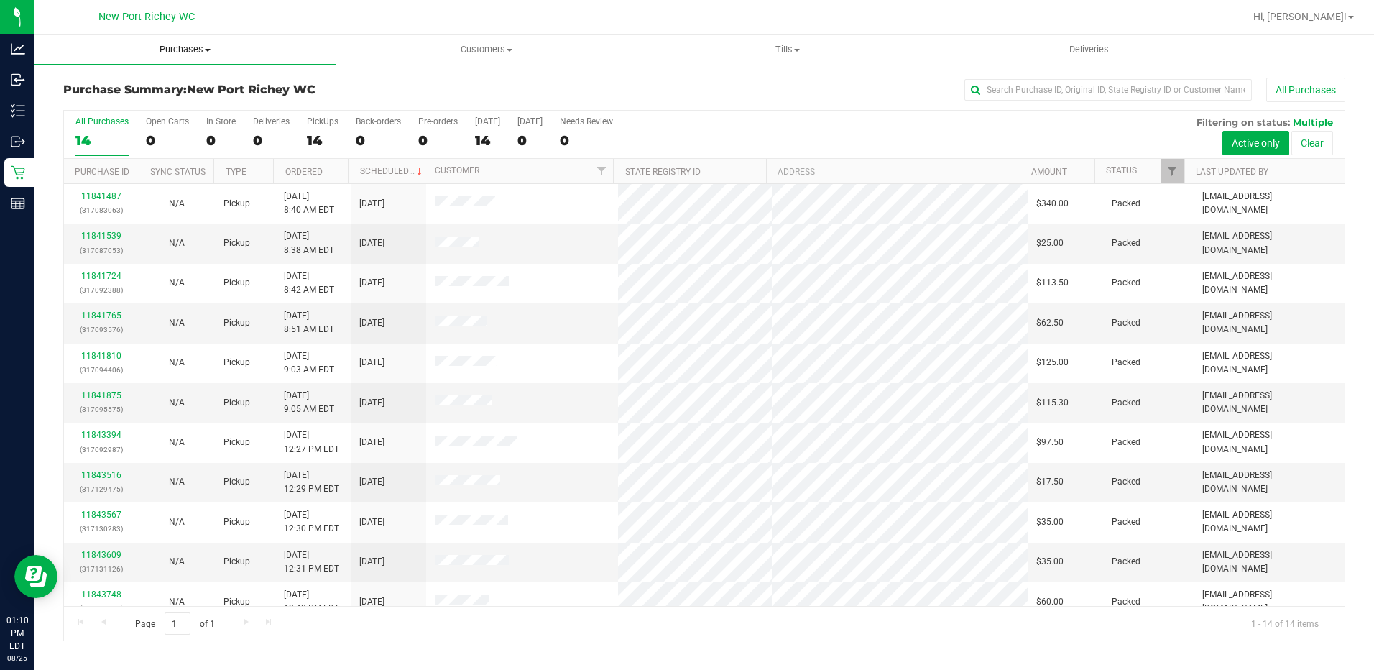
click at [206, 49] on span at bounding box center [208, 50] width 6 height 3
click at [104, 103] on span "Fulfillment" at bounding box center [78, 104] width 89 height 12
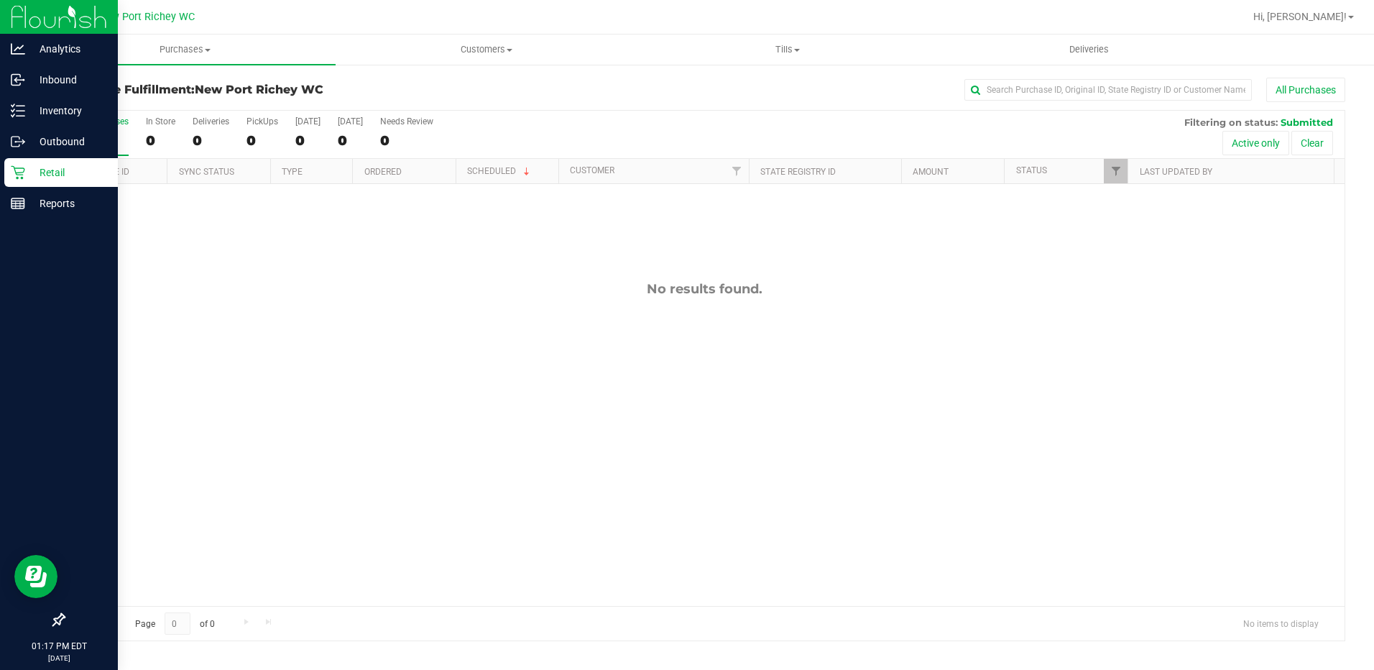
drag, startPoint x: 0, startPoint y: 241, endPoint x: 0, endPoint y: 259, distance: 18.0
click at [0, 241] on html "Analytics Inbound Inventory Outbound Retail Reports 01:17 PM EDT 08/25/2025 08/…" at bounding box center [687, 335] width 1374 height 670
click at [27, 171] on p "Retail" at bounding box center [68, 172] width 86 height 17
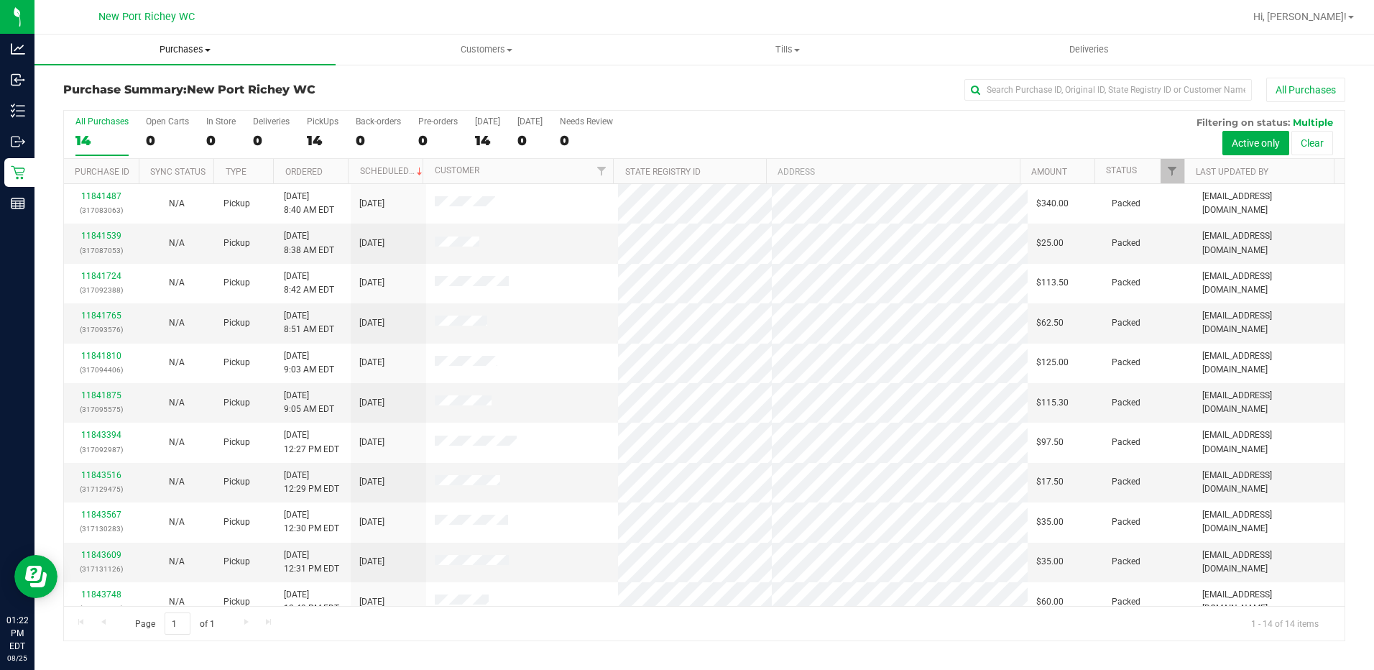
click at [208, 49] on span at bounding box center [208, 50] width 6 height 3
click at [140, 106] on li "Fulfillment" at bounding box center [184, 104] width 301 height 17
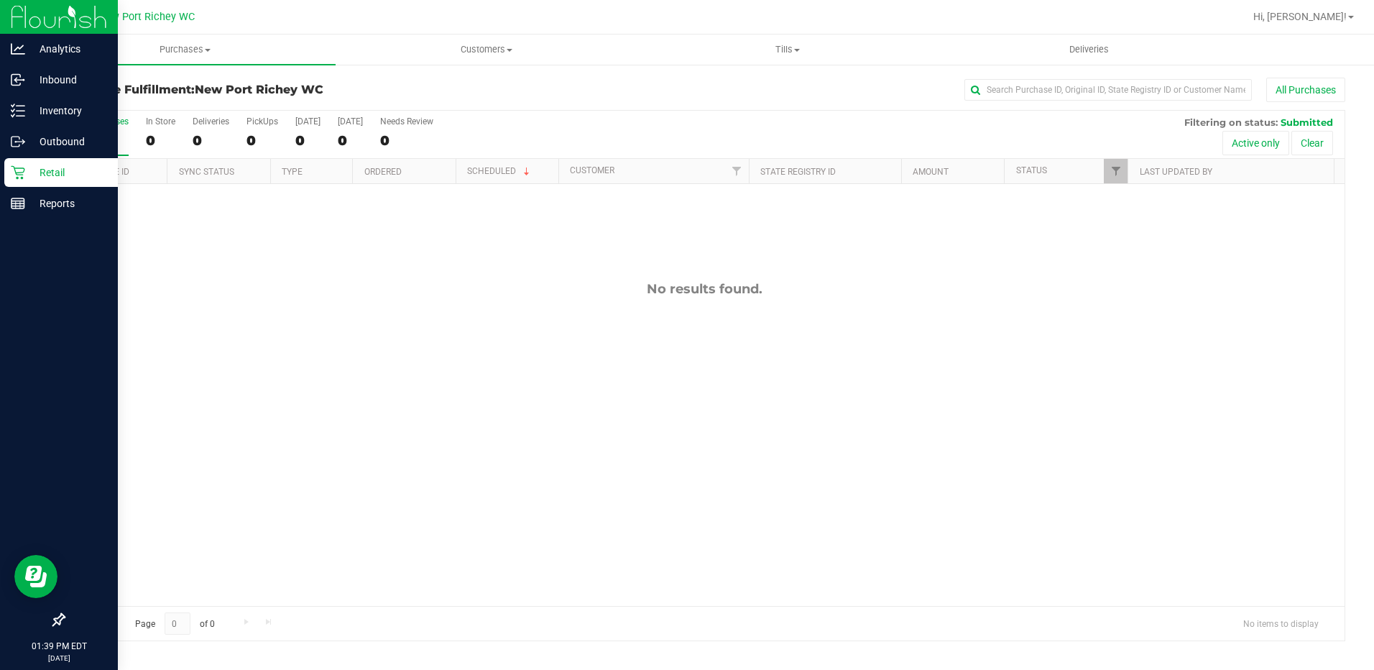
click at [47, 175] on p "Retail" at bounding box center [68, 172] width 86 height 17
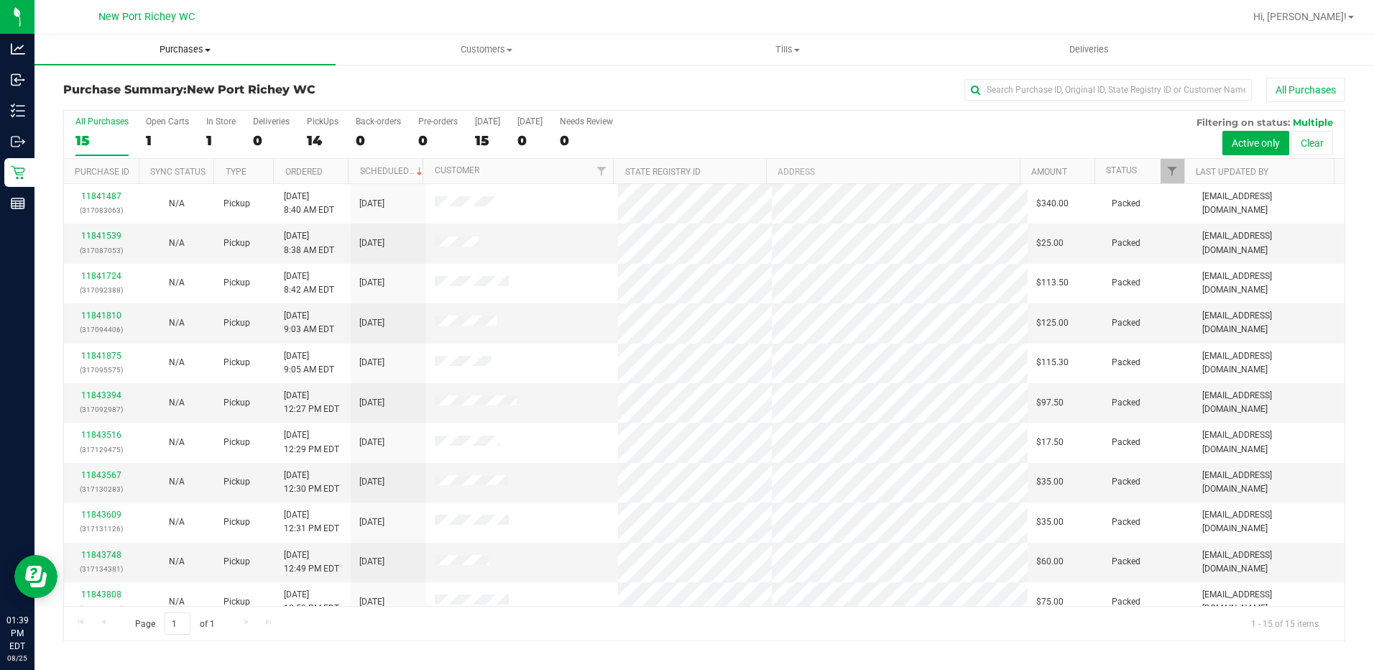
click at [209, 47] on span "Purchases" at bounding box center [184, 49] width 301 height 13
click at [144, 98] on li "Fulfillment" at bounding box center [184, 104] width 301 height 17
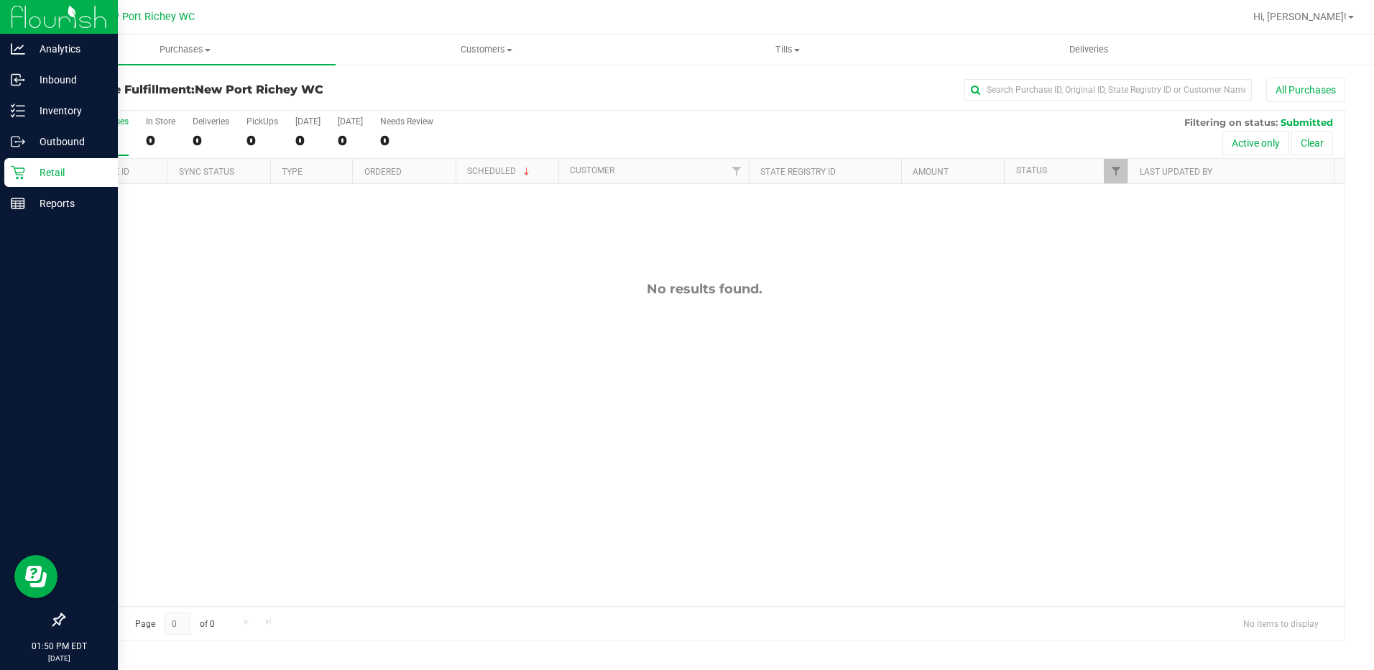
click at [48, 172] on p "Retail" at bounding box center [68, 172] width 86 height 17
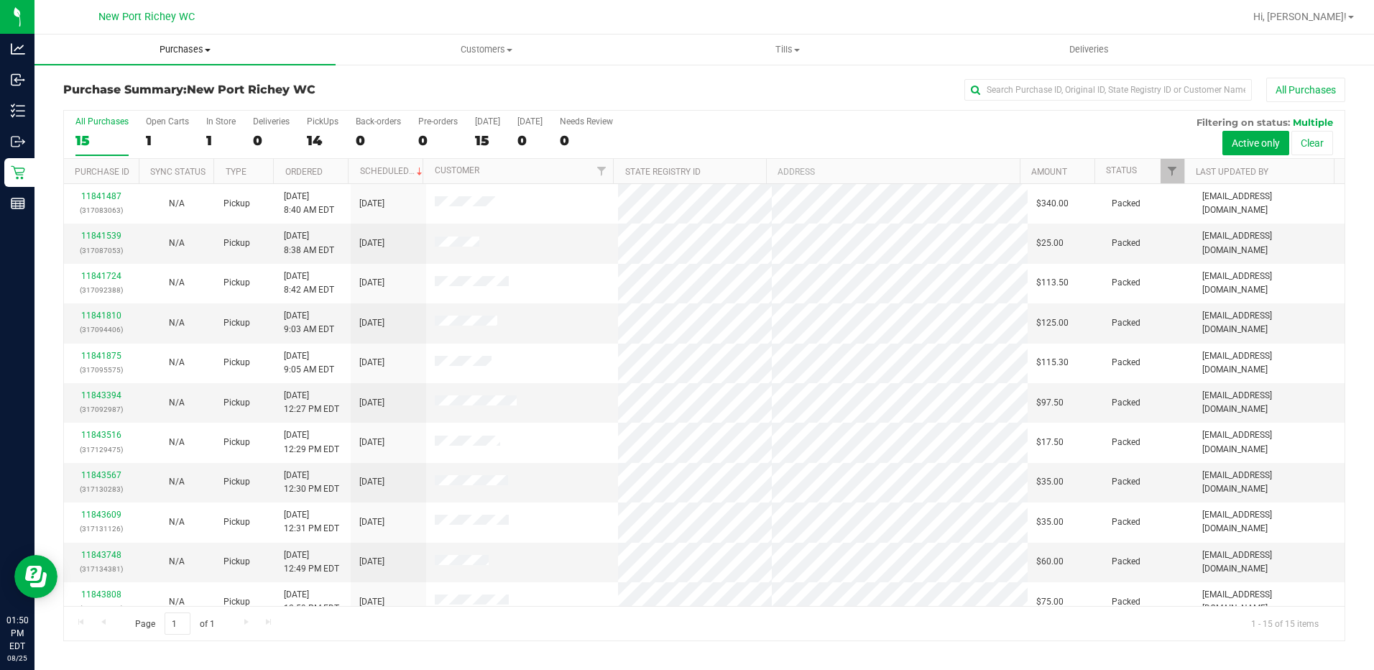
click at [210, 50] on span at bounding box center [208, 50] width 6 height 3
click at [150, 101] on li "Fulfillment" at bounding box center [184, 104] width 301 height 17
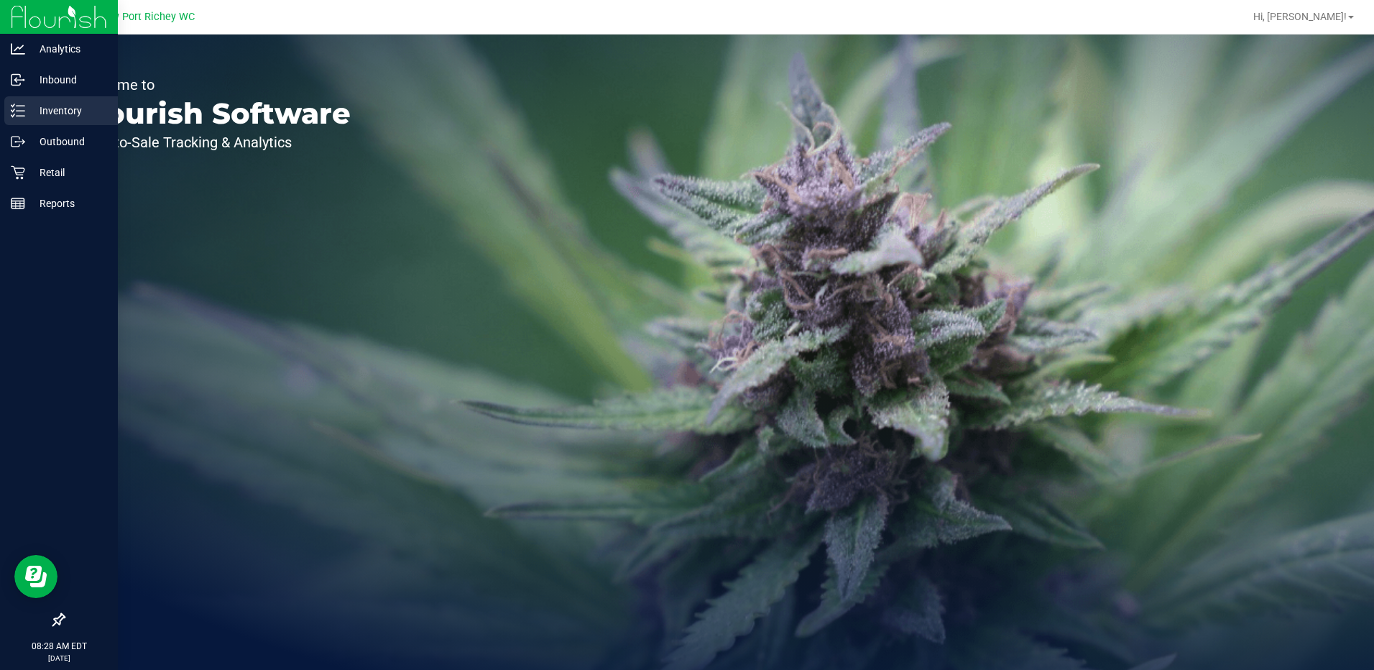
click at [50, 109] on p "Inventory" at bounding box center [68, 110] width 86 height 17
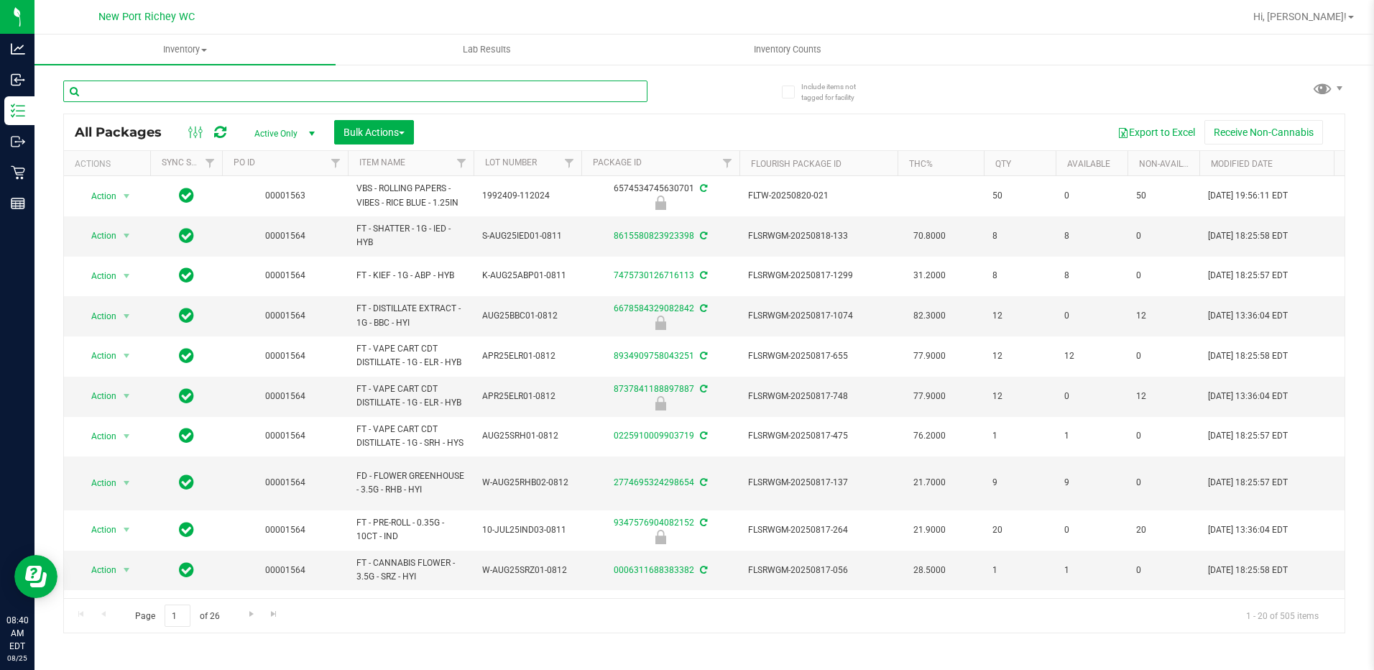
click at [216, 92] on input "text" at bounding box center [355, 91] width 584 height 22
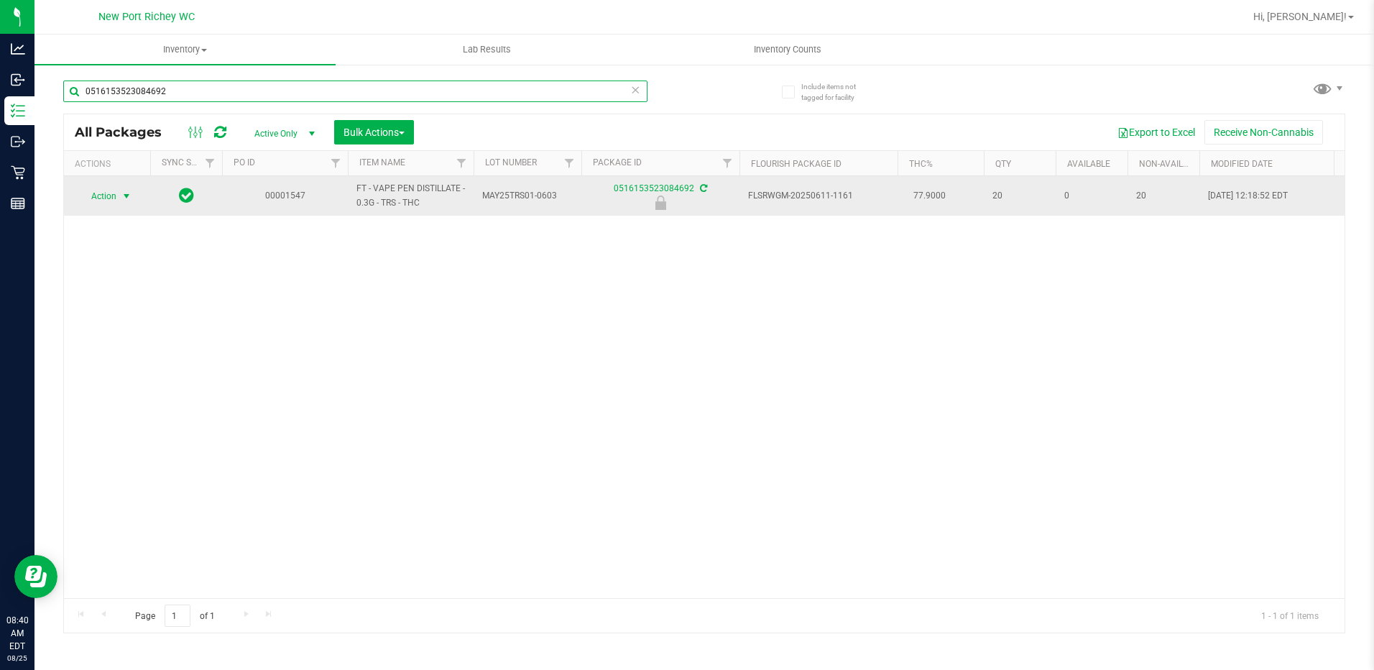
type input "0516153523084692"
click at [125, 197] on span "select" at bounding box center [126, 195] width 11 height 11
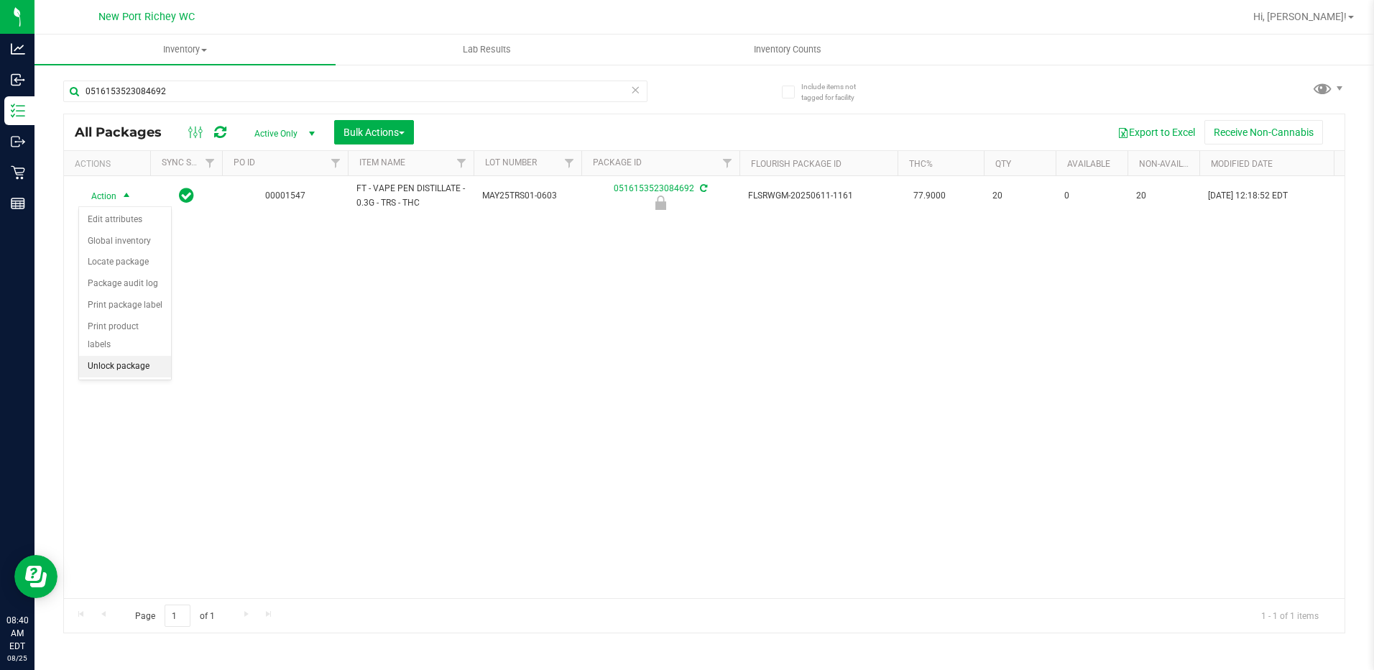
click at [130, 356] on li "Unlock package" at bounding box center [125, 367] width 92 height 22
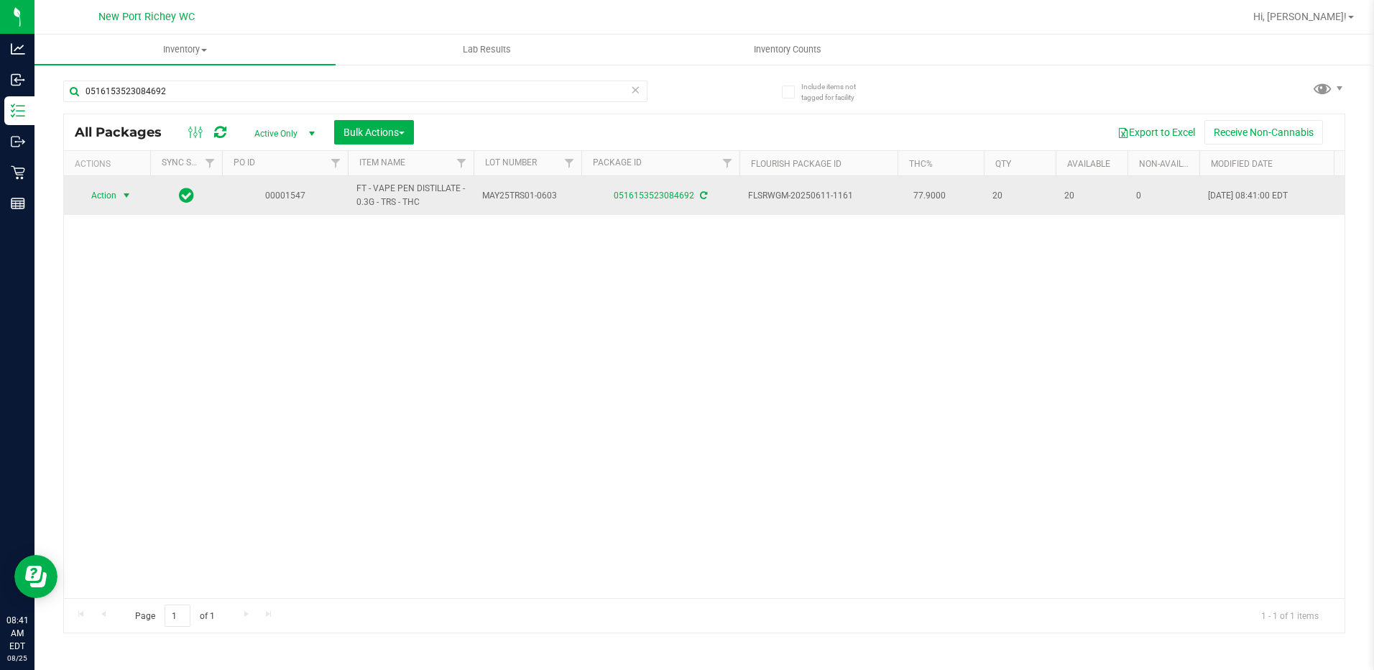
click at [107, 197] on span "Action" at bounding box center [97, 195] width 39 height 20
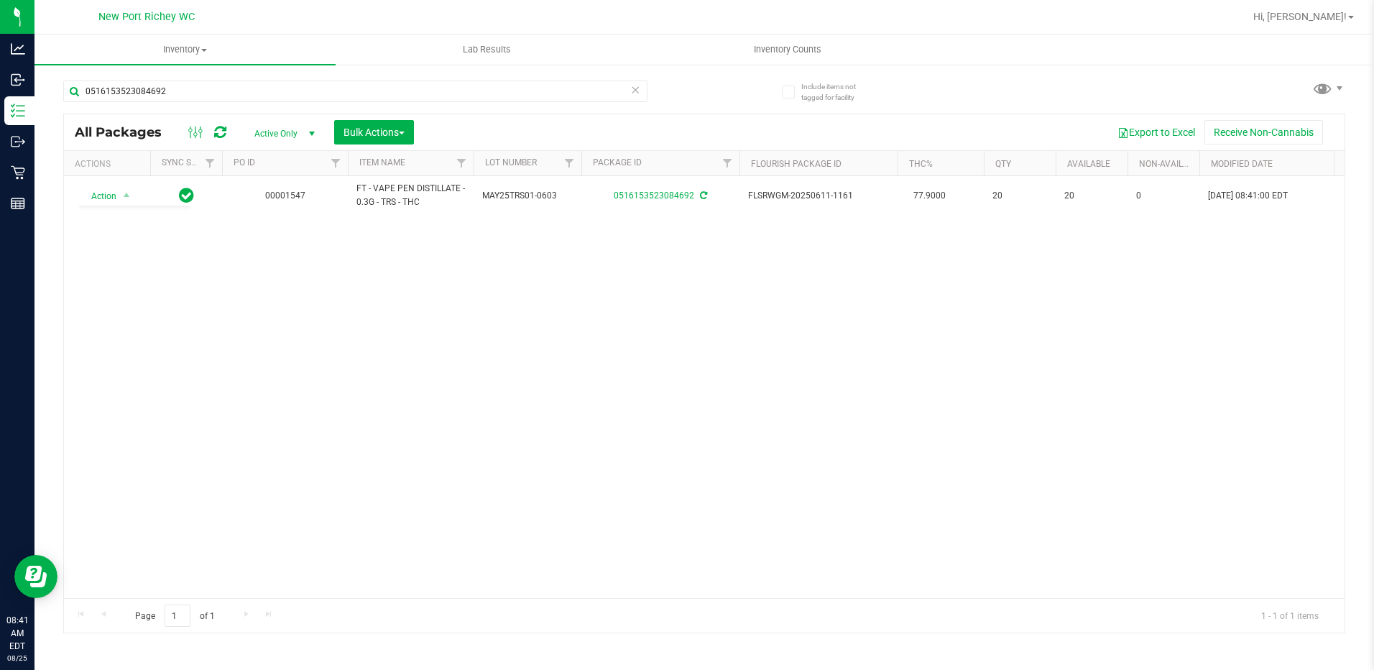
drag, startPoint x: 400, startPoint y: 389, endPoint x: 407, endPoint y: 387, distance: 7.5
click at [407, 387] on div "Action Action Adjust qty Create package Edit attributes Global inventory Locate…" at bounding box center [704, 387] width 1280 height 422
click at [172, 95] on input "0516153523084692" at bounding box center [355, 91] width 584 height 22
type input "0"
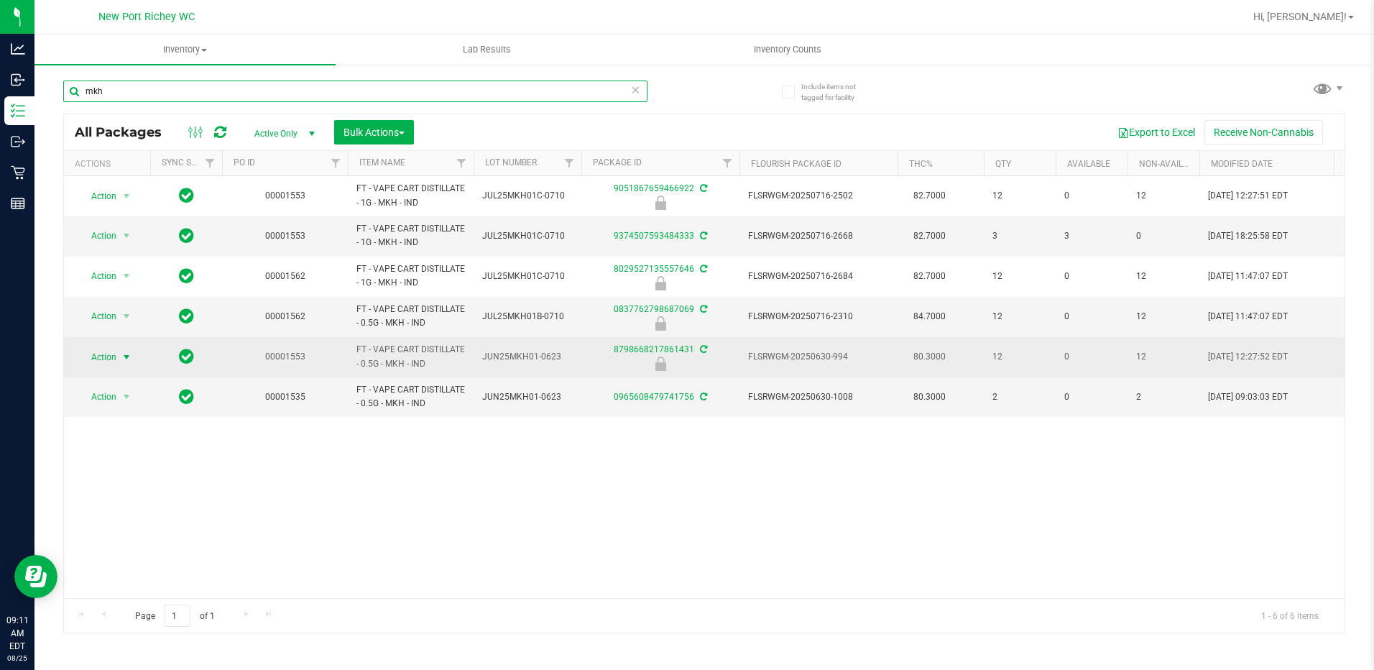
type input "mkh"
click at [125, 359] on span "select" at bounding box center [126, 356] width 11 height 11
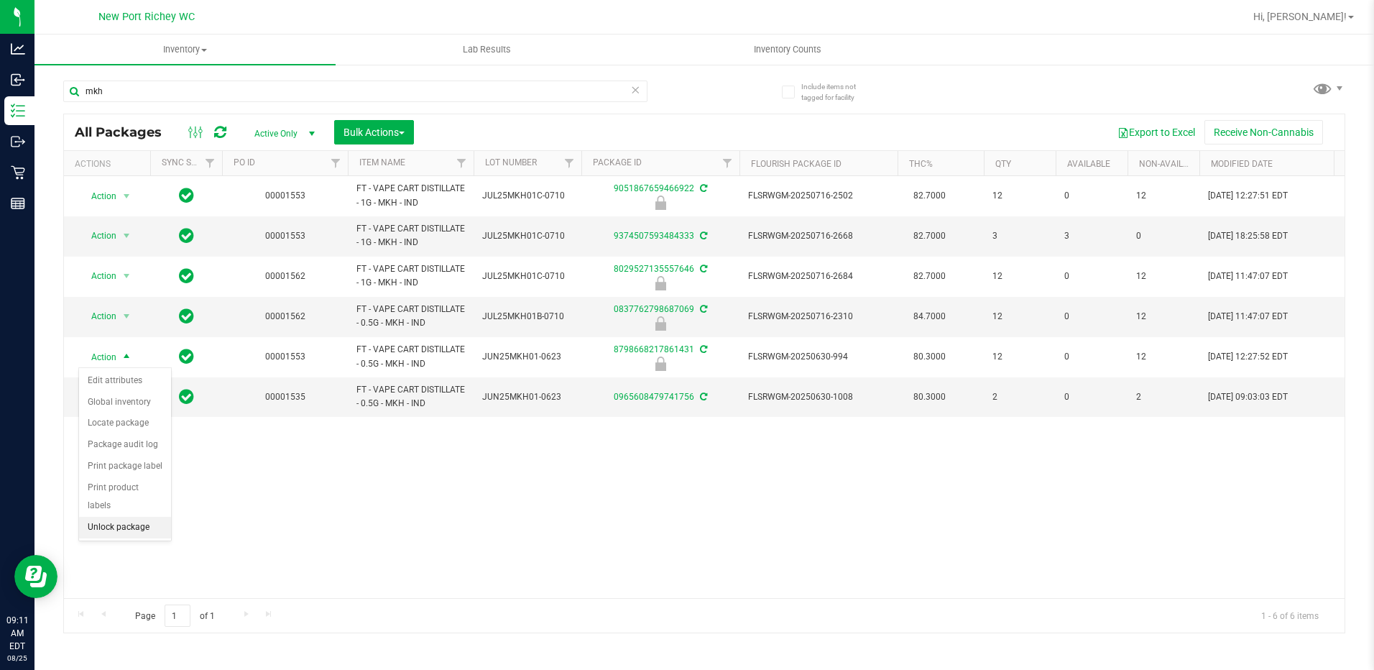
click at [114, 517] on li "Unlock package" at bounding box center [125, 528] width 92 height 22
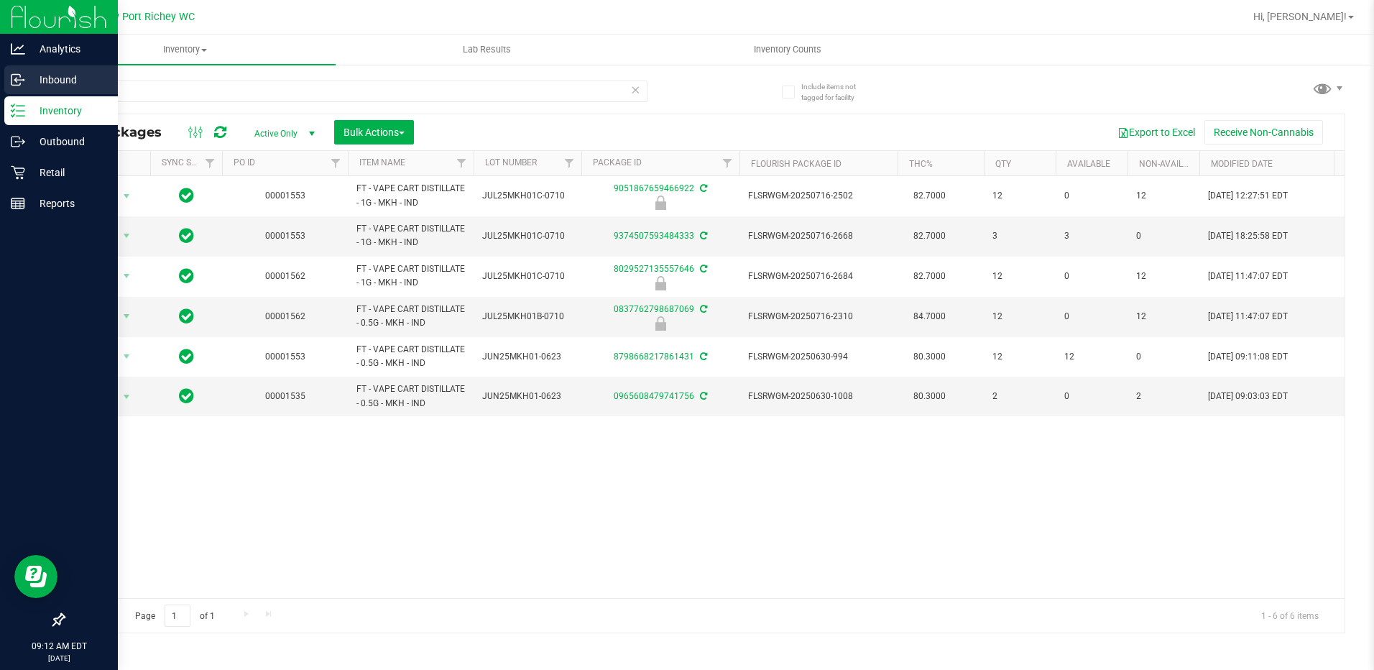
click at [66, 78] on p "Inbound" at bounding box center [68, 79] width 86 height 17
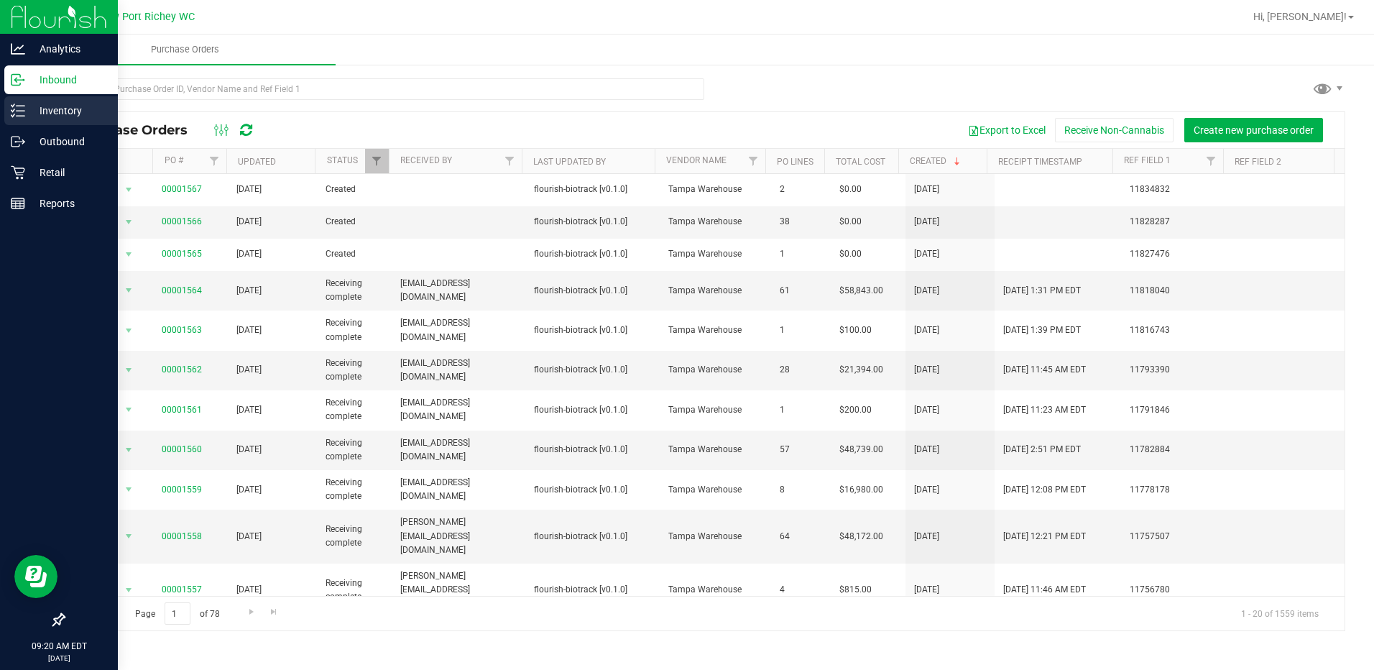
click at [45, 115] on p "Inventory" at bounding box center [68, 110] width 86 height 17
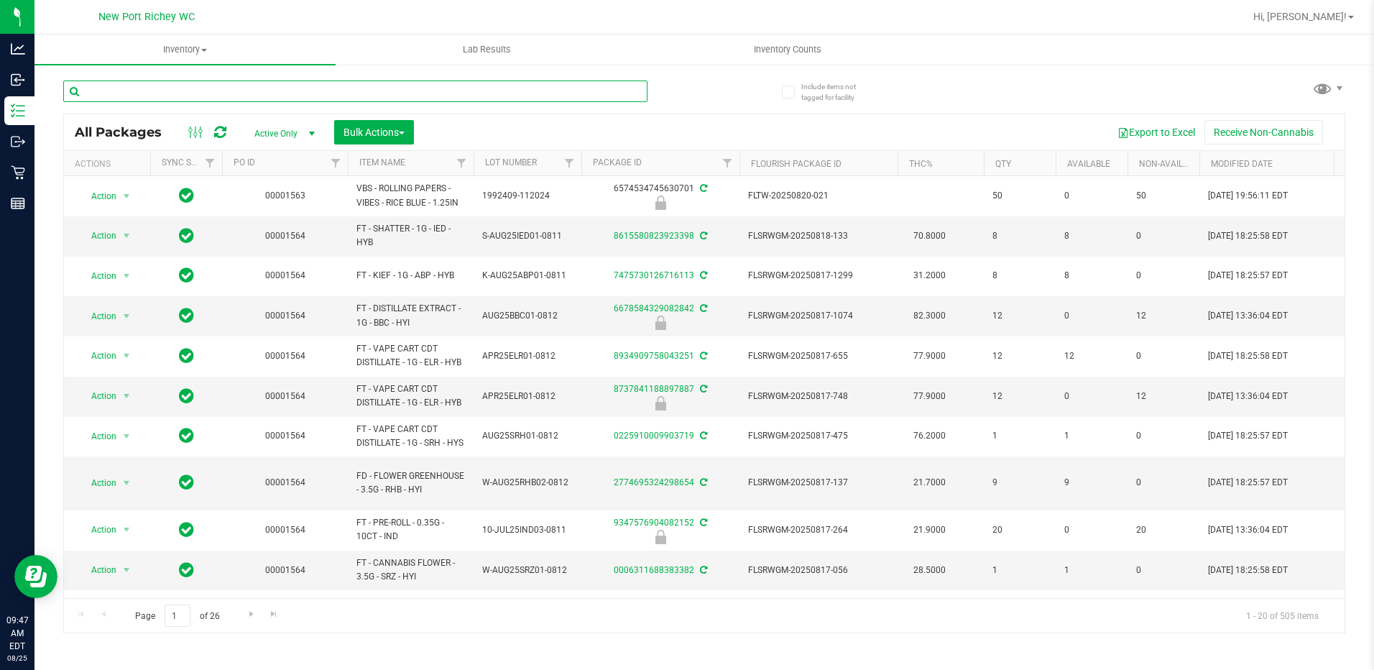
click at [174, 80] on input "text" at bounding box center [355, 91] width 584 height 22
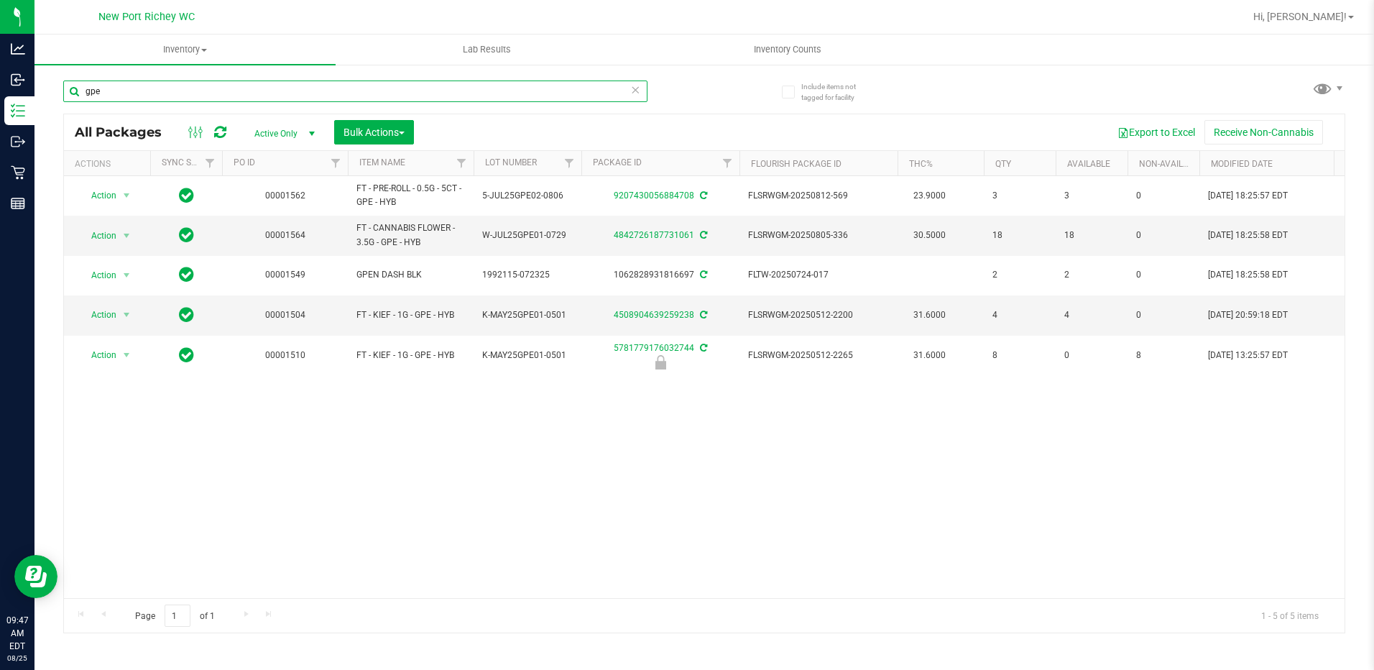
type input "gpe"
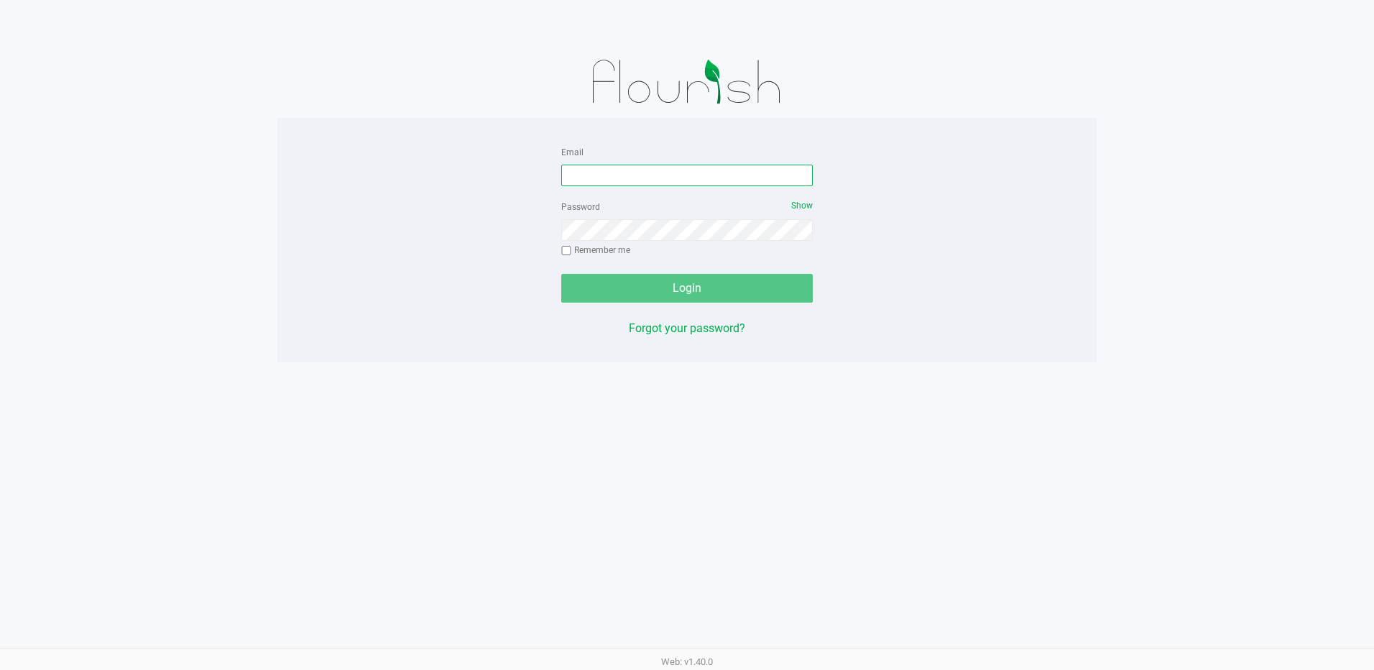
click at [594, 181] on input "Email" at bounding box center [686, 176] width 251 height 22
type input "slewandowski@liveparallel.com"
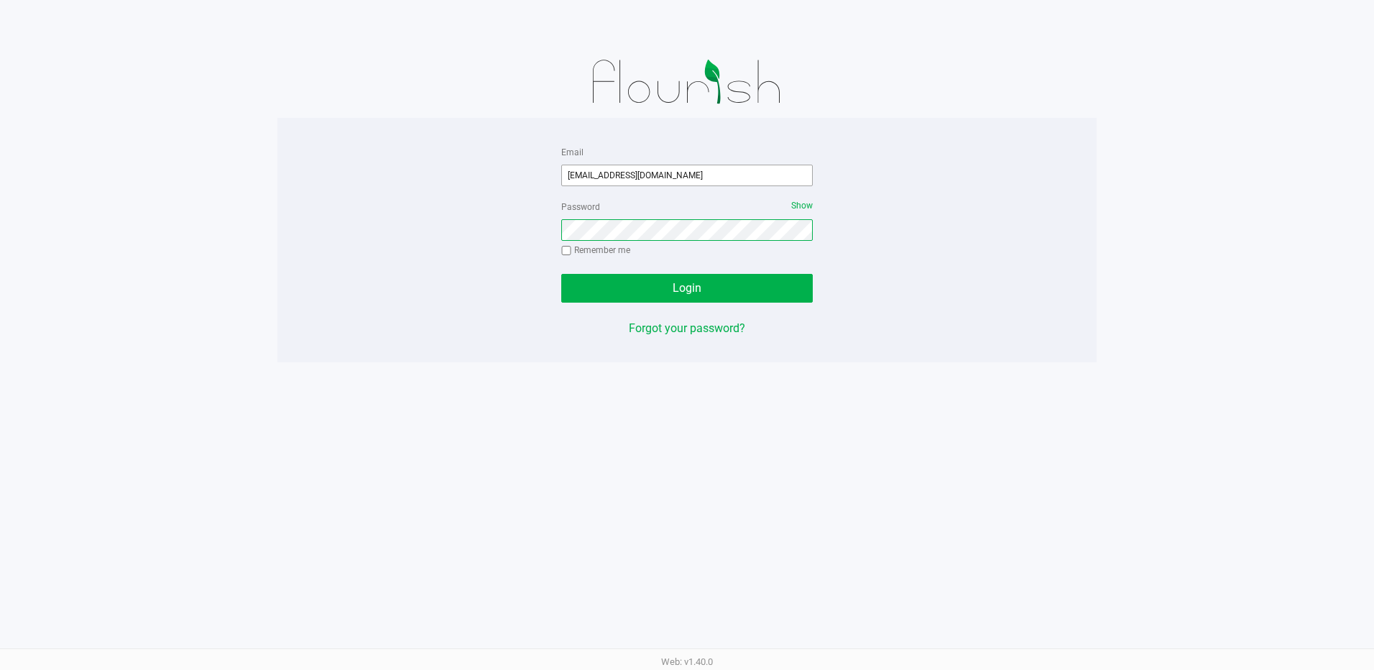
click at [561, 274] on button "Login" at bounding box center [686, 288] width 251 height 29
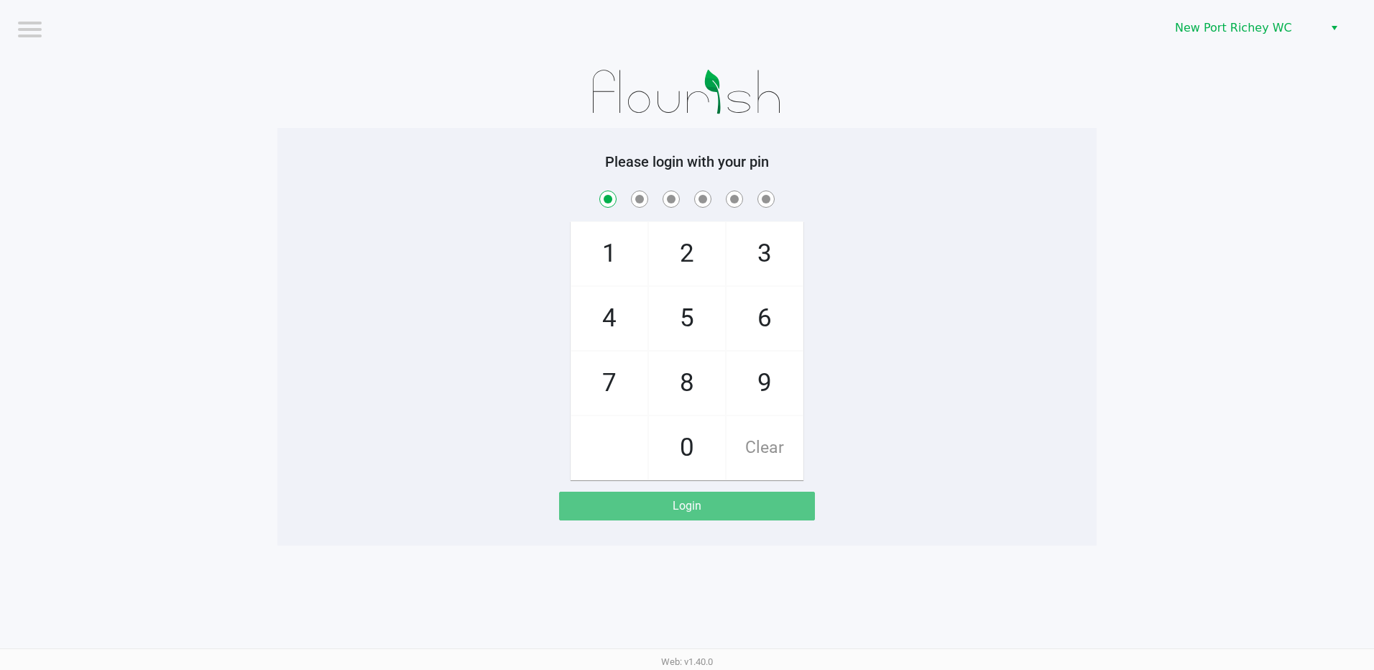
checkbox input "true"
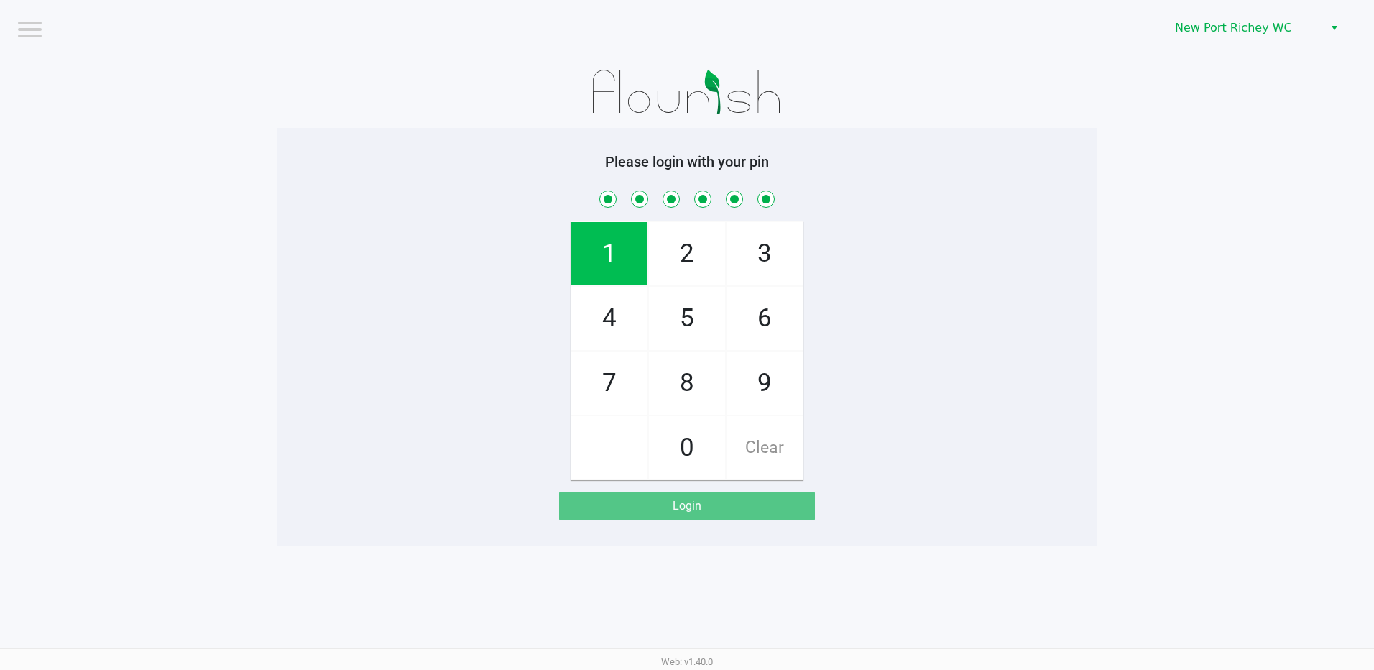
checkbox input "true"
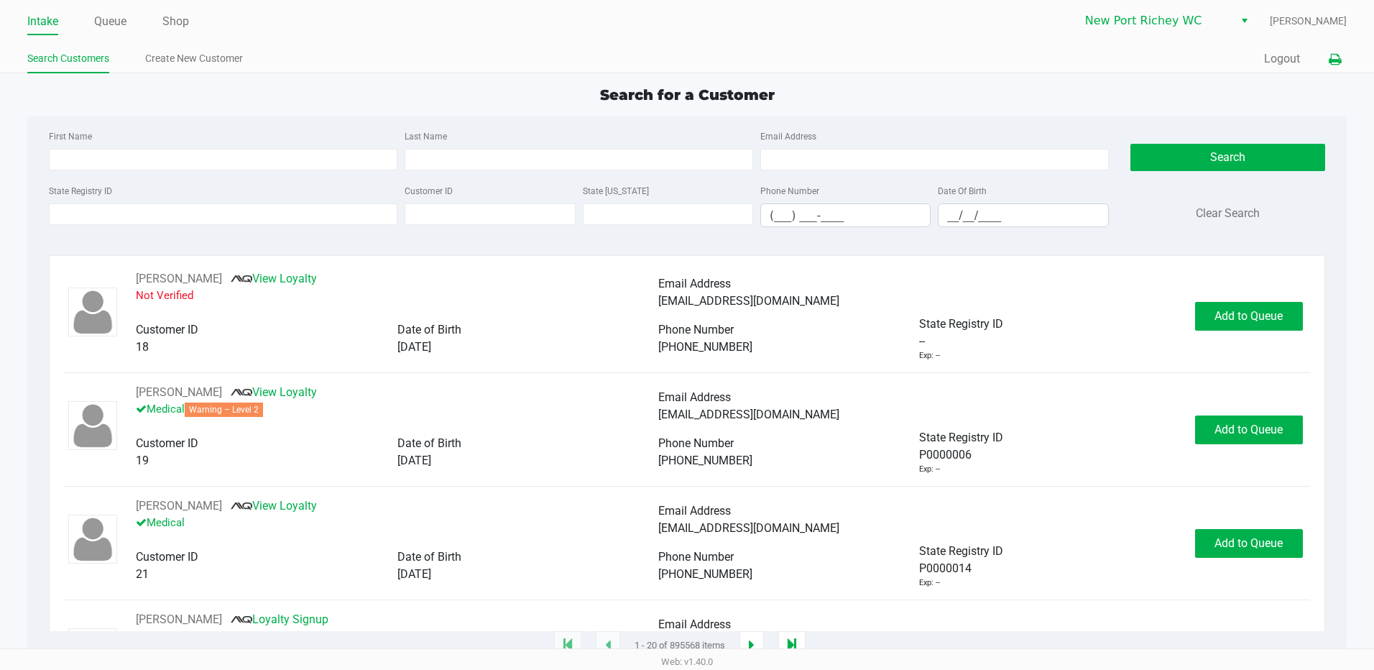
click at [1335, 55] on icon at bounding box center [1334, 60] width 12 height 10
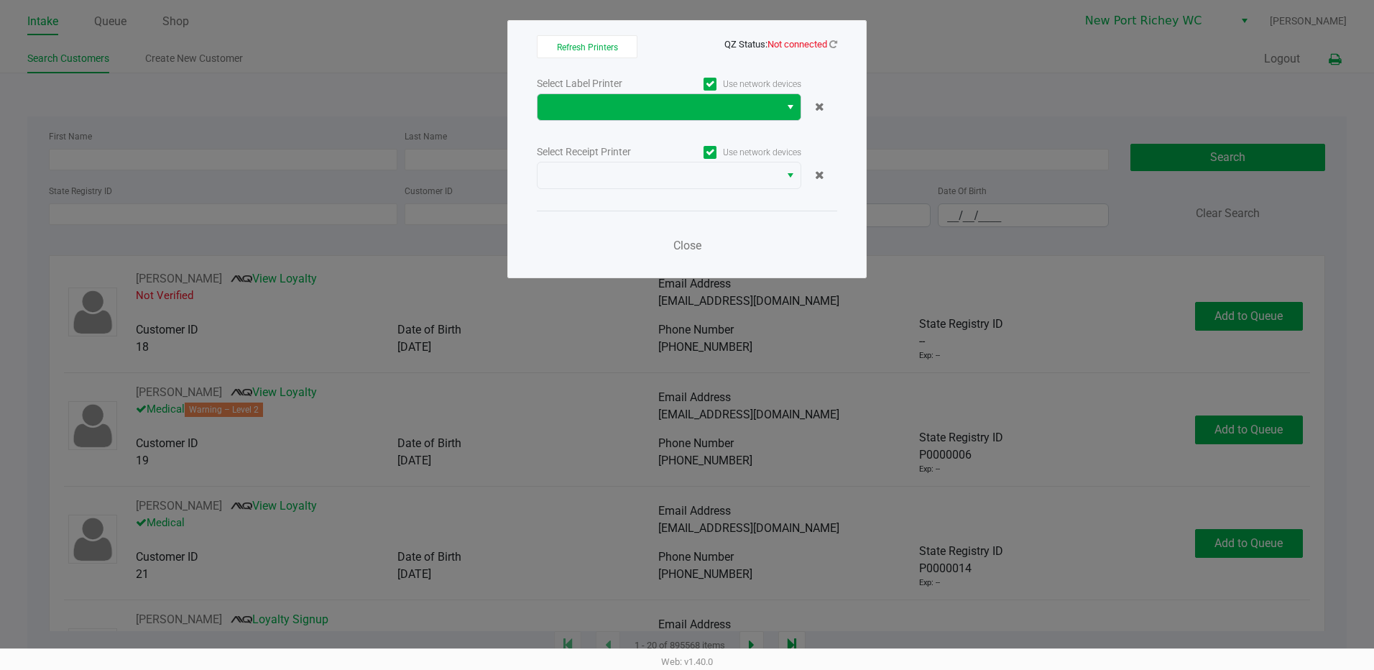
click at [789, 101] on span "Select" at bounding box center [789, 106] width 11 height 17
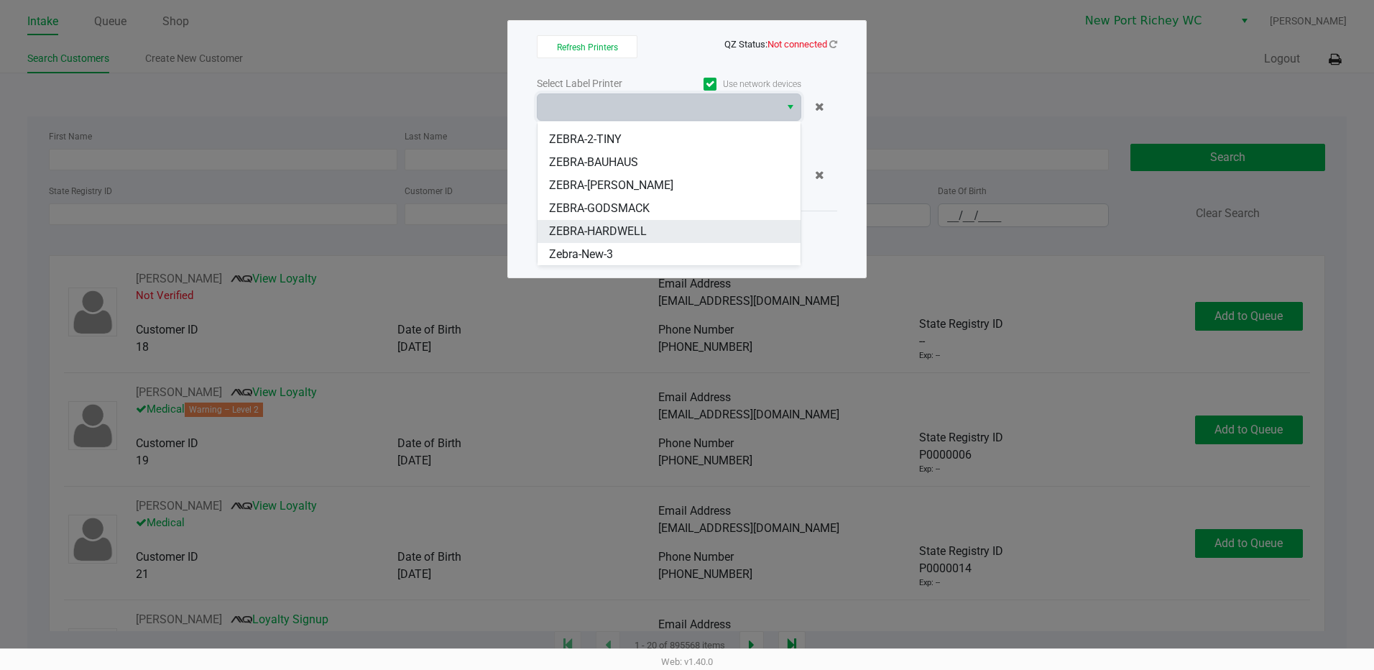
scroll to position [109, 0]
click at [618, 225] on span "ZEBRA-HARDWELL" at bounding box center [598, 230] width 98 height 17
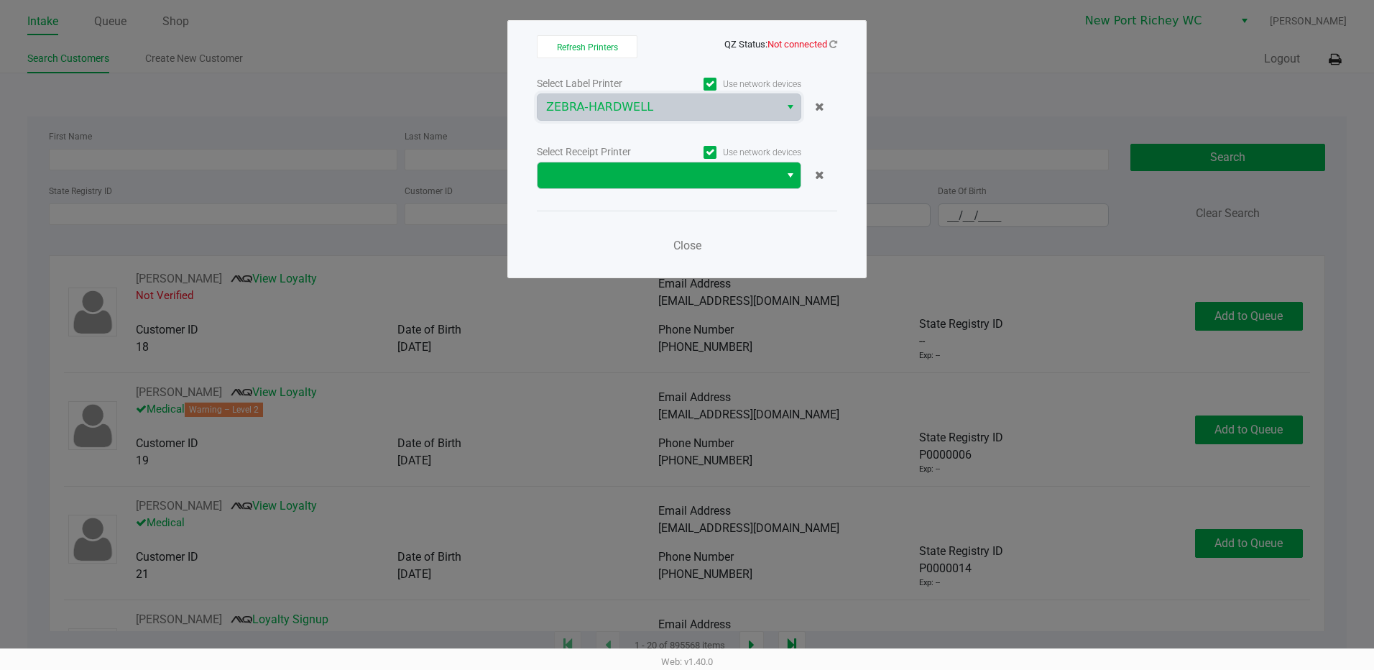
click at [787, 174] on span "Select" at bounding box center [789, 175] width 11 height 17
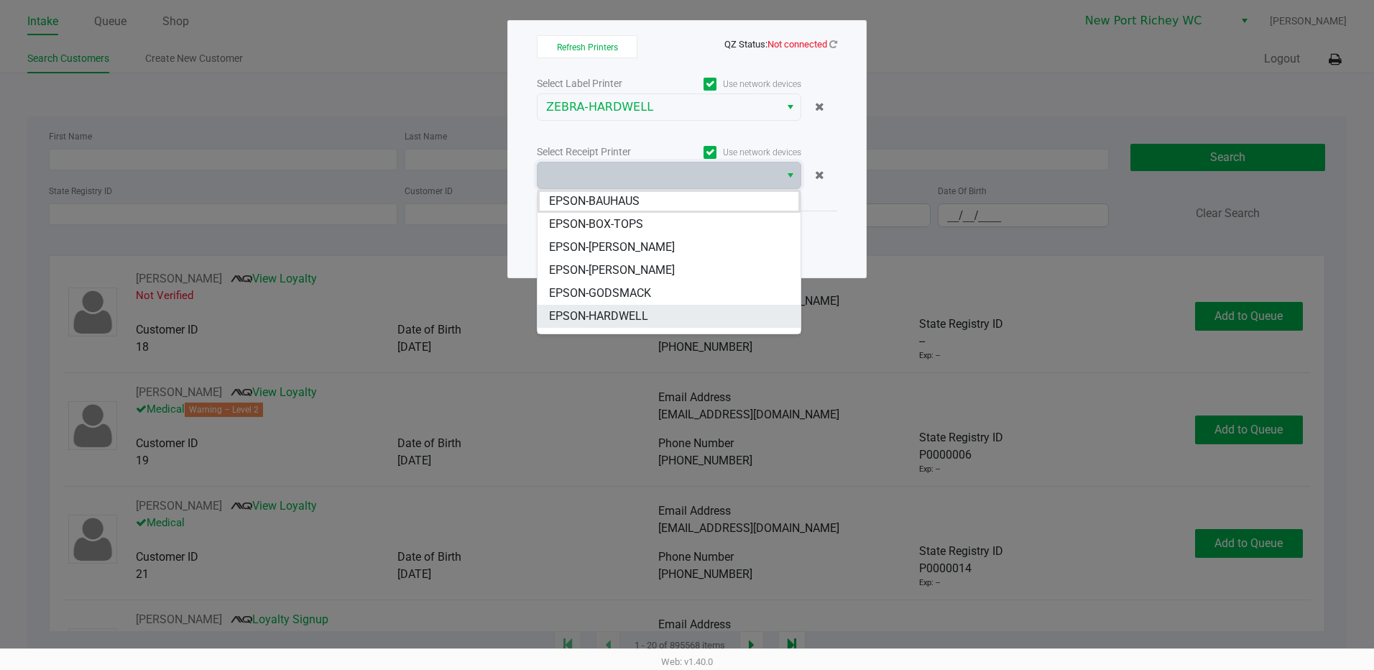
click at [624, 319] on span "EPSON-HARDWELL" at bounding box center [598, 315] width 99 height 17
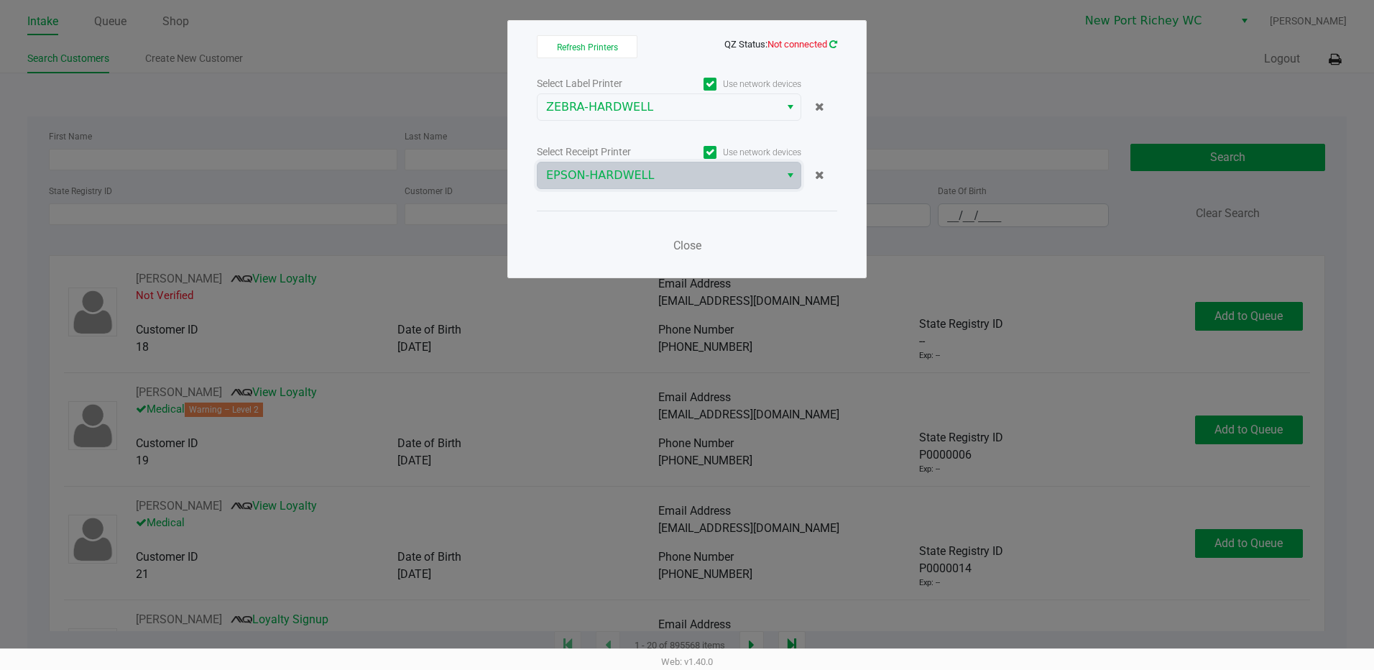
click at [834, 45] on icon at bounding box center [833, 44] width 8 height 9
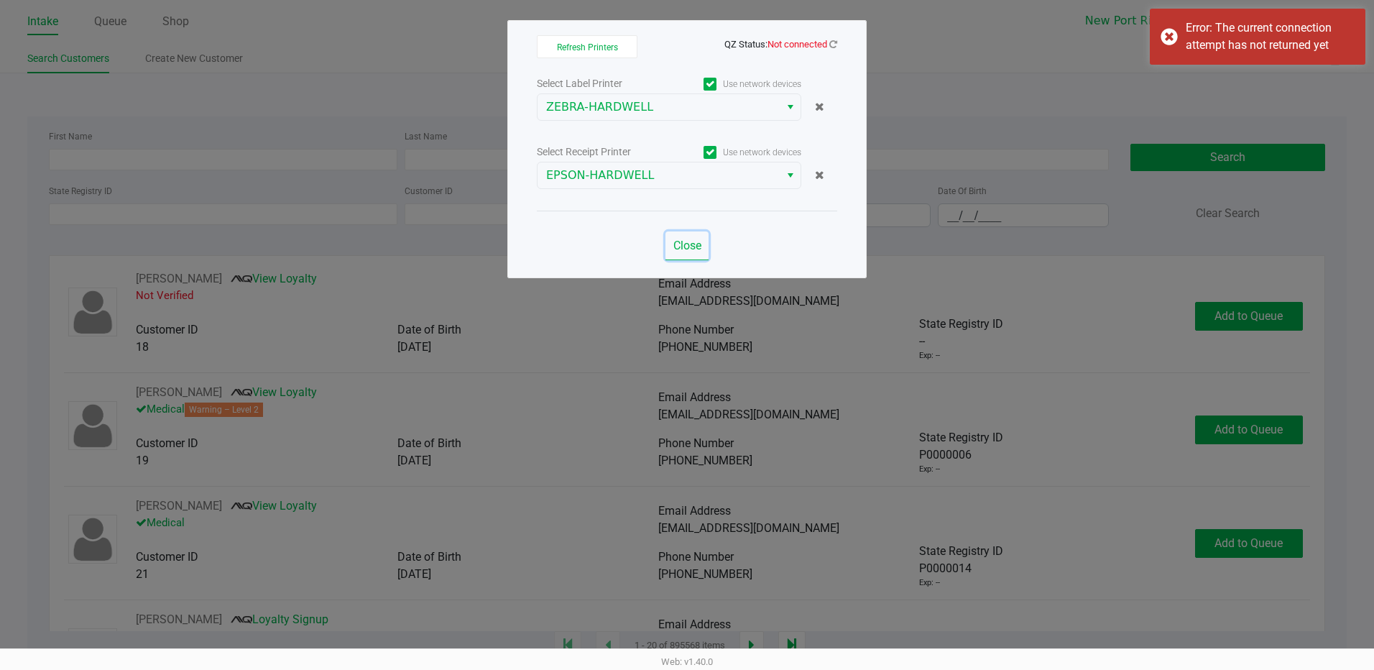
click at [687, 251] on span "Close" at bounding box center [687, 246] width 28 height 14
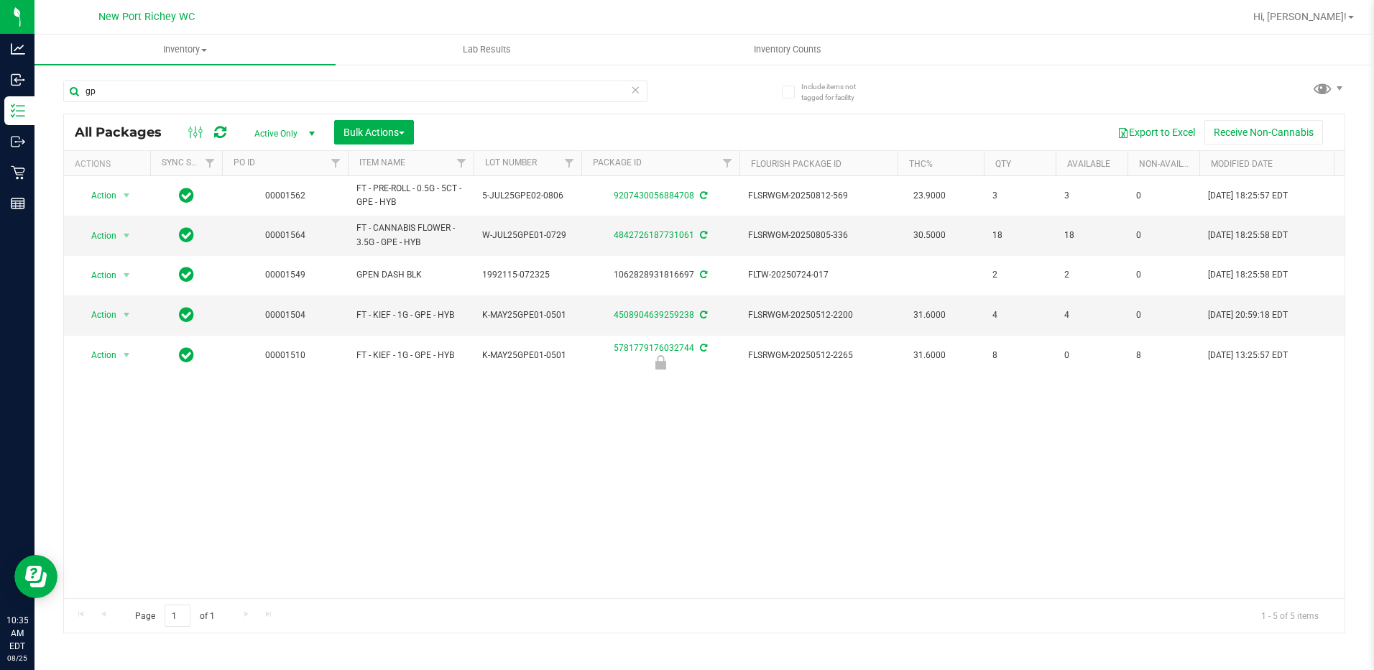
type input "g"
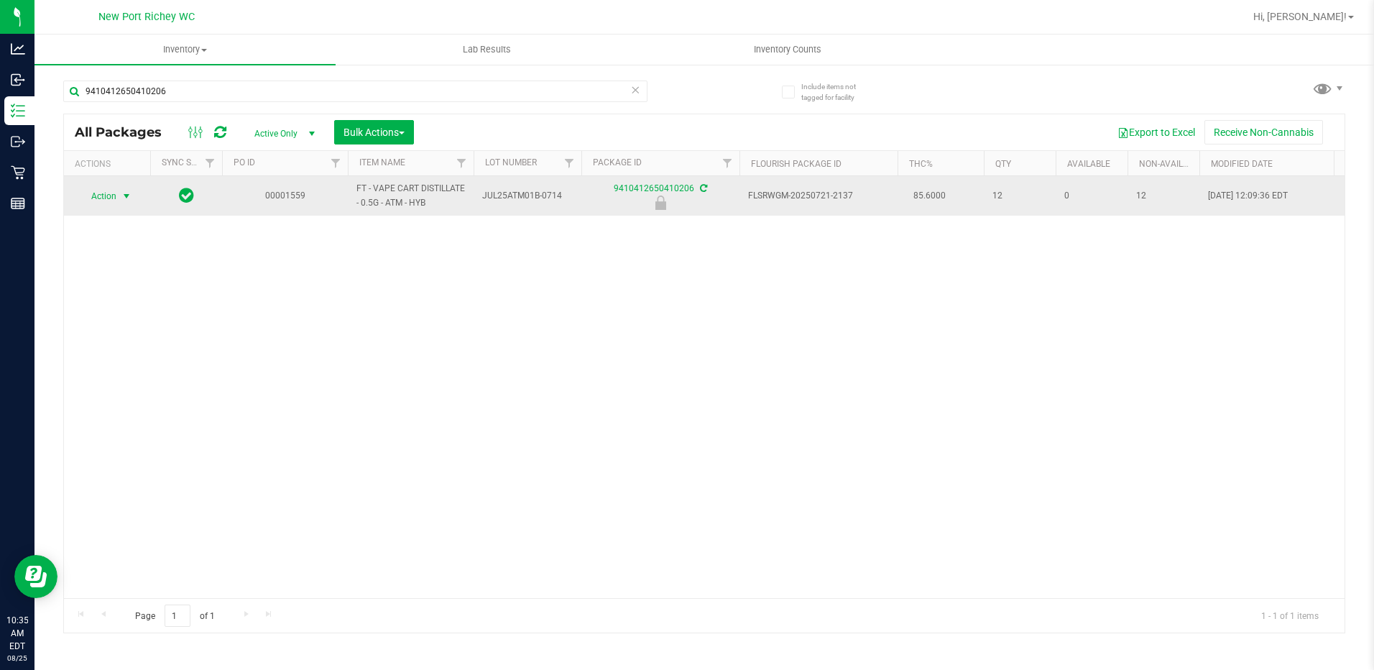
type input "9410412650410206"
click at [124, 196] on span "select" at bounding box center [126, 195] width 11 height 11
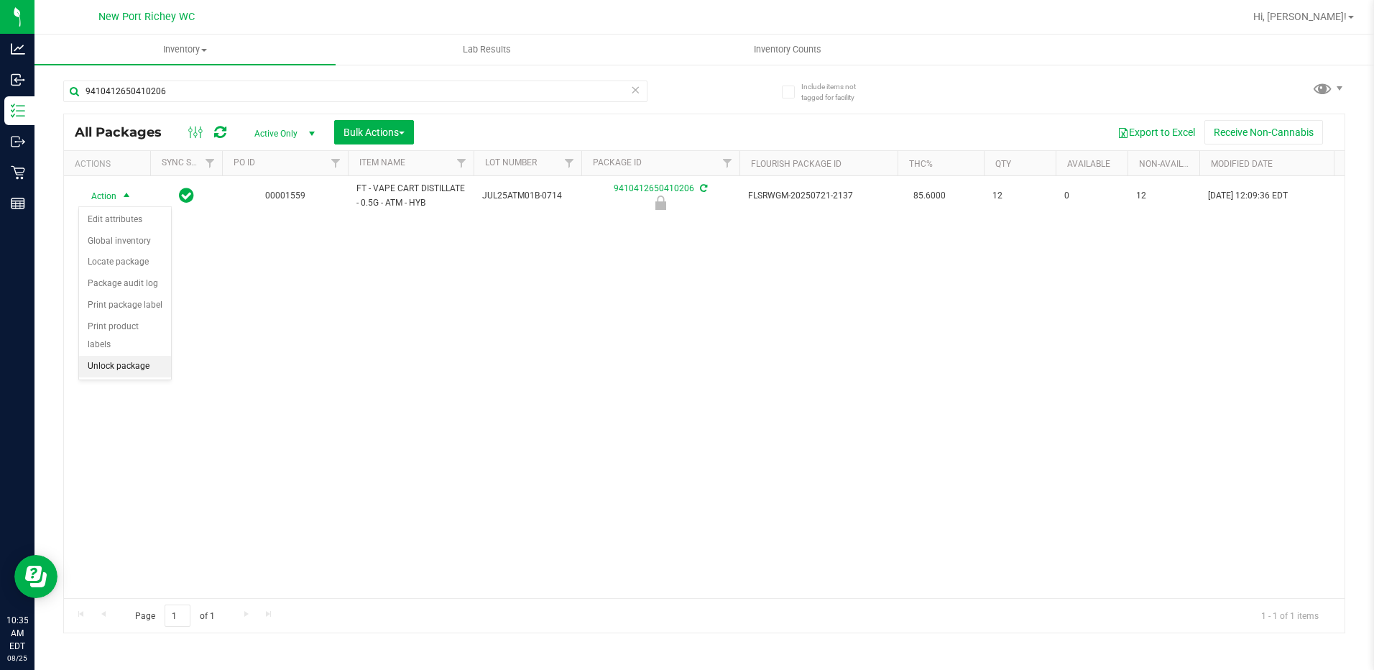
click at [124, 356] on li "Unlock package" at bounding box center [125, 367] width 92 height 22
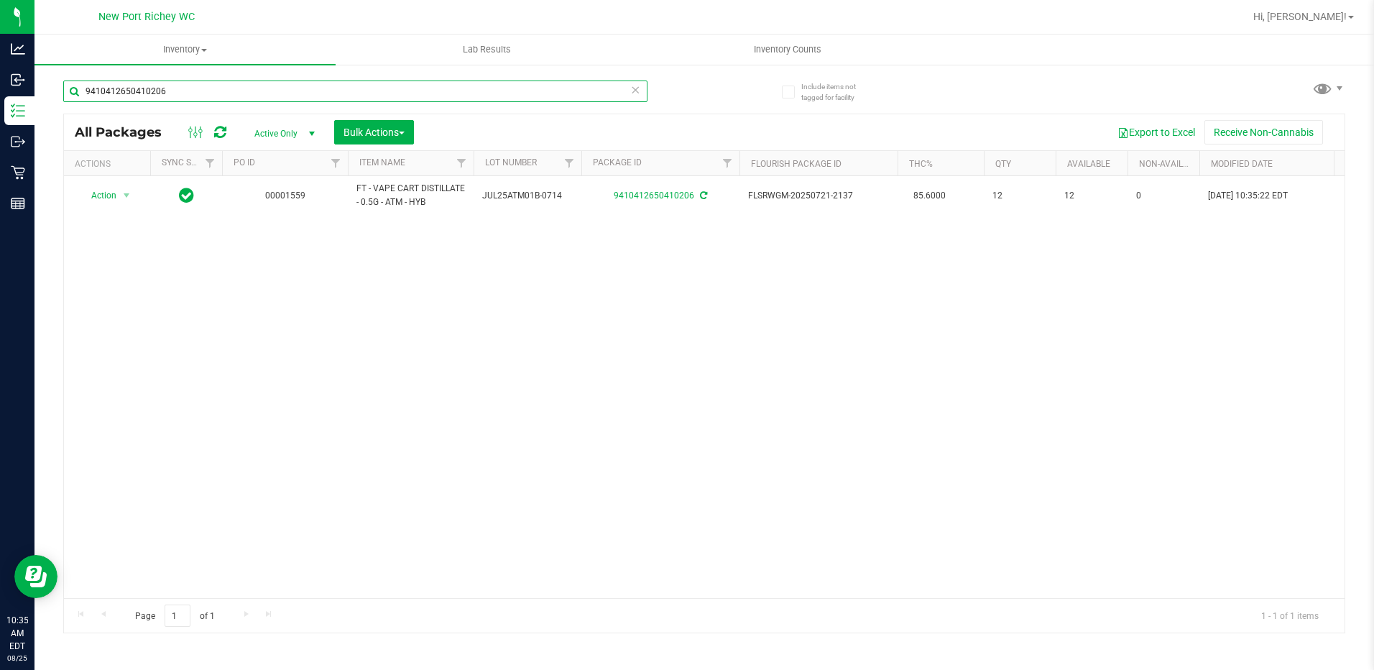
click at [202, 93] on input "9410412650410206" at bounding box center [355, 91] width 584 height 22
type input "9"
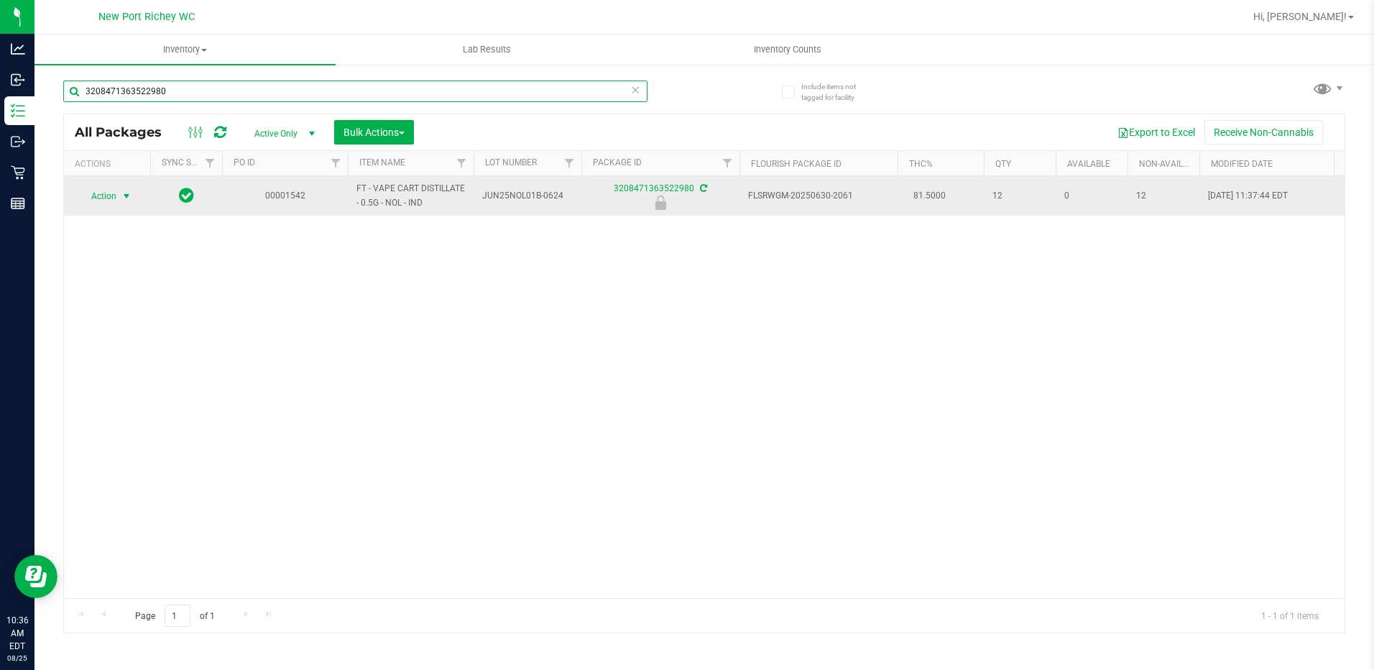
type input "3208471363522980"
click at [125, 200] on span "select" at bounding box center [126, 195] width 11 height 11
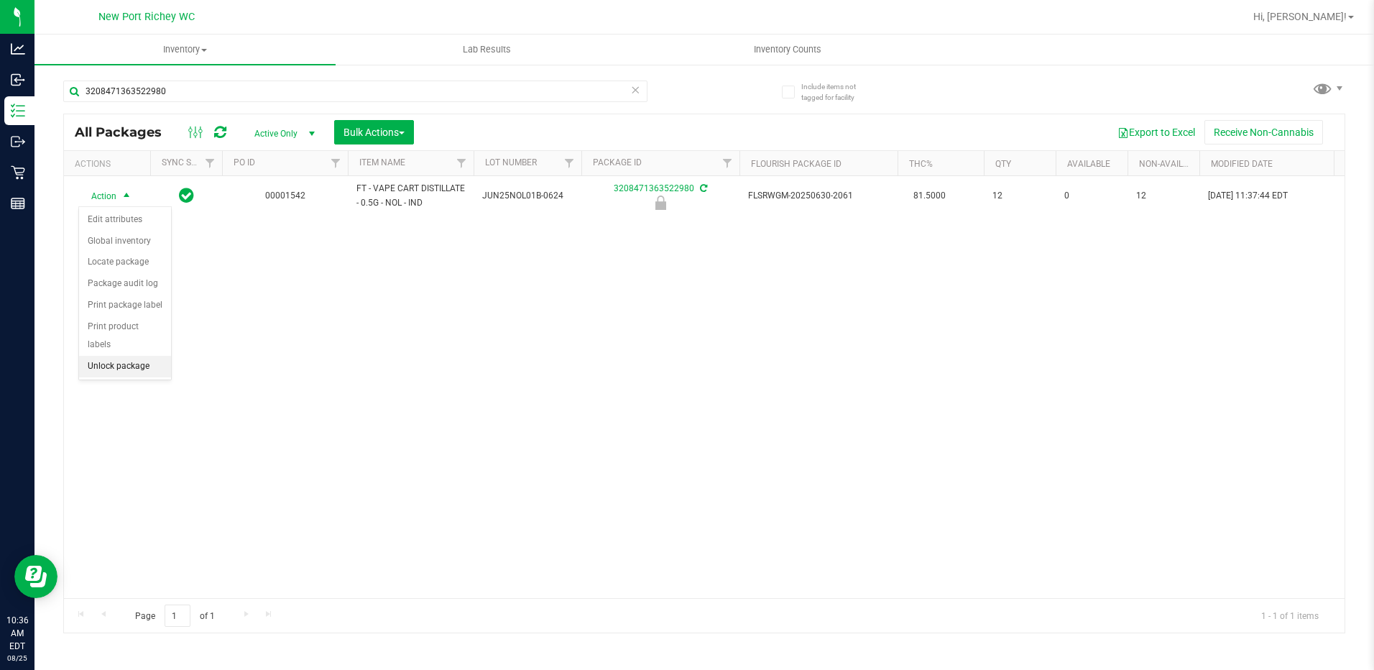
click at [126, 356] on li "Unlock package" at bounding box center [125, 367] width 92 height 22
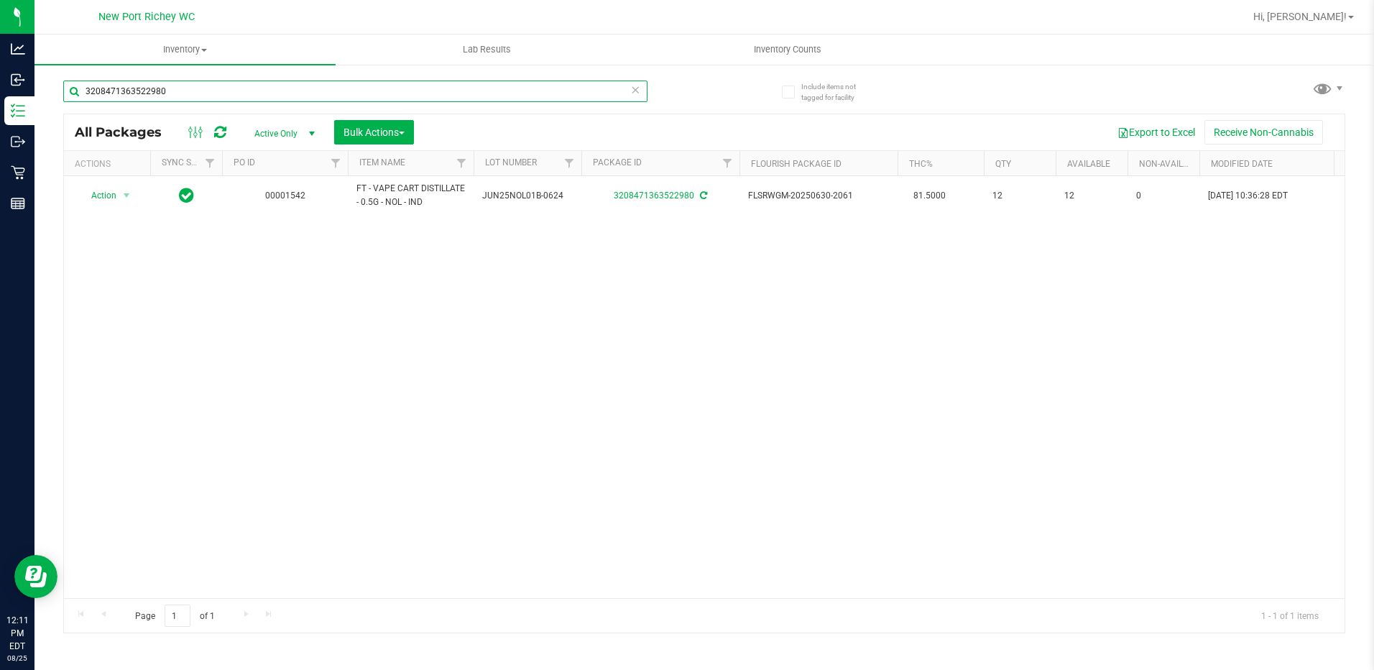
click at [240, 81] on input "3208471363522980" at bounding box center [355, 91] width 584 height 22
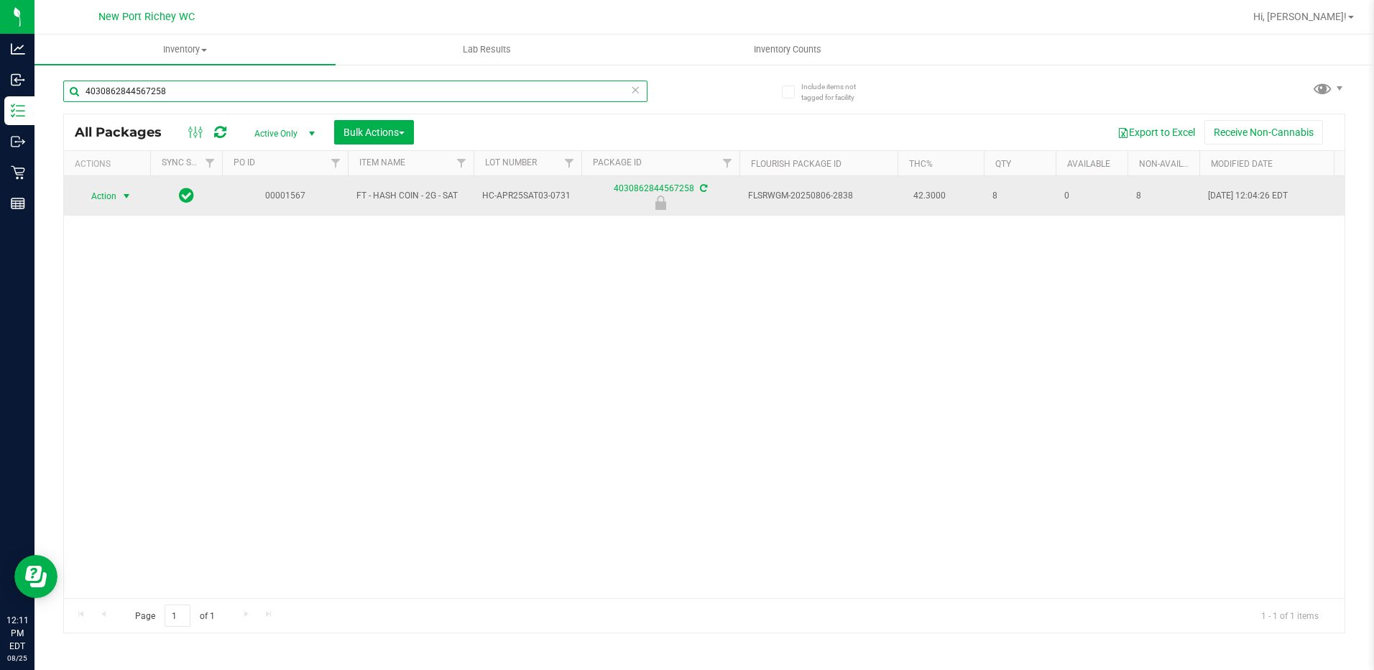
type input "4030862844567258"
click at [114, 192] on span "Action" at bounding box center [97, 196] width 39 height 20
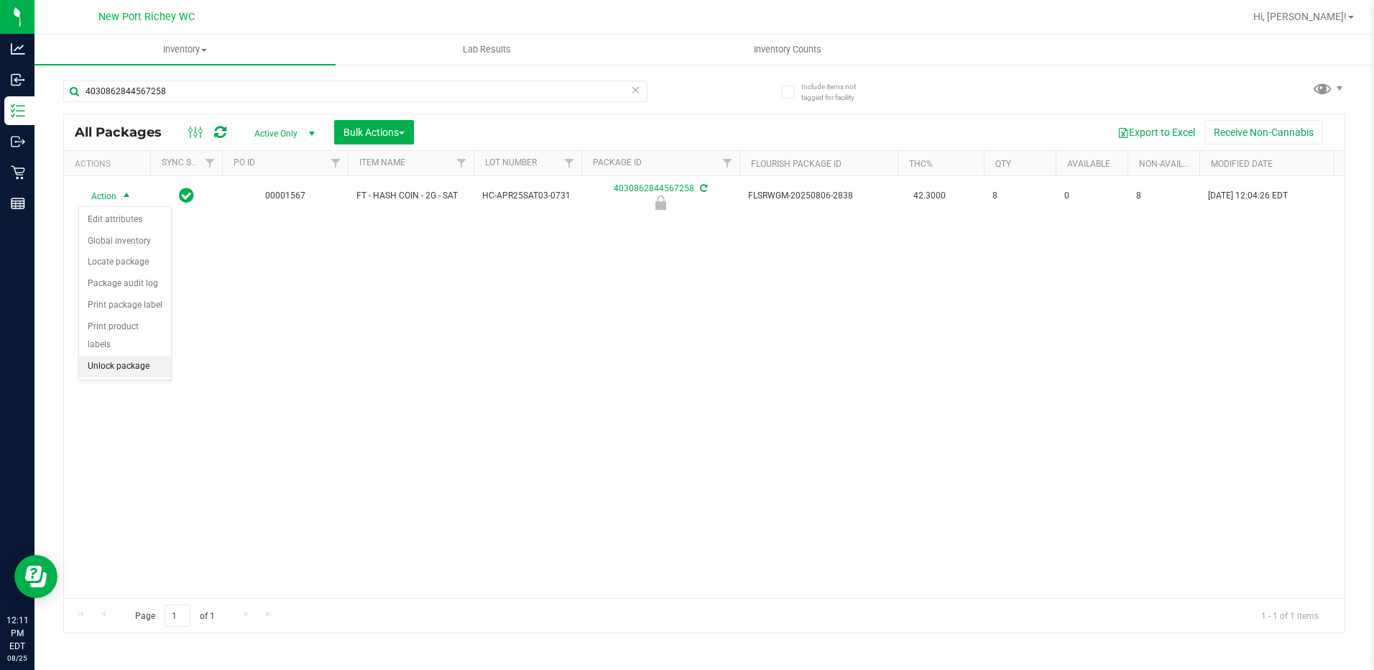
click at [143, 356] on li "Unlock package" at bounding box center [125, 367] width 92 height 22
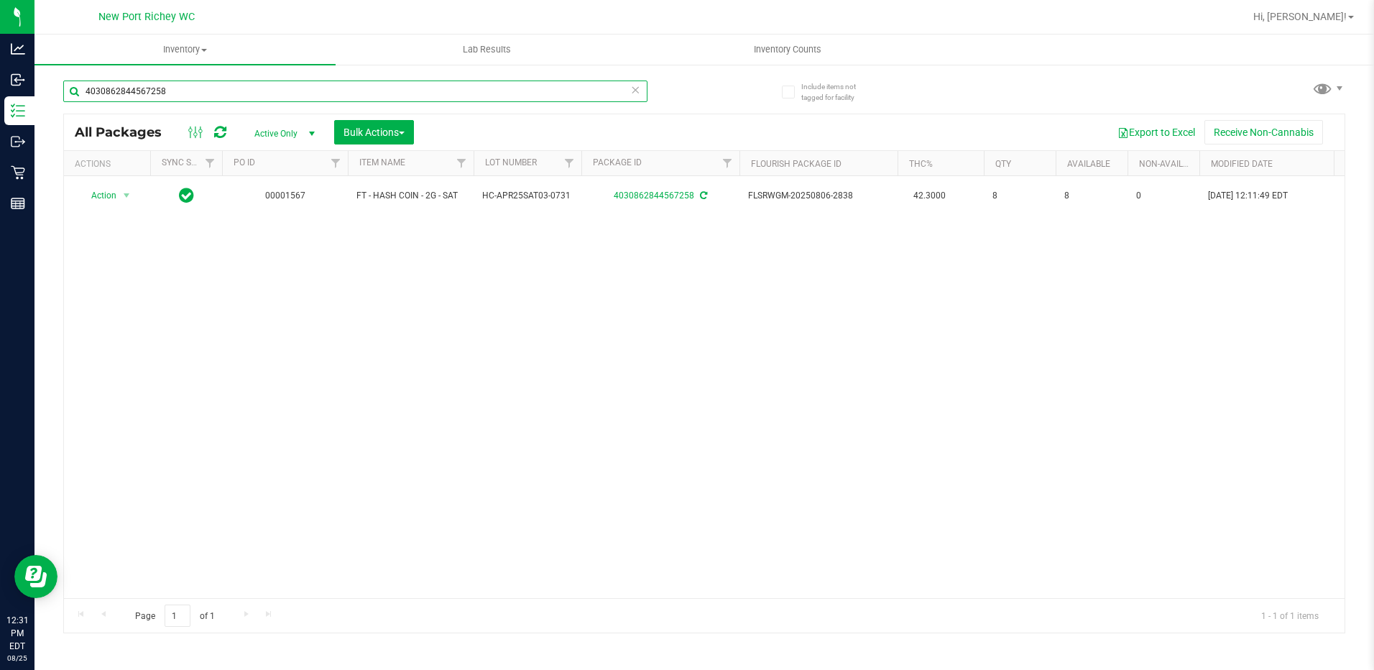
click at [168, 93] on input "4030862844567258" at bounding box center [355, 91] width 584 height 22
type input "4"
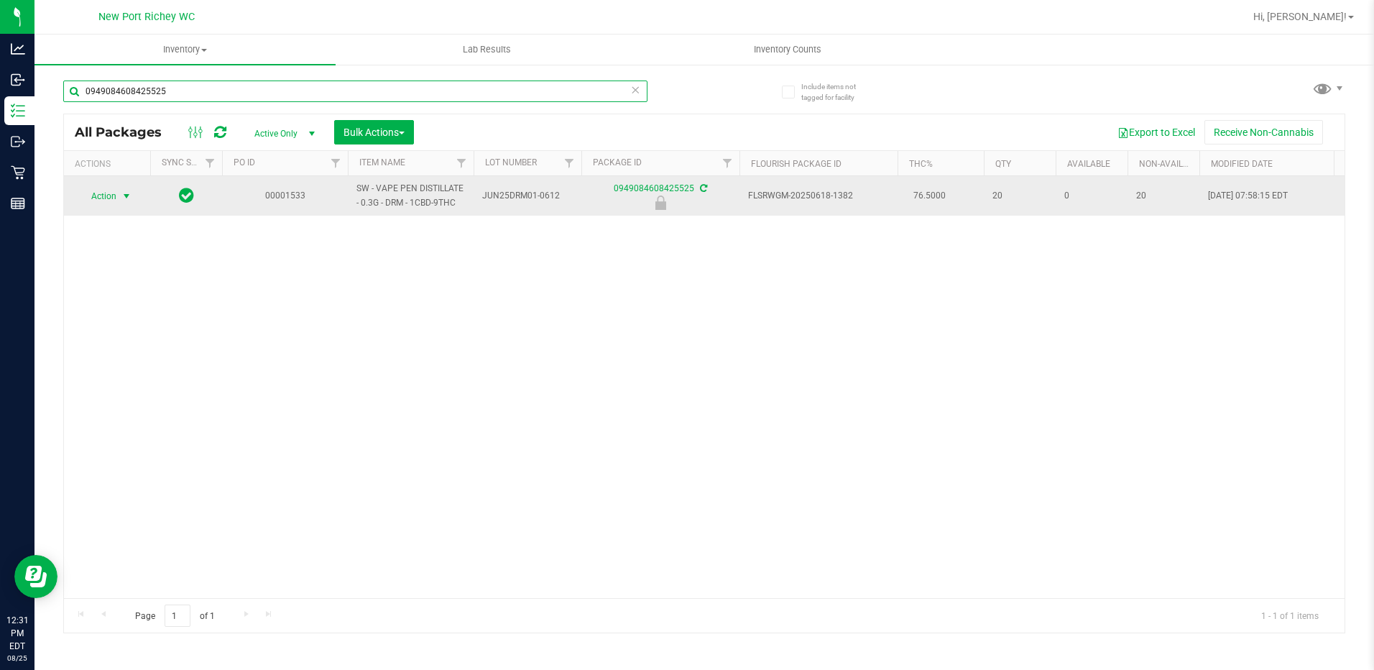
type input "0949084608425525"
click at [132, 195] on span "select" at bounding box center [126, 195] width 11 height 11
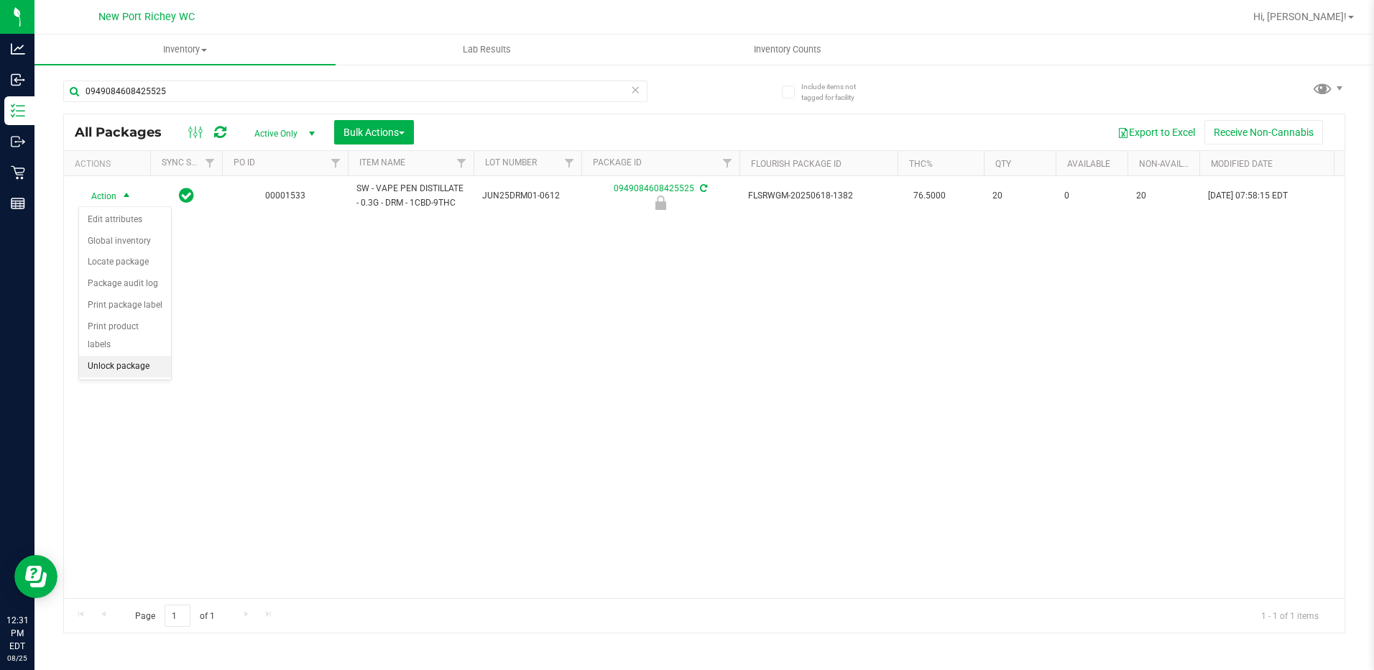
click at [107, 356] on li "Unlock package" at bounding box center [125, 367] width 92 height 22
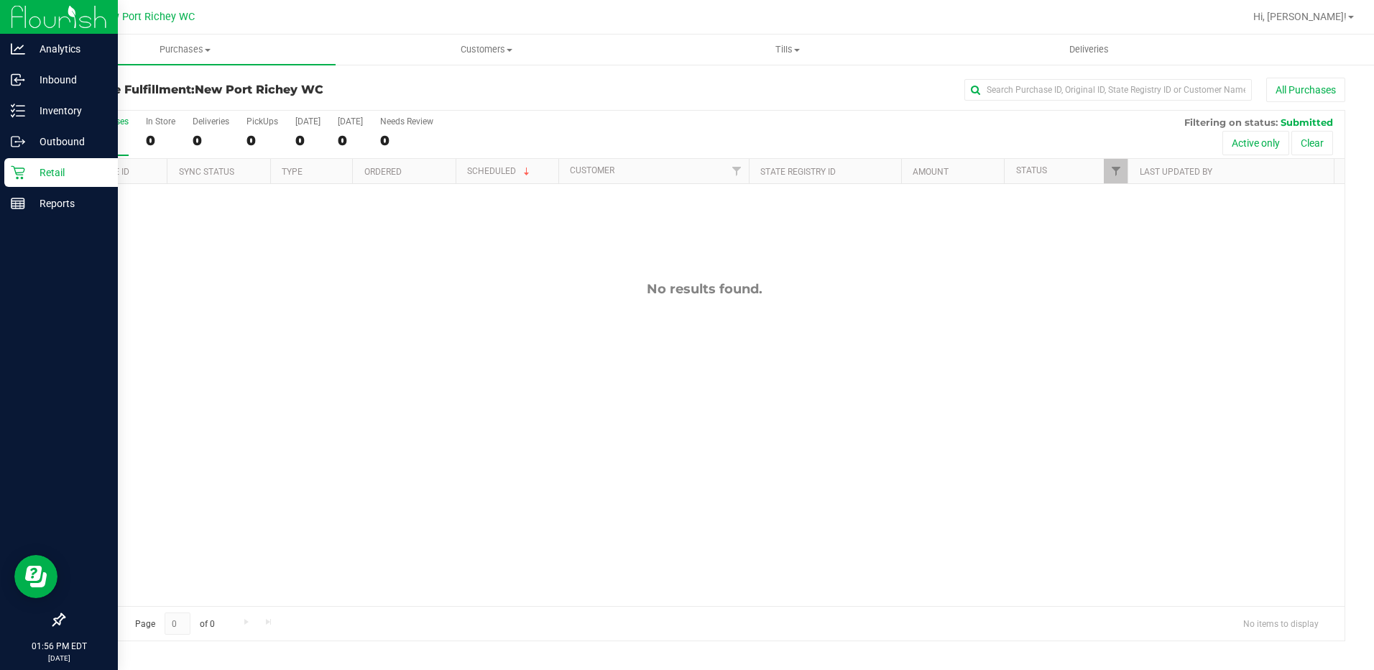
click at [29, 178] on p "Retail" at bounding box center [68, 172] width 86 height 17
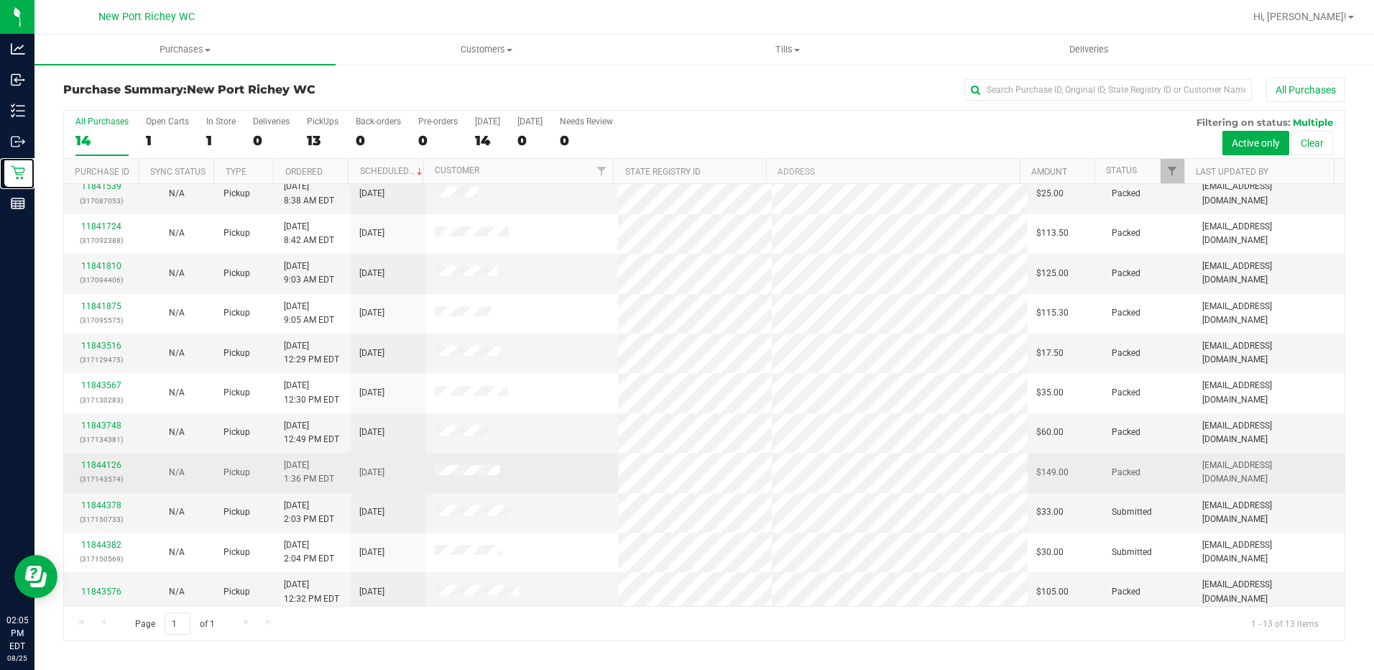
scroll to position [95, 0]
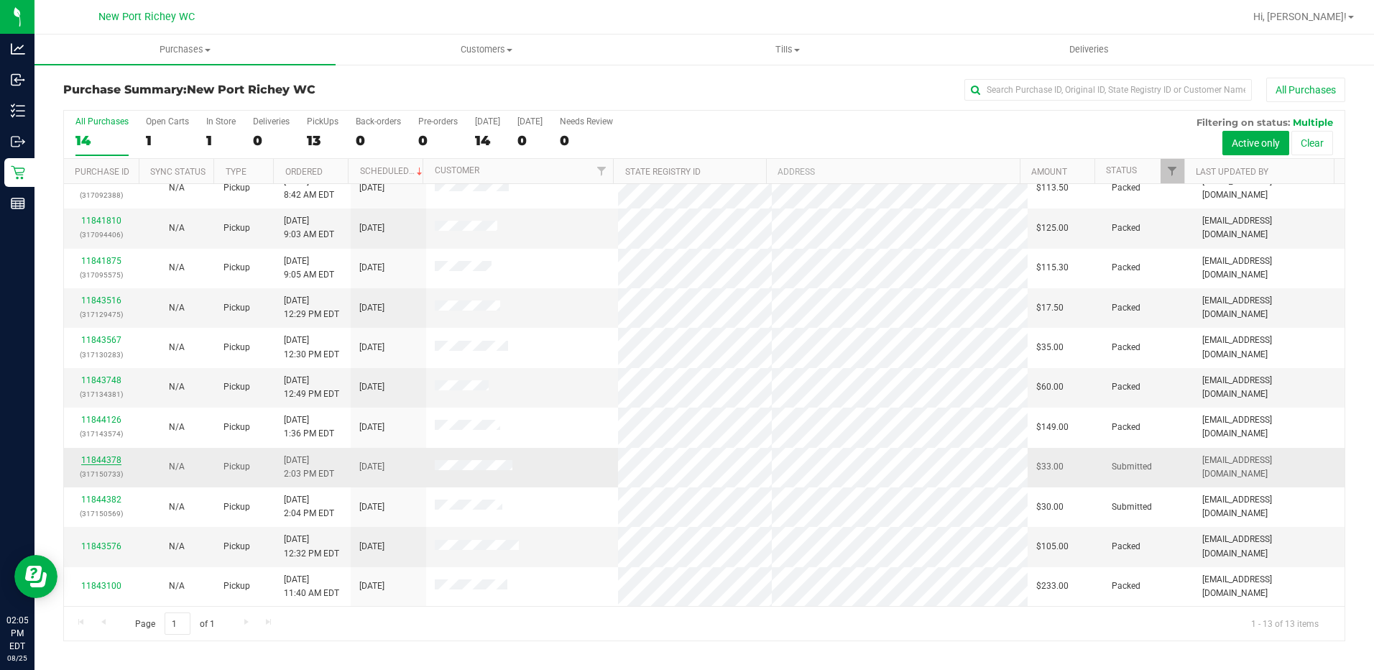
click at [105, 457] on link "11844378" at bounding box center [101, 460] width 40 height 10
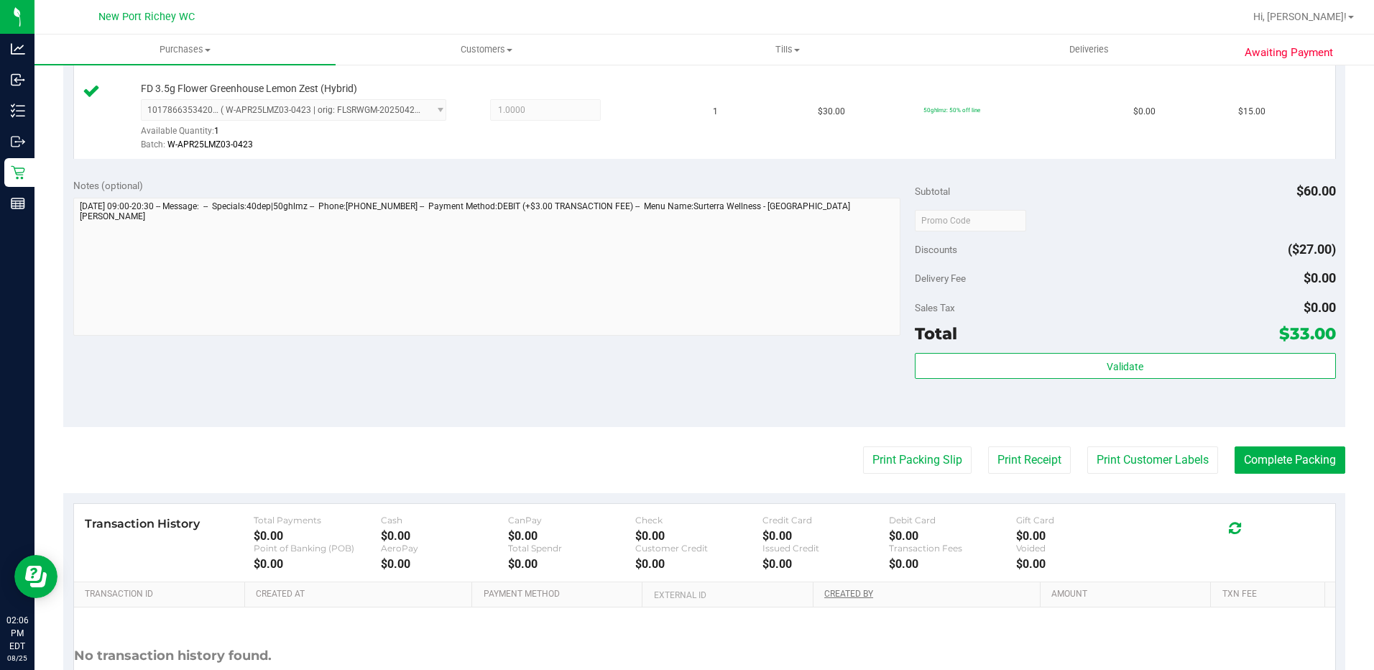
scroll to position [575, 0]
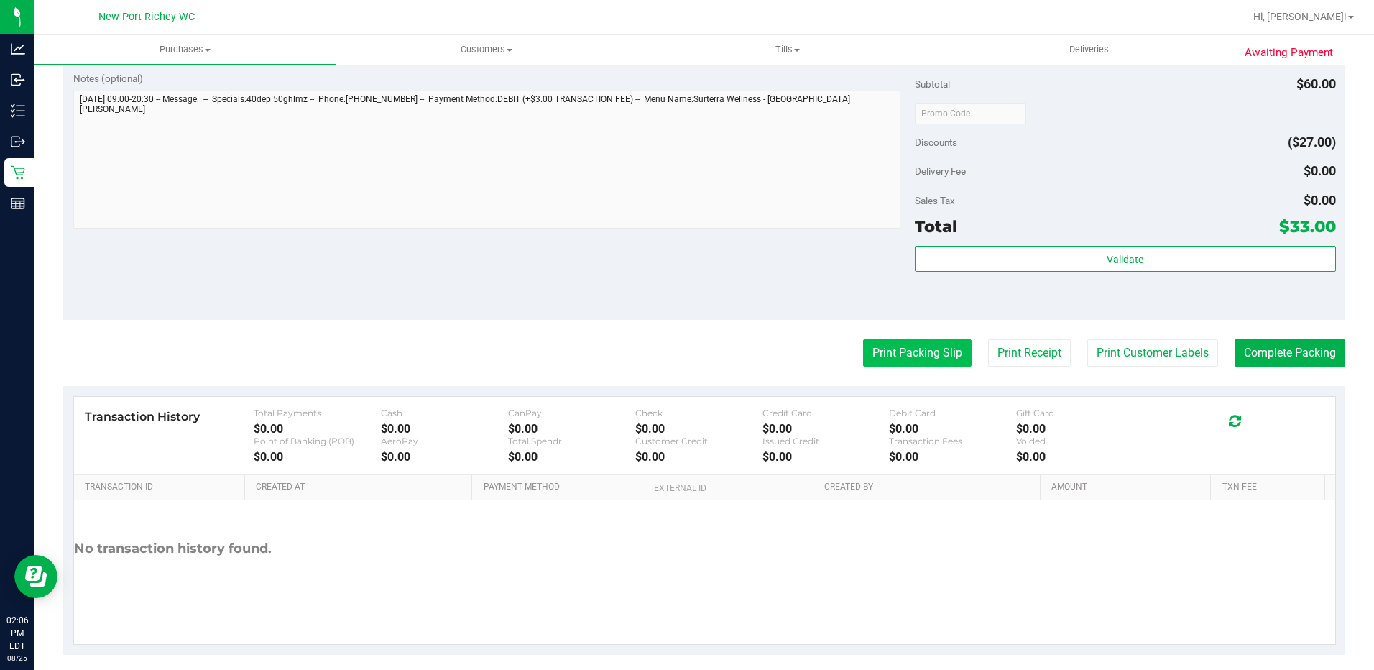
click at [934, 355] on button "Print Packing Slip" at bounding box center [917, 352] width 108 height 27
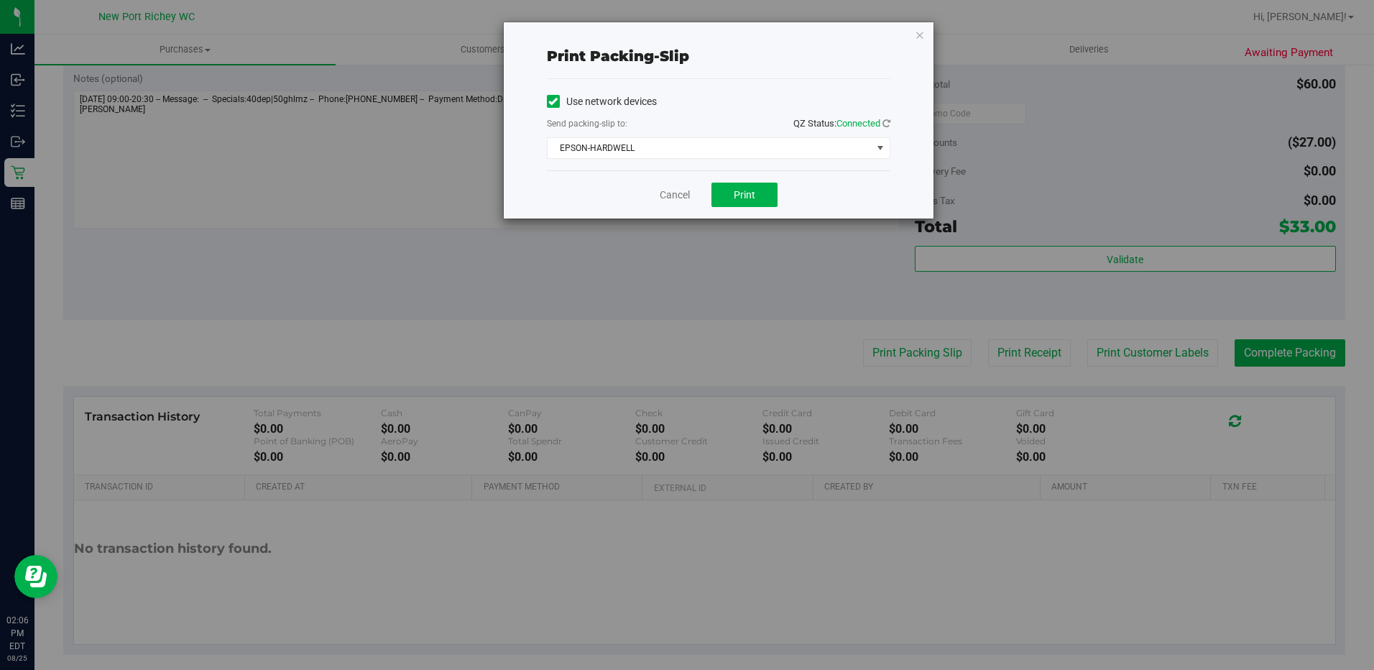
click at [710, 192] on div "Cancel Print" at bounding box center [718, 194] width 343 height 48
click at [721, 195] on button "Print" at bounding box center [744, 194] width 66 height 24
click at [919, 34] on icon "button" at bounding box center [919, 34] width 10 height 17
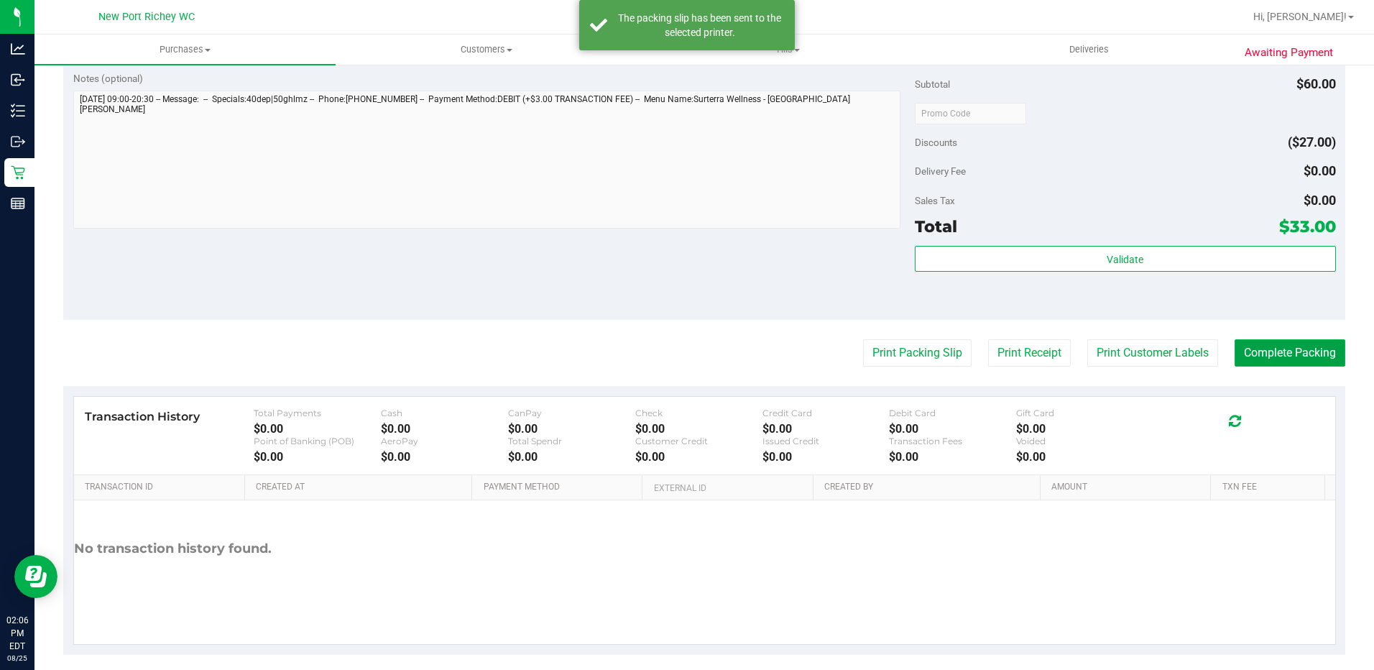
click at [1306, 353] on button "Complete Packing" at bounding box center [1289, 352] width 111 height 27
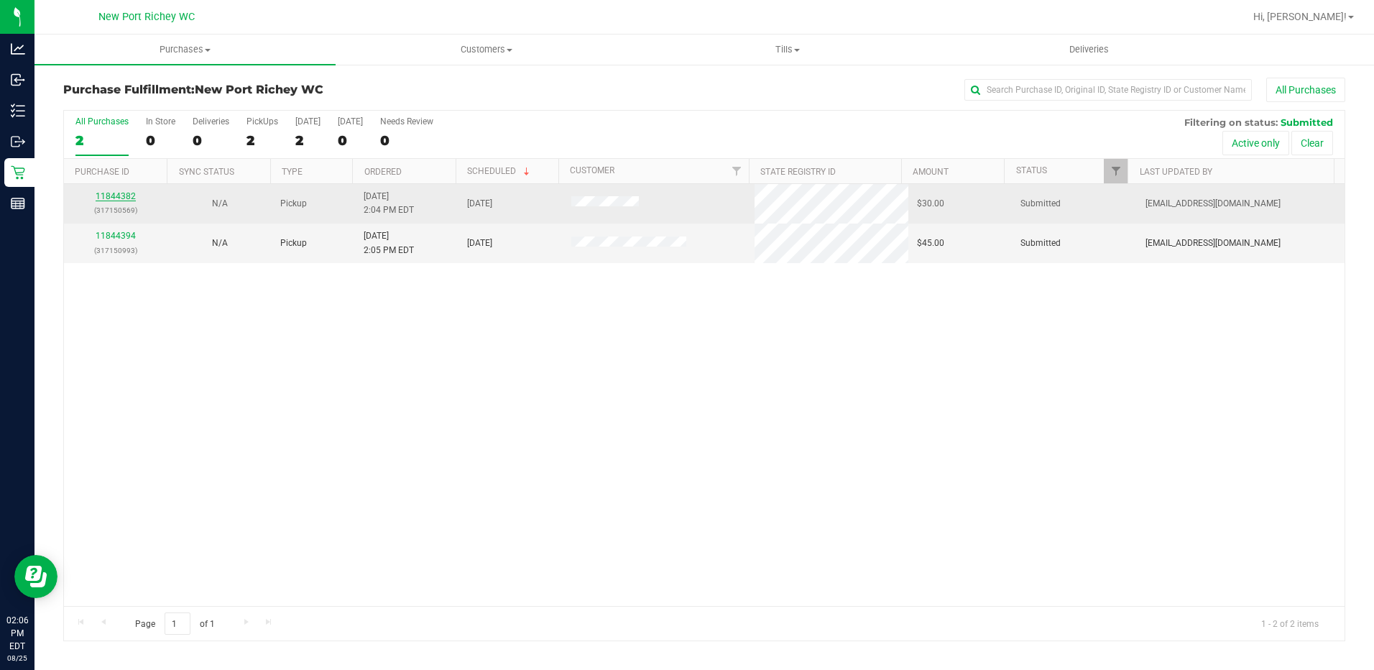
click at [116, 196] on link "11844382" at bounding box center [116, 196] width 40 height 10
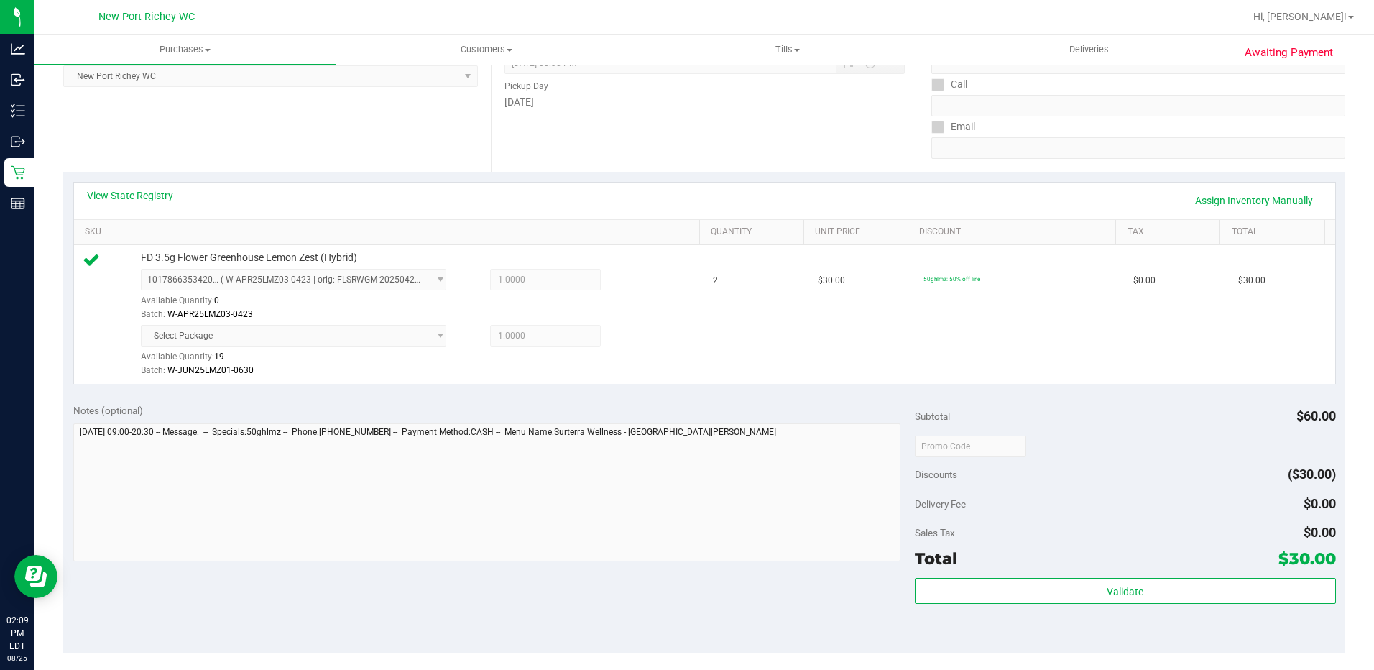
scroll to position [562, 0]
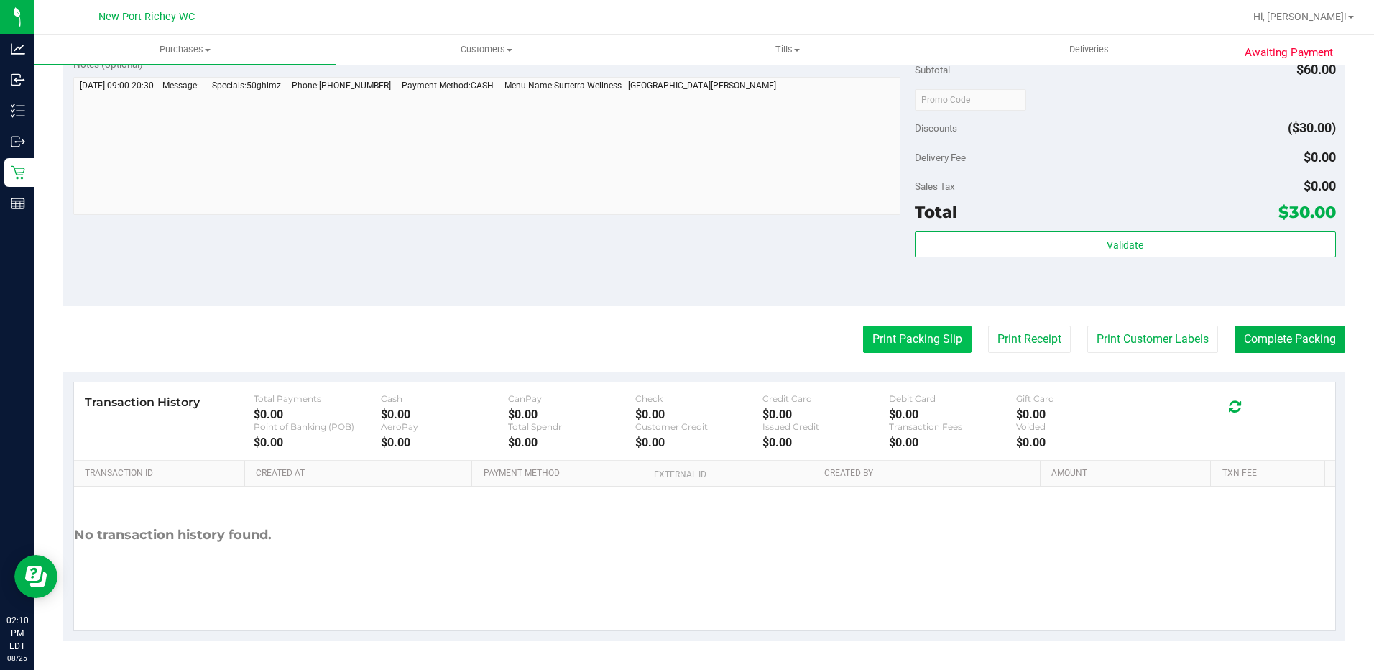
click at [866, 339] on button "Print Packing Slip" at bounding box center [917, 338] width 108 height 27
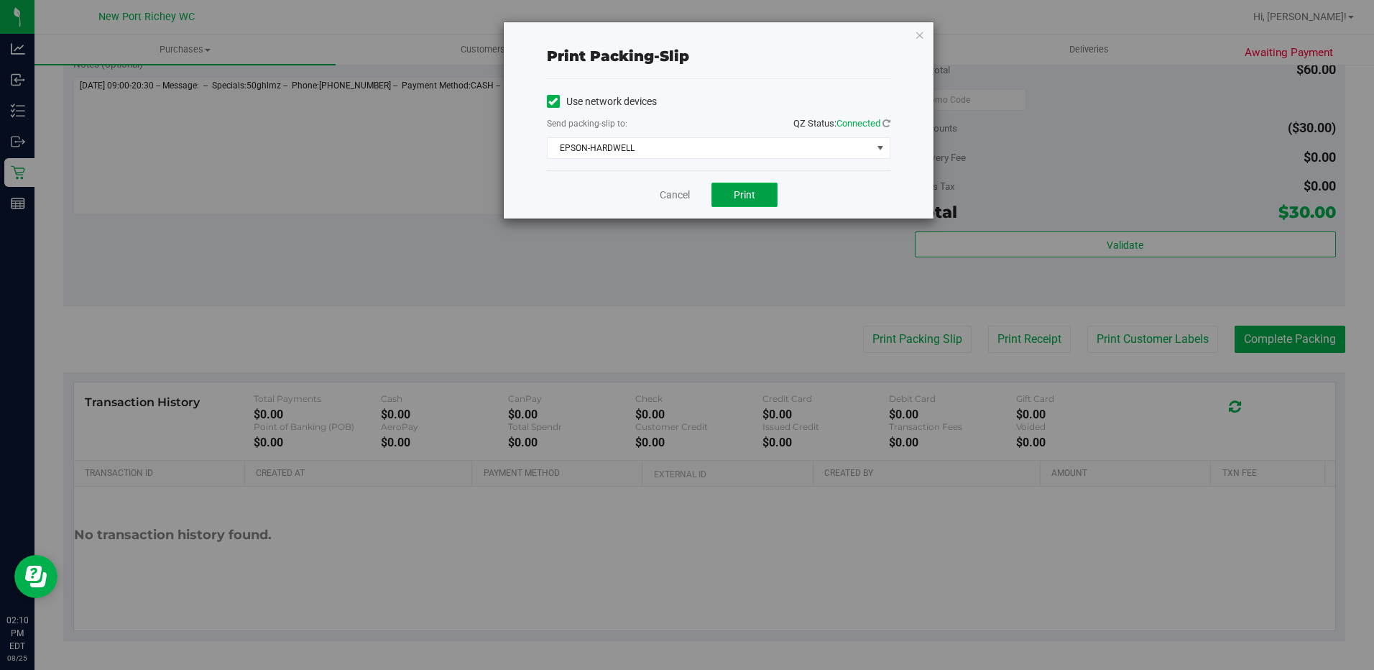
click at [735, 195] on span "Print" at bounding box center [744, 194] width 22 height 11
drag, startPoint x: 665, startPoint y: 199, endPoint x: 792, endPoint y: 221, distance: 129.0
click at [665, 199] on link "Cancel" at bounding box center [674, 194] width 30 height 15
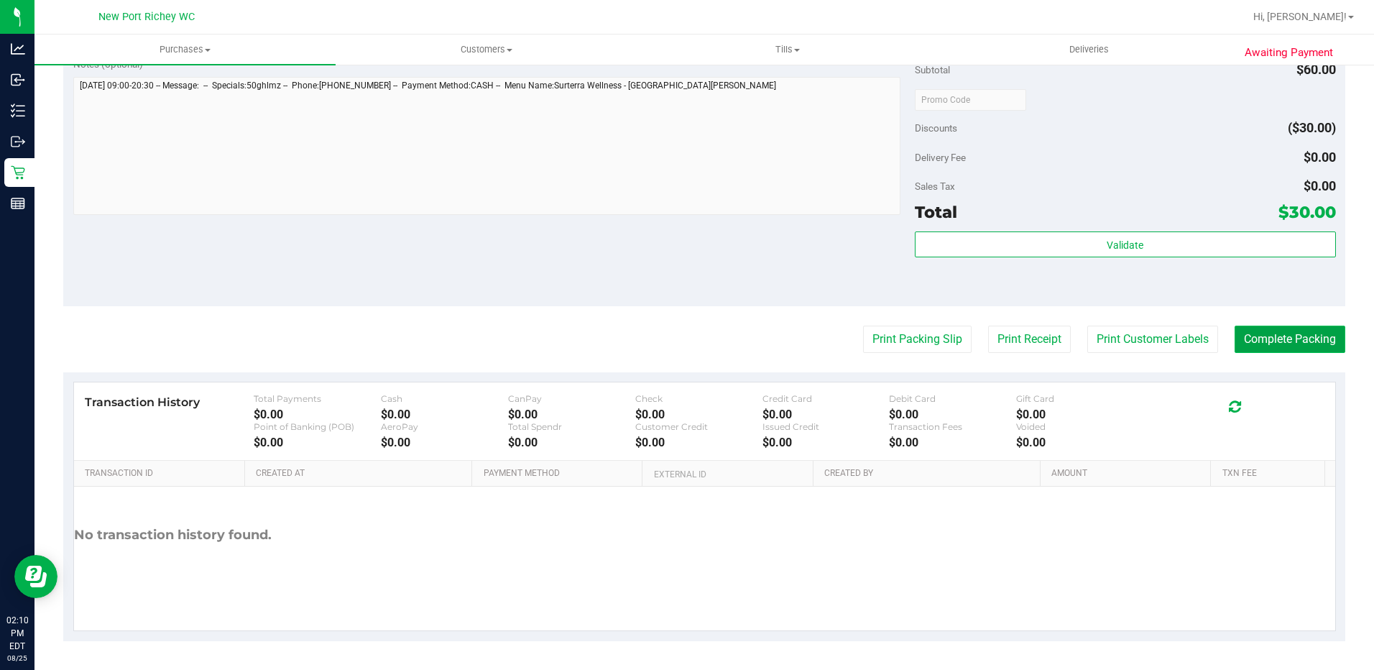
click at [1292, 343] on button "Complete Packing" at bounding box center [1289, 338] width 111 height 27
click at [346, 325] on div "Print Packing Slip Print Receipt Print Customer Labels Complete Packing" at bounding box center [704, 338] width 1282 height 27
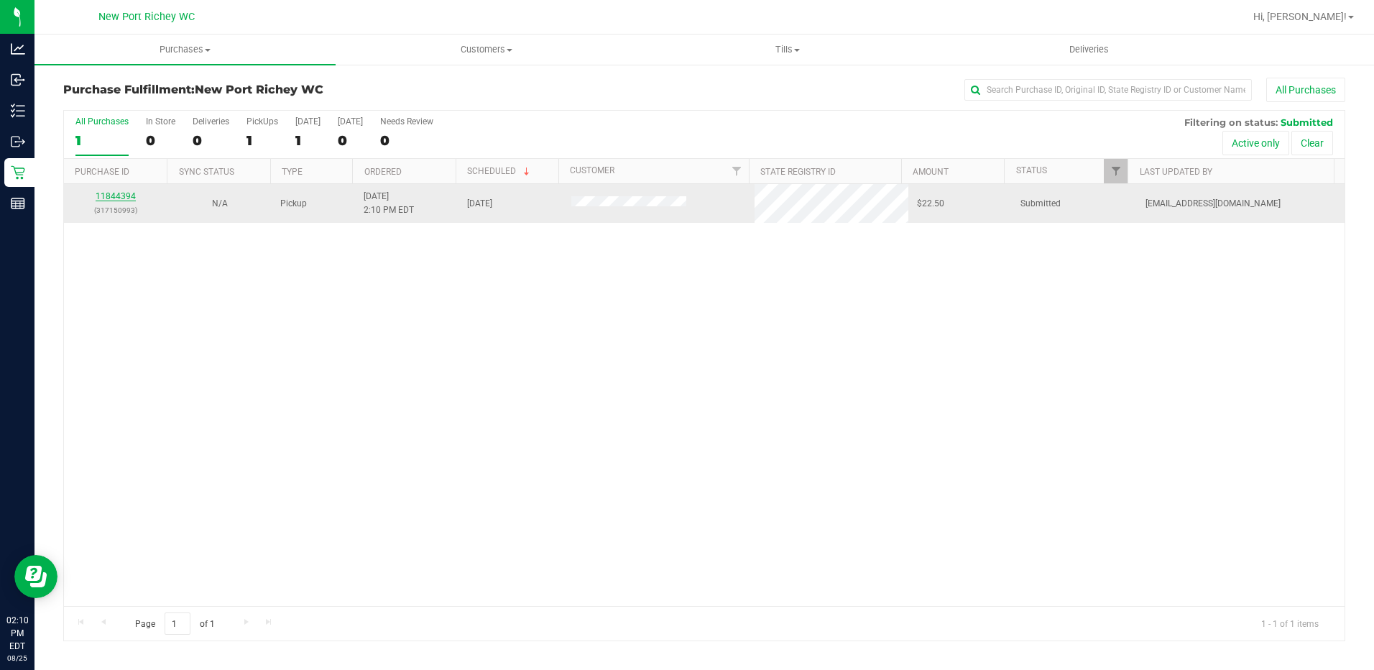
click at [124, 196] on link "11844394" at bounding box center [116, 196] width 40 height 10
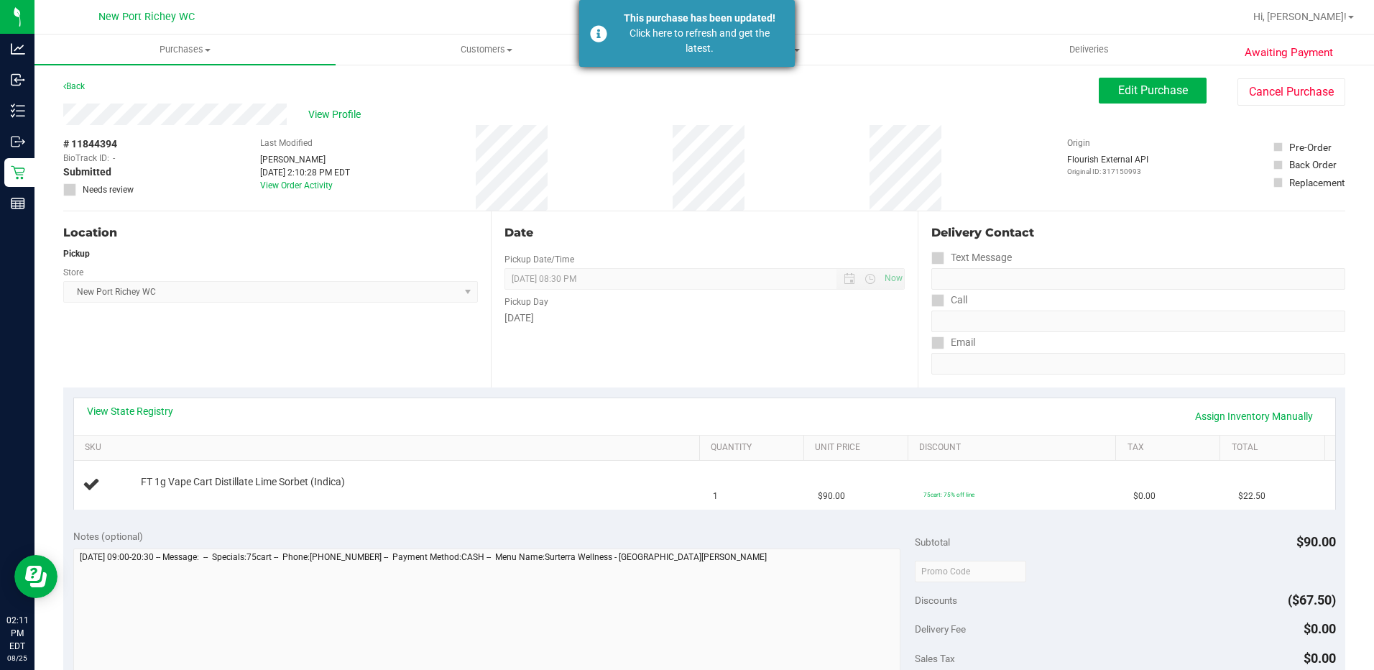
click at [608, 34] on div "This purchase has been updated! Click here to refresh and get the latest." at bounding box center [687, 33] width 216 height 67
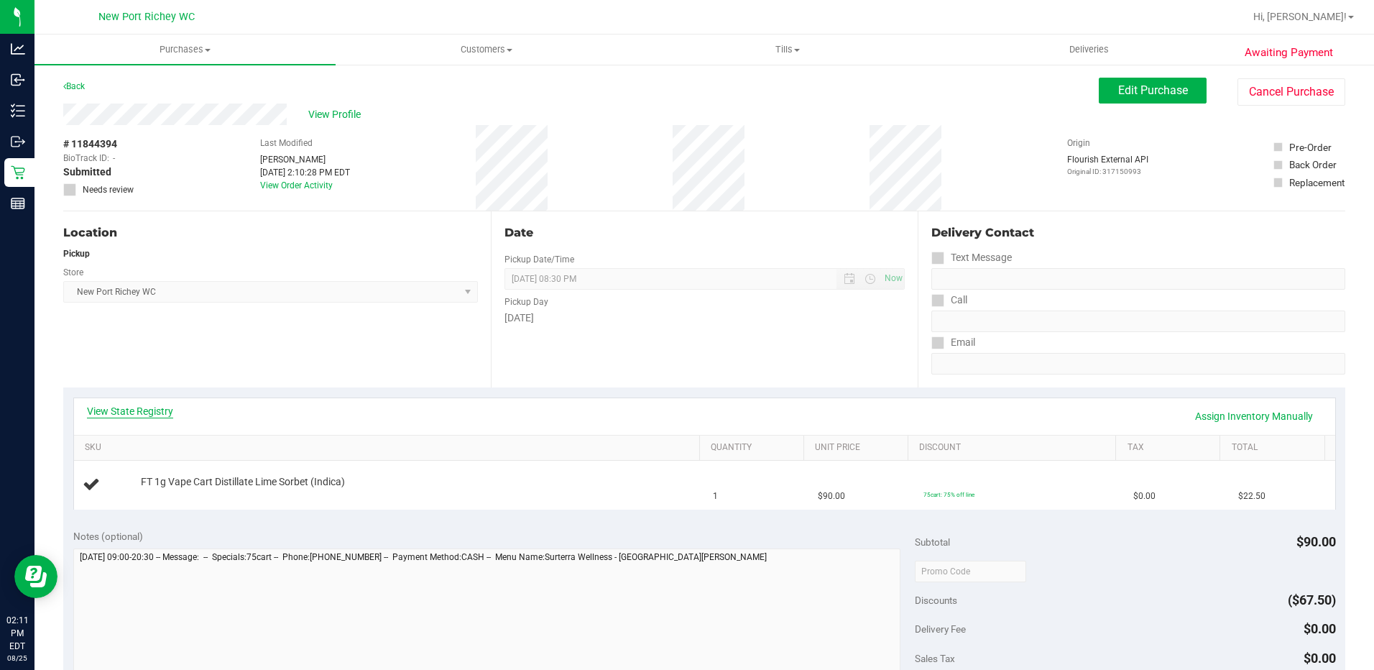
click at [146, 414] on link "View State Registry" at bounding box center [130, 411] width 86 height 14
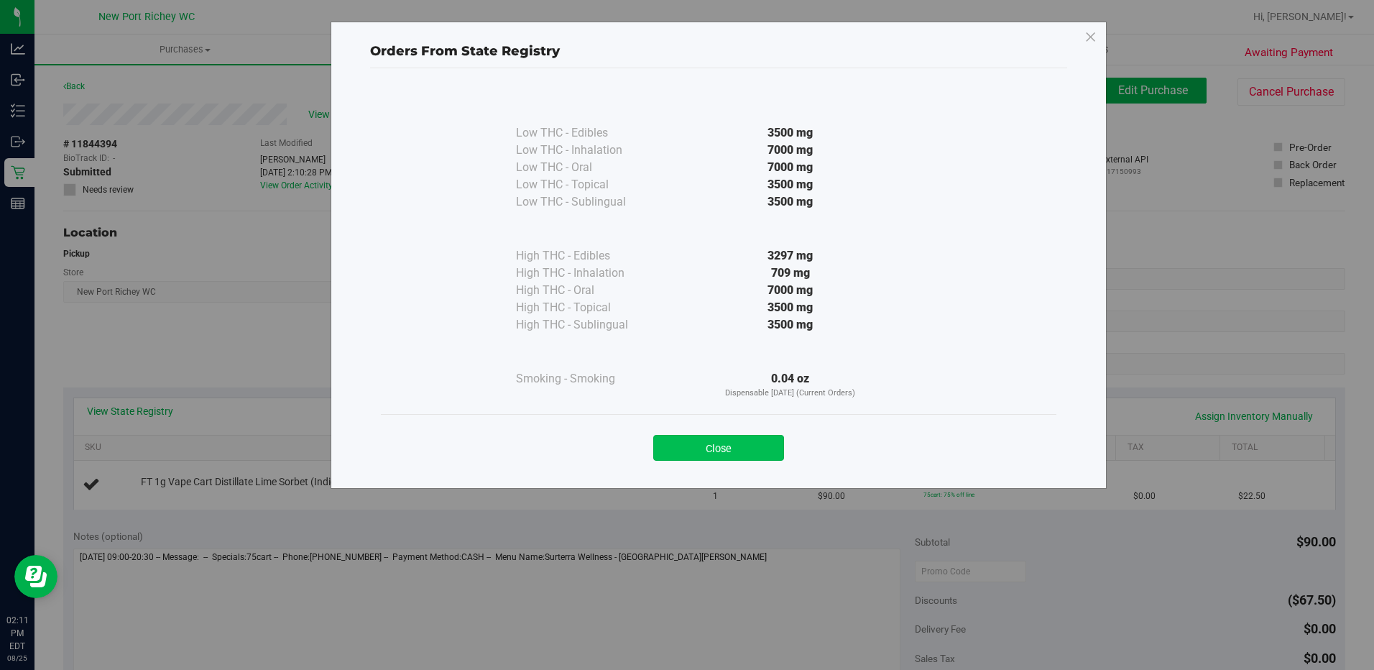
click at [705, 441] on button "Close" at bounding box center [718, 448] width 131 height 26
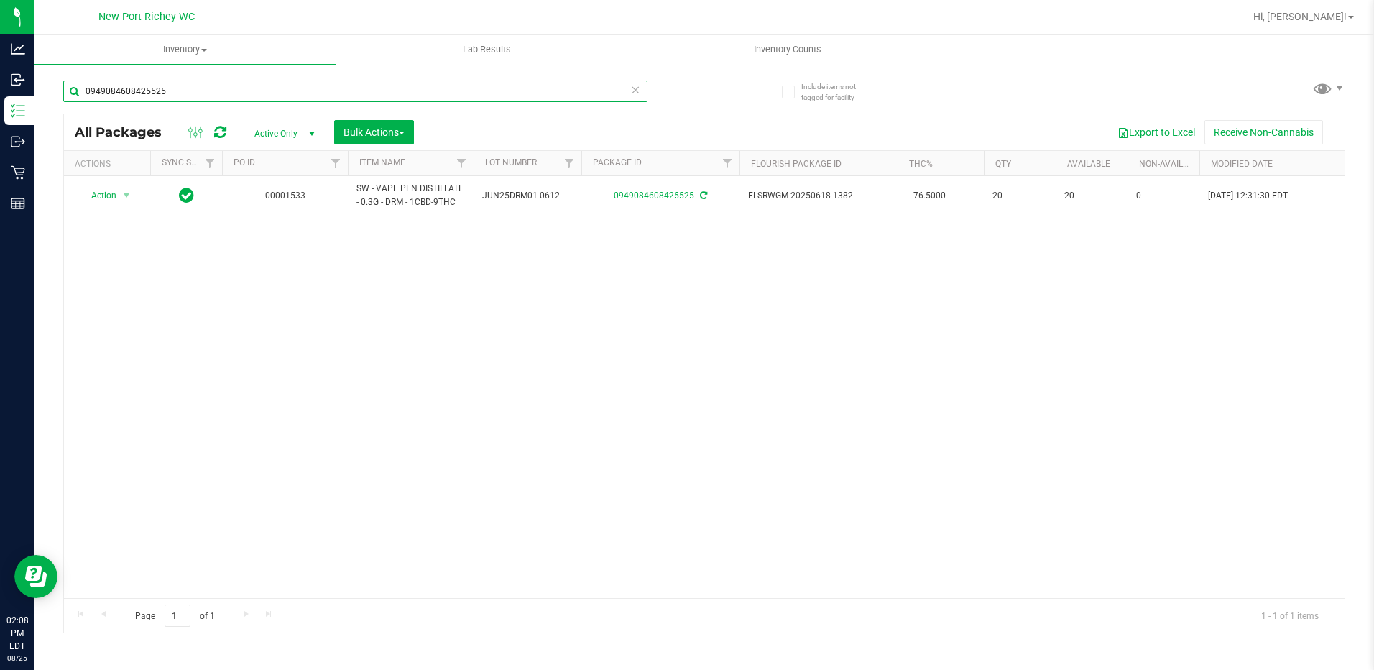
drag, startPoint x: 182, startPoint y: 91, endPoint x: 830, endPoint y: 33, distance: 649.8
click at [9, 88] on div "Analytics Inbound Inventory Outbound Retail Reports 02:08 PM EDT [DATE] 08/25 […" at bounding box center [687, 335] width 1374 height 670
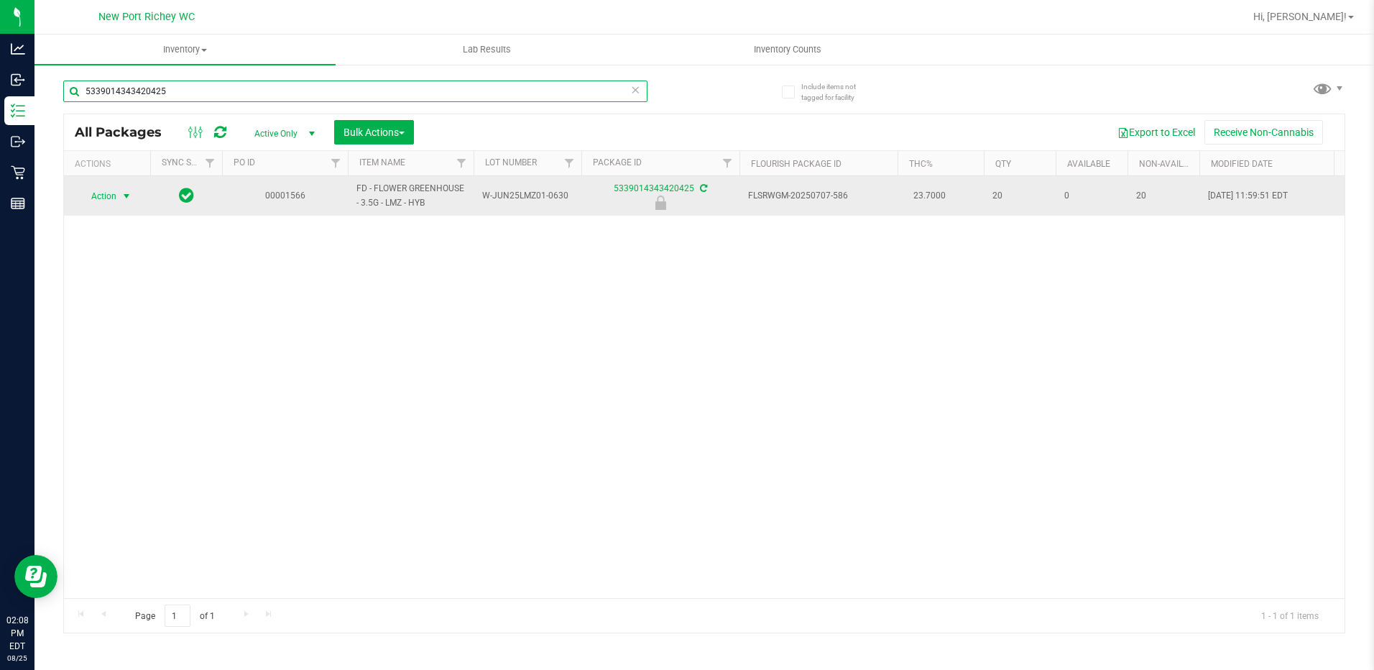
type input "5339014343420425"
click at [111, 198] on span "Action" at bounding box center [97, 196] width 39 height 20
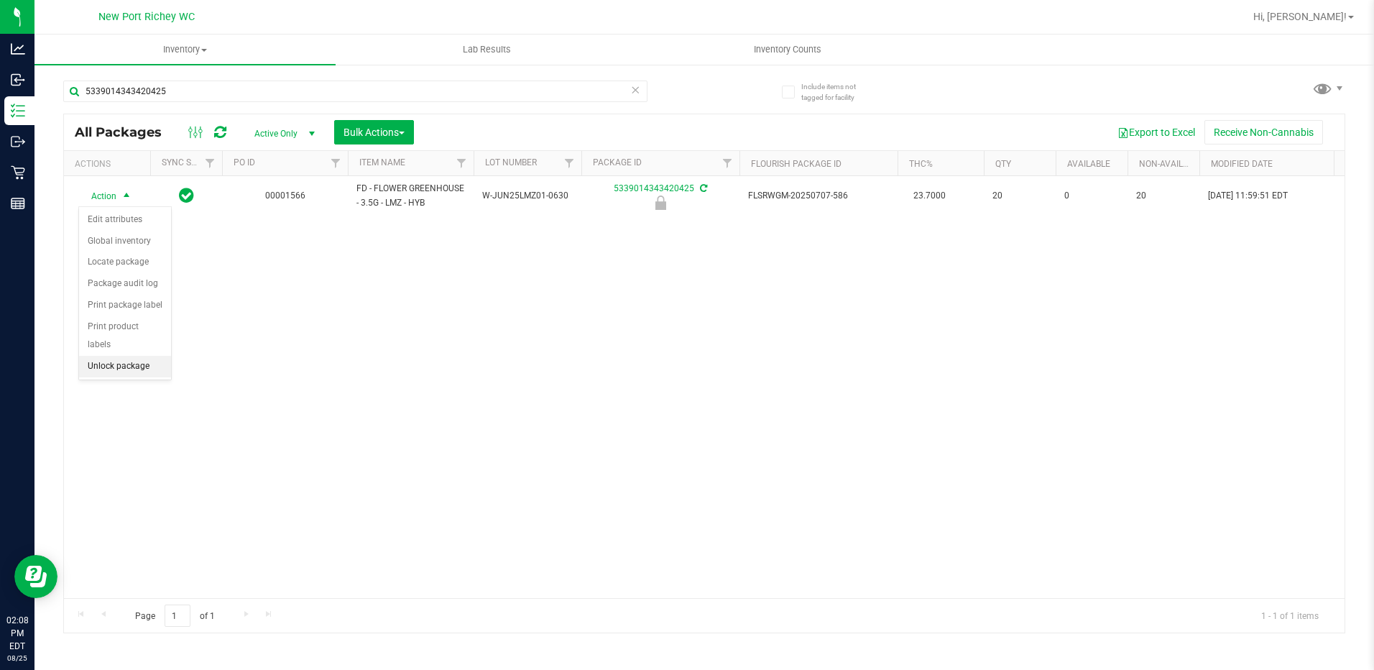
click at [121, 356] on li "Unlock package" at bounding box center [125, 367] width 92 height 22
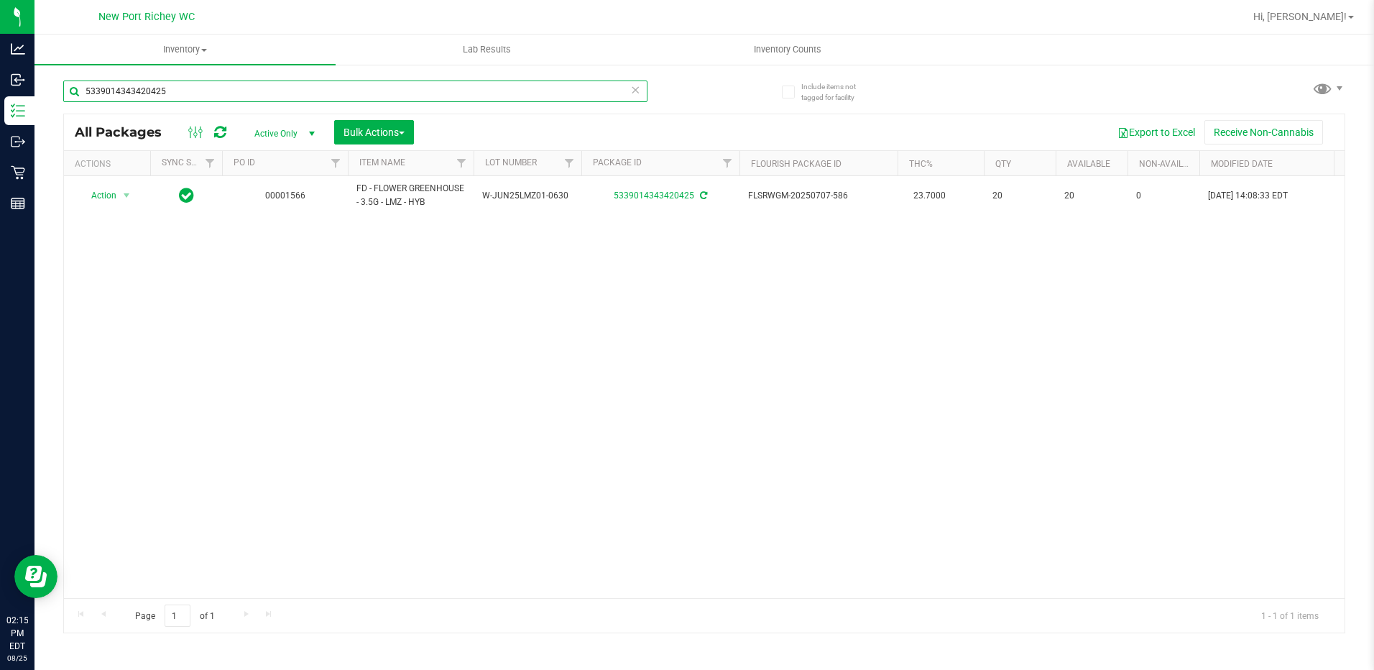
drag, startPoint x: 198, startPoint y: 85, endPoint x: 108, endPoint y: 82, distance: 90.6
click at [108, 94] on input "5339014343420425" at bounding box center [355, 91] width 584 height 22
type input "5"
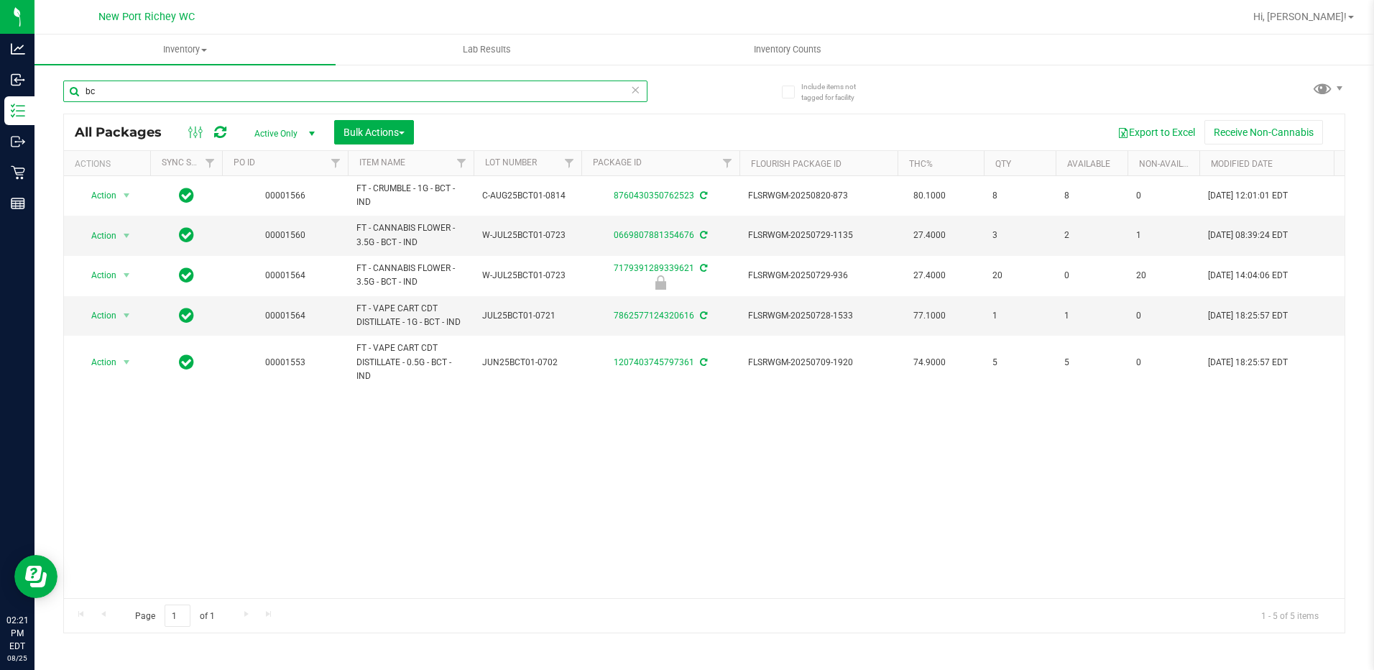
type input "b"
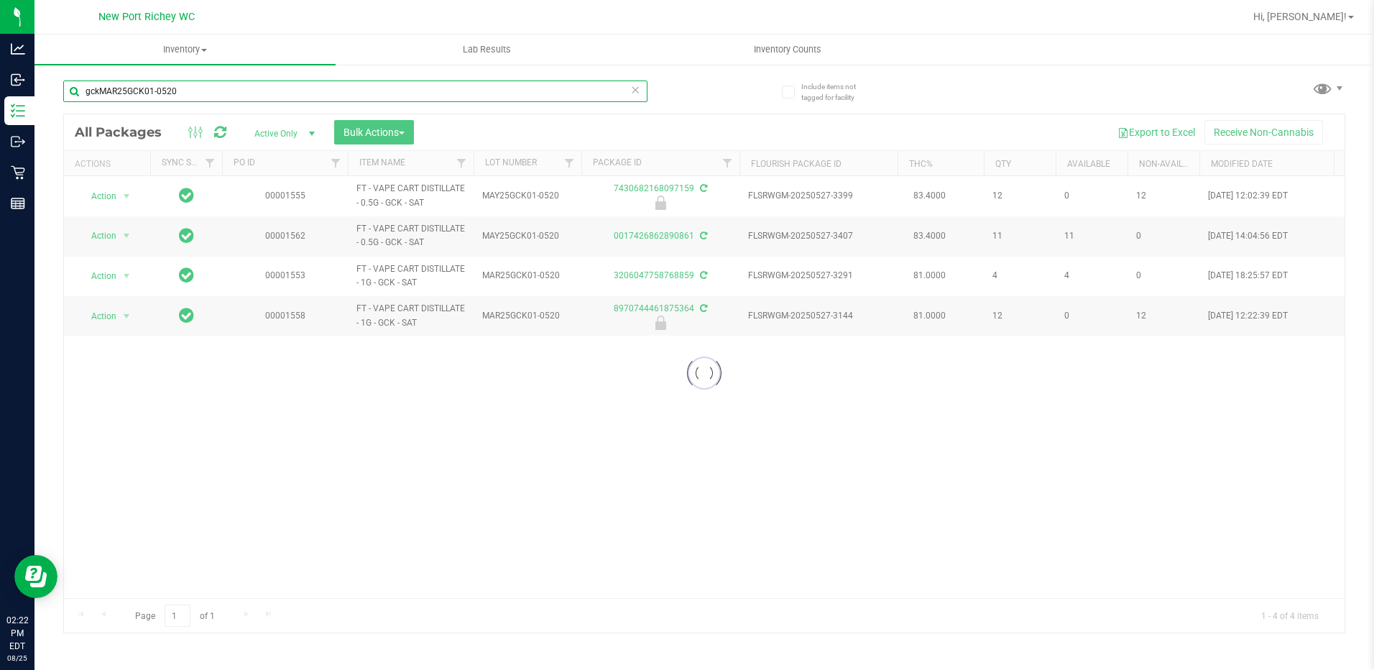
type input "gckMAR25GCK01-0520"
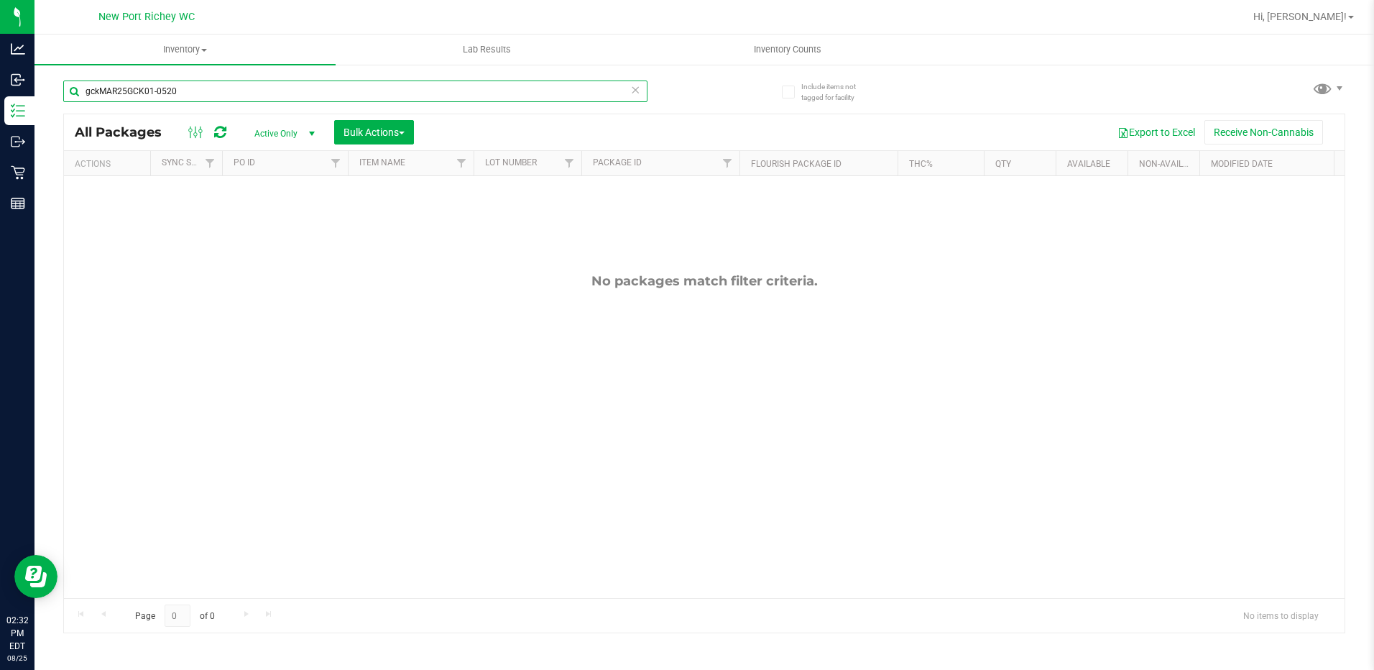
drag, startPoint x: 187, startPoint y: 89, endPoint x: 72, endPoint y: 92, distance: 115.7
click at [72, 92] on input "gckMAR25GCK01-0520" at bounding box center [355, 91] width 584 height 22
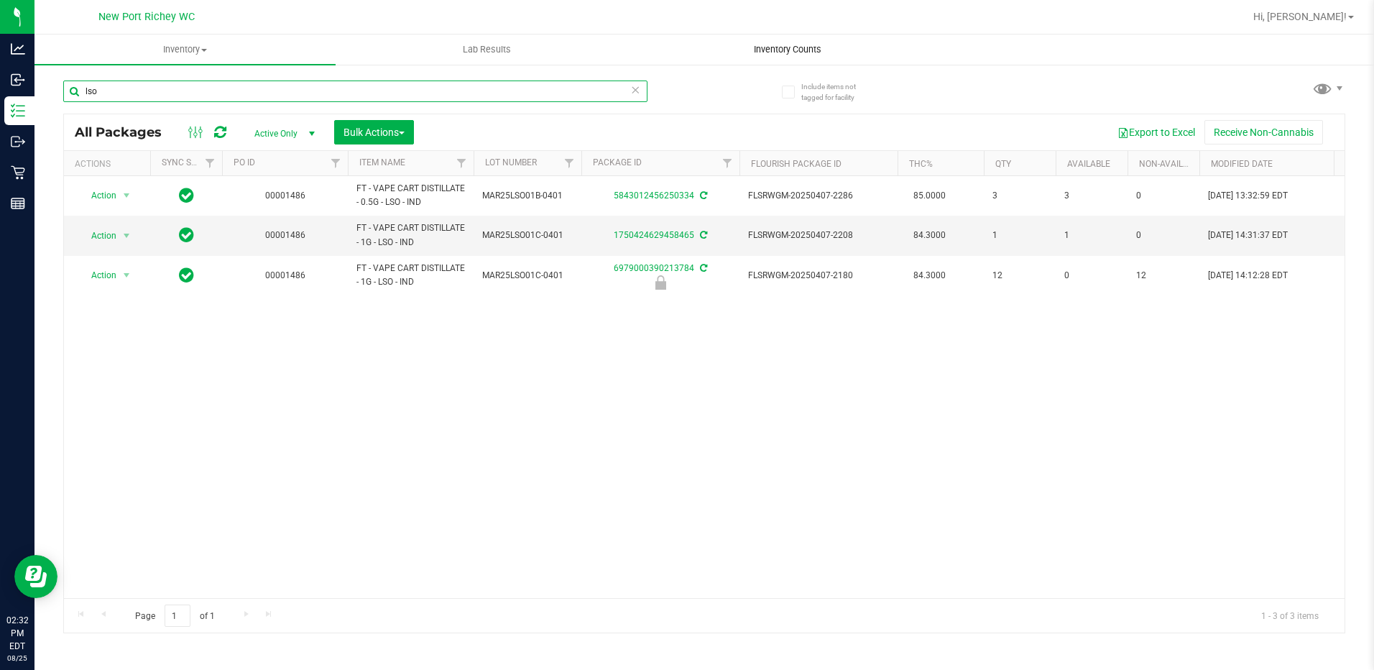
type input "lso"
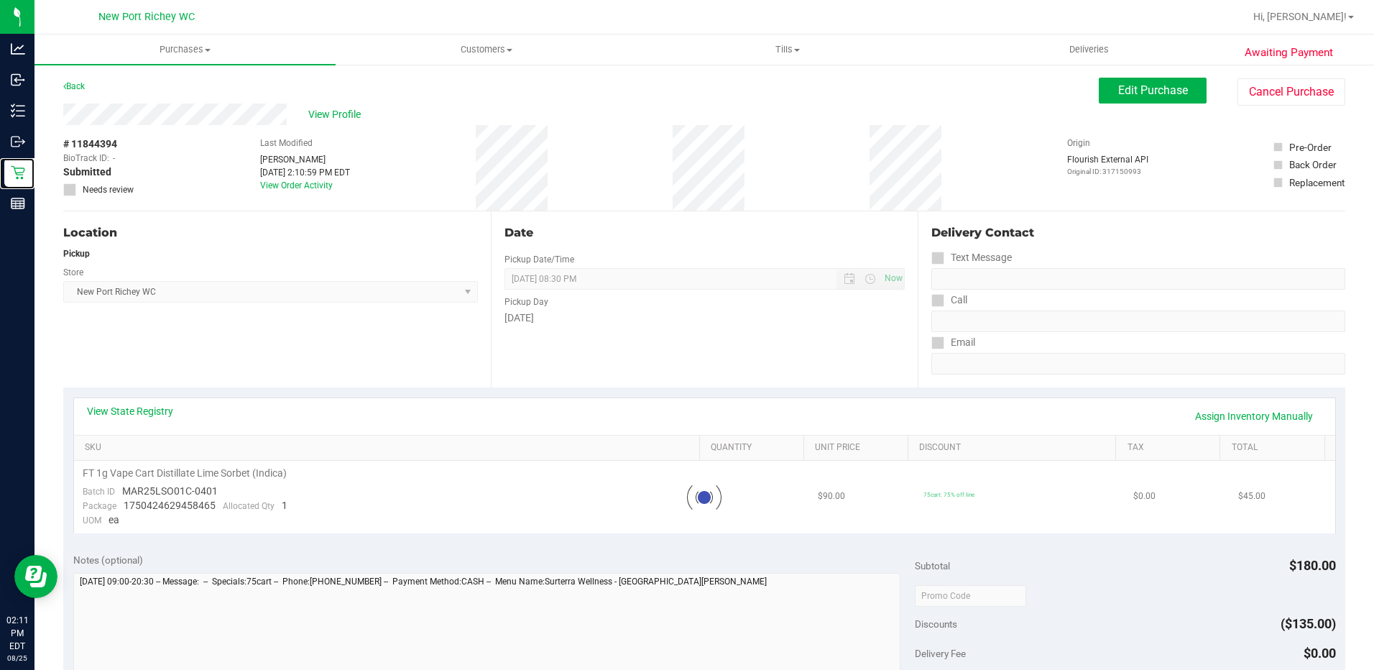
click at [14, 171] on icon at bounding box center [18, 172] width 14 height 14
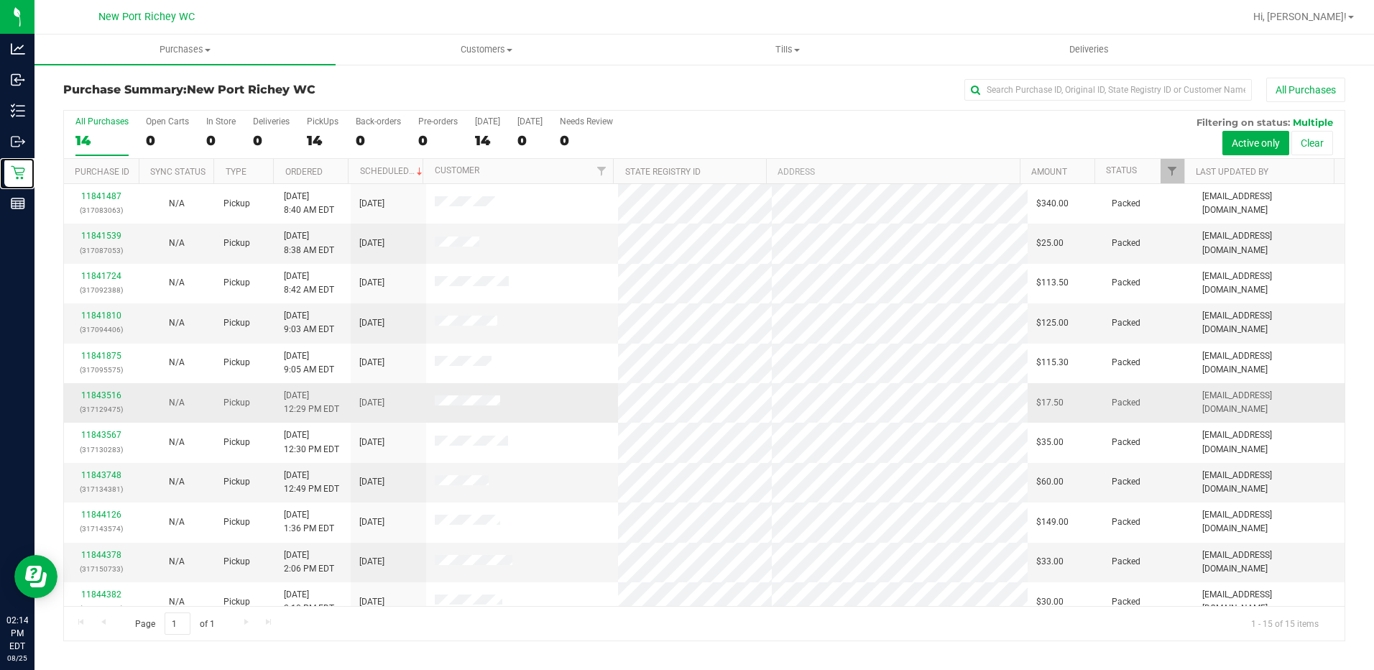
scroll to position [175, 0]
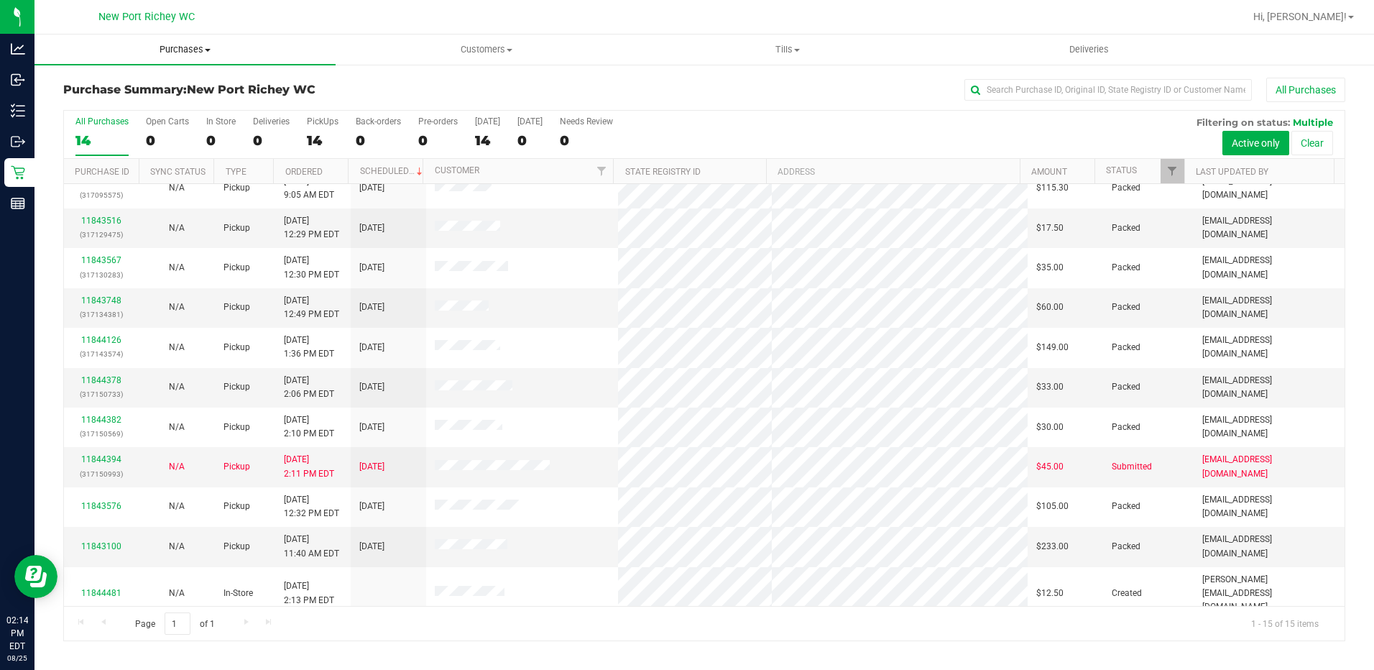
click at [193, 50] on span "Purchases" at bounding box center [184, 49] width 301 height 13
click at [182, 109] on li "Fulfillment" at bounding box center [184, 104] width 301 height 17
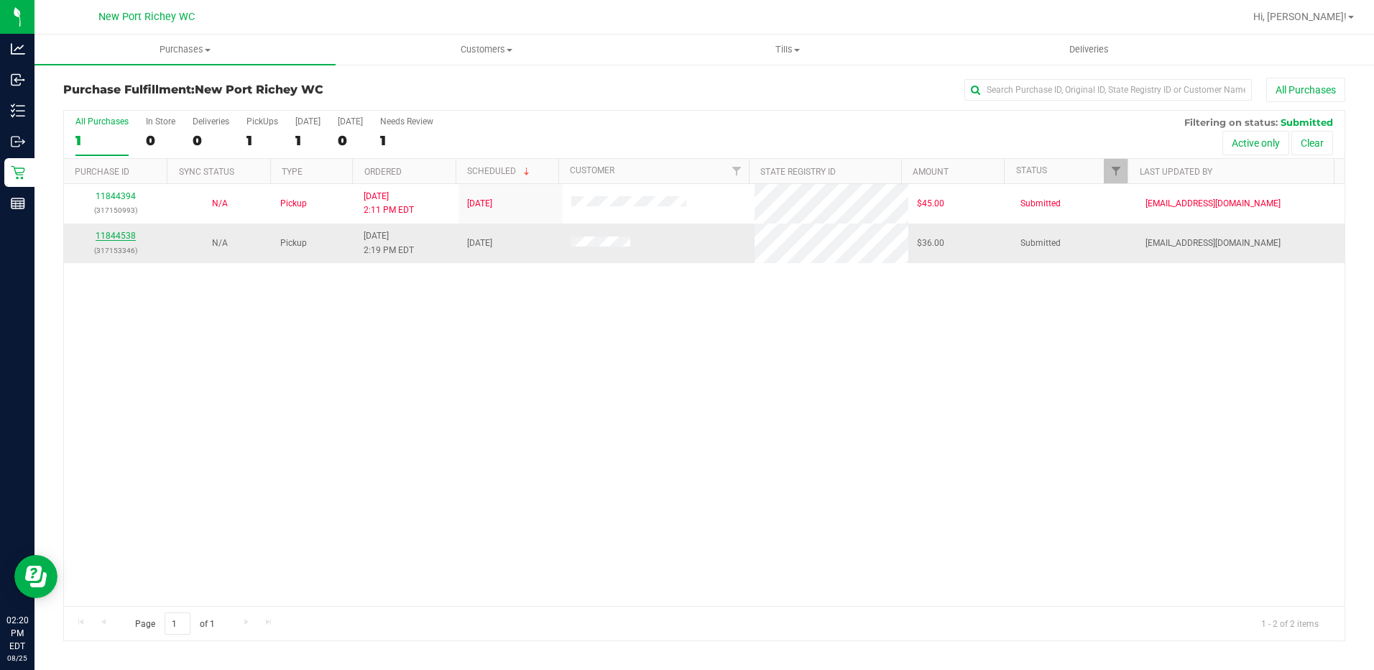
click at [131, 235] on link "11844538" at bounding box center [116, 236] width 40 height 10
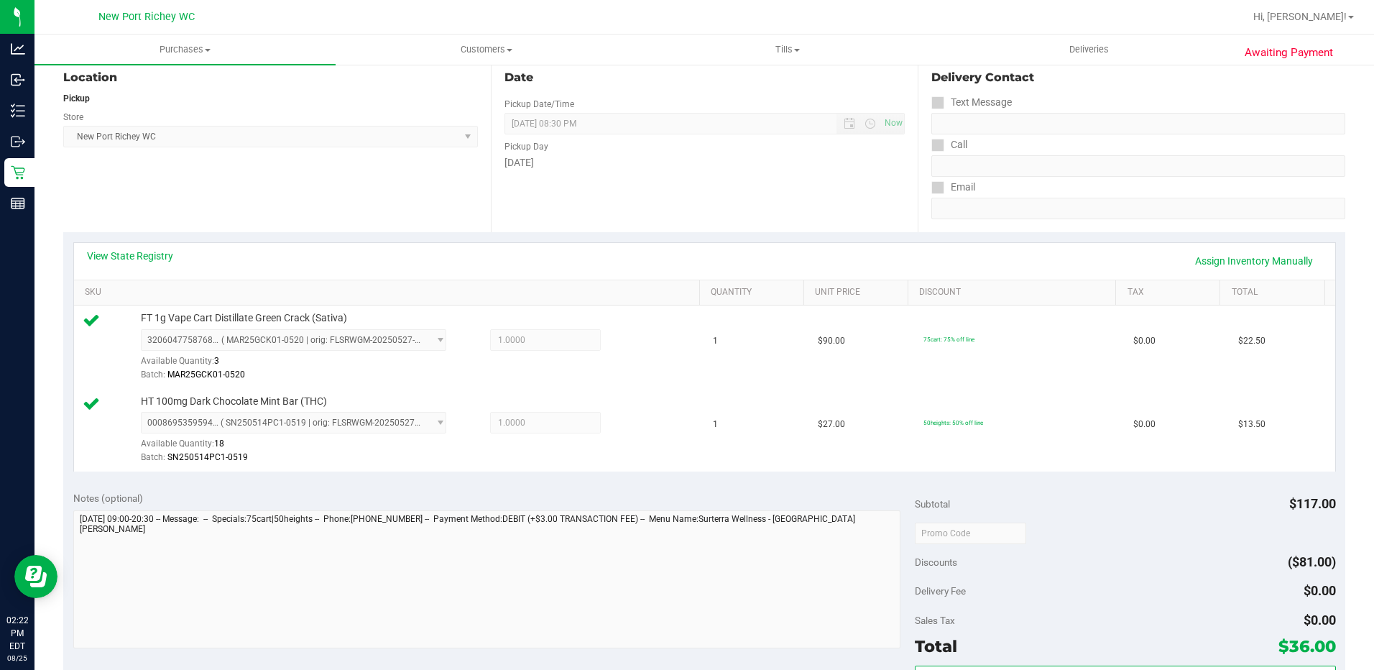
scroll to position [287, 0]
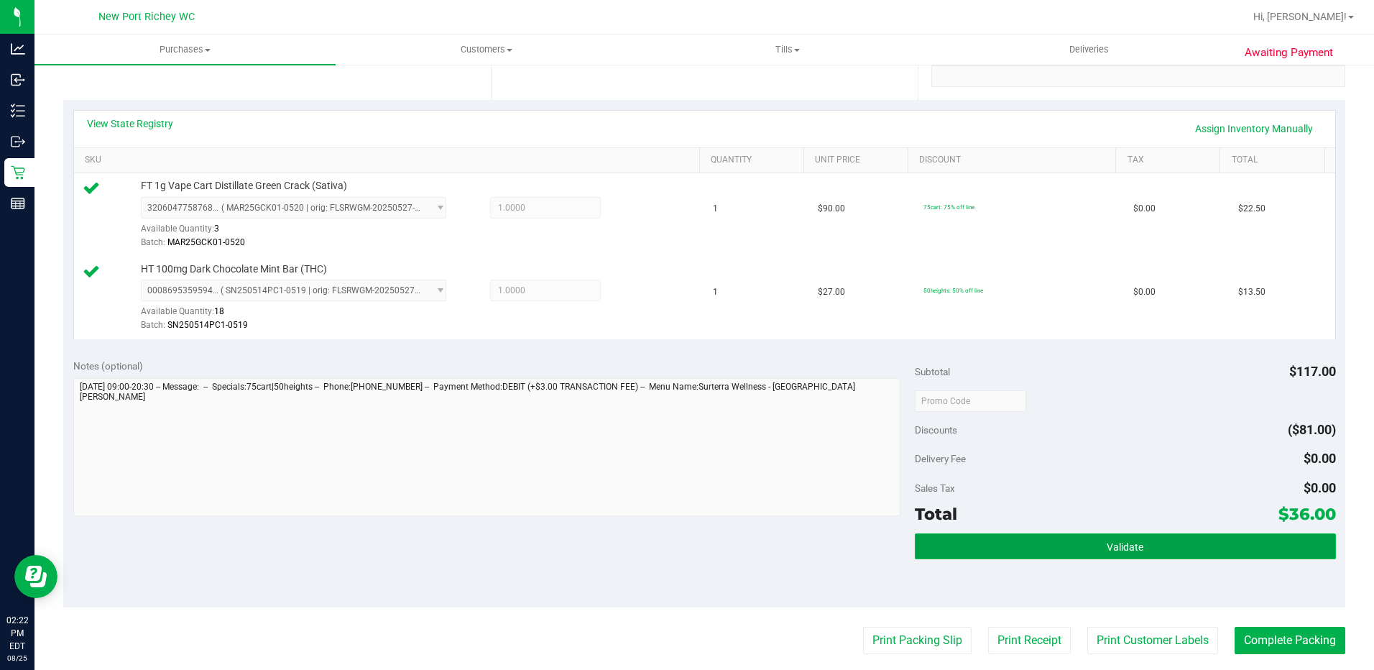
click at [1135, 547] on button "Validate" at bounding box center [1124, 546] width 421 height 26
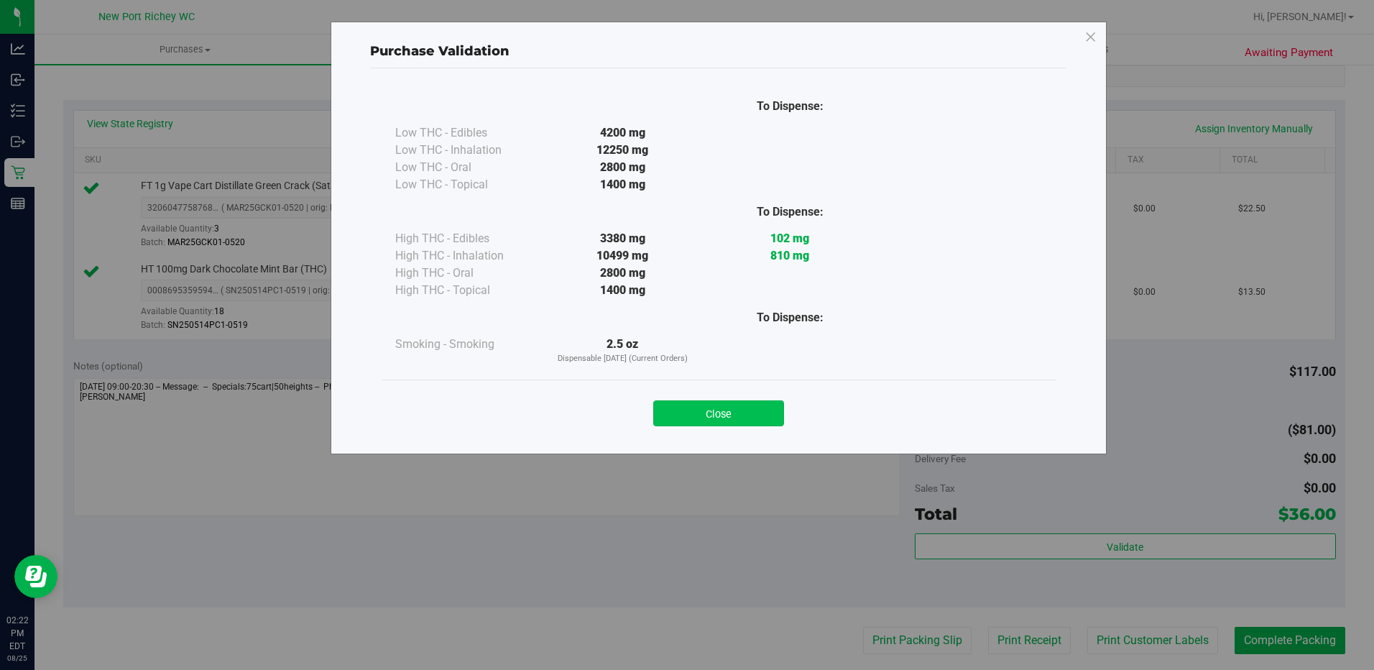
click at [710, 400] on button "Close" at bounding box center [718, 413] width 131 height 26
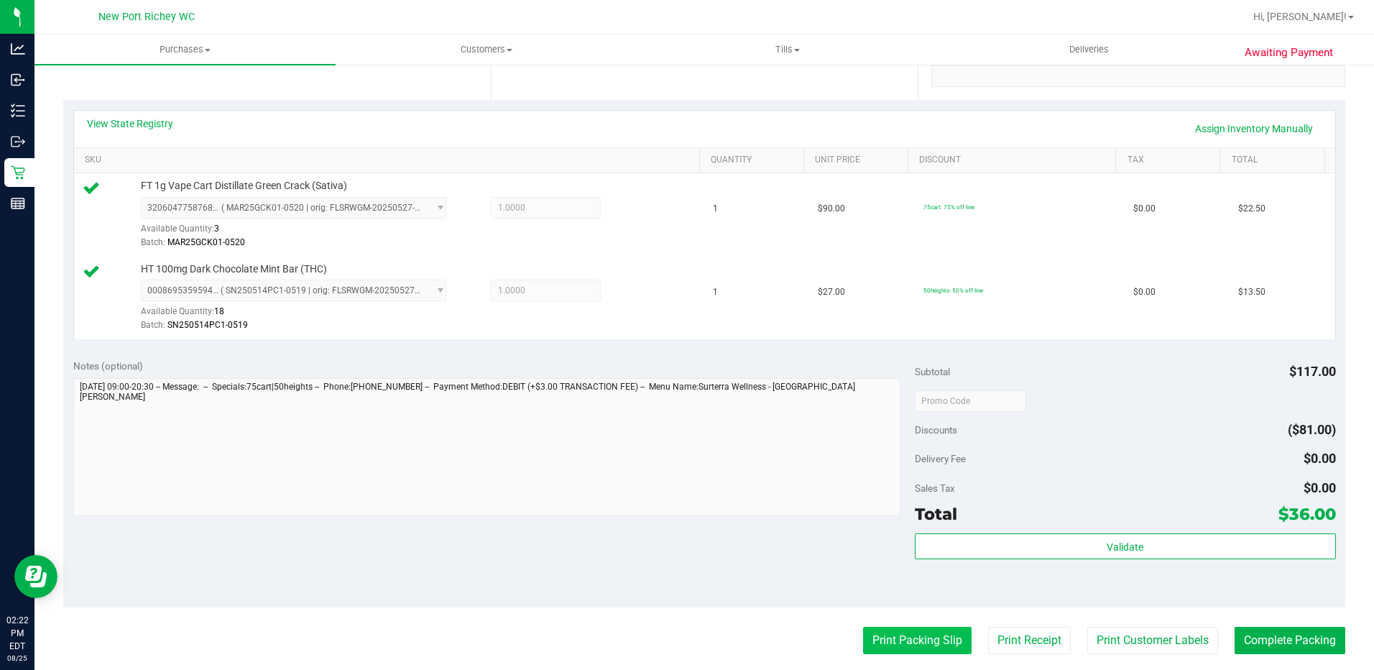
click at [908, 649] on button "Print Packing Slip" at bounding box center [917, 639] width 108 height 27
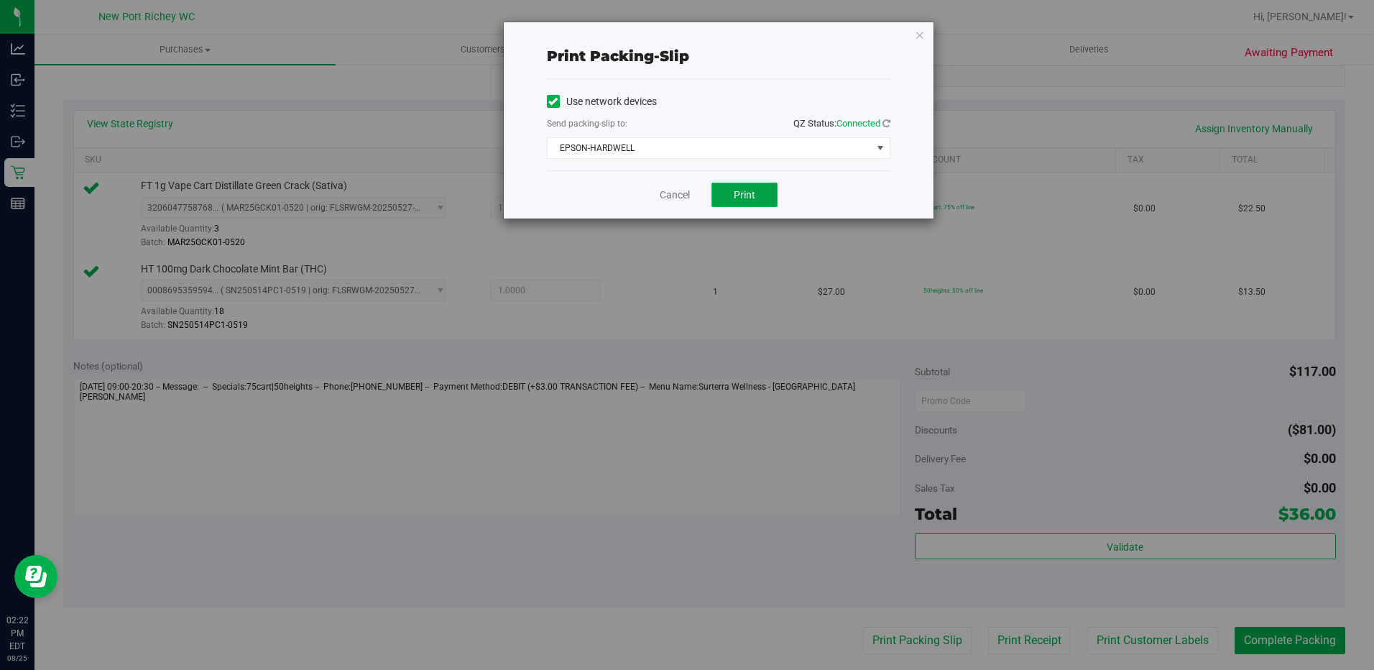
click at [757, 186] on button "Print" at bounding box center [744, 194] width 66 height 24
click at [921, 38] on icon "button" at bounding box center [919, 34] width 10 height 17
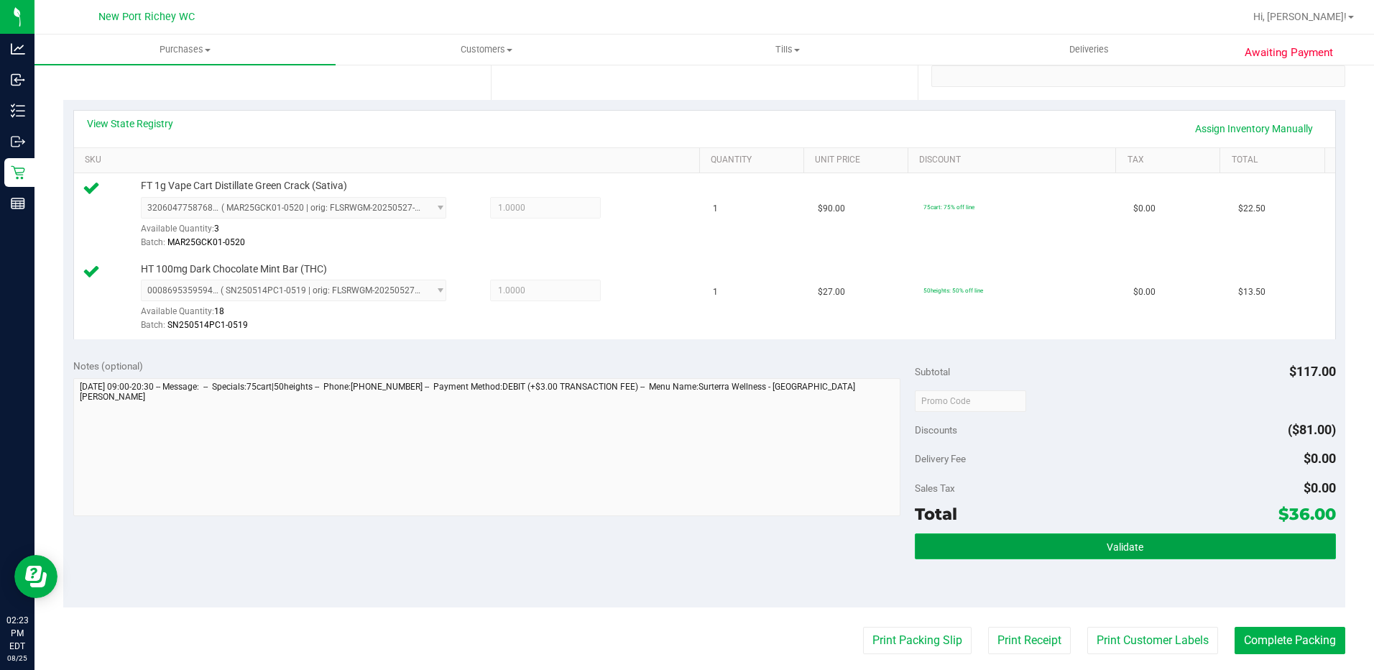
click at [927, 533] on button "Validate" at bounding box center [1124, 546] width 421 height 26
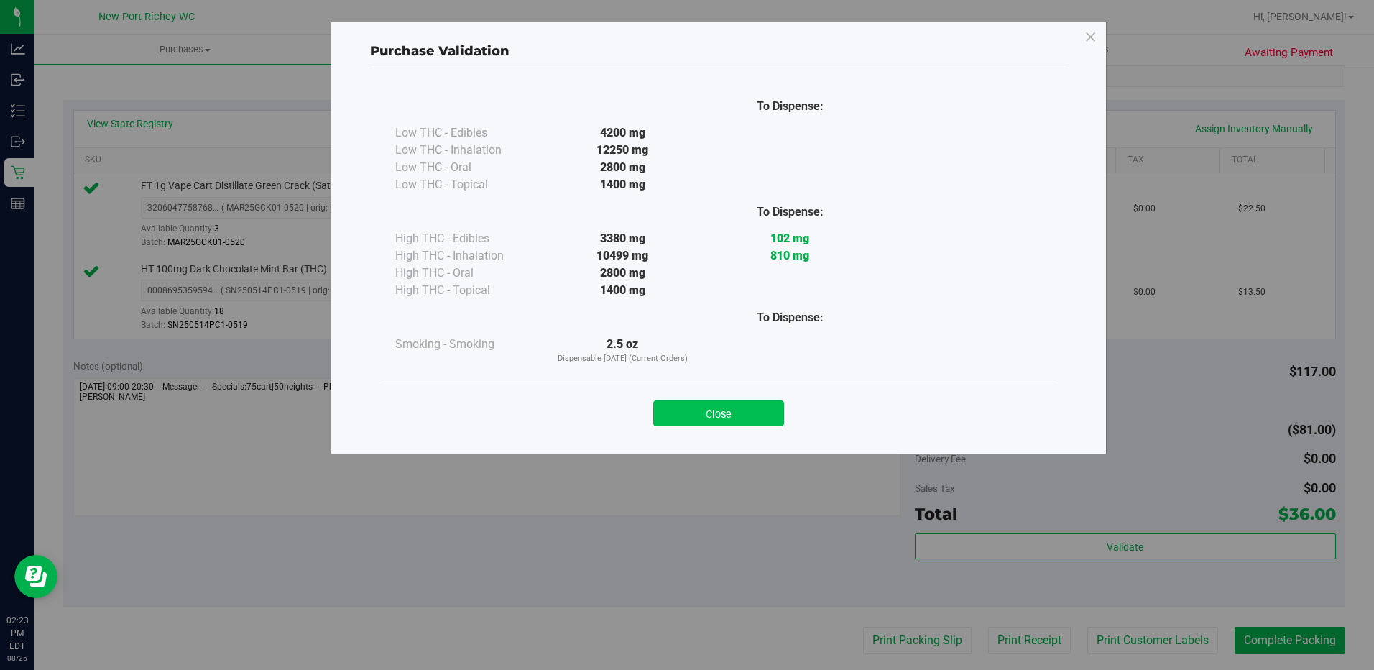
click at [741, 401] on button "Close" at bounding box center [718, 413] width 131 height 26
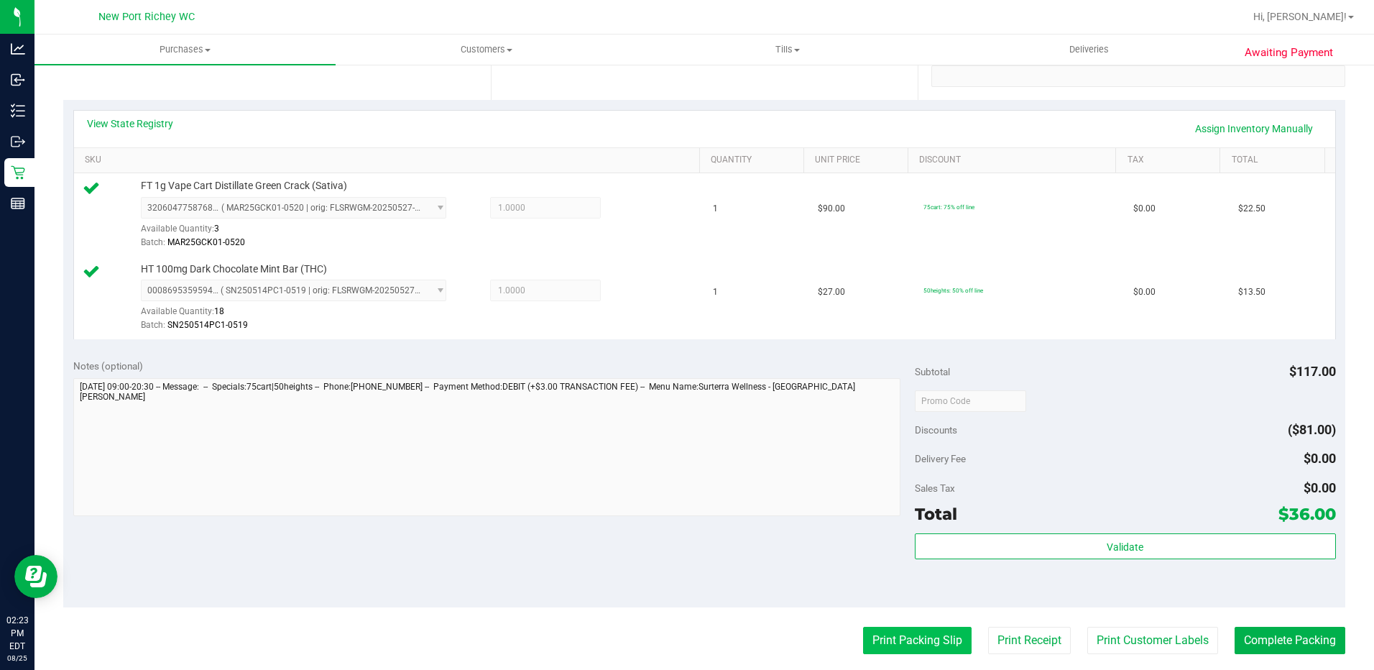
click at [899, 644] on button "Print Packing Slip" at bounding box center [917, 639] width 108 height 27
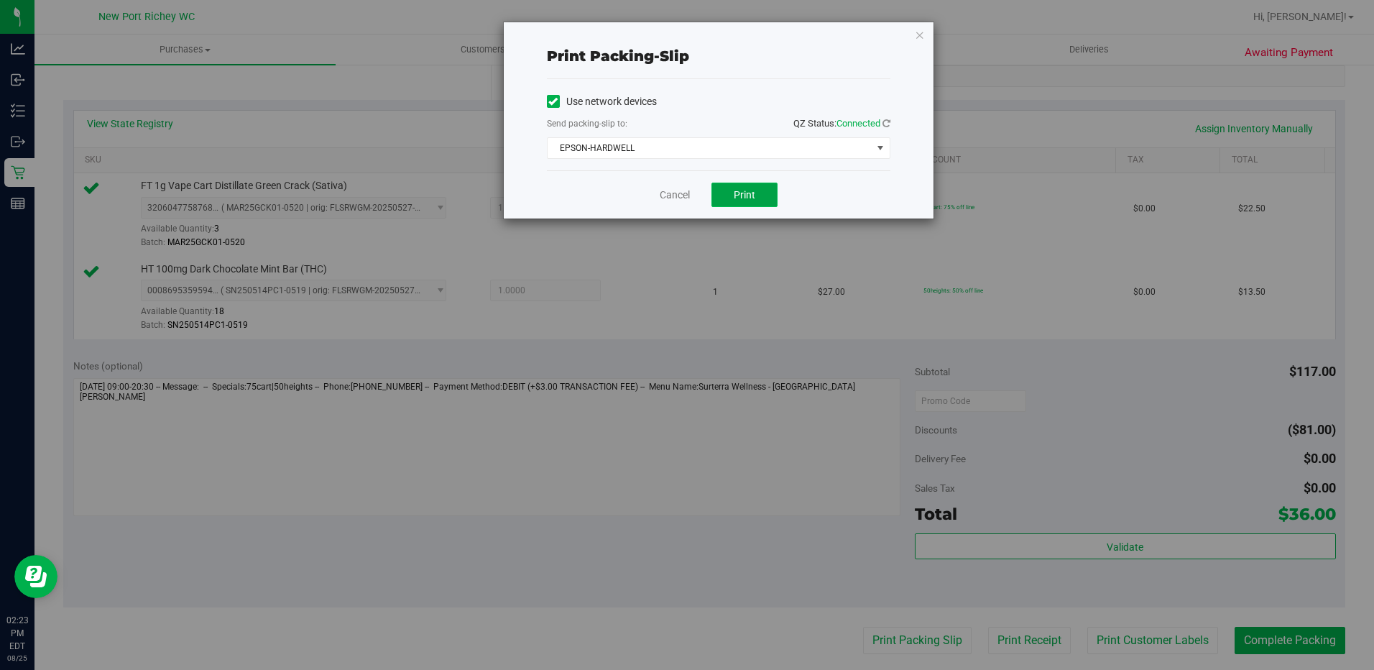
click at [756, 199] on button "Print" at bounding box center [744, 194] width 66 height 24
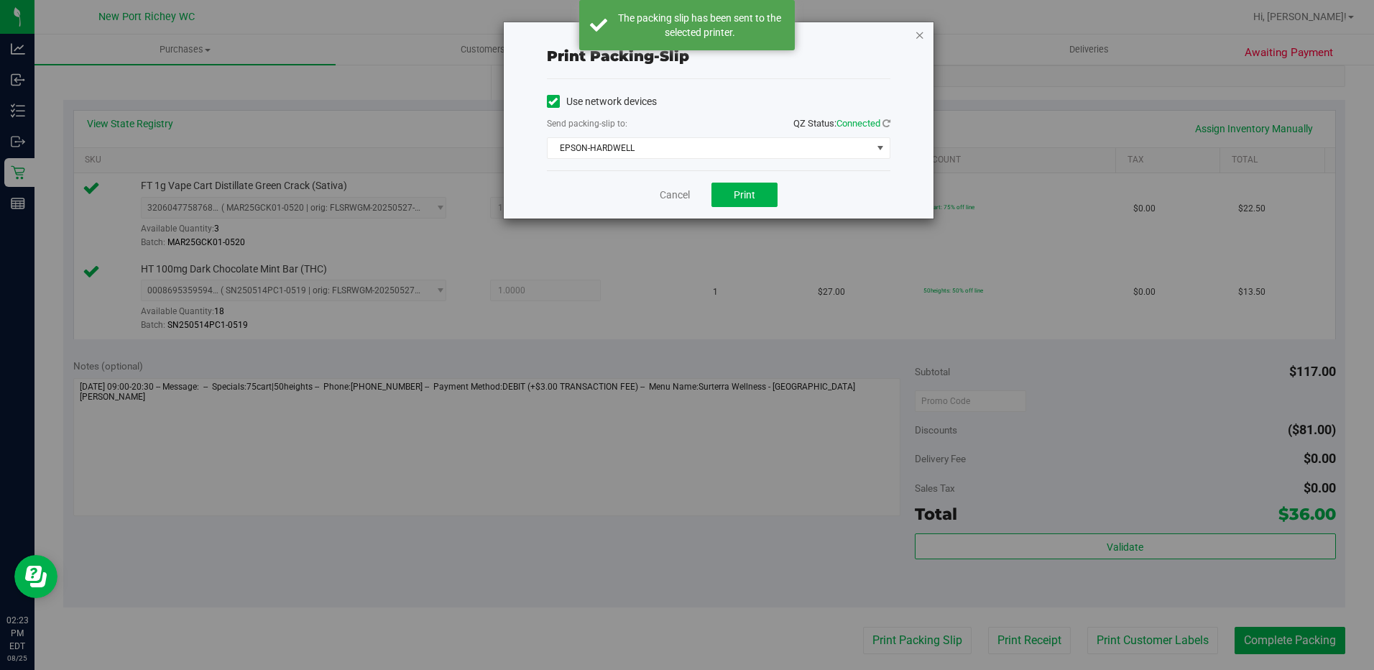
click at [923, 37] on icon "button" at bounding box center [919, 34] width 10 height 17
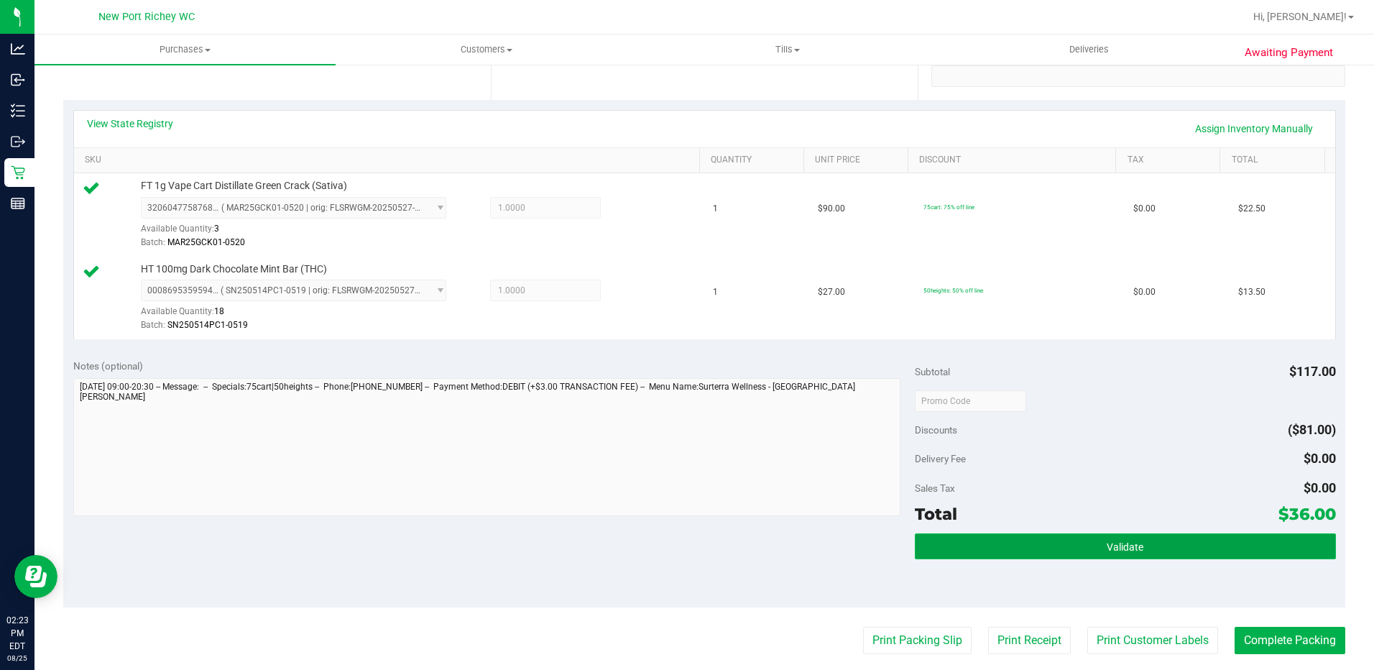
click at [970, 548] on button "Validate" at bounding box center [1124, 546] width 421 height 26
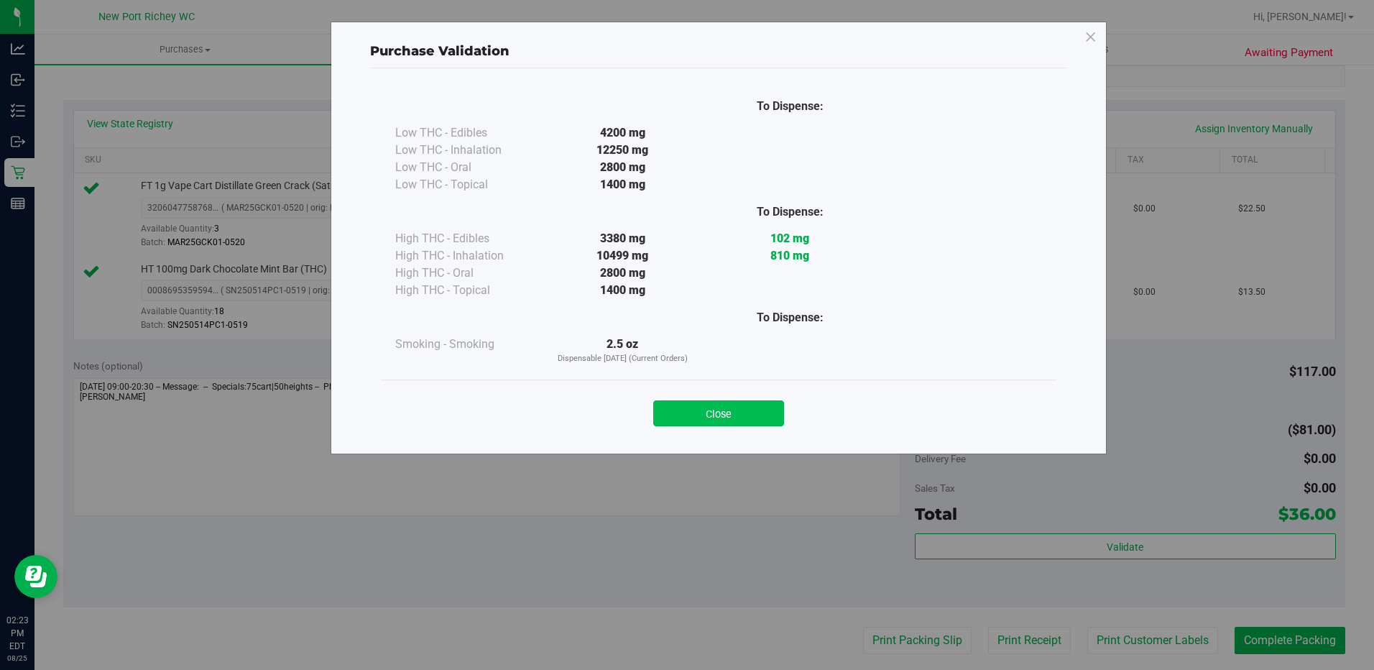
click at [772, 405] on button "Close" at bounding box center [718, 413] width 131 height 26
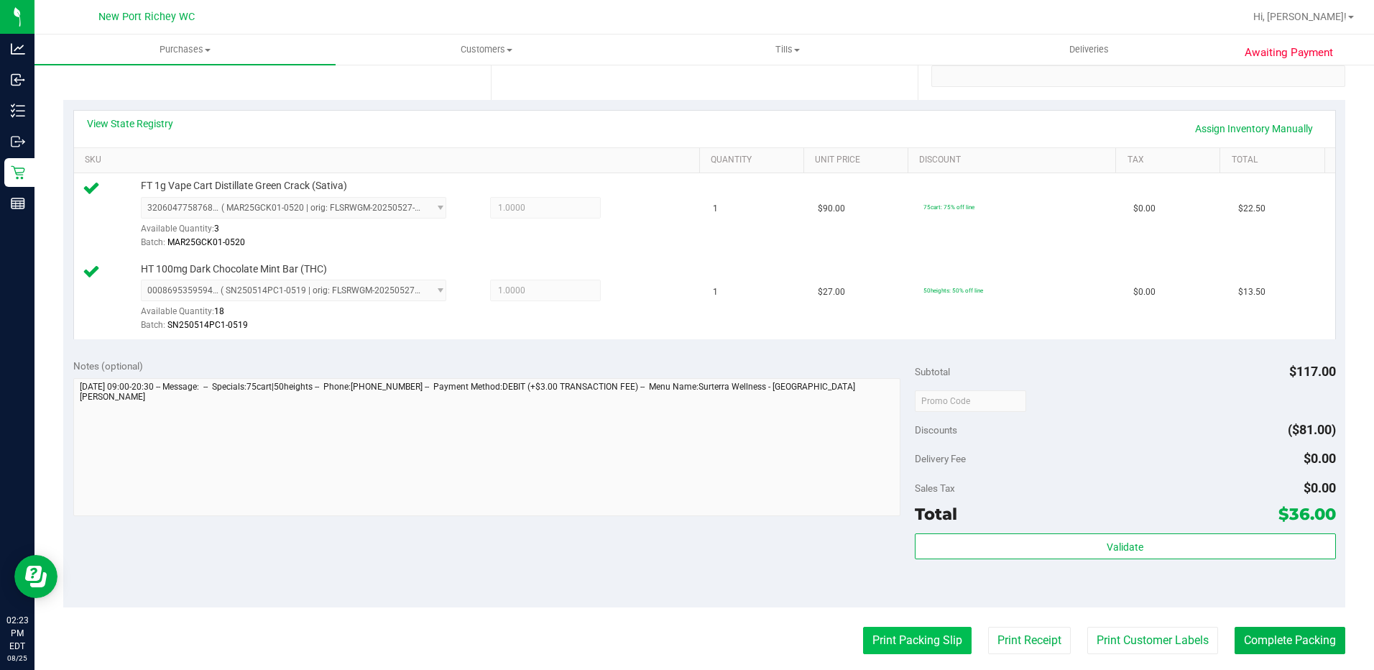
click at [892, 641] on button "Print Packing Slip" at bounding box center [917, 639] width 108 height 27
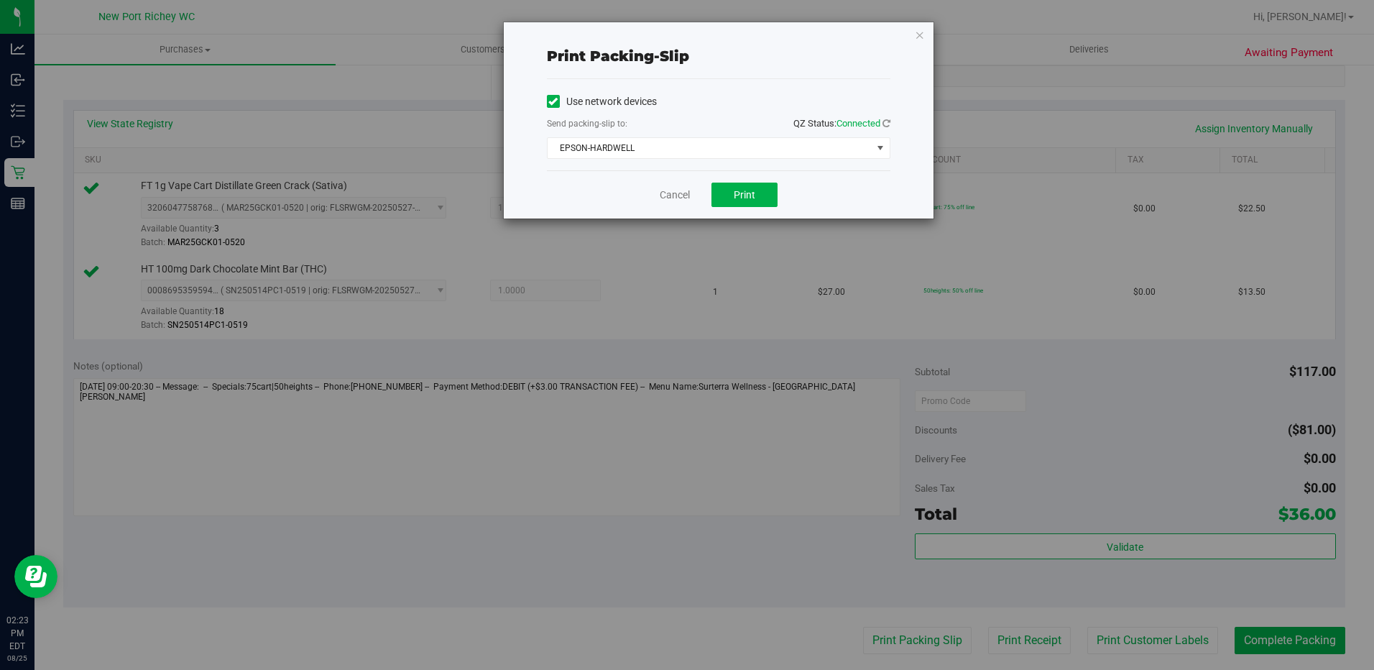
click at [913, 30] on div "Print packing-slip Use network devices Send packing-slip to: QZ Status: Connect…" at bounding box center [719, 120] width 430 height 196
click at [919, 27] on icon "button" at bounding box center [919, 34] width 10 height 17
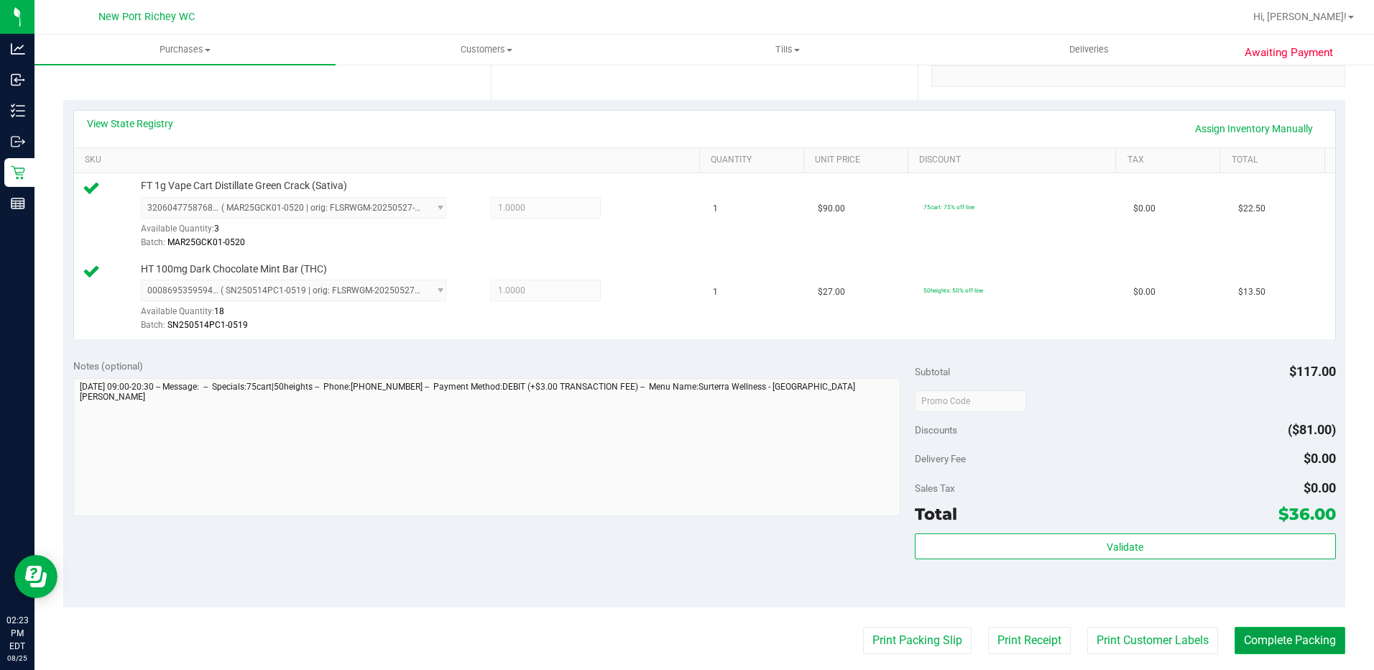
click at [1262, 642] on button "Complete Packing" at bounding box center [1289, 639] width 111 height 27
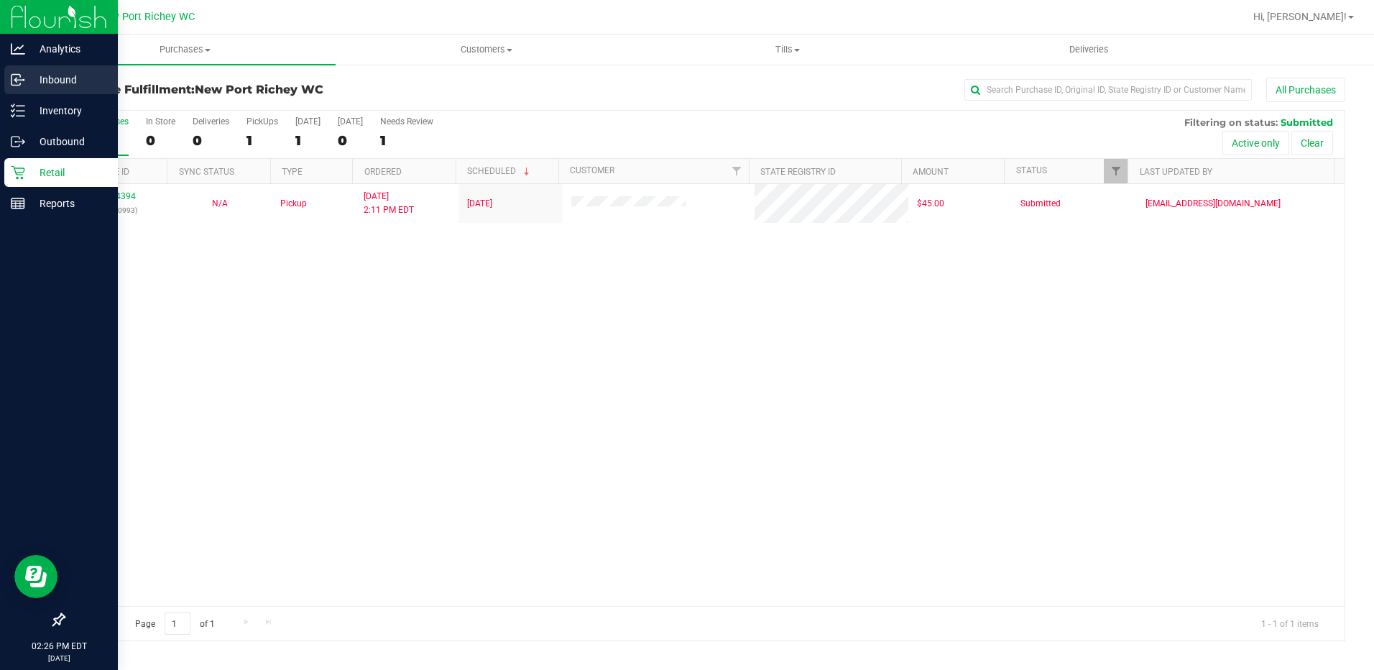
click at [10, 78] on div "Inbound" at bounding box center [61, 79] width 114 height 29
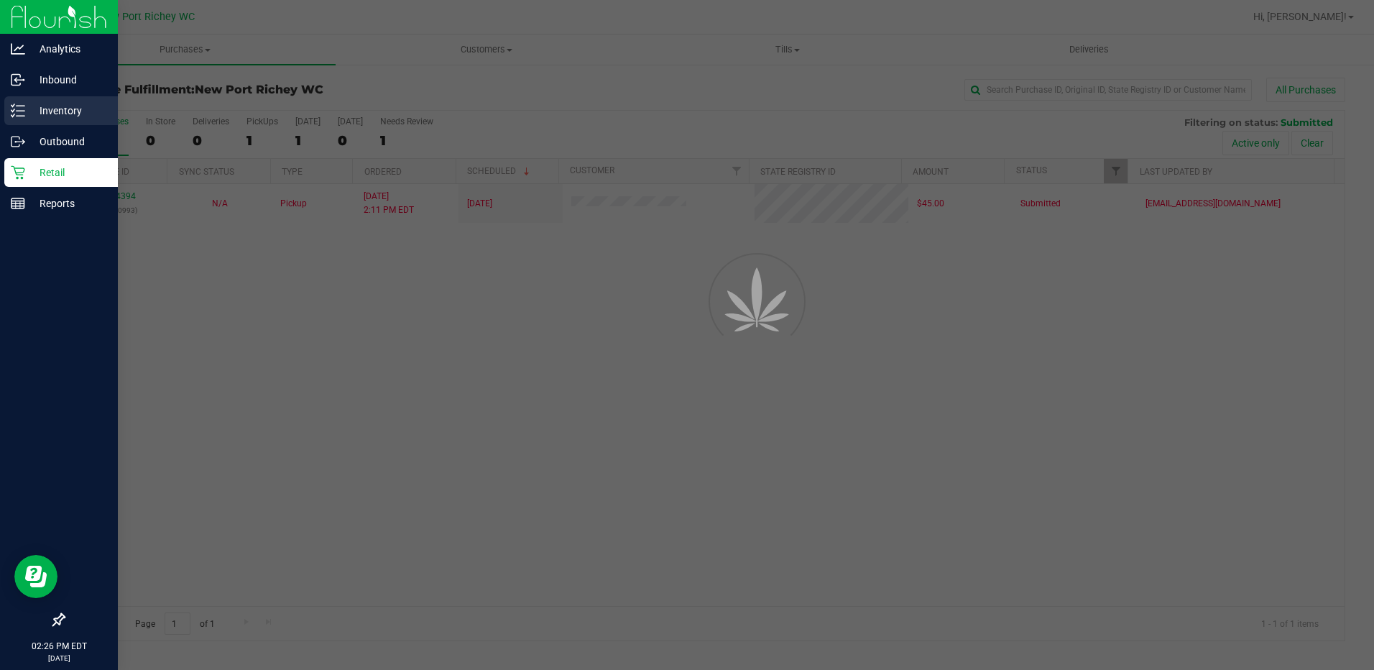
click at [31, 119] on p "Inventory" at bounding box center [68, 110] width 86 height 17
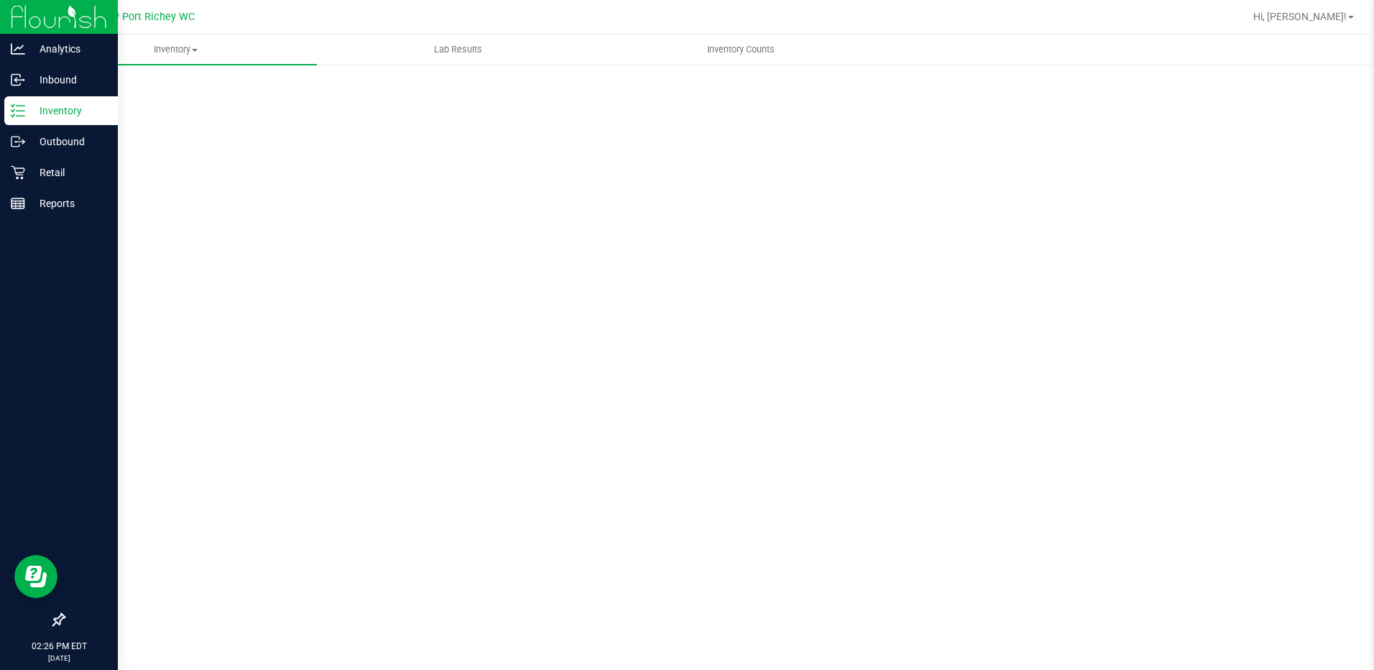
click at [35, 115] on p "Inventory" at bounding box center [68, 110] width 86 height 17
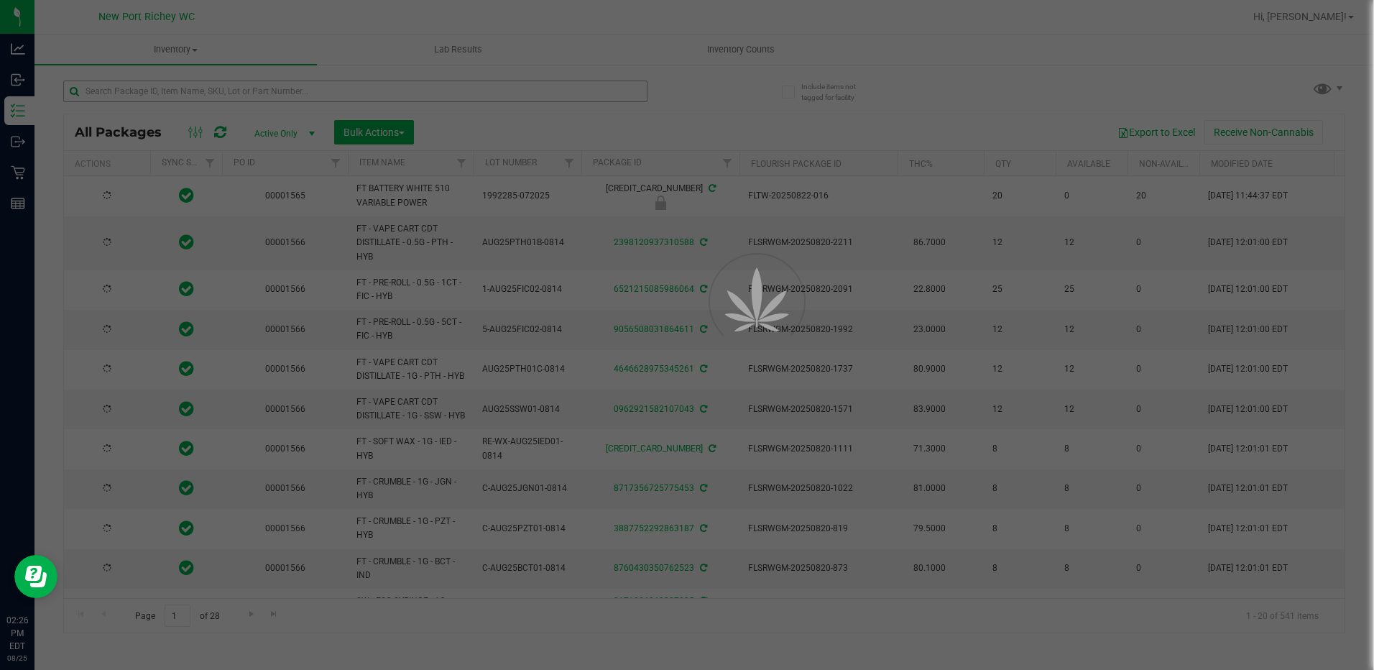
type input "2026-08-12"
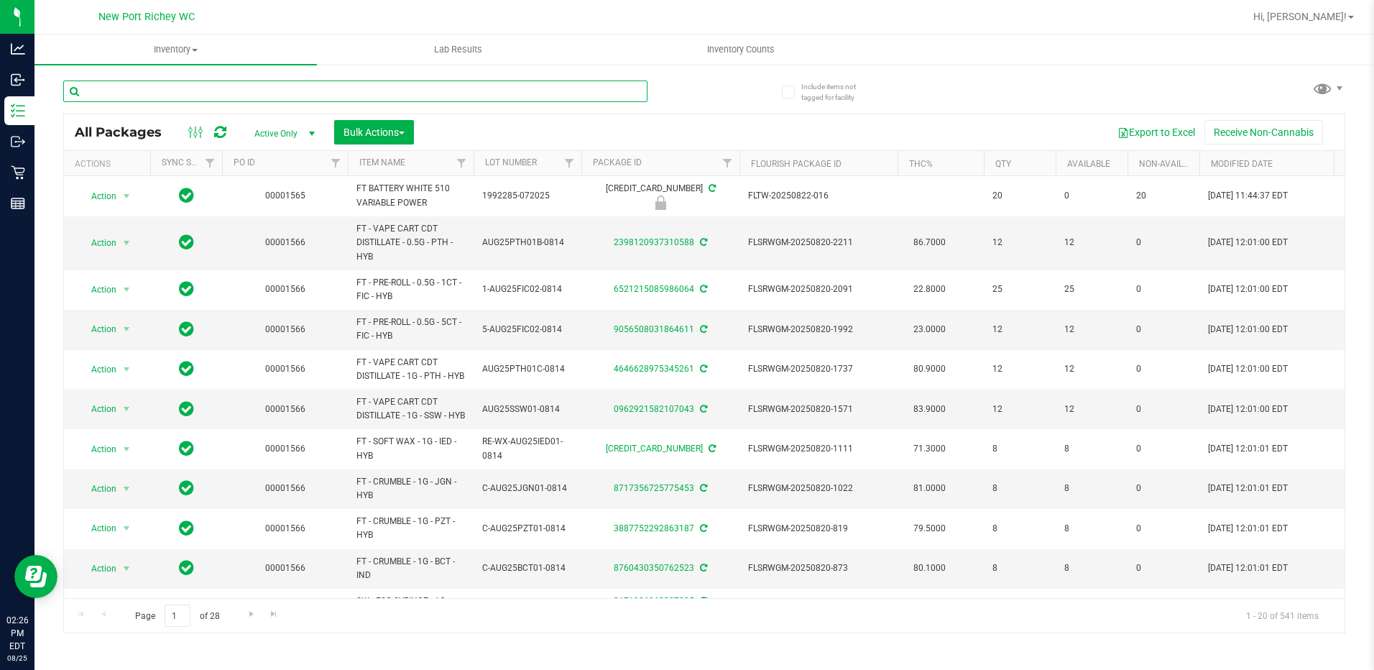
drag, startPoint x: 209, startPoint y: 87, endPoint x: 218, endPoint y: 88, distance: 8.7
click at [213, 86] on input "text" at bounding box center [355, 91] width 584 height 22
type input "SN250619DC1-0630"
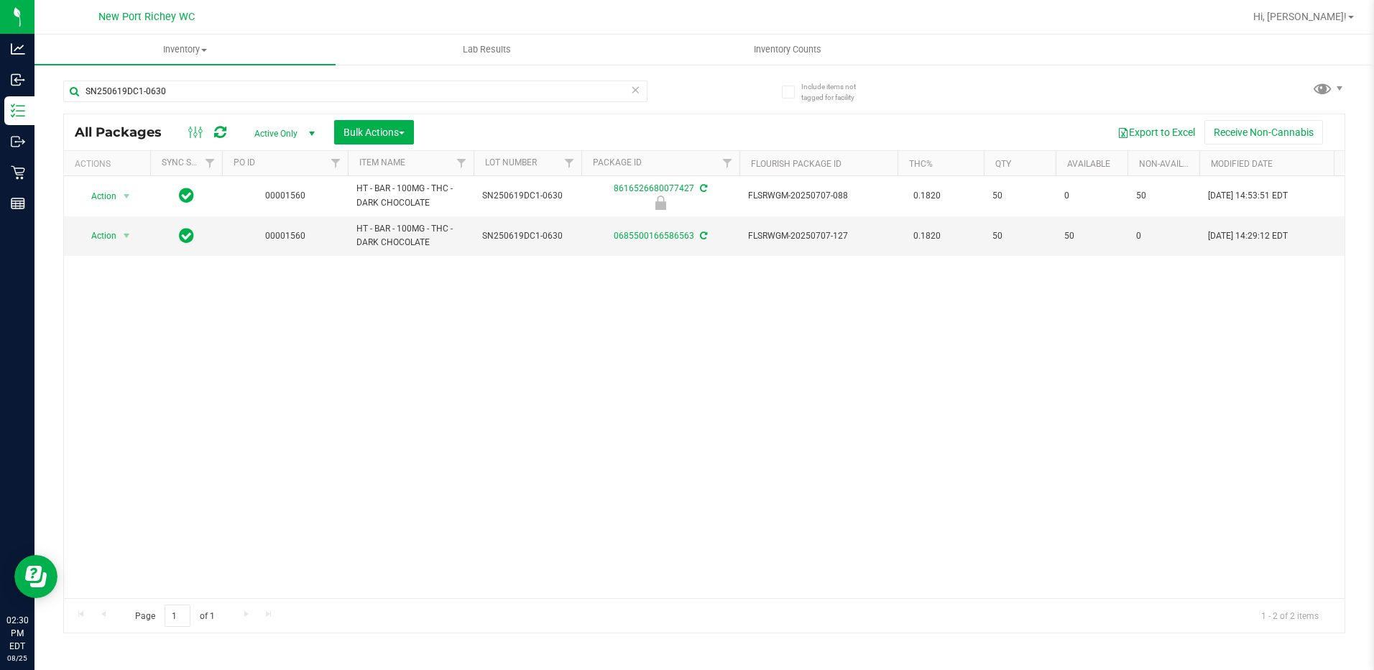
click at [310, 129] on span "select" at bounding box center [311, 133] width 11 height 11
click at [269, 221] on li "All" at bounding box center [281, 221] width 78 height 22
click at [310, 136] on span "select" at bounding box center [311, 133] width 11 height 11
click at [276, 152] on li "Active Only" at bounding box center [281, 157] width 78 height 22
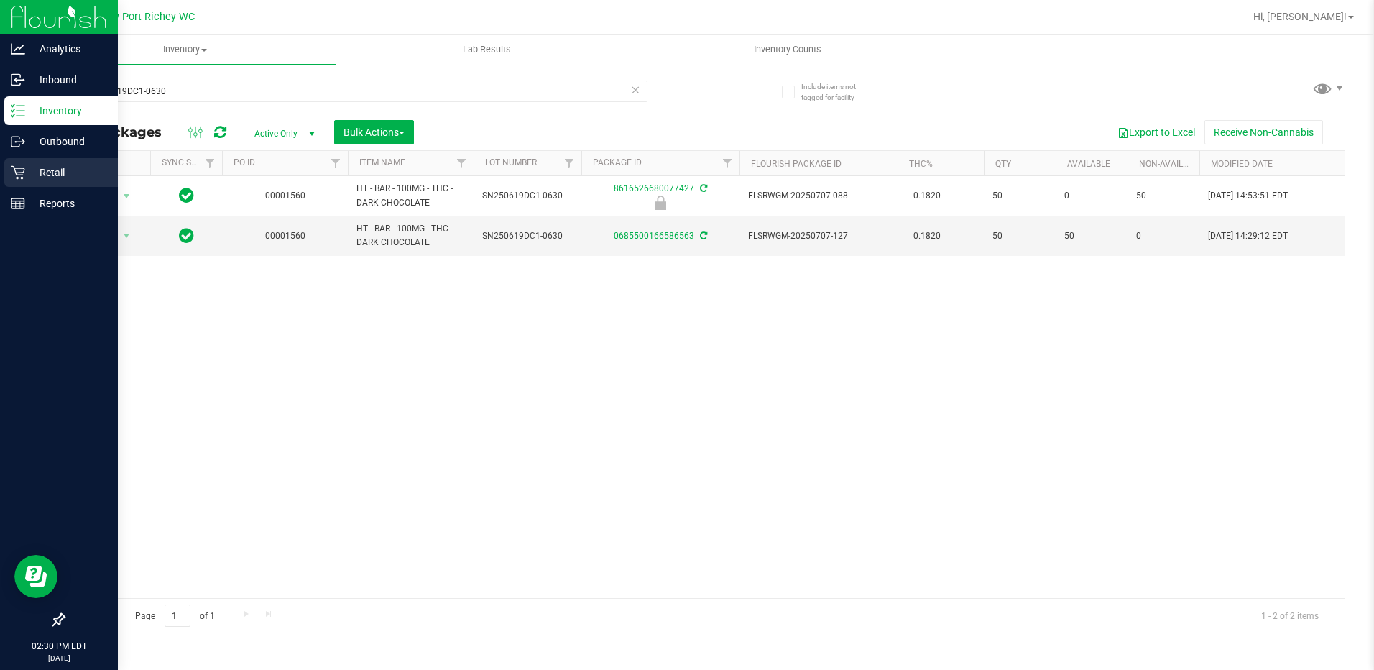
click at [55, 170] on p "Retail" at bounding box center [68, 172] width 86 height 17
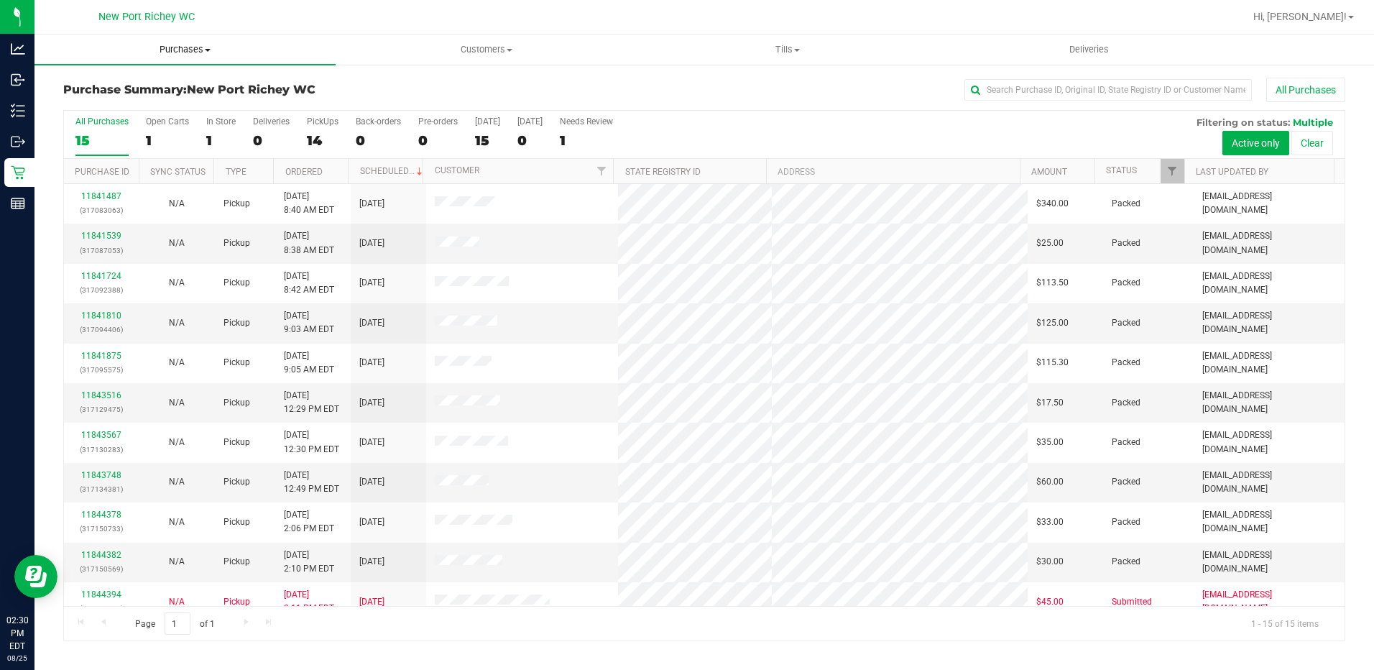
click at [208, 49] on span at bounding box center [208, 50] width 6 height 3
click at [123, 109] on li "Fulfillment" at bounding box center [184, 104] width 301 height 17
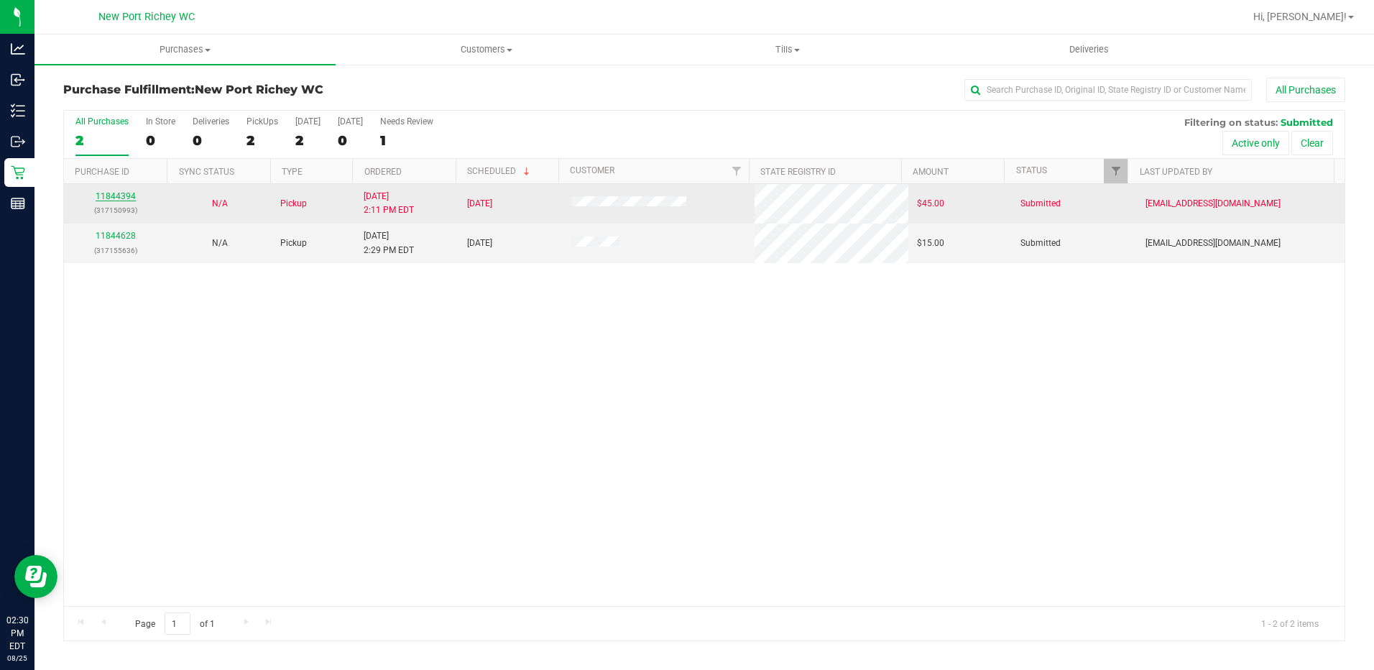
click at [124, 193] on link "11844394" at bounding box center [116, 196] width 40 height 10
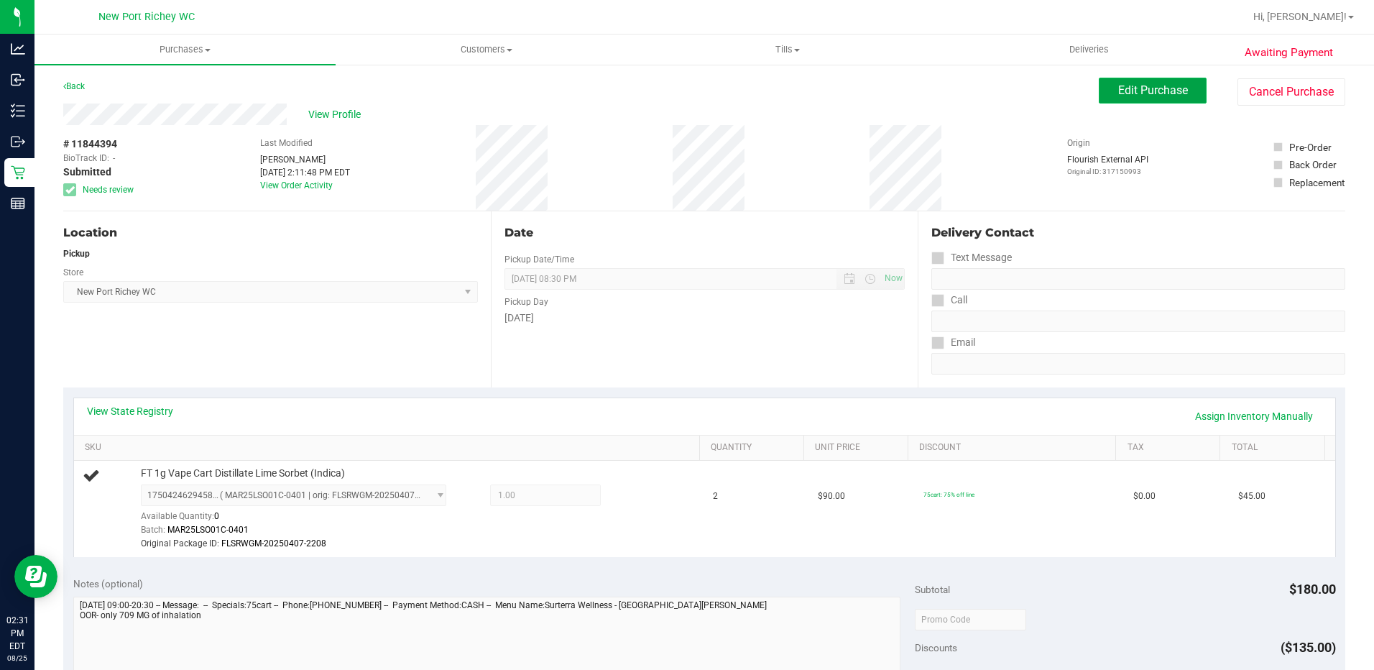
click at [1118, 85] on span "Edit Purchase" at bounding box center [1153, 90] width 70 height 14
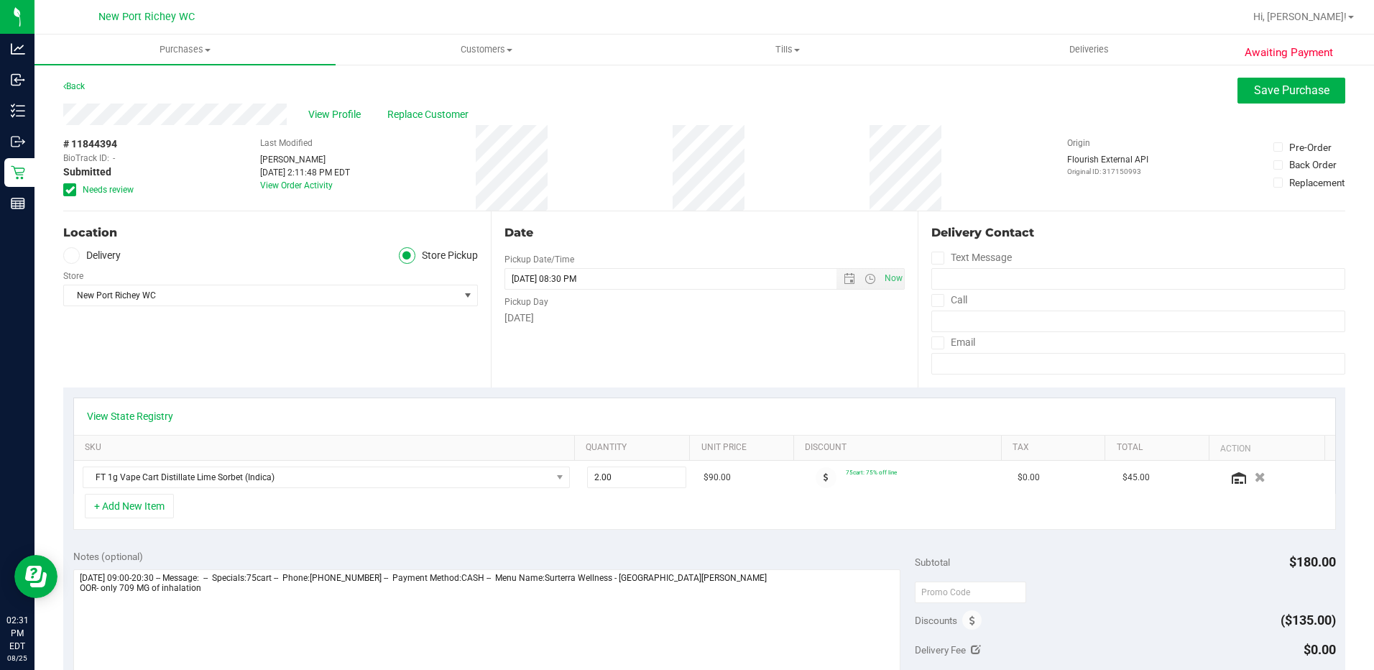
click at [457, 371] on div "Location Delivery Store Pickup Store [GEOGRAPHIC_DATA][PERSON_NAME] Select Stor…" at bounding box center [276, 299] width 427 height 176
click at [1254, 474] on icon "button" at bounding box center [1260, 477] width 12 height 11
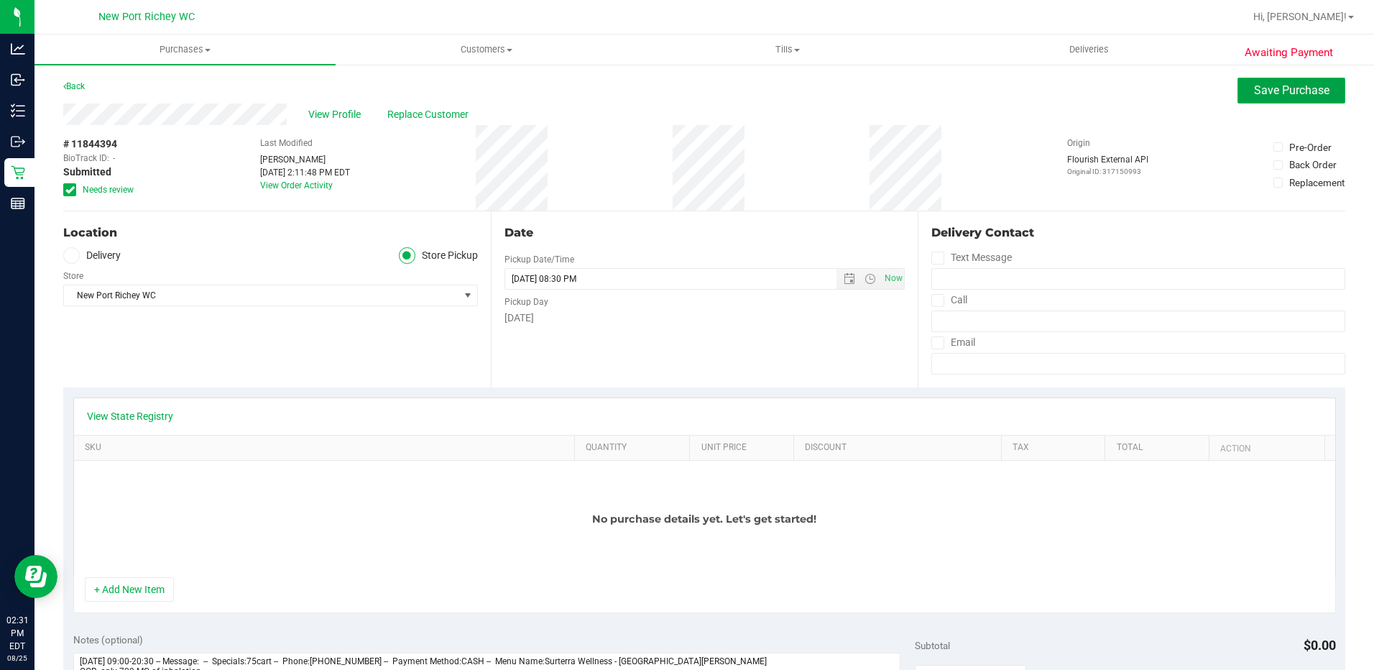
click at [1269, 84] on span "Save Purchase" at bounding box center [1291, 90] width 75 height 14
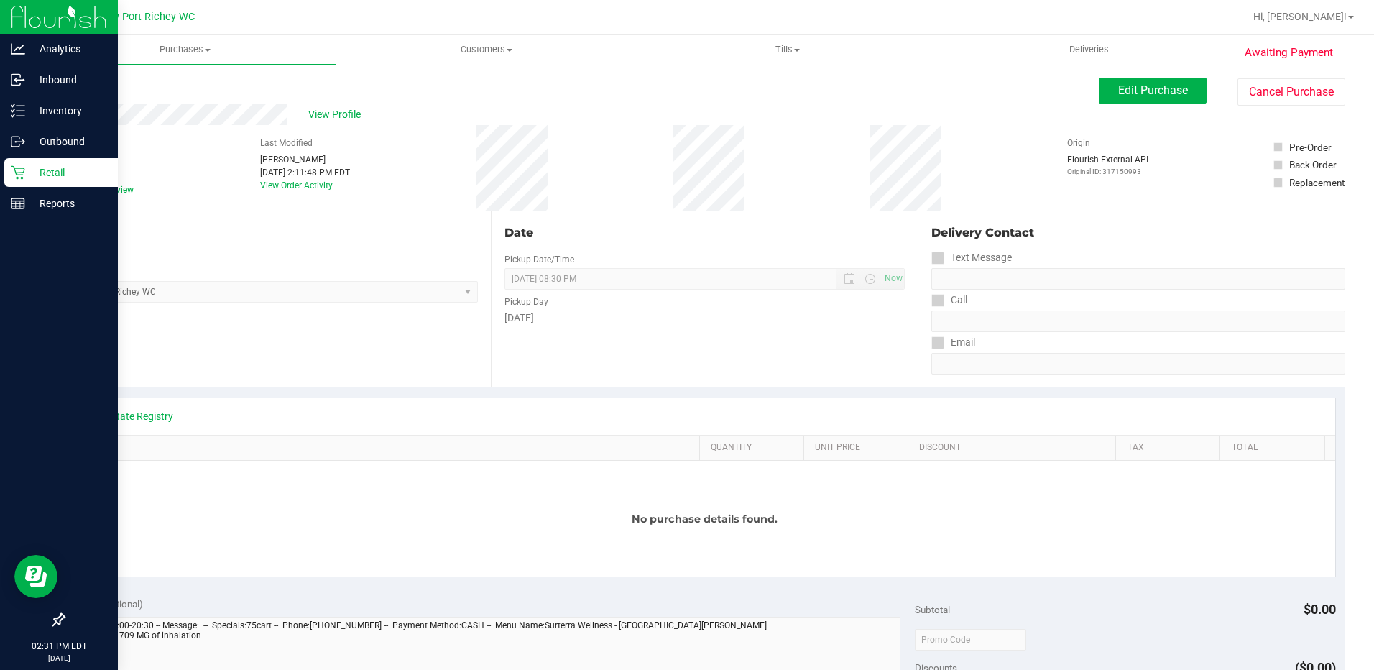
click at [52, 170] on p "Retail" at bounding box center [68, 172] width 86 height 17
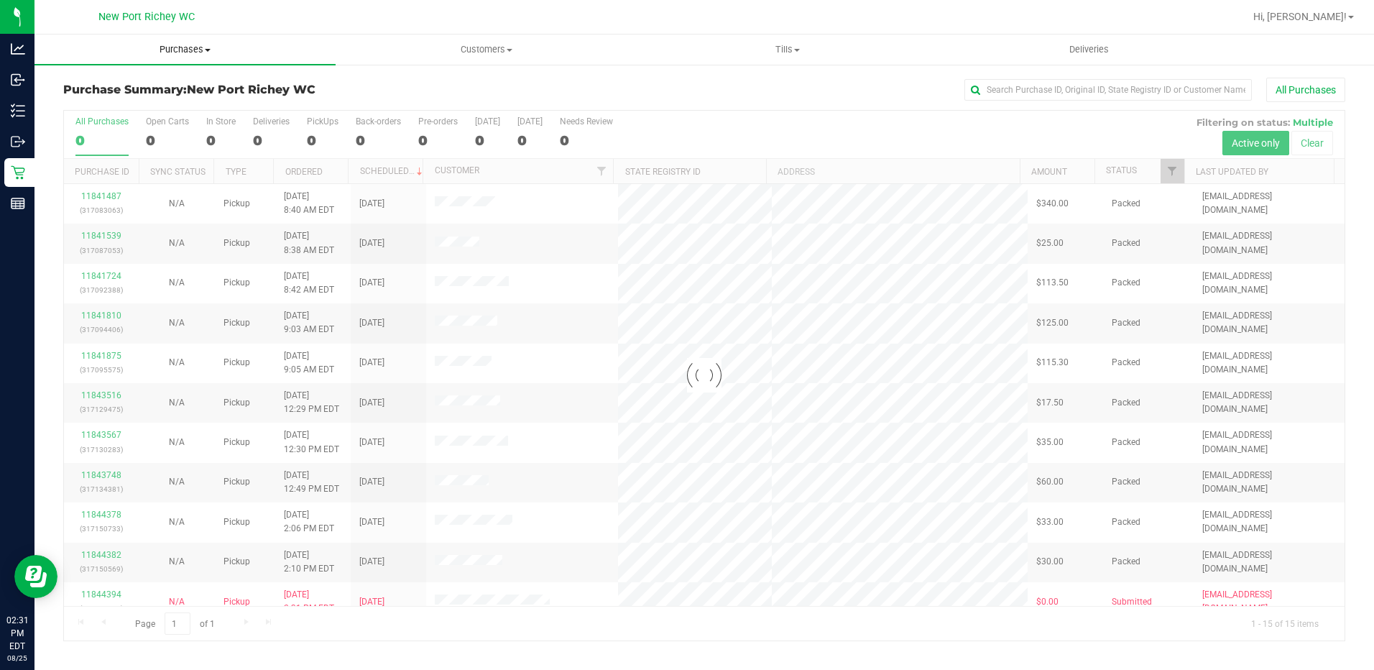
click at [208, 50] on span at bounding box center [208, 50] width 6 height 3
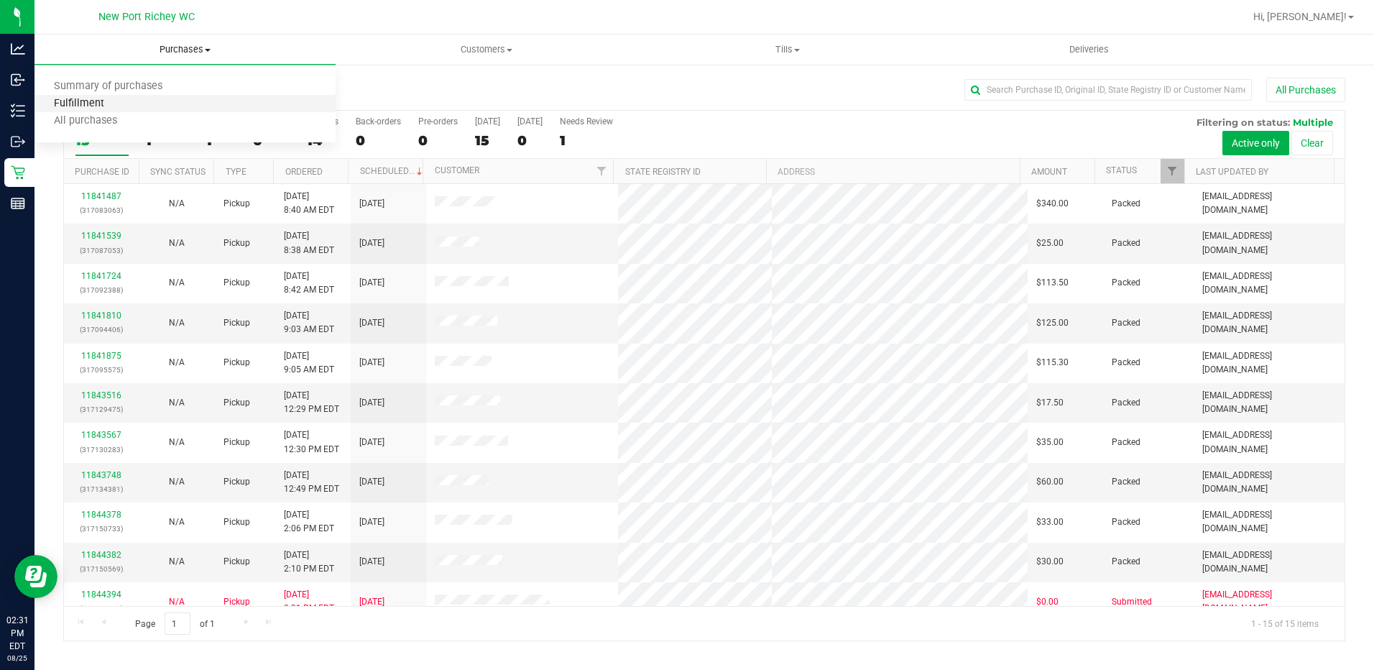
click at [111, 108] on span "Fulfillment" at bounding box center [78, 104] width 89 height 12
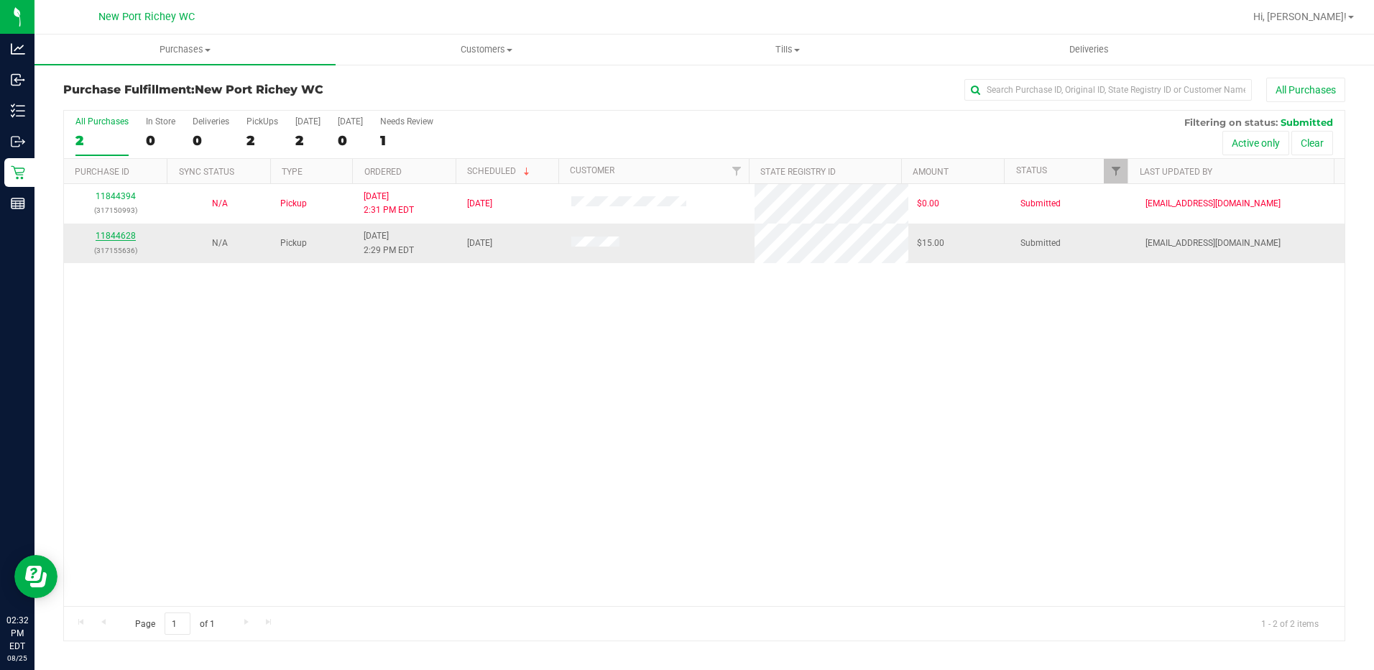
click at [119, 237] on link "11844628" at bounding box center [116, 236] width 40 height 10
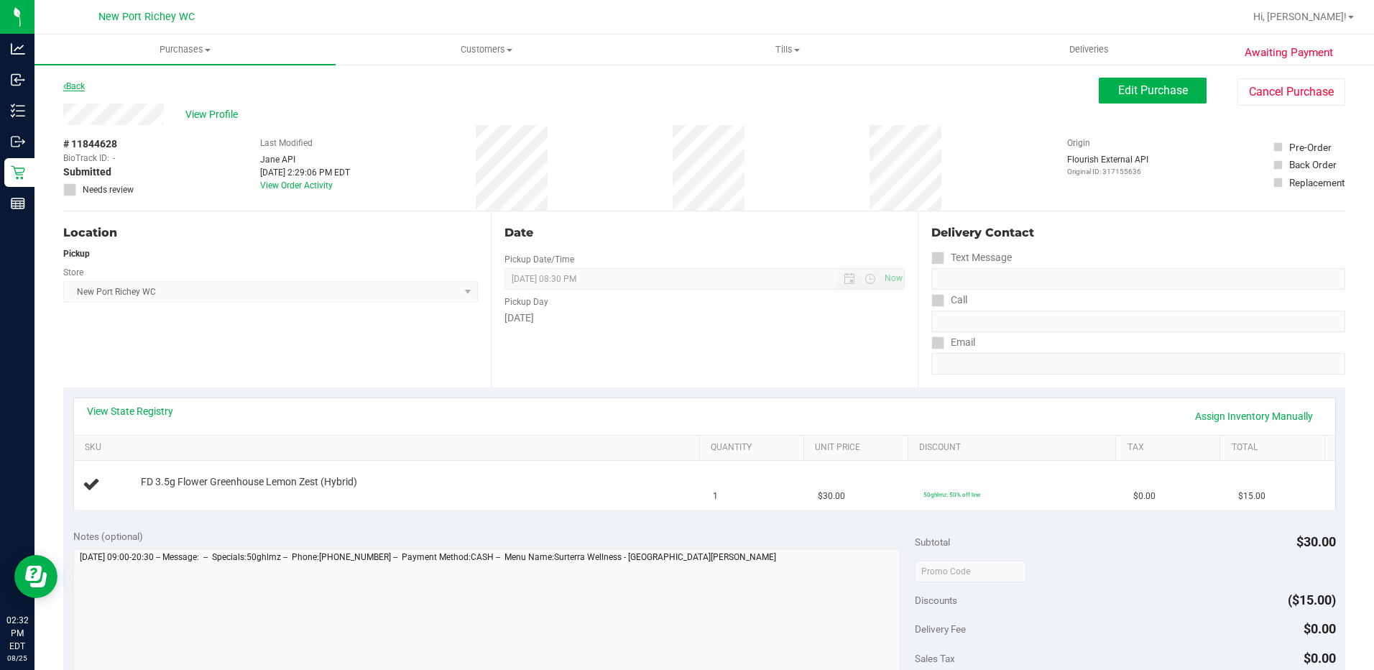
click at [76, 85] on link "Back" at bounding box center [74, 86] width 22 height 10
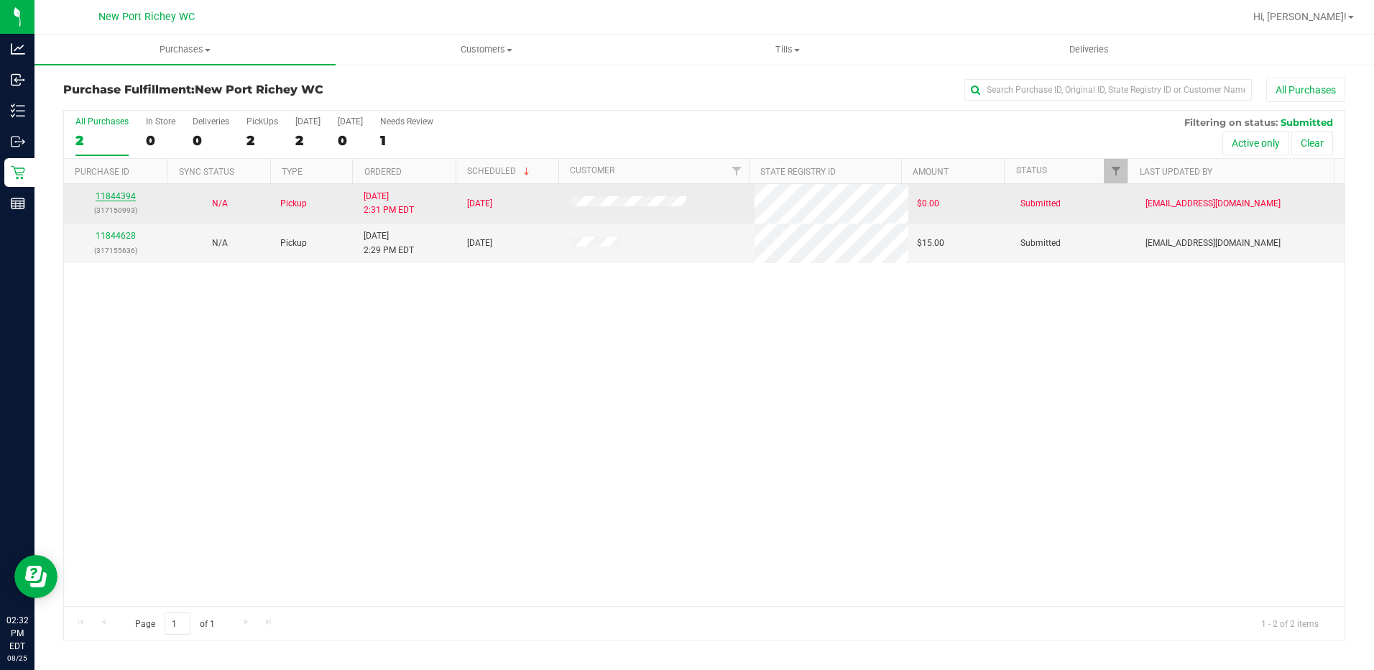
click at [131, 193] on link "11844394" at bounding box center [116, 196] width 40 height 10
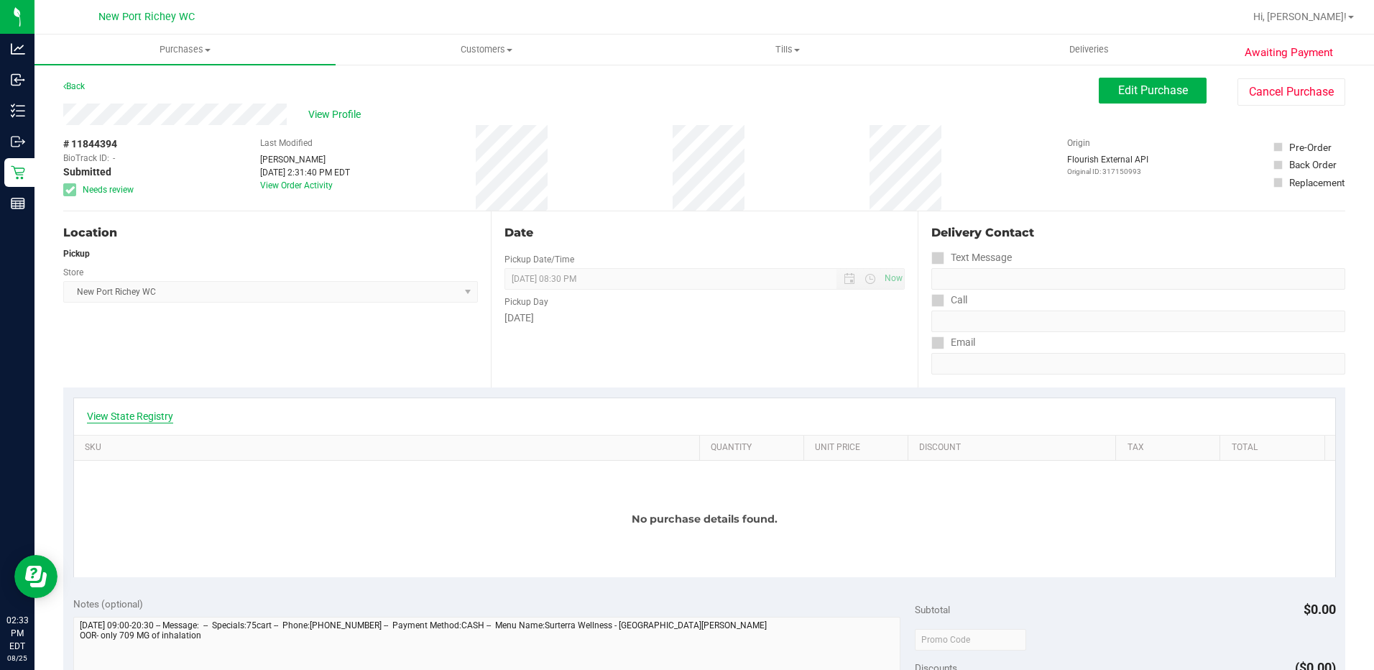
click at [148, 420] on link "View State Registry" at bounding box center [130, 416] width 86 height 14
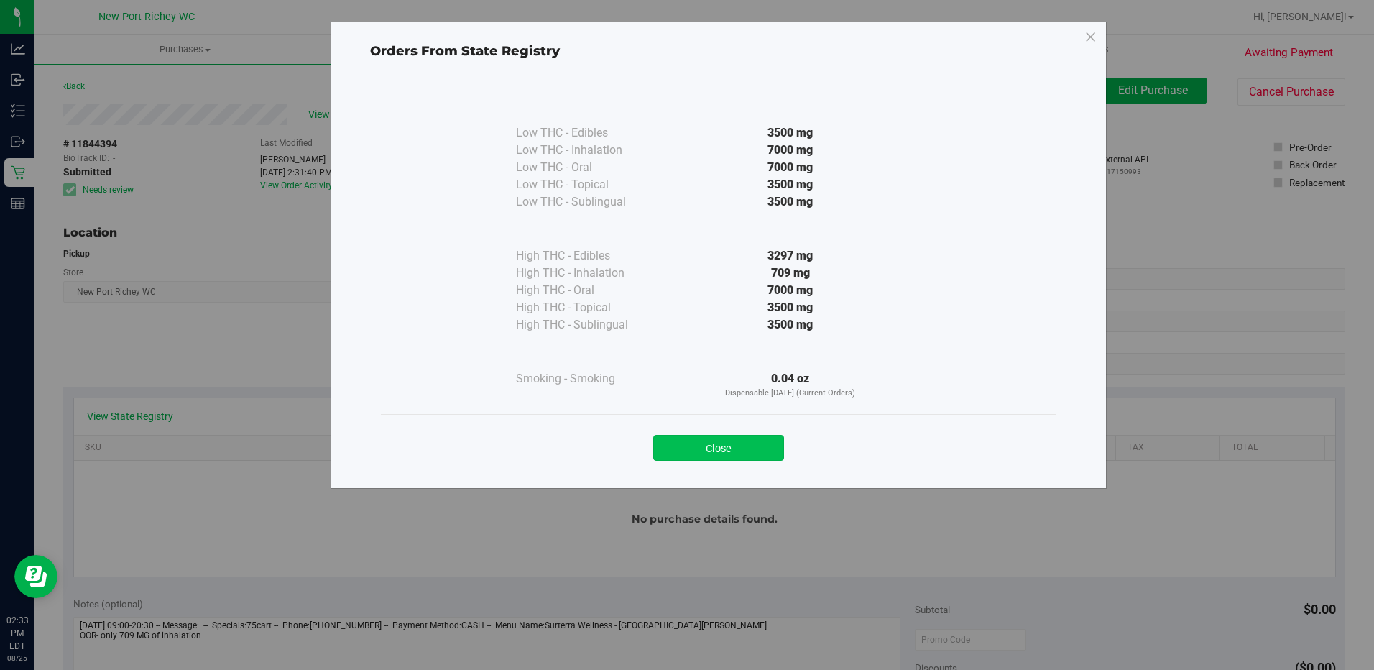
click at [733, 438] on button "Close" at bounding box center [718, 448] width 131 height 26
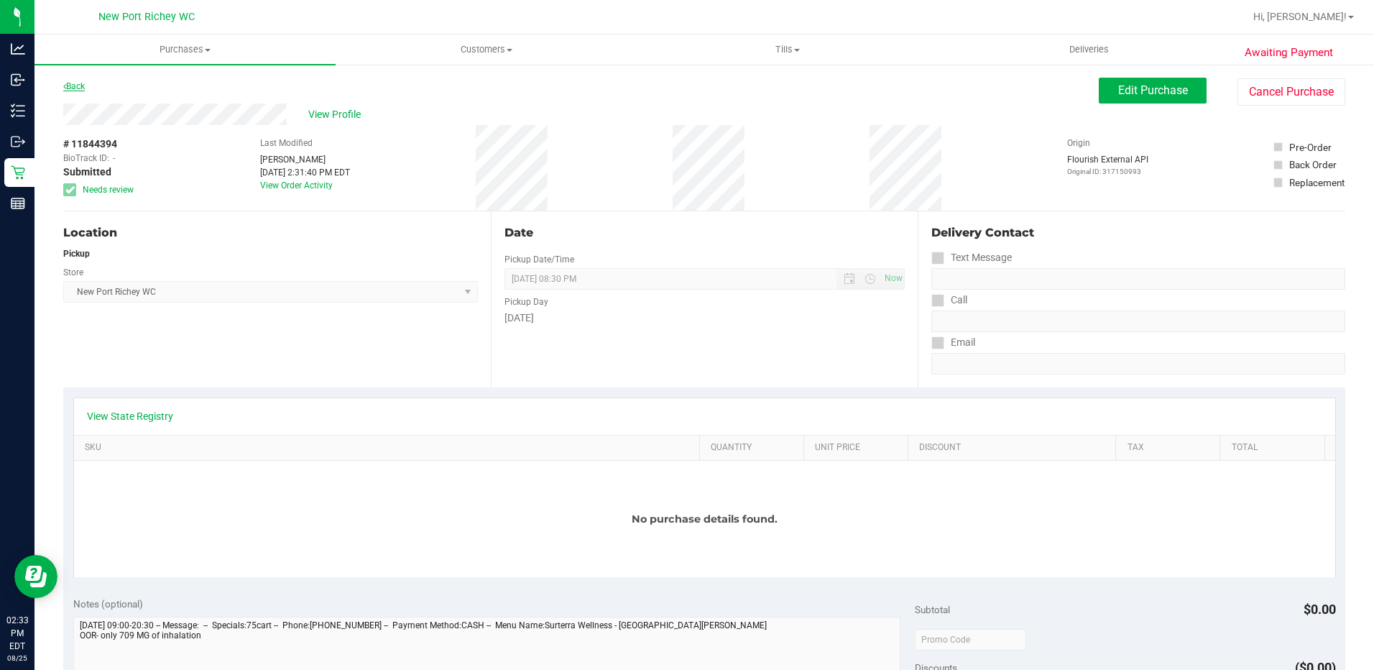
click at [77, 87] on link "Back" at bounding box center [74, 86] width 22 height 10
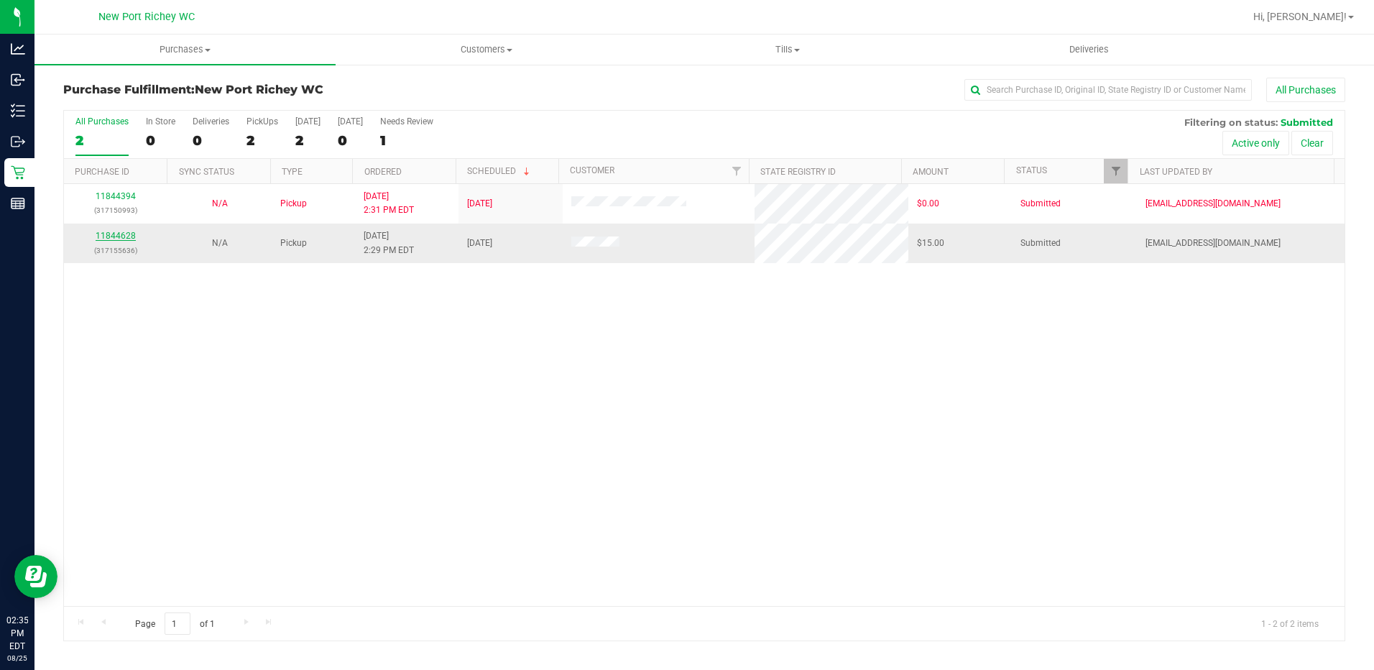
click at [126, 236] on link "11844628" at bounding box center [116, 236] width 40 height 10
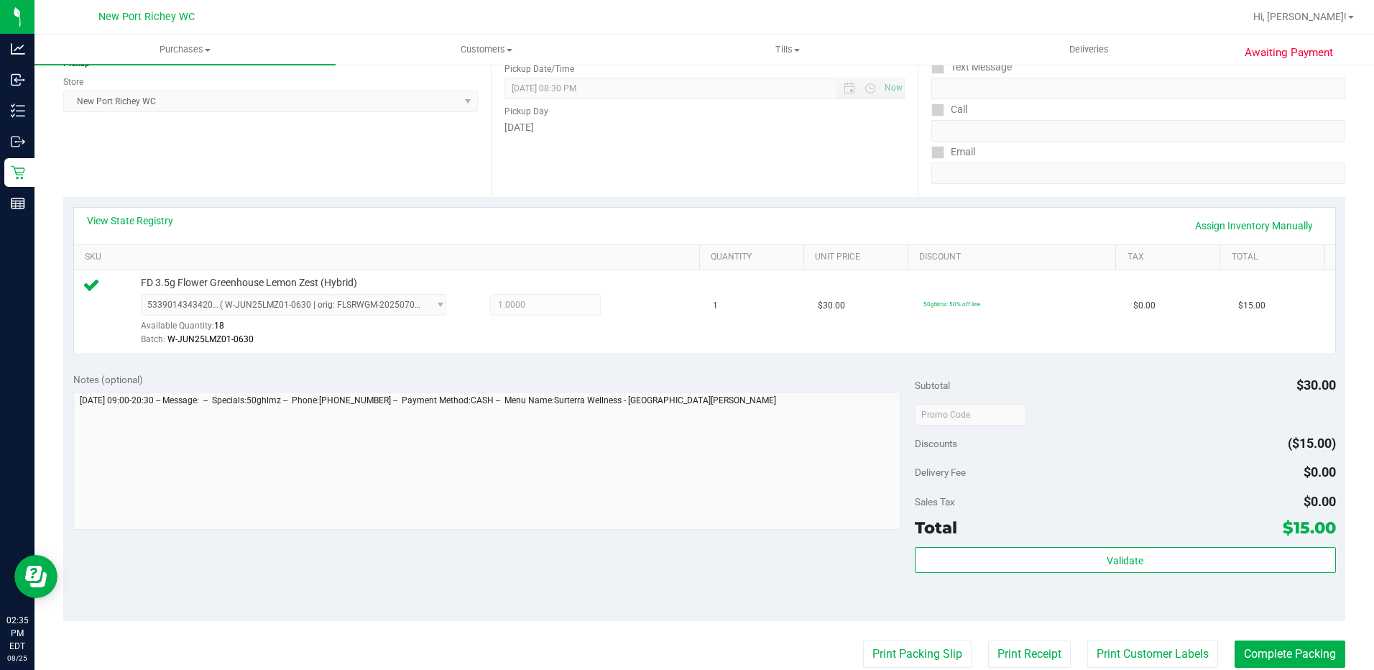
scroll to position [216, 0]
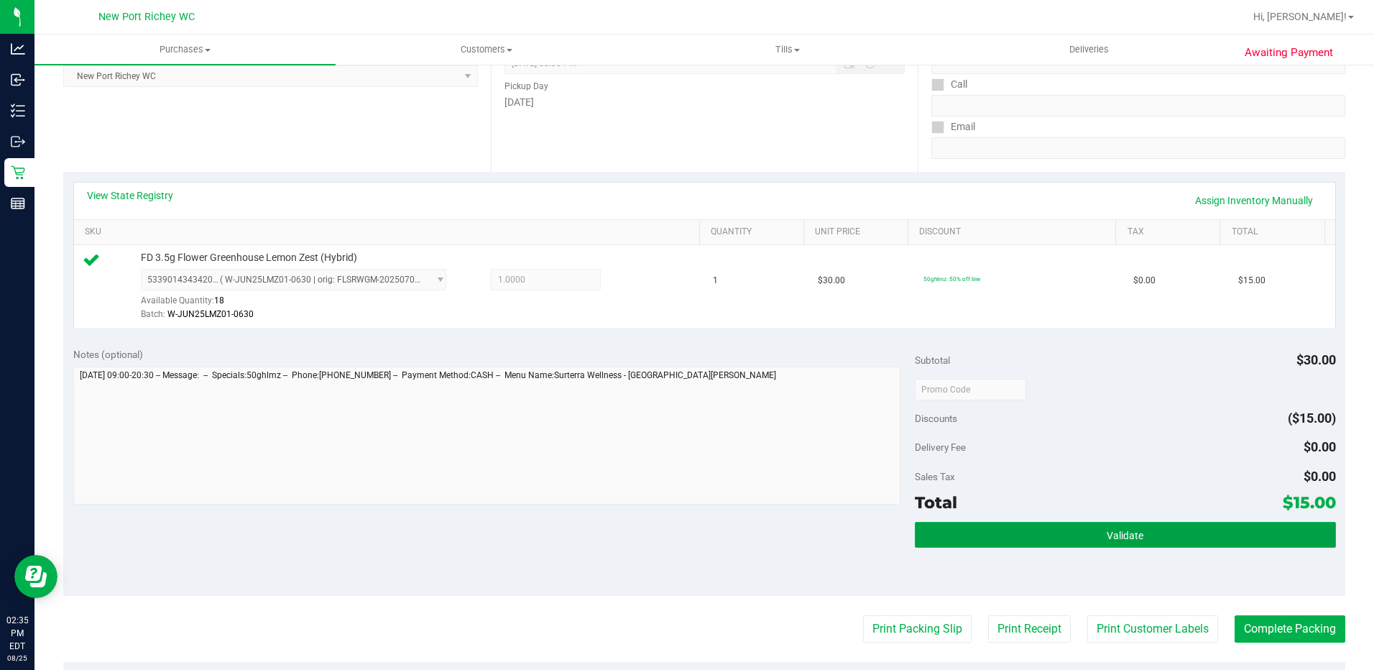
click at [922, 524] on button "Validate" at bounding box center [1124, 535] width 421 height 26
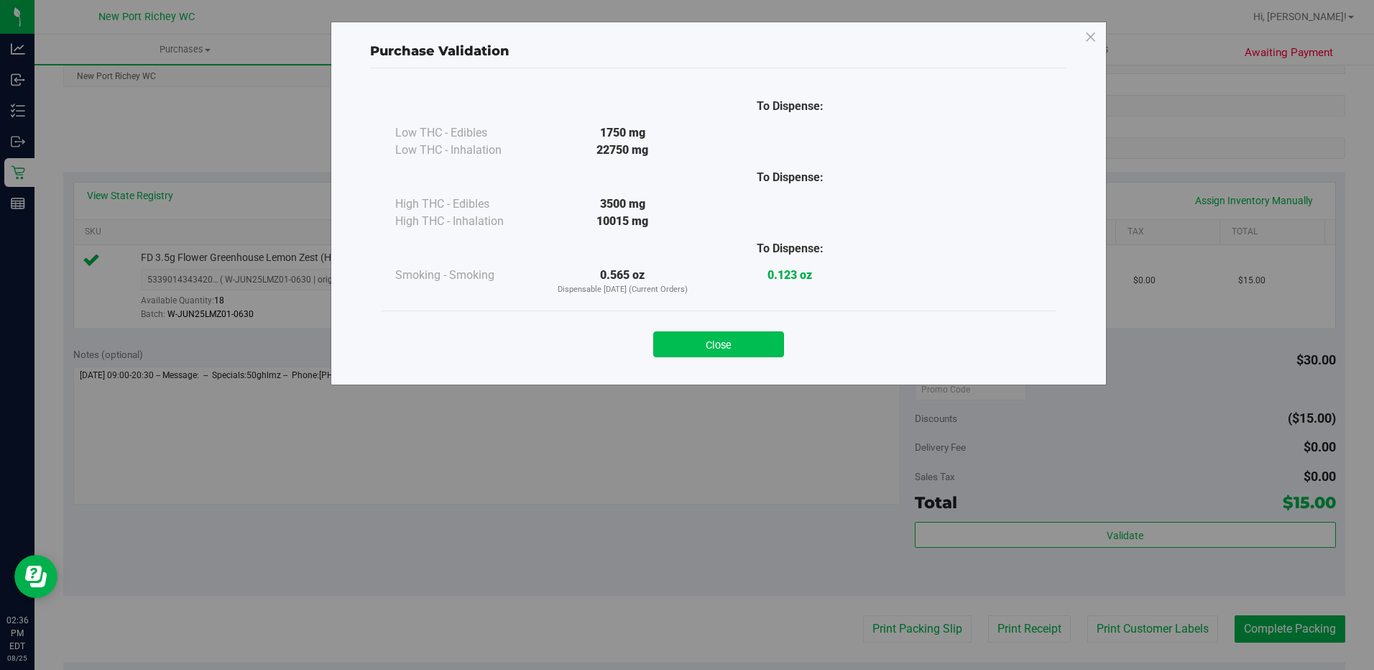
click at [719, 331] on button "Close" at bounding box center [718, 344] width 131 height 26
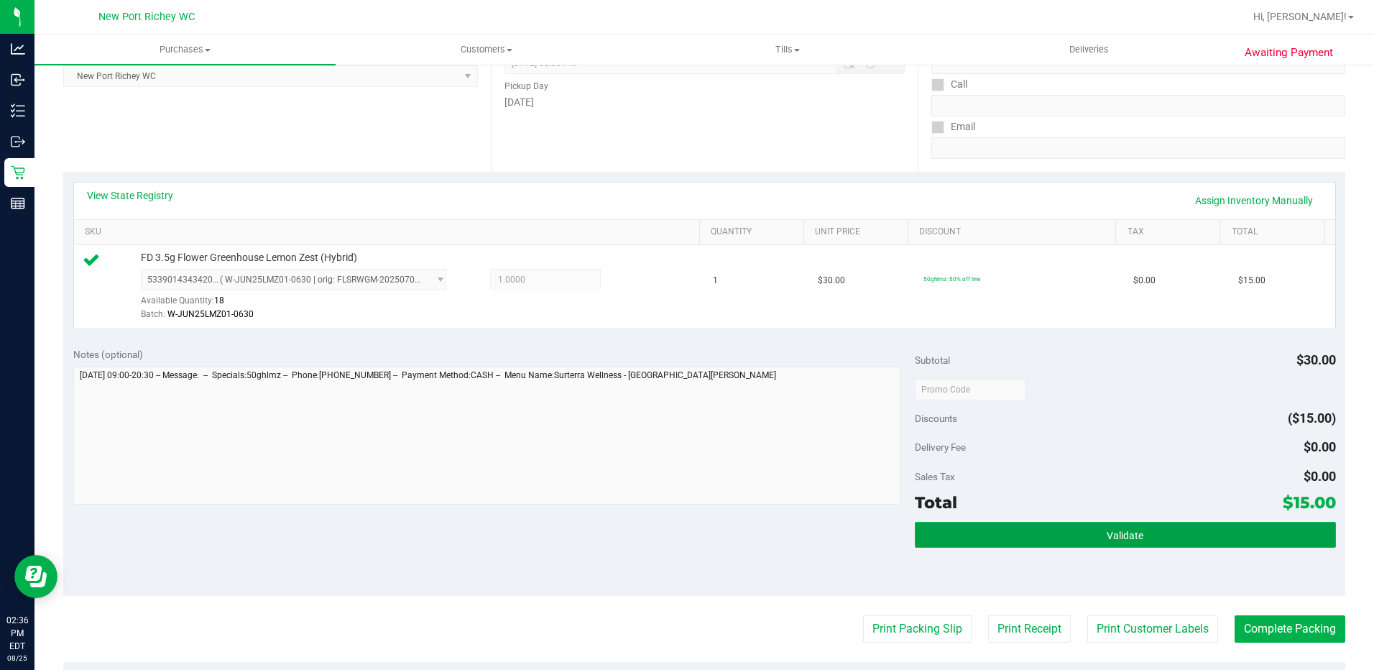
click at [983, 524] on button "Validate" at bounding box center [1124, 535] width 421 height 26
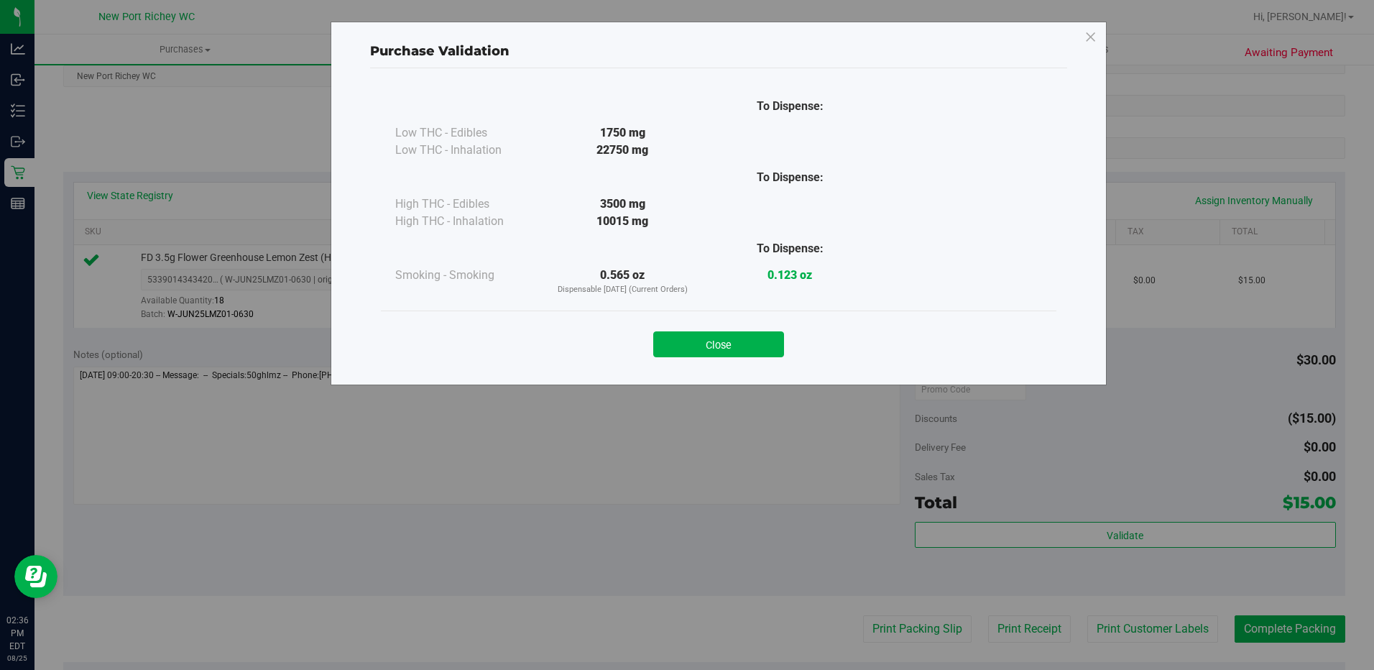
drag, startPoint x: 815, startPoint y: 381, endPoint x: 786, endPoint y: 366, distance: 32.5
click at [790, 368] on div "Purchase Validation To Dispense: Low THC - Edibles 1750 mg" at bounding box center [718, 204] width 776 height 364
click at [763, 346] on button "Close" at bounding box center [718, 344] width 131 height 26
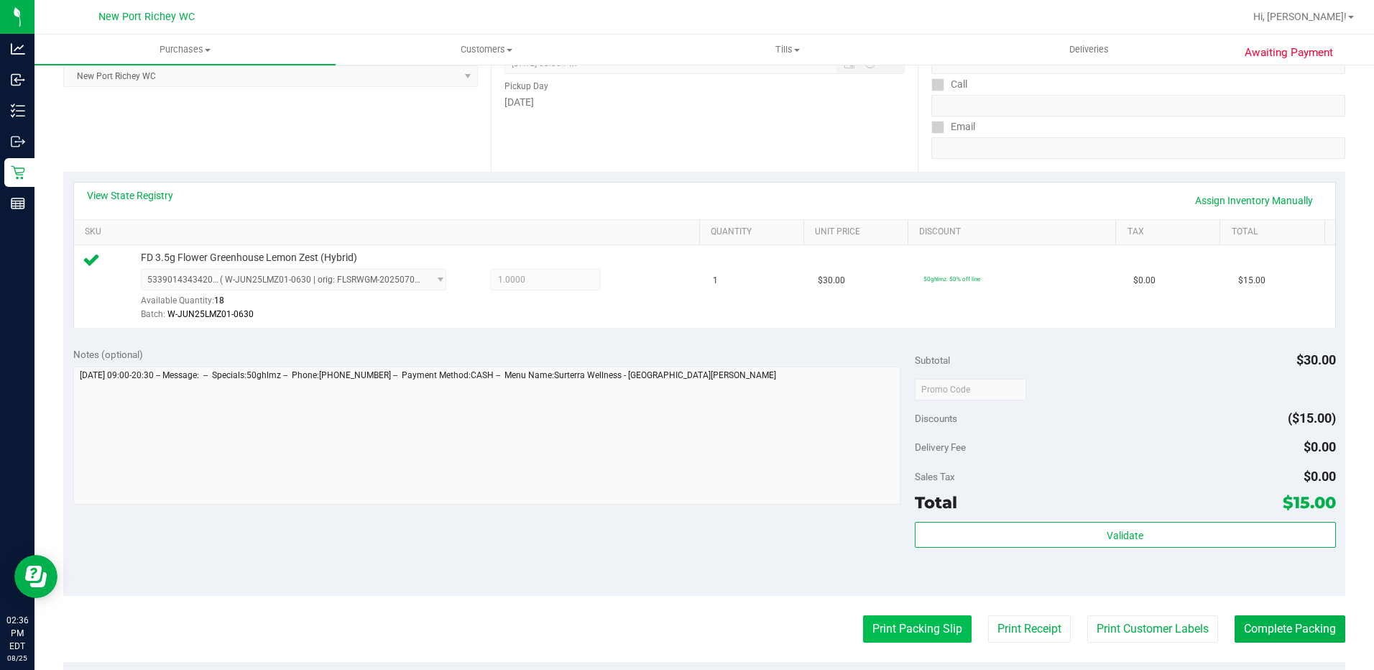
click at [905, 616] on button "Print Packing Slip" at bounding box center [917, 628] width 108 height 27
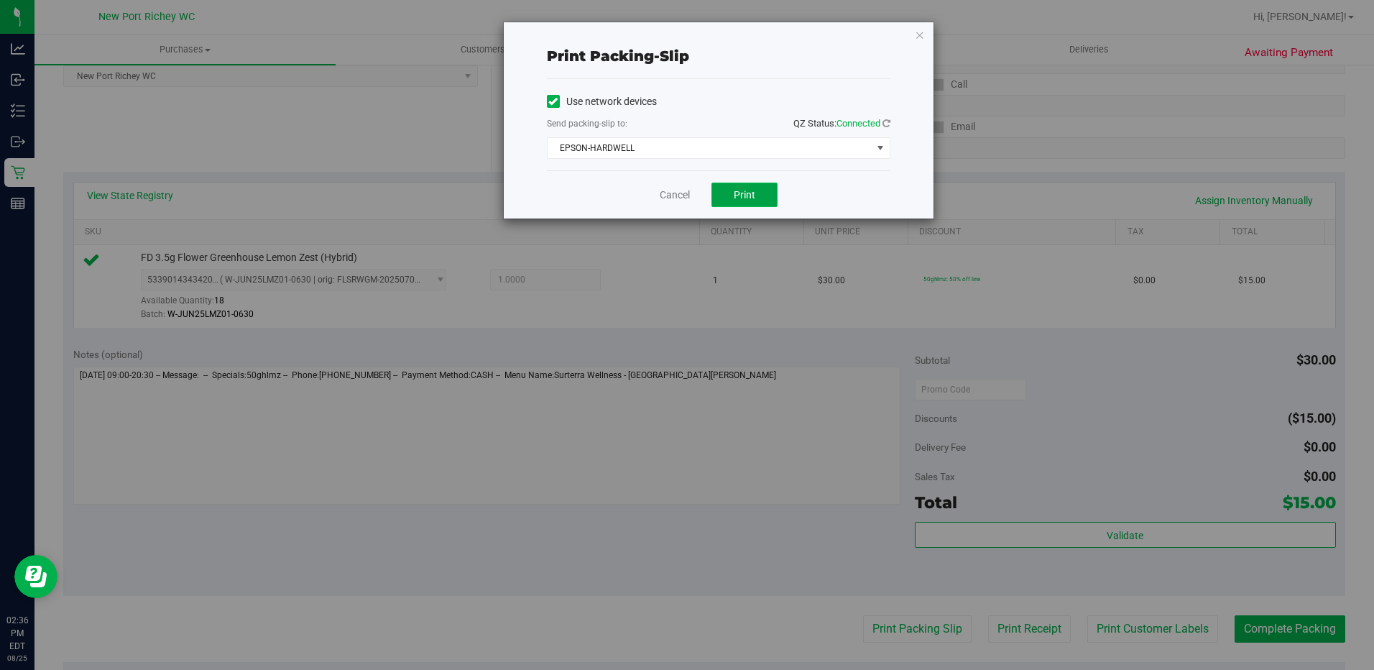
click at [759, 203] on button "Print" at bounding box center [744, 194] width 66 height 24
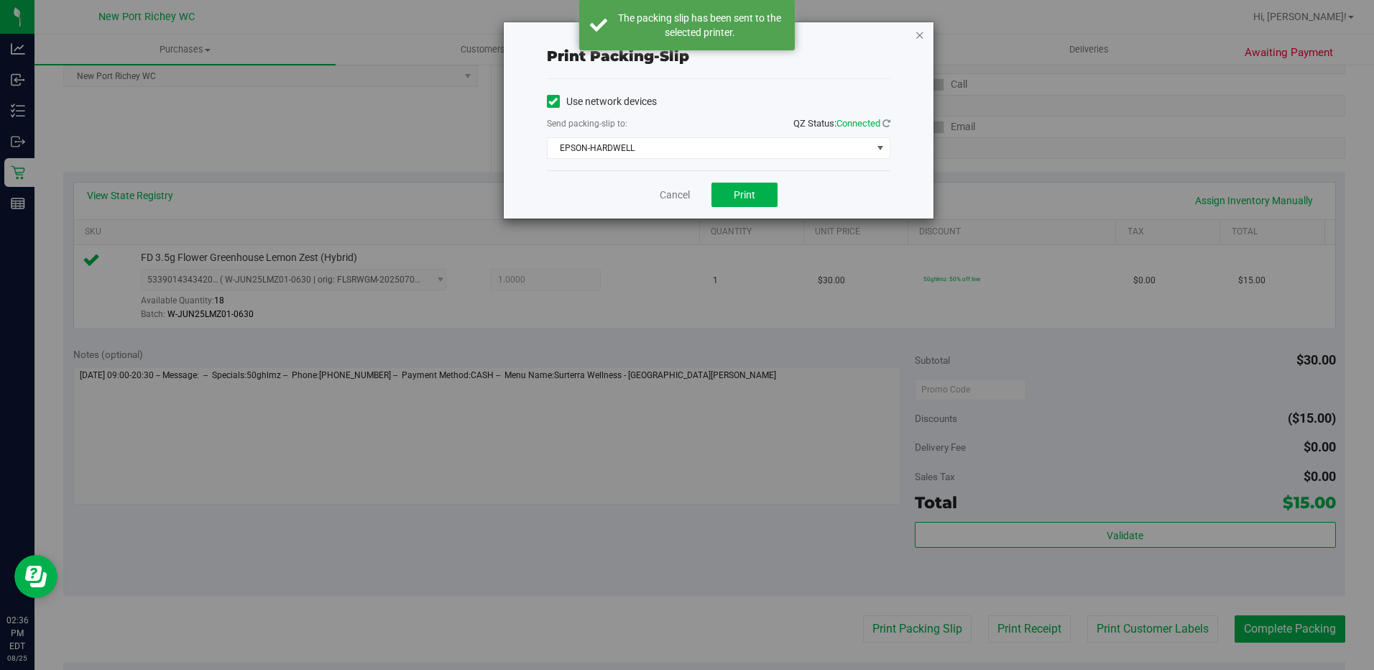
click at [924, 36] on icon "button" at bounding box center [919, 34] width 10 height 17
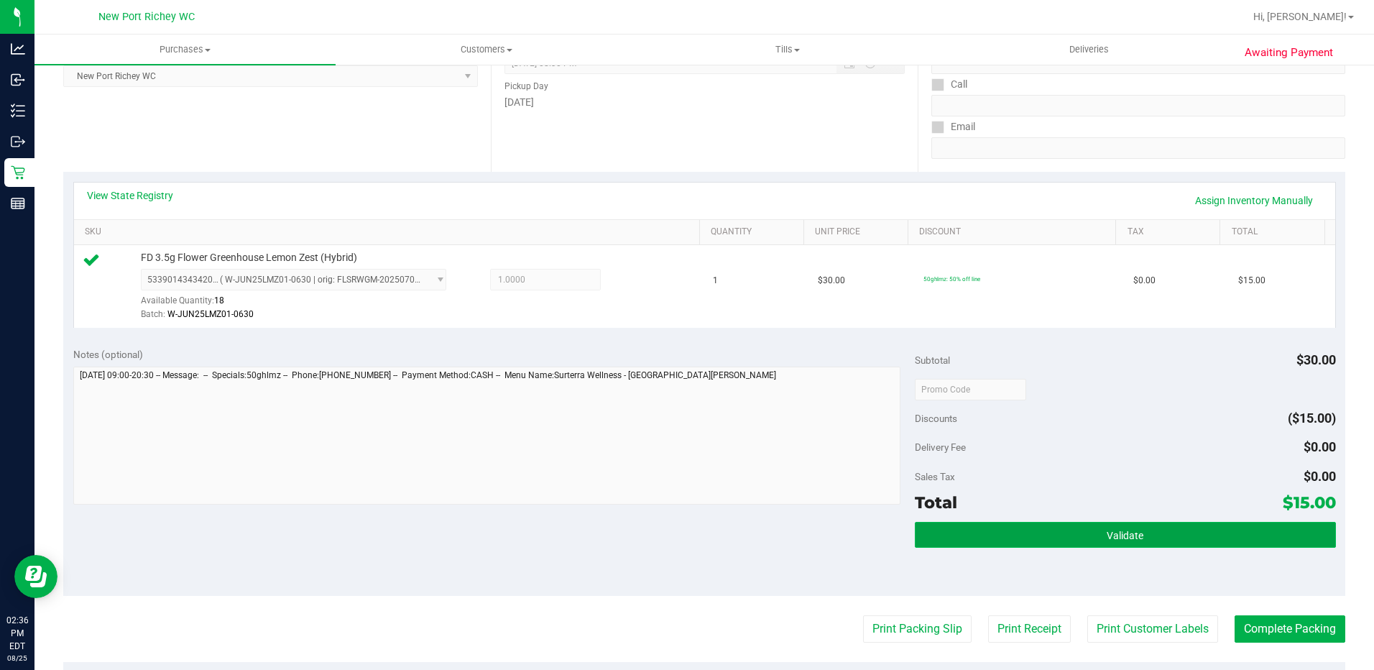
click at [958, 544] on button "Validate" at bounding box center [1124, 535] width 421 height 26
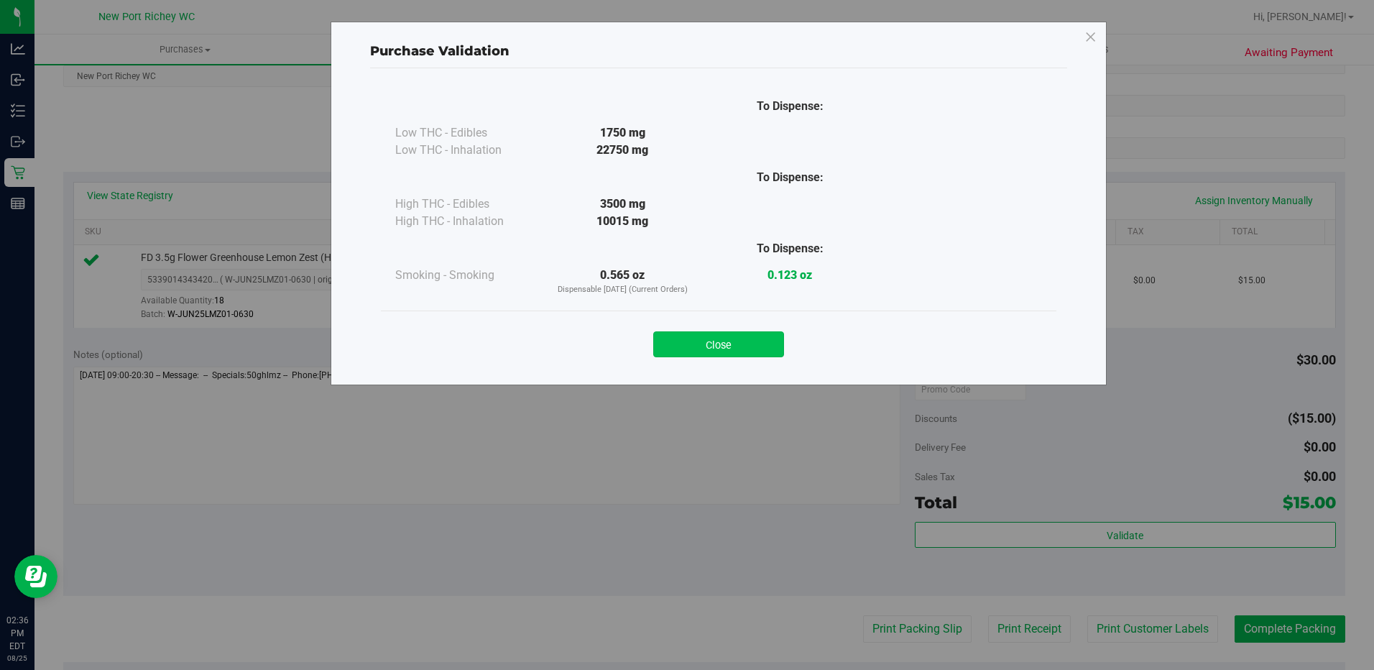
click at [744, 336] on button "Close" at bounding box center [718, 344] width 131 height 26
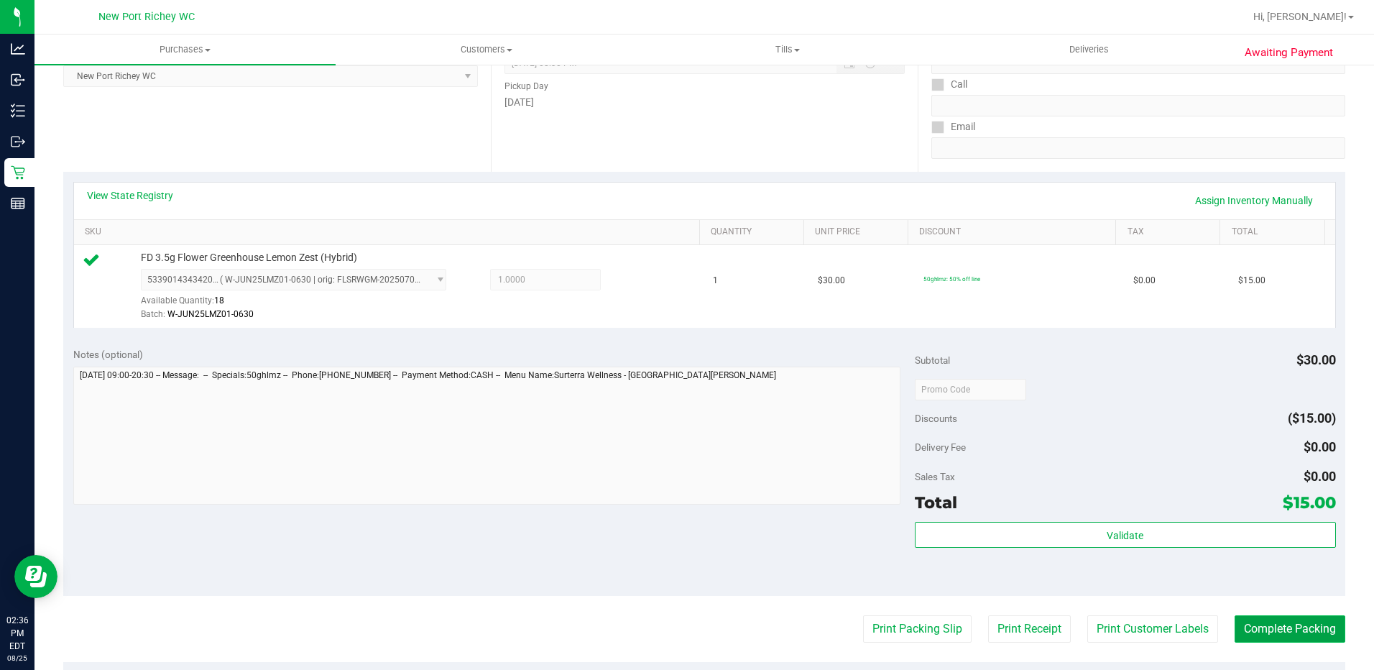
click at [1242, 631] on button "Complete Packing" at bounding box center [1289, 628] width 111 height 27
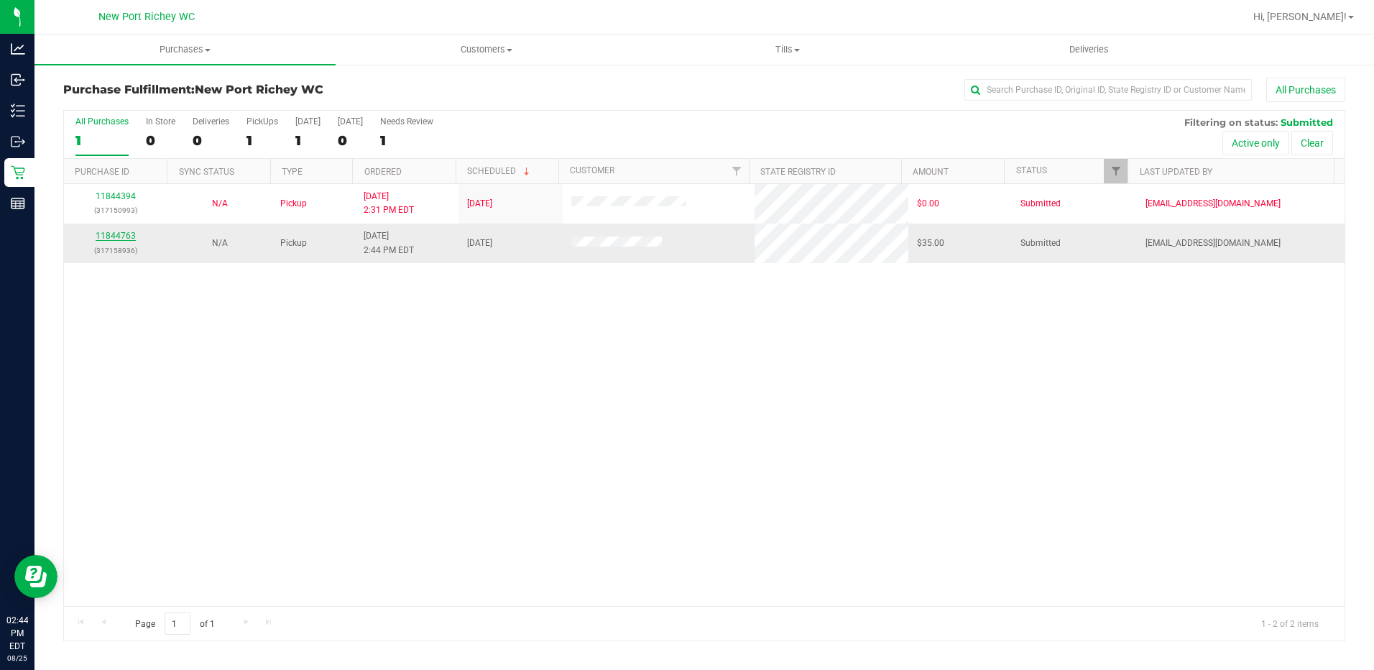
click at [117, 236] on link "11844763" at bounding box center [116, 236] width 40 height 10
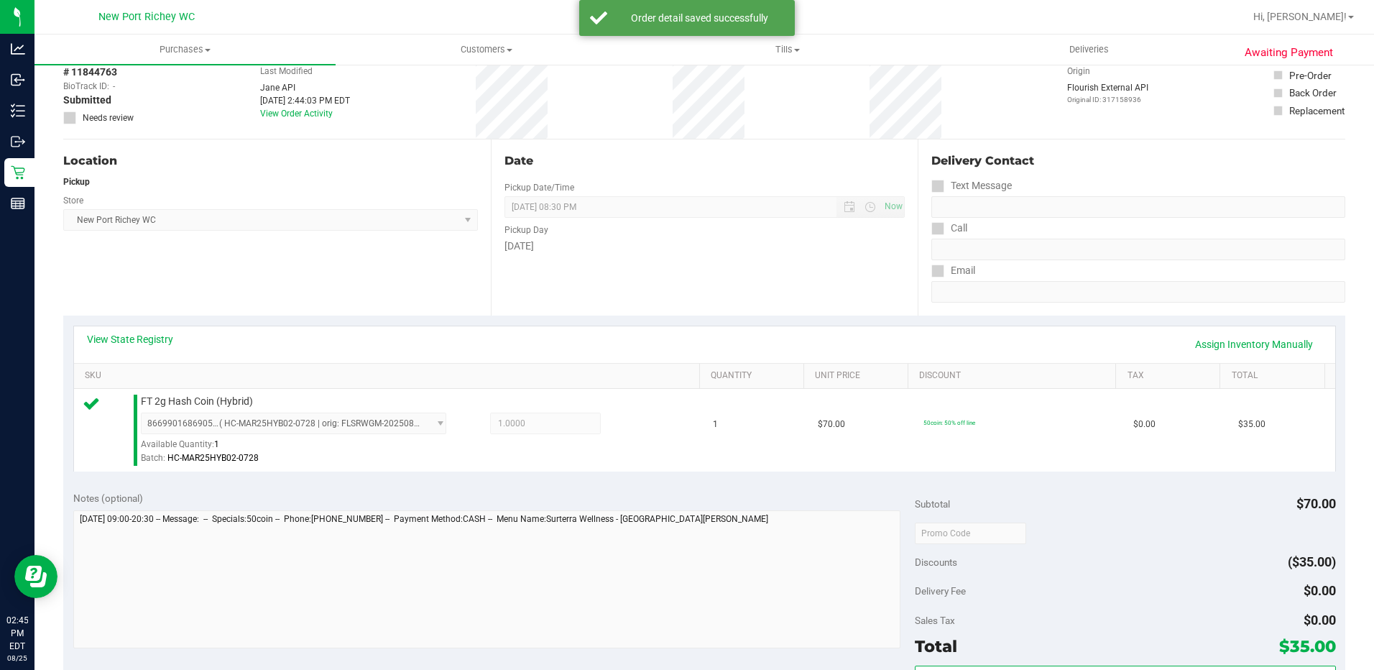
scroll to position [216, 0]
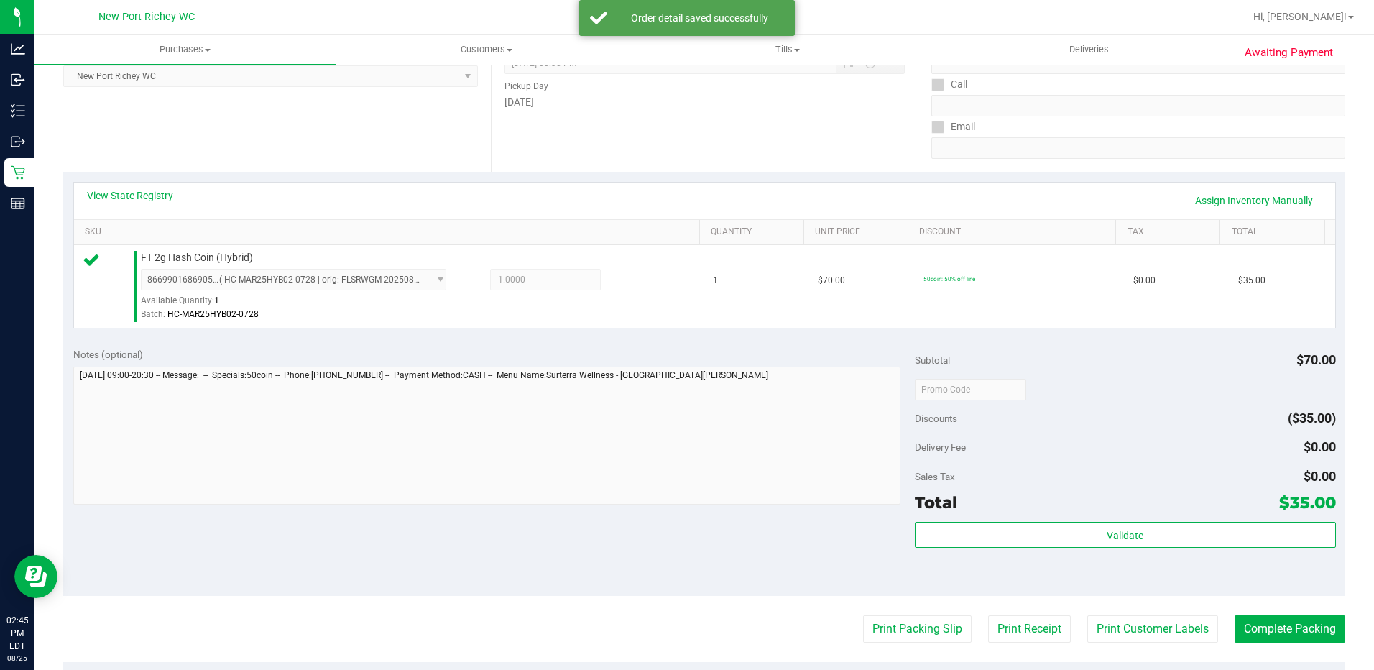
click at [929, 549] on div "Validate" at bounding box center [1124, 554] width 421 height 65
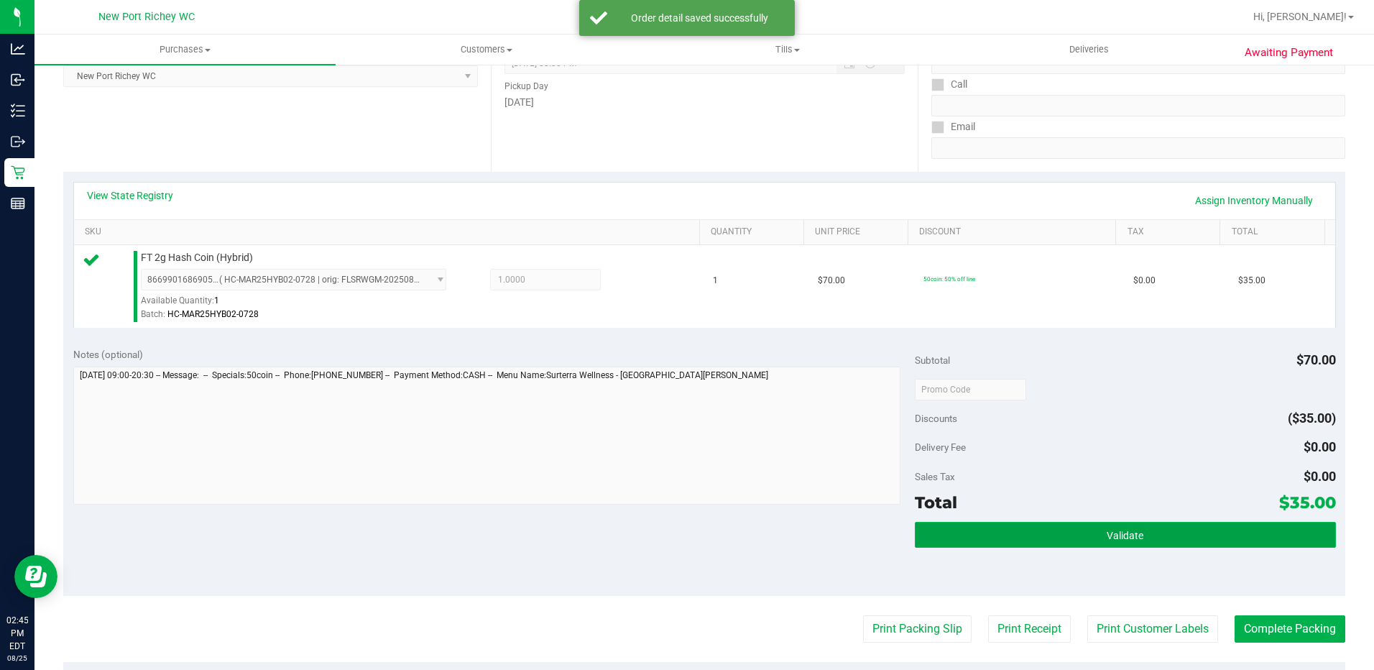
click at [930, 545] on button "Validate" at bounding box center [1124, 535] width 421 height 26
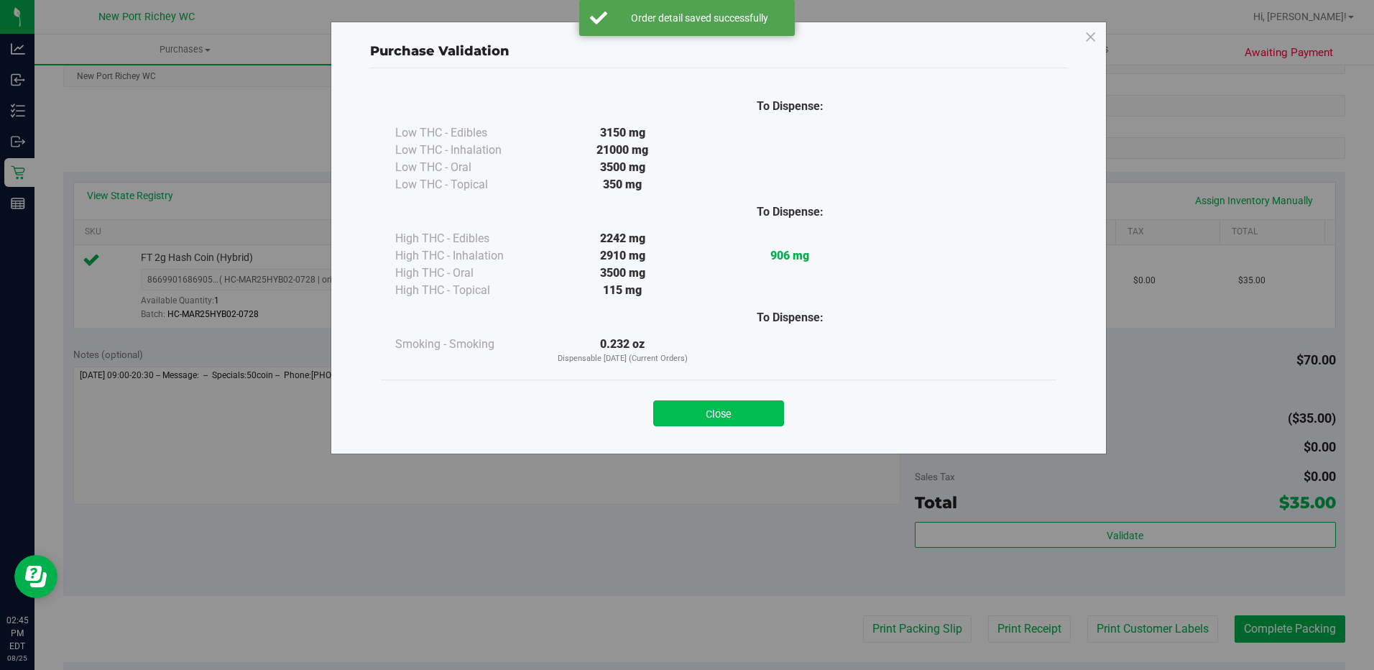
click at [729, 420] on button "Close" at bounding box center [718, 413] width 131 height 26
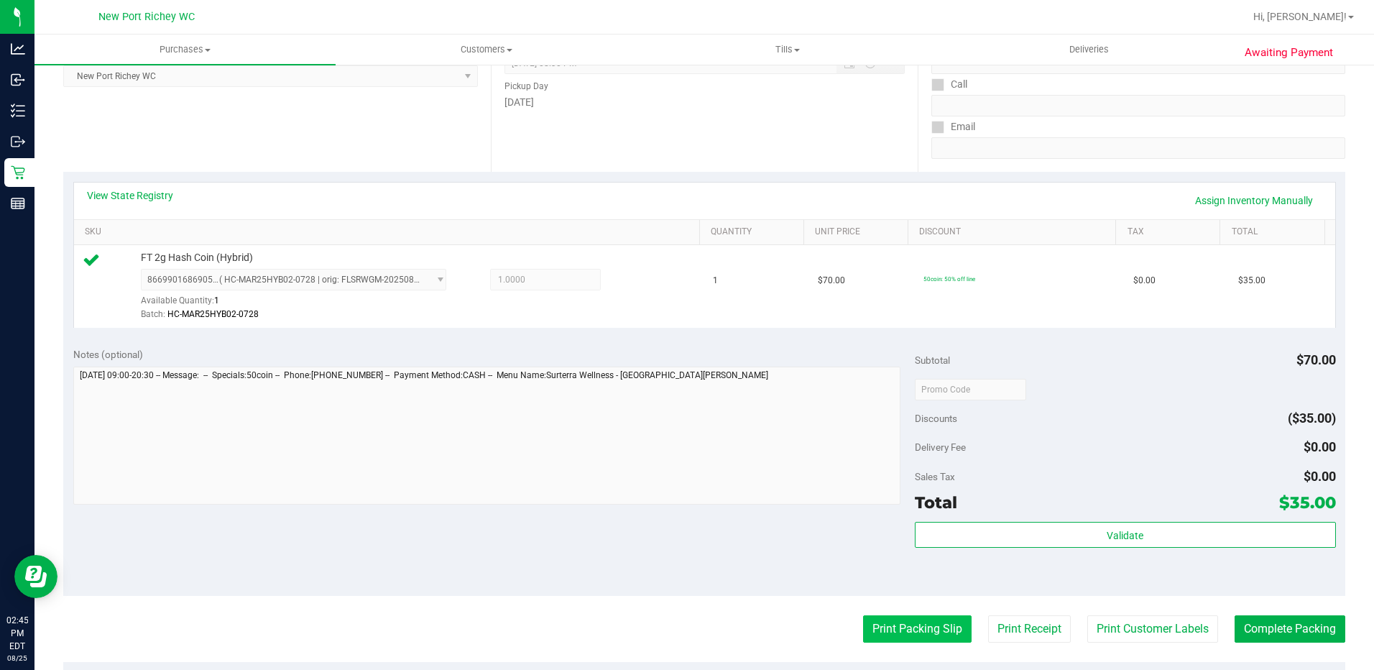
click at [872, 616] on button "Print Packing Slip" at bounding box center [917, 628] width 108 height 27
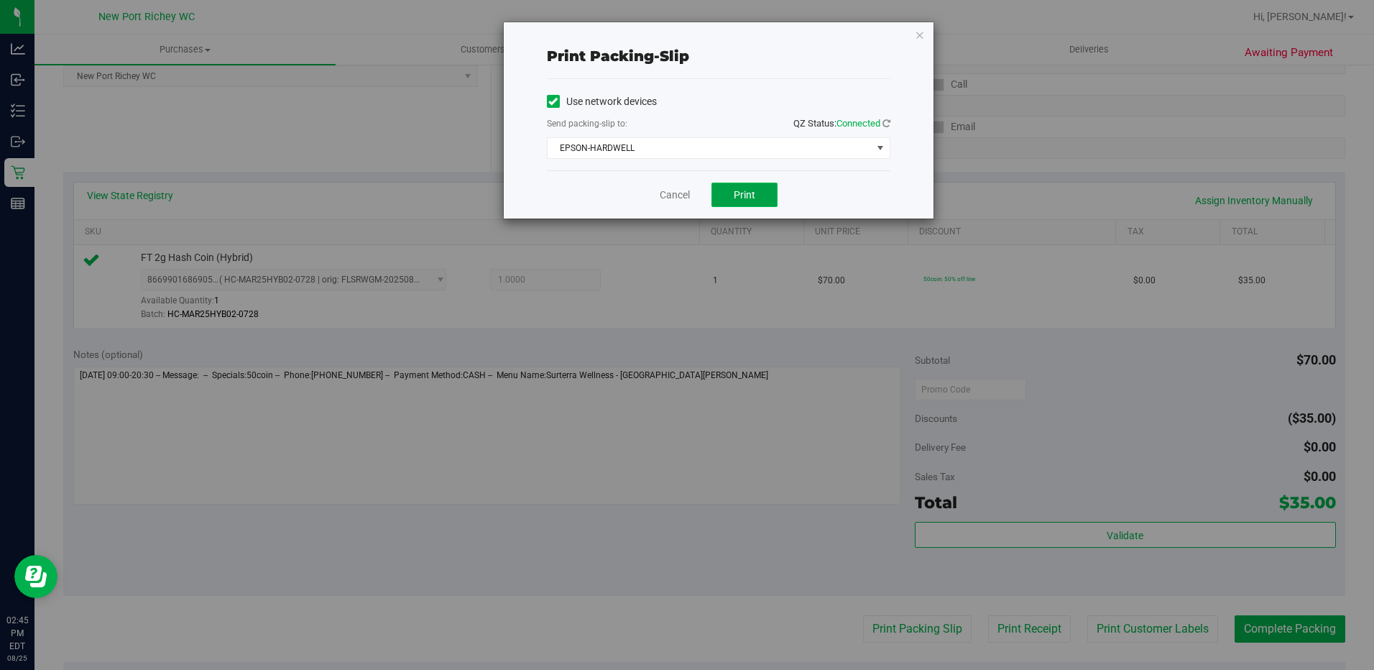
click at [726, 192] on button "Print" at bounding box center [744, 194] width 66 height 24
click at [920, 37] on icon "button" at bounding box center [919, 34] width 10 height 17
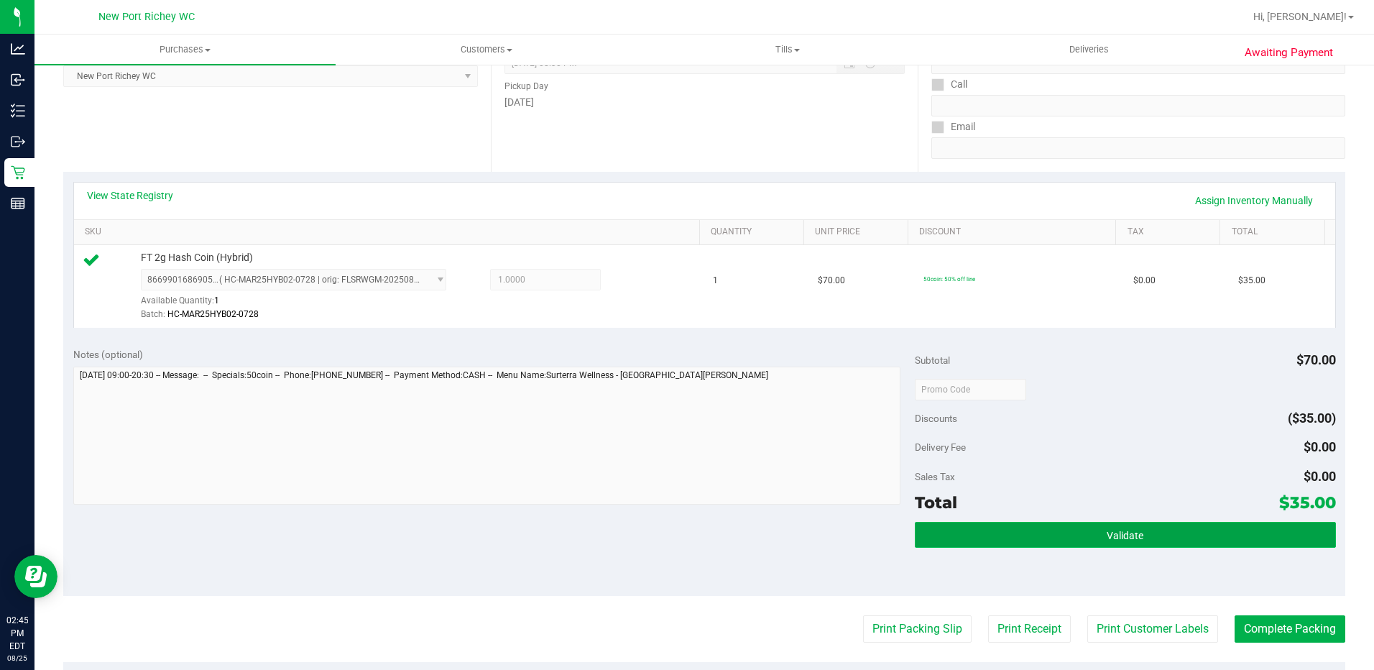
click at [1021, 534] on button "Validate" at bounding box center [1124, 535] width 421 height 26
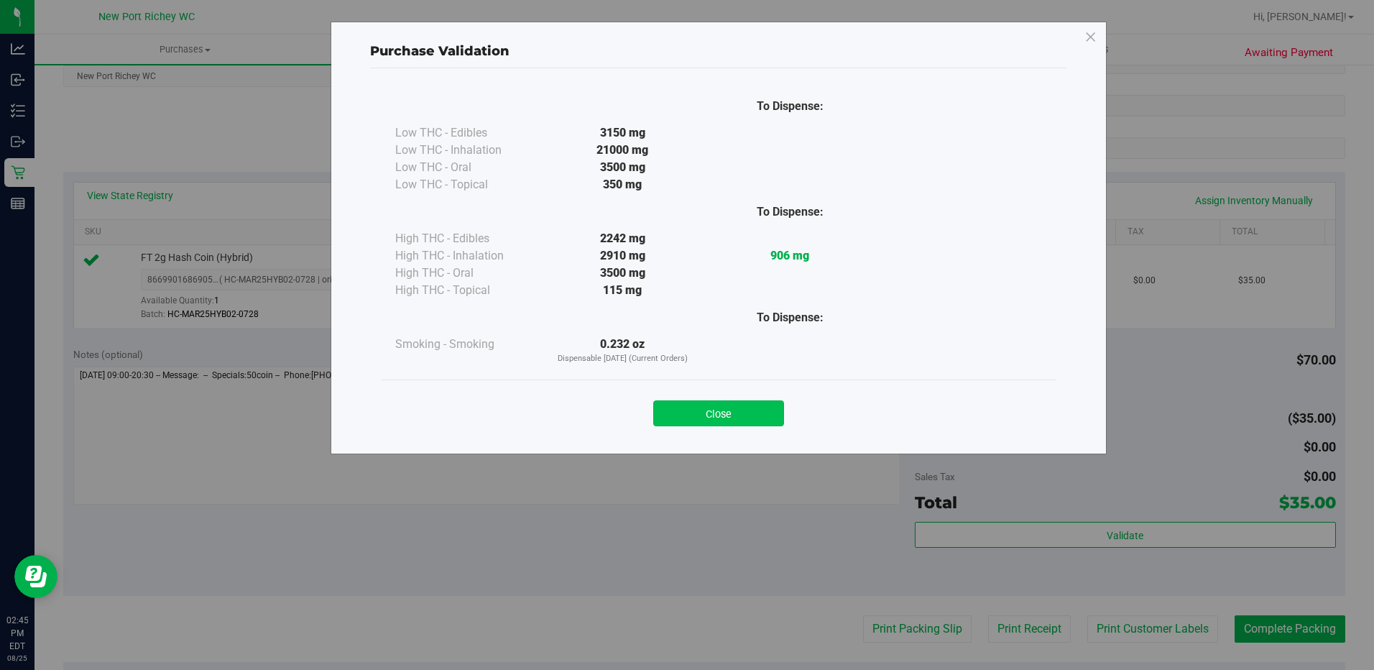
click at [718, 411] on button "Close" at bounding box center [718, 413] width 131 height 26
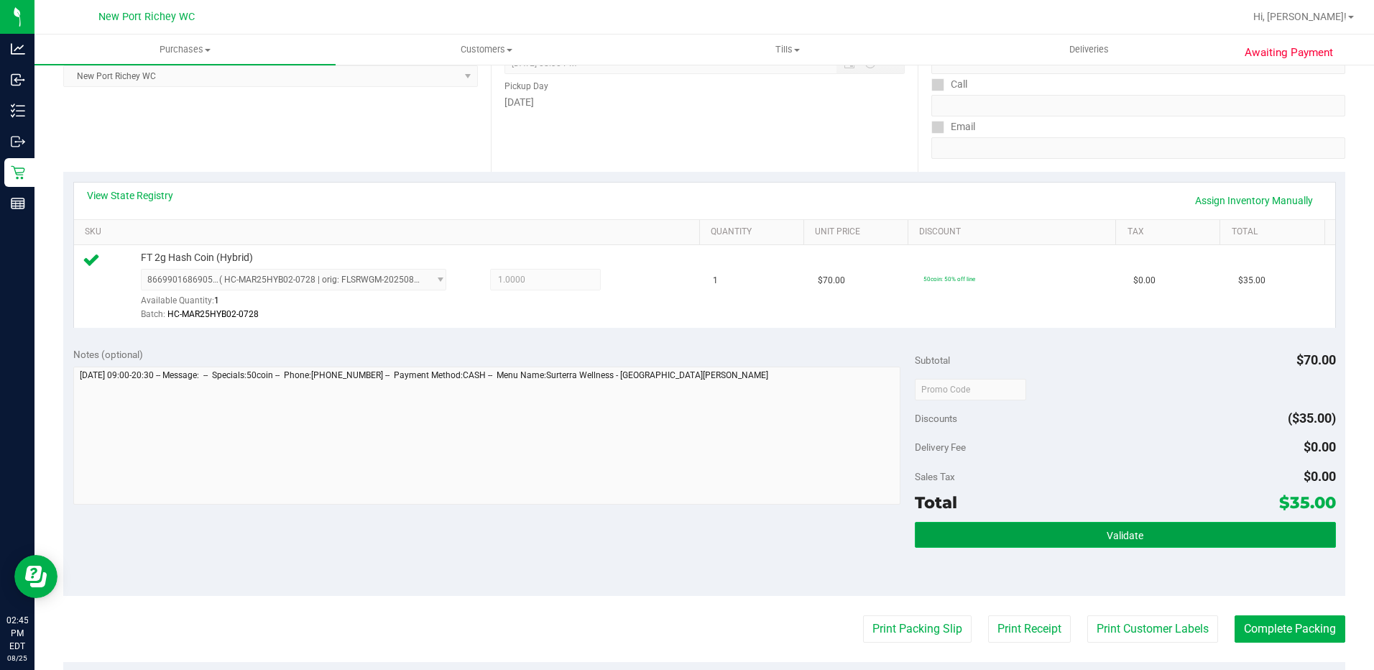
click at [1011, 524] on button "Validate" at bounding box center [1124, 535] width 421 height 26
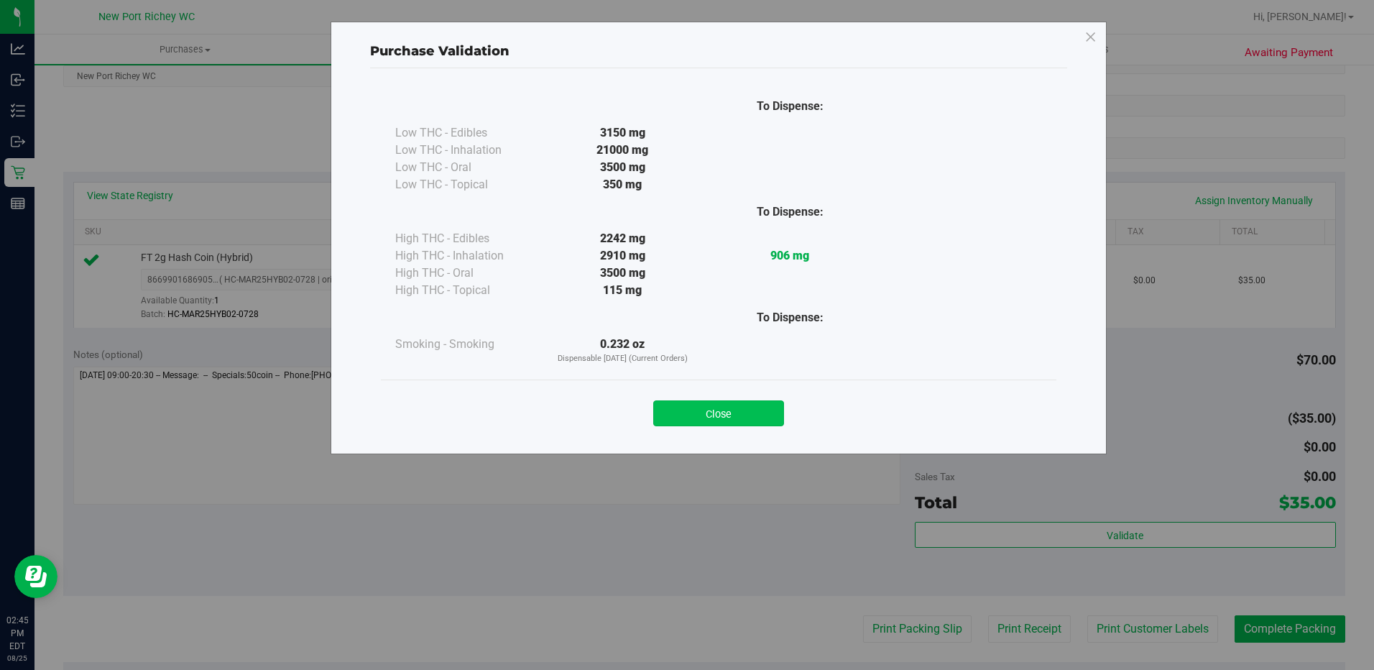
click at [751, 411] on button "Close" at bounding box center [718, 413] width 131 height 26
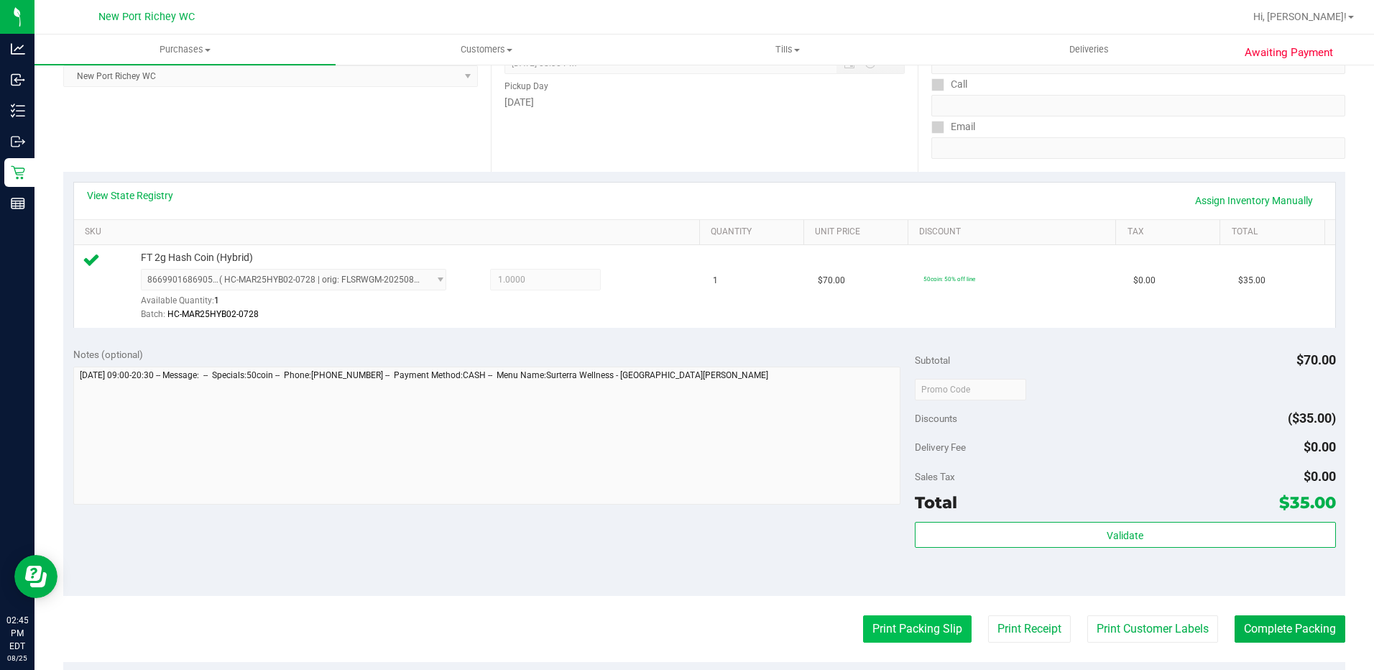
click at [909, 639] on button "Print Packing Slip" at bounding box center [917, 628] width 108 height 27
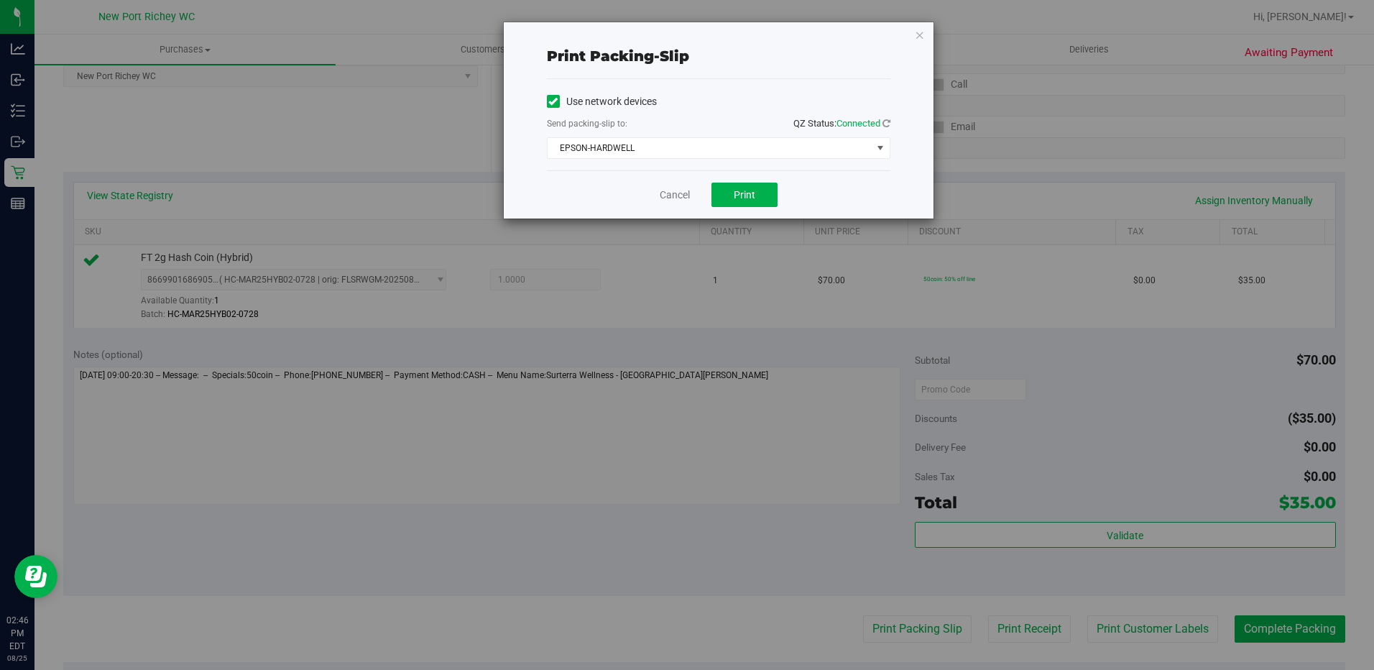
click at [927, 36] on div "Print packing-slip Use network devices Send packing-slip to: QZ Status: Connect…" at bounding box center [719, 120] width 430 height 196
click at [920, 34] on icon "button" at bounding box center [919, 34] width 10 height 17
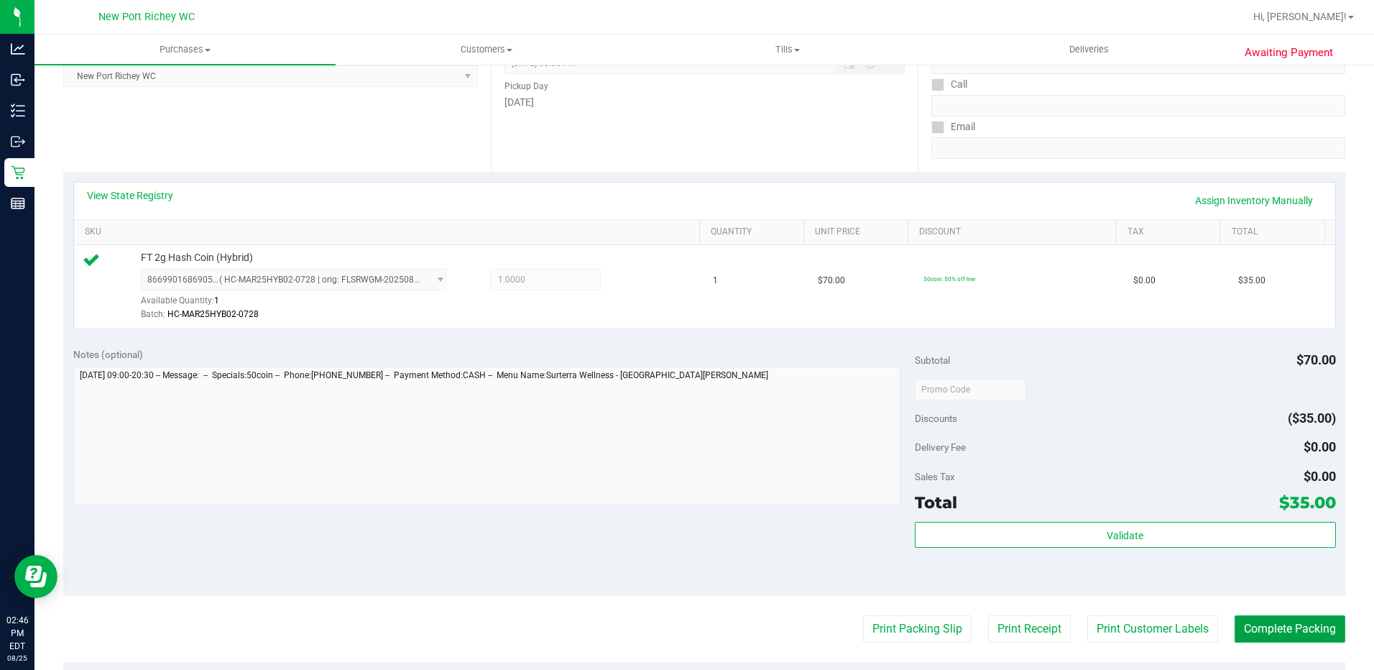
click at [1280, 633] on button "Complete Packing" at bounding box center [1289, 628] width 111 height 27
